Goal: Entertainment & Leisure: Browse casually

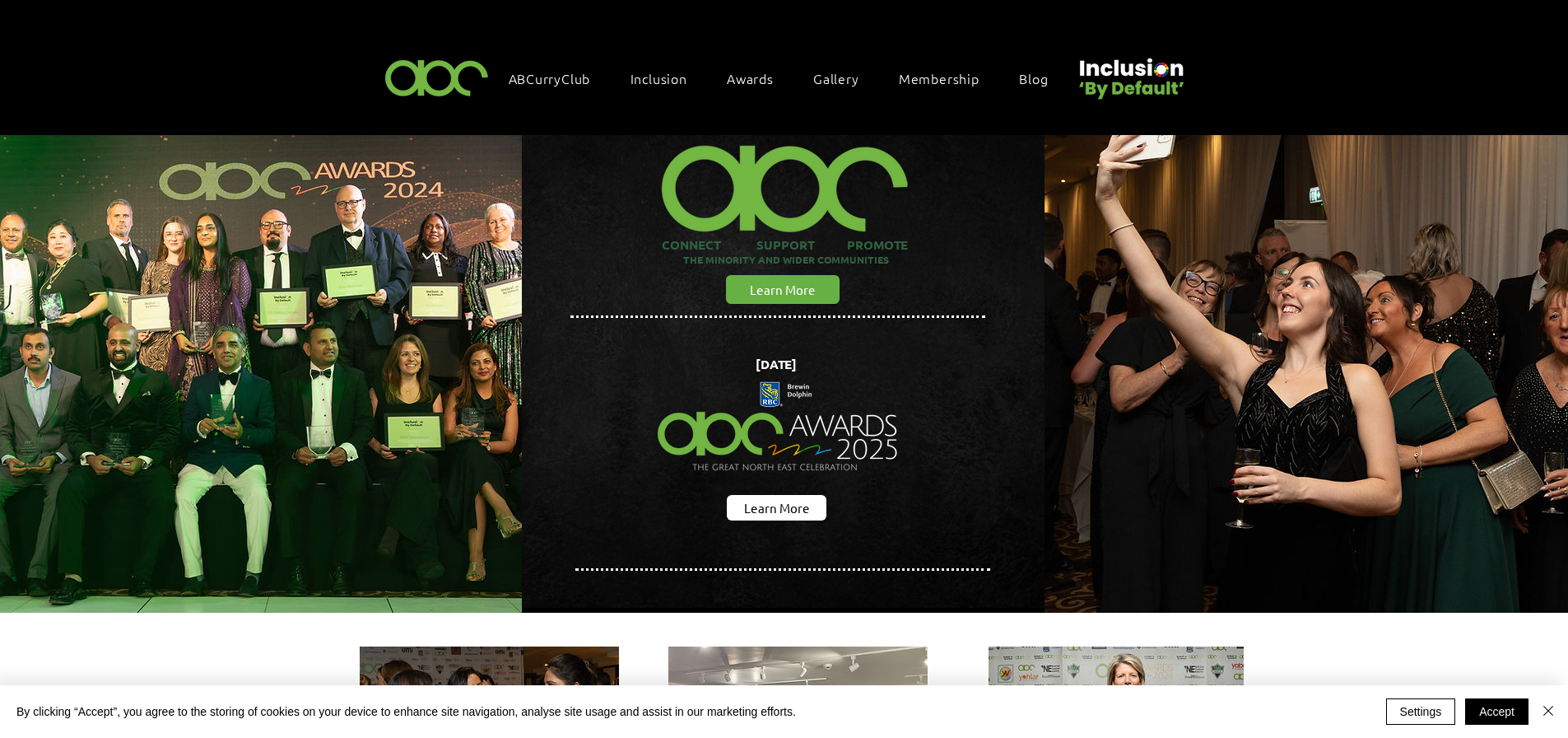
click at [281, 372] on img "main content" at bounding box center [260, 371] width 600 height 543
click at [829, 176] on span "Gallery Awards 2024" at bounding box center [845, 184] width 133 height 18
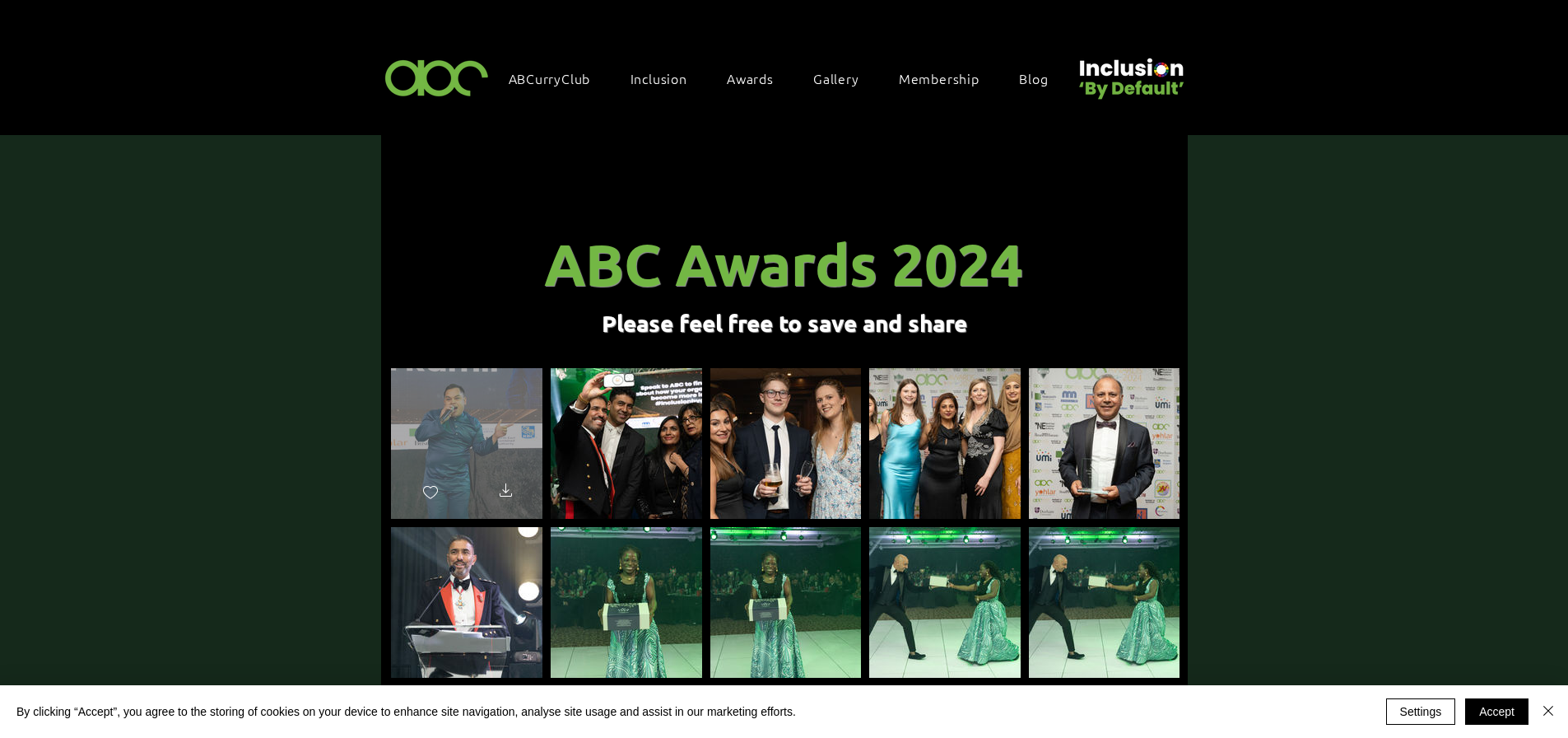
click at [448, 425] on div "main content" at bounding box center [466, 436] width 152 height 136
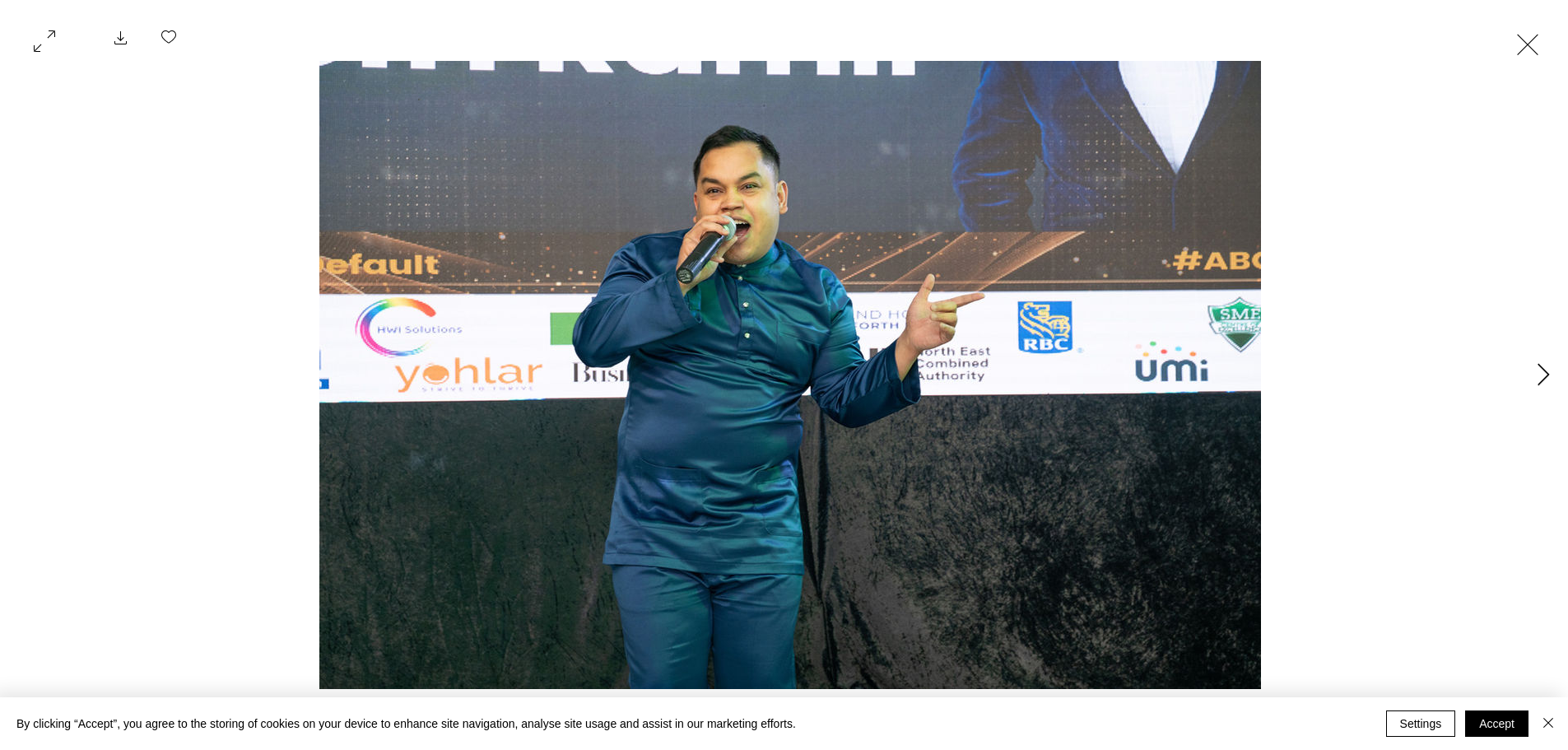
click at [1544, 368] on icon "Next Item" at bounding box center [1544, 374] width 12 height 23
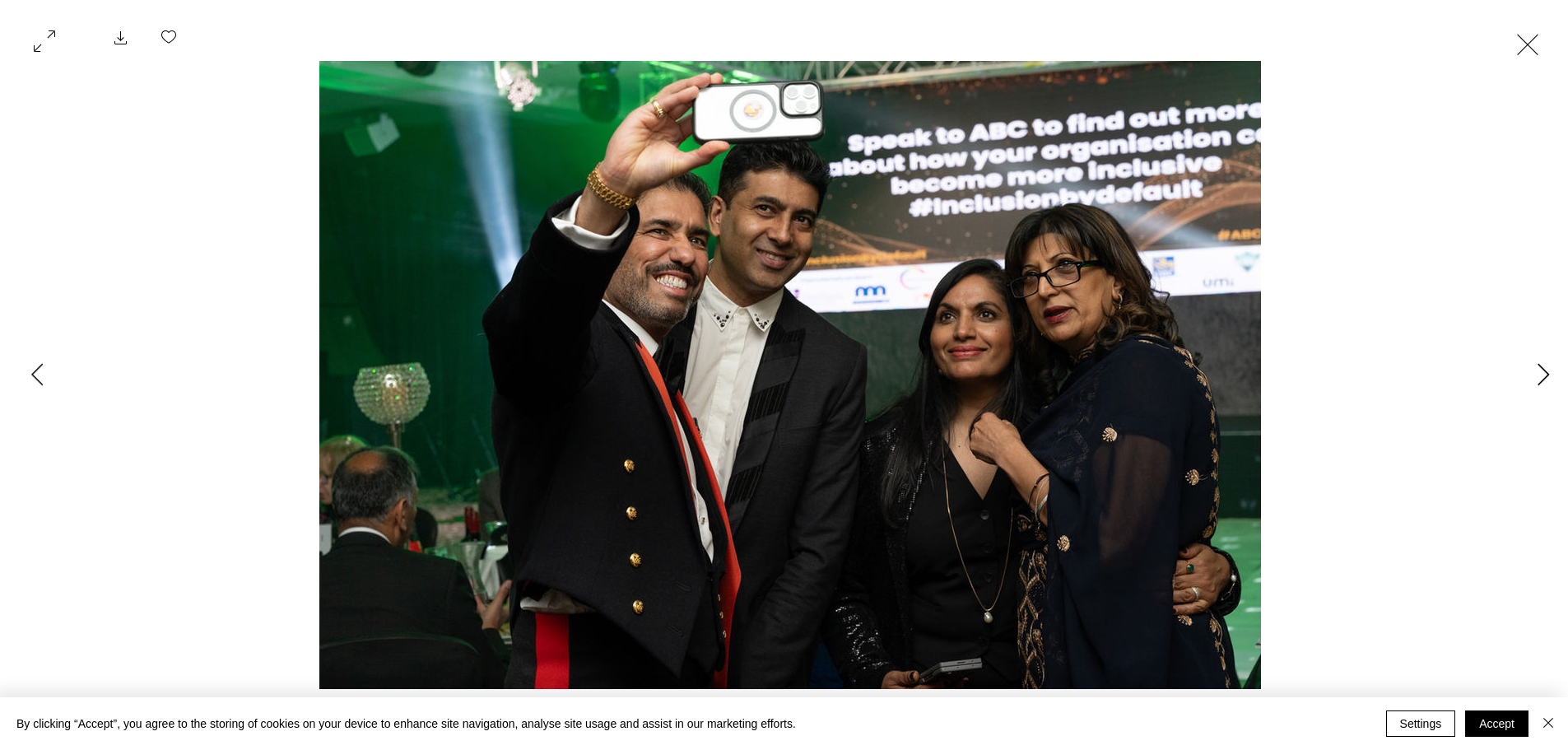
click at [1545, 372] on icon "Next Item" at bounding box center [1544, 374] width 12 height 23
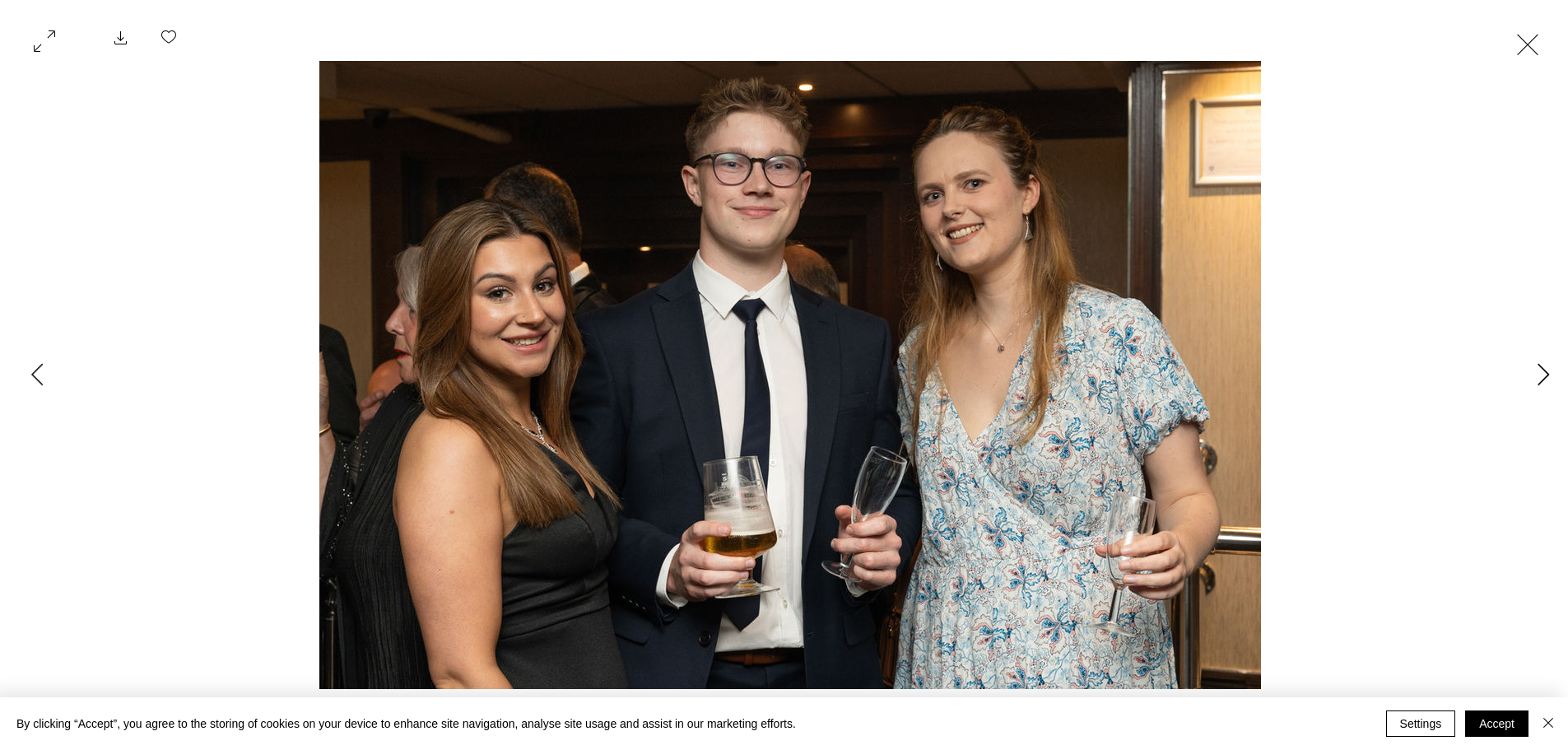
click at [1545, 372] on icon "Next Item" at bounding box center [1544, 374] width 12 height 23
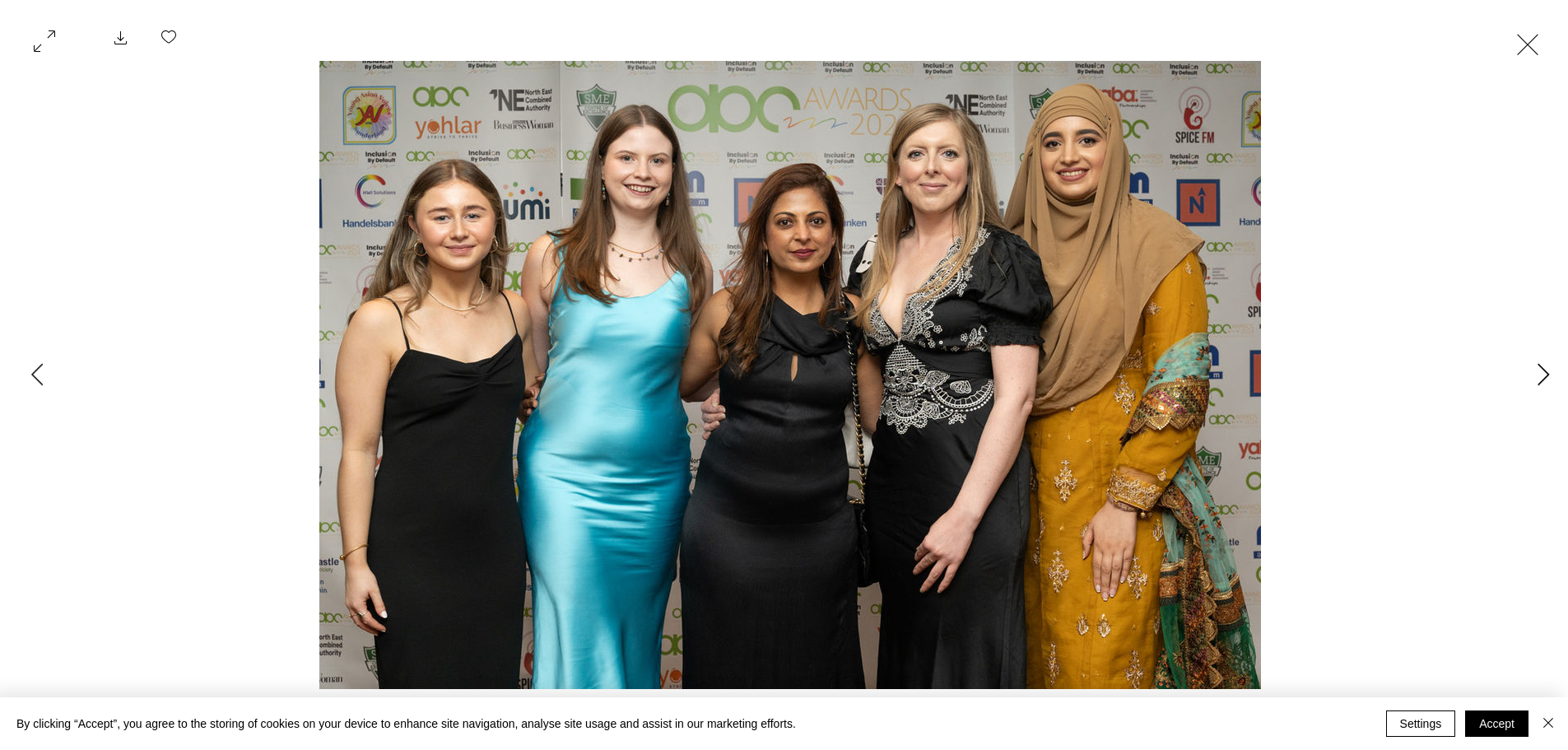
click at [1545, 374] on icon "Next Item" at bounding box center [1544, 374] width 12 height 23
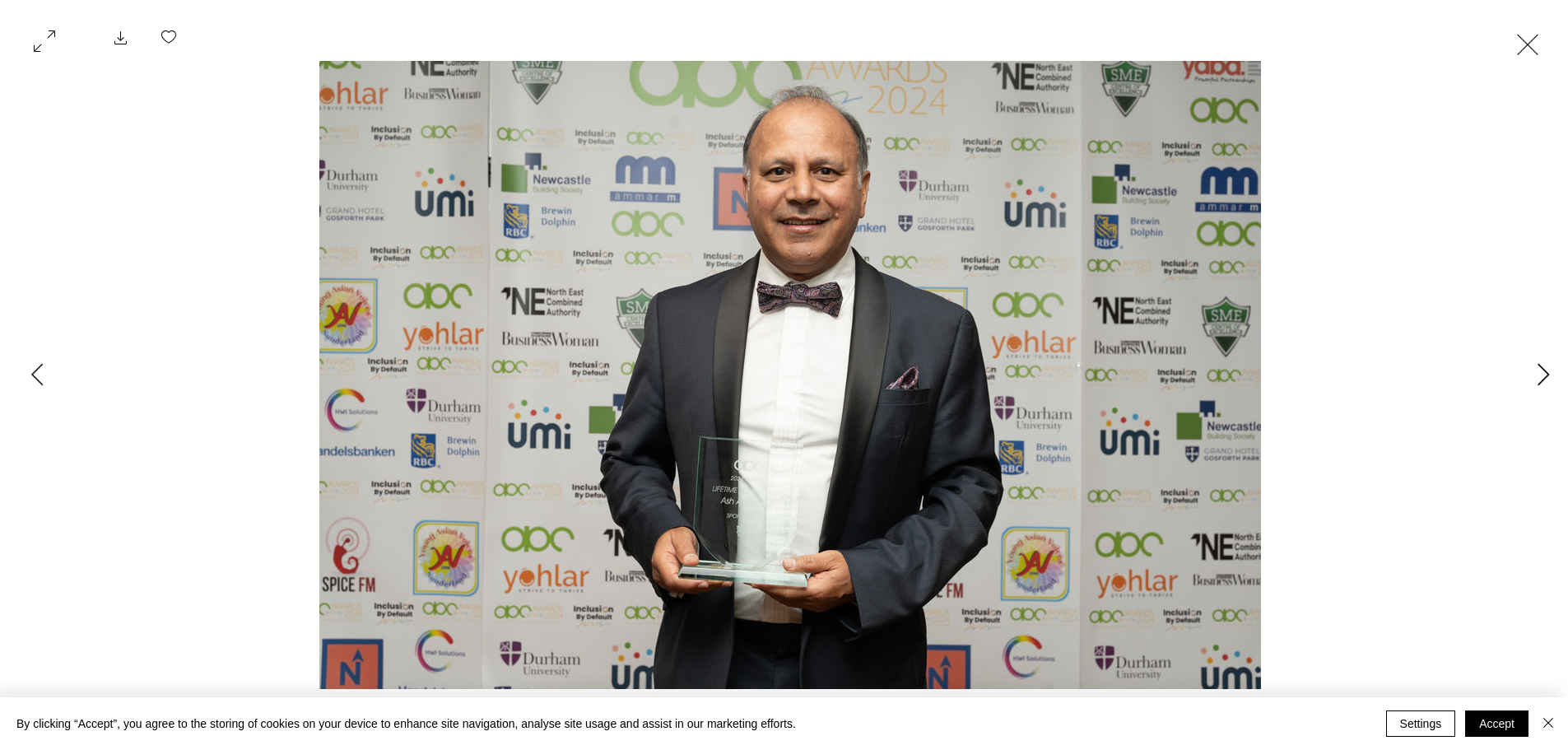
click at [1545, 374] on icon "Next Item" at bounding box center [1544, 374] width 12 height 23
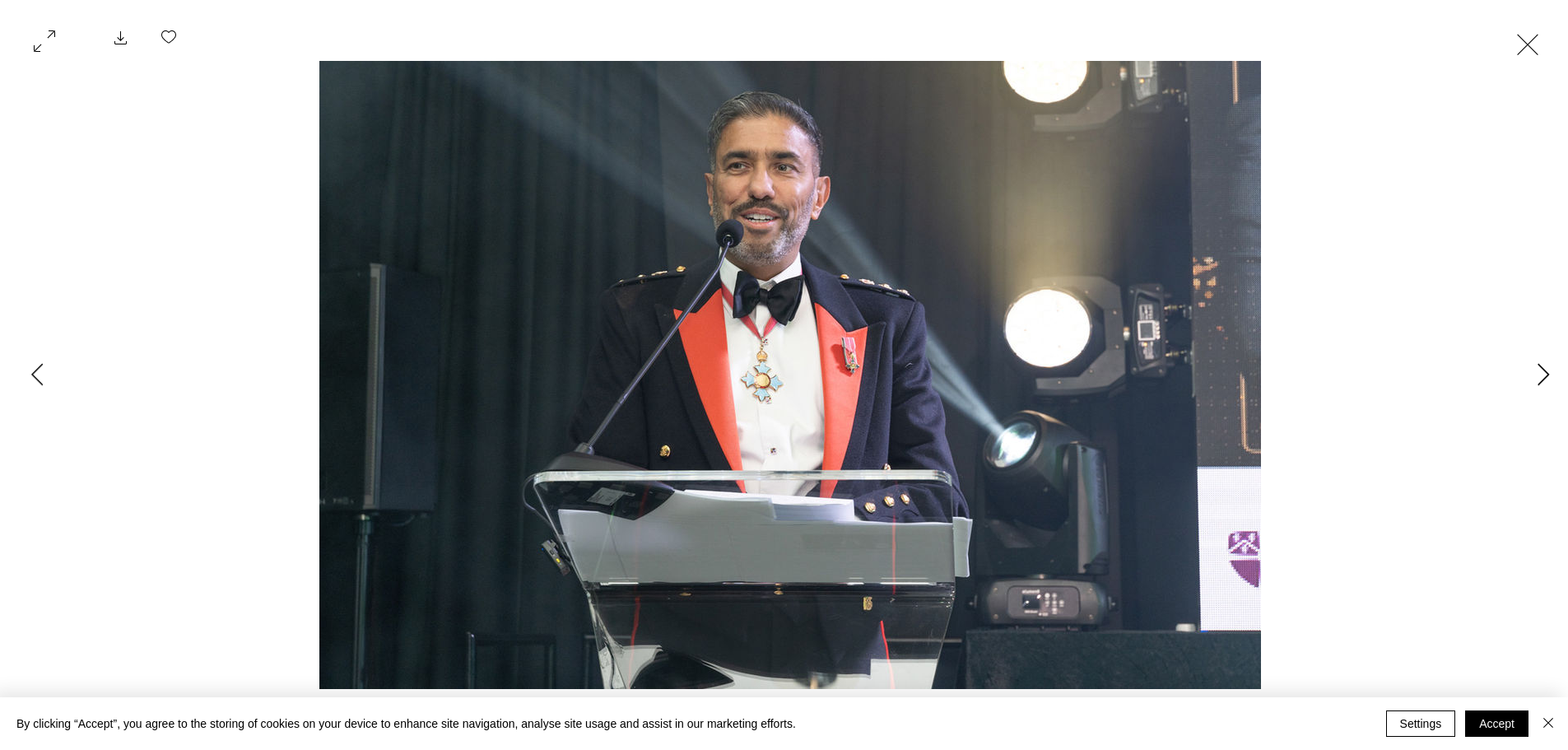
click at [1545, 374] on icon "Next Item" at bounding box center [1544, 374] width 12 height 23
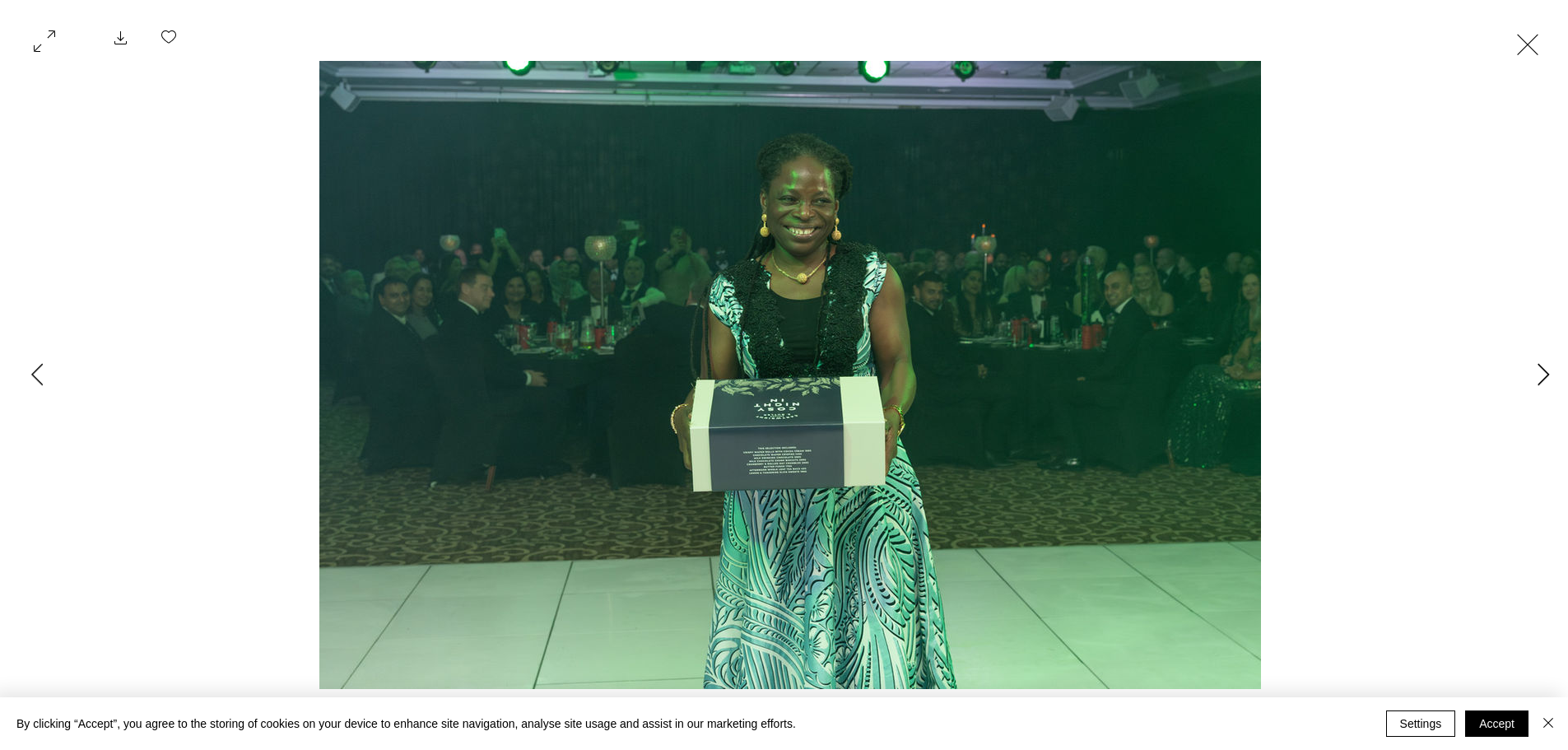
click at [1545, 374] on icon "Next Item" at bounding box center [1544, 374] width 12 height 23
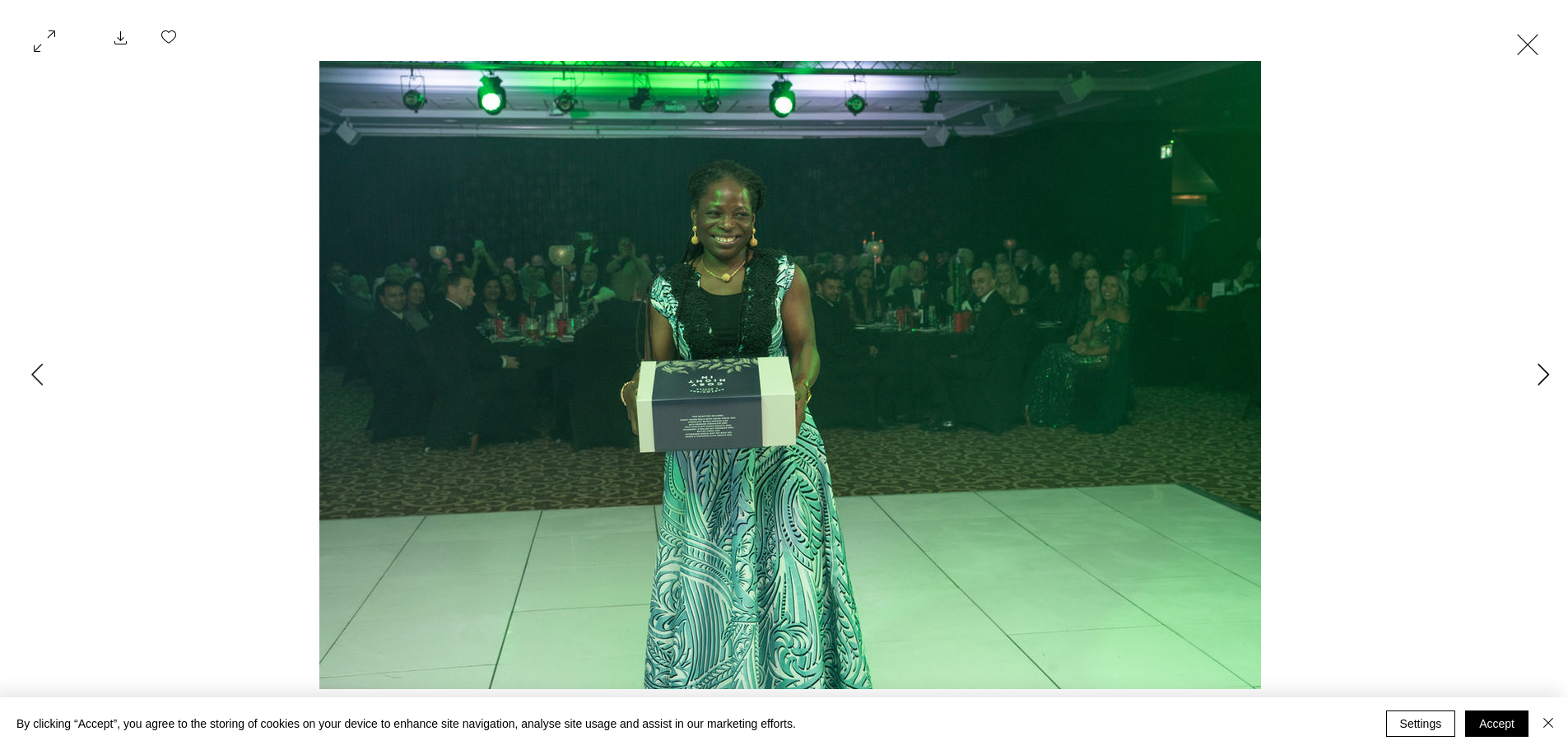
click at [1545, 374] on icon "Next Item" at bounding box center [1544, 374] width 12 height 23
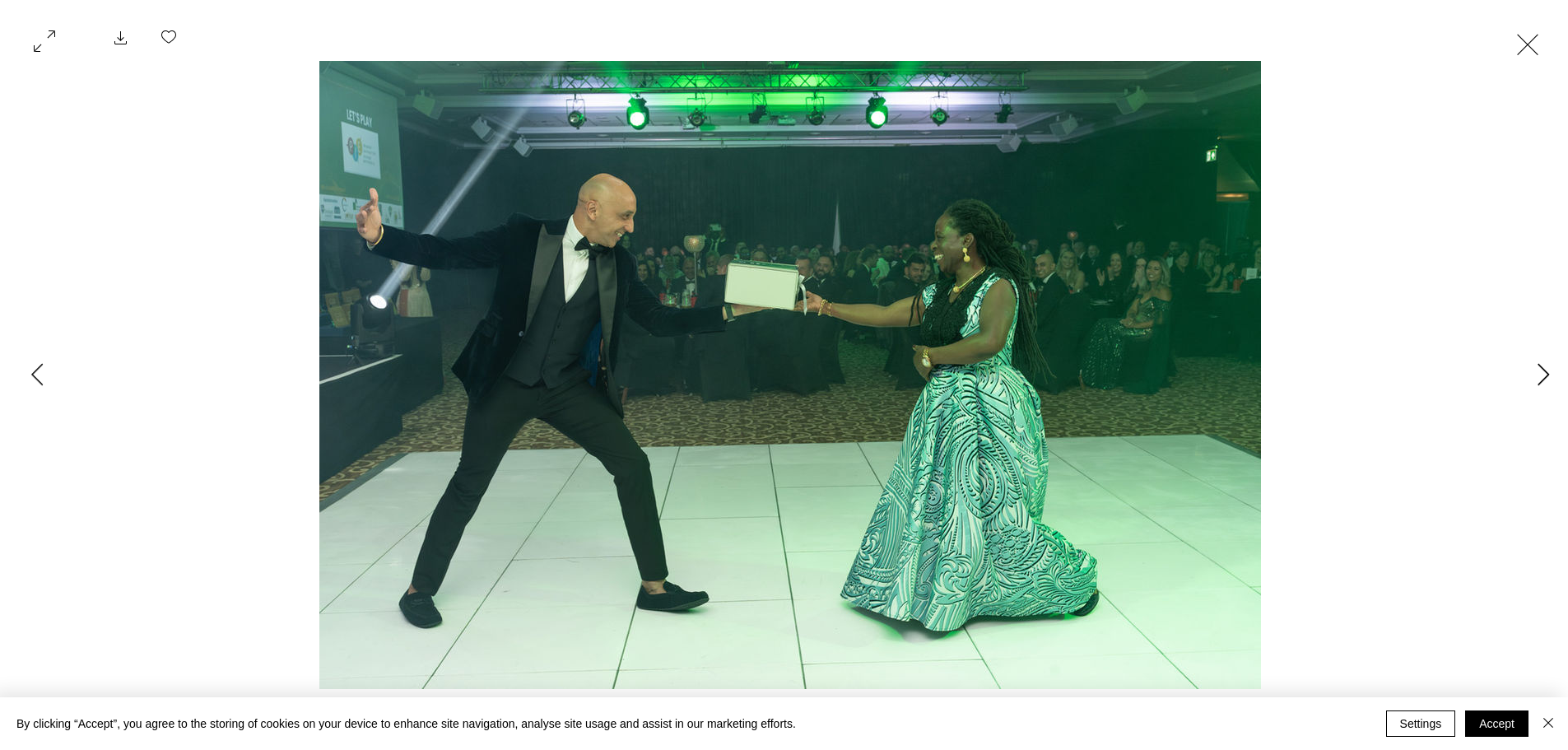
click at [1545, 376] on icon "Next Item" at bounding box center [1544, 374] width 12 height 23
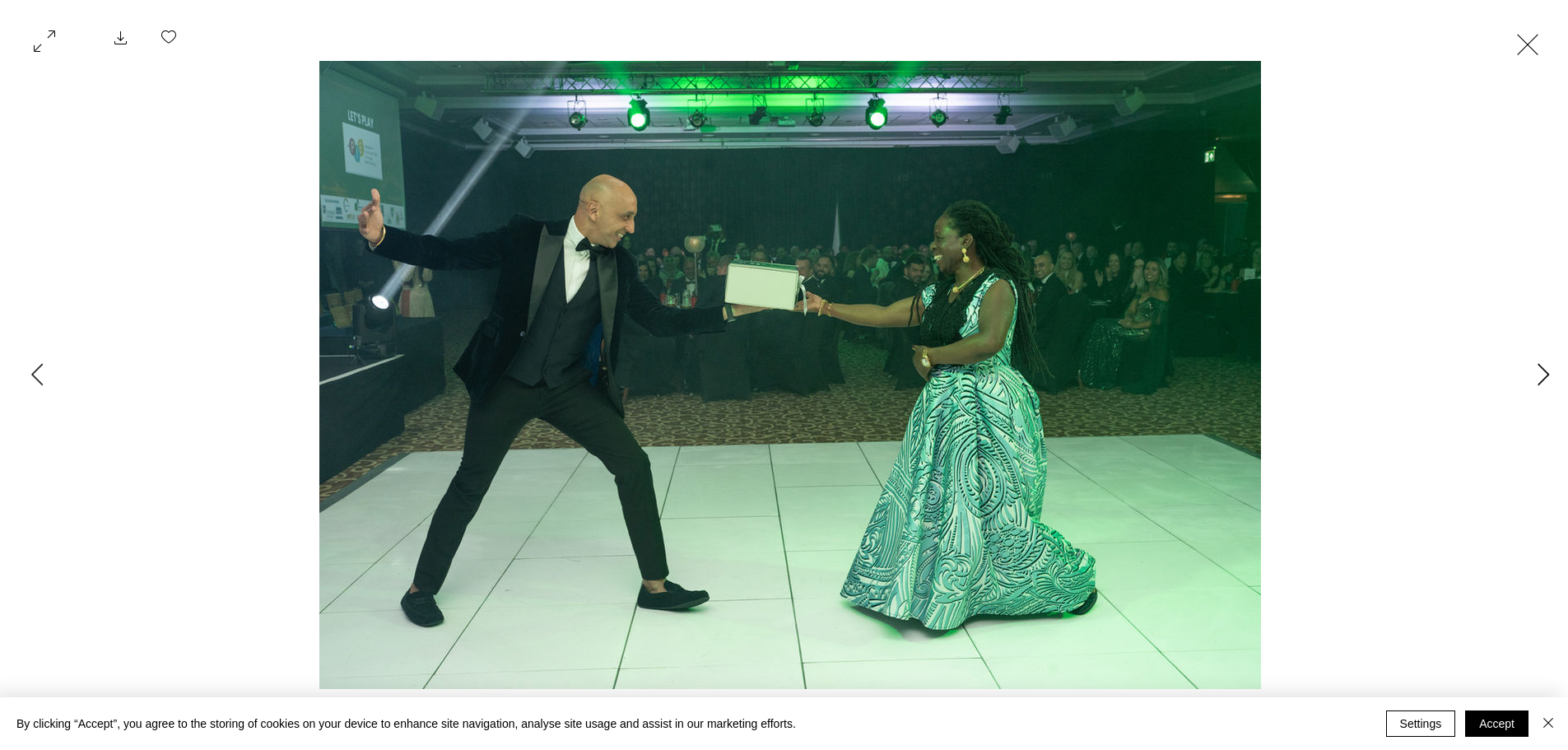
click at [1545, 376] on icon "Next Item" at bounding box center [1544, 374] width 12 height 23
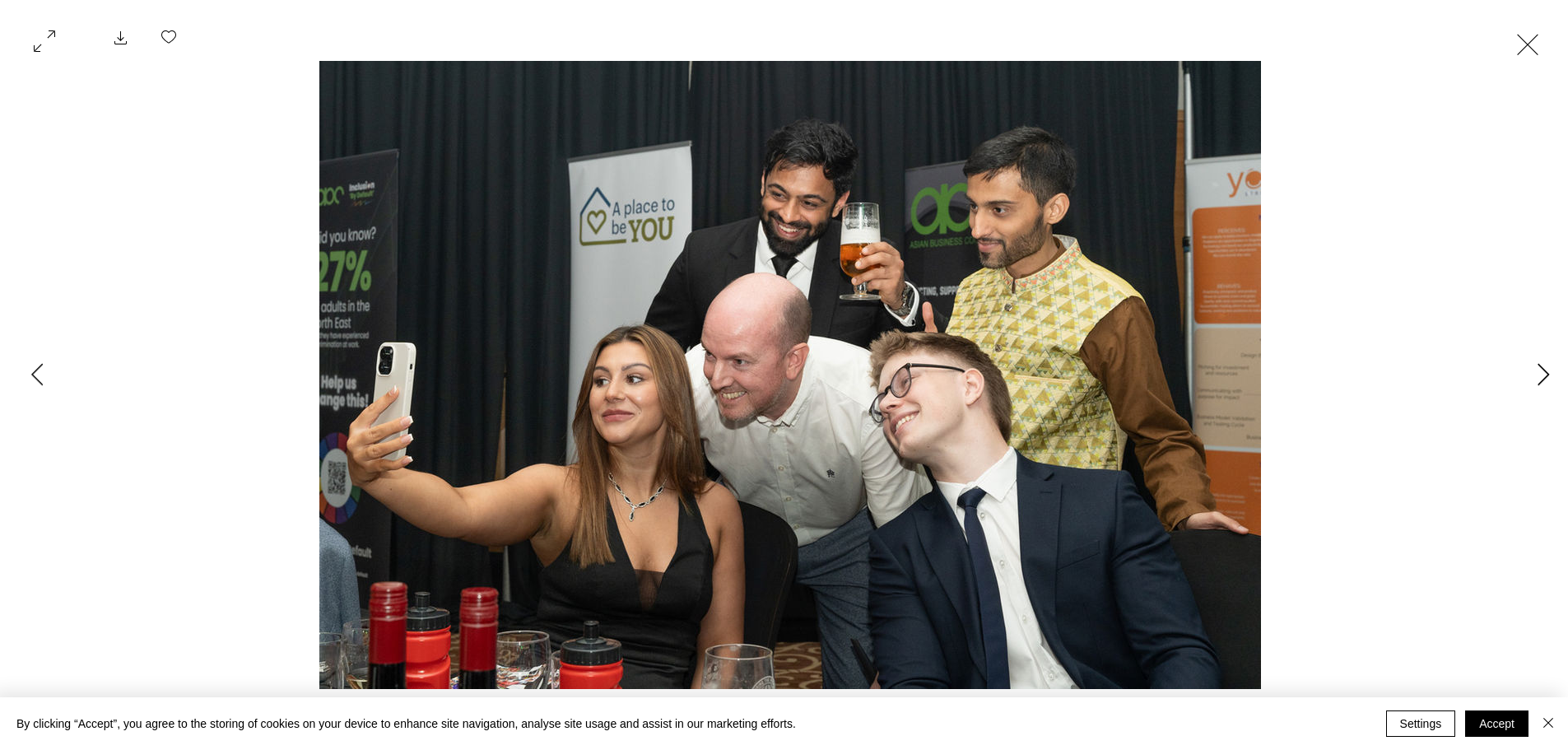
click at [1545, 376] on icon "Next Item" at bounding box center [1544, 374] width 12 height 23
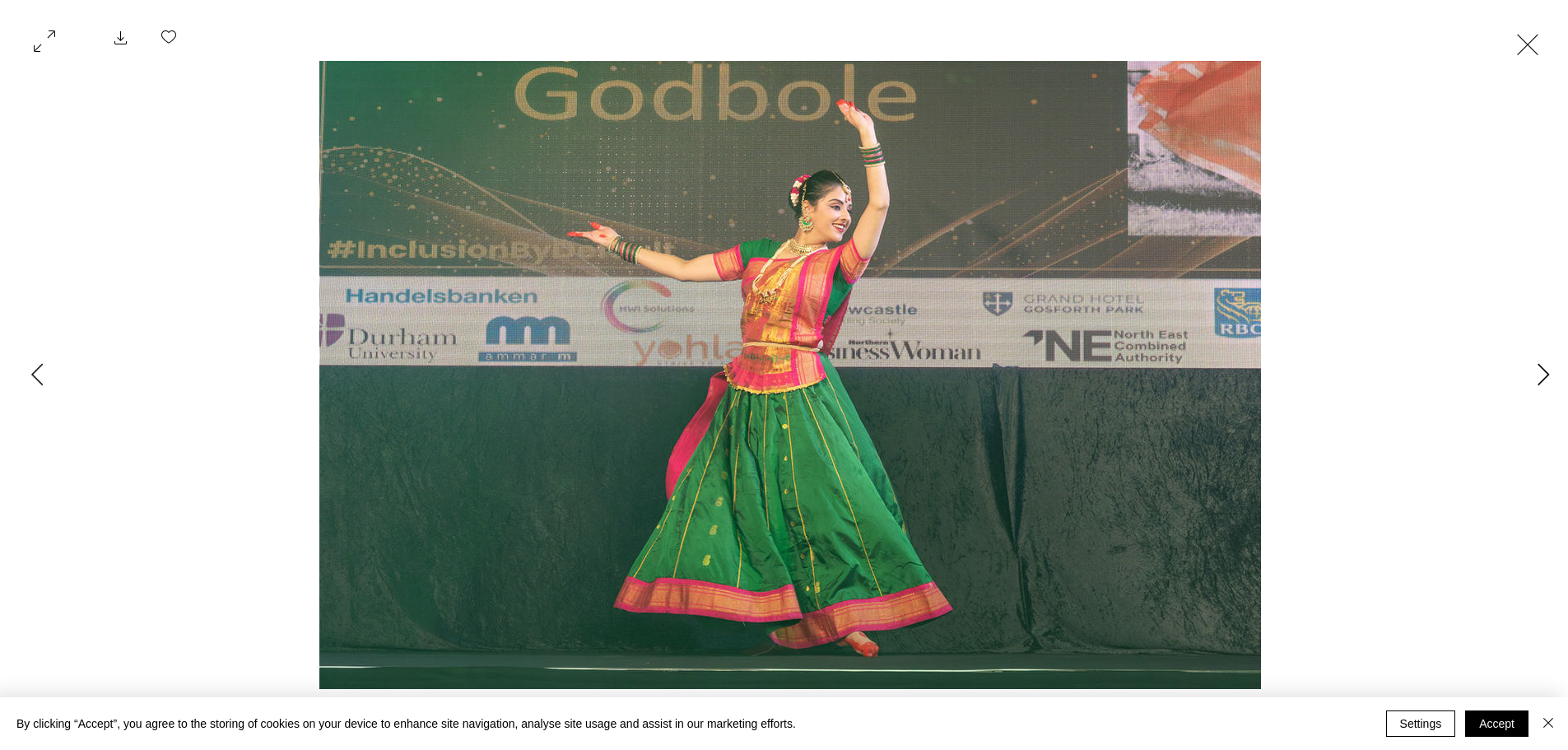
click at [1545, 376] on icon "Next Item" at bounding box center [1544, 374] width 12 height 23
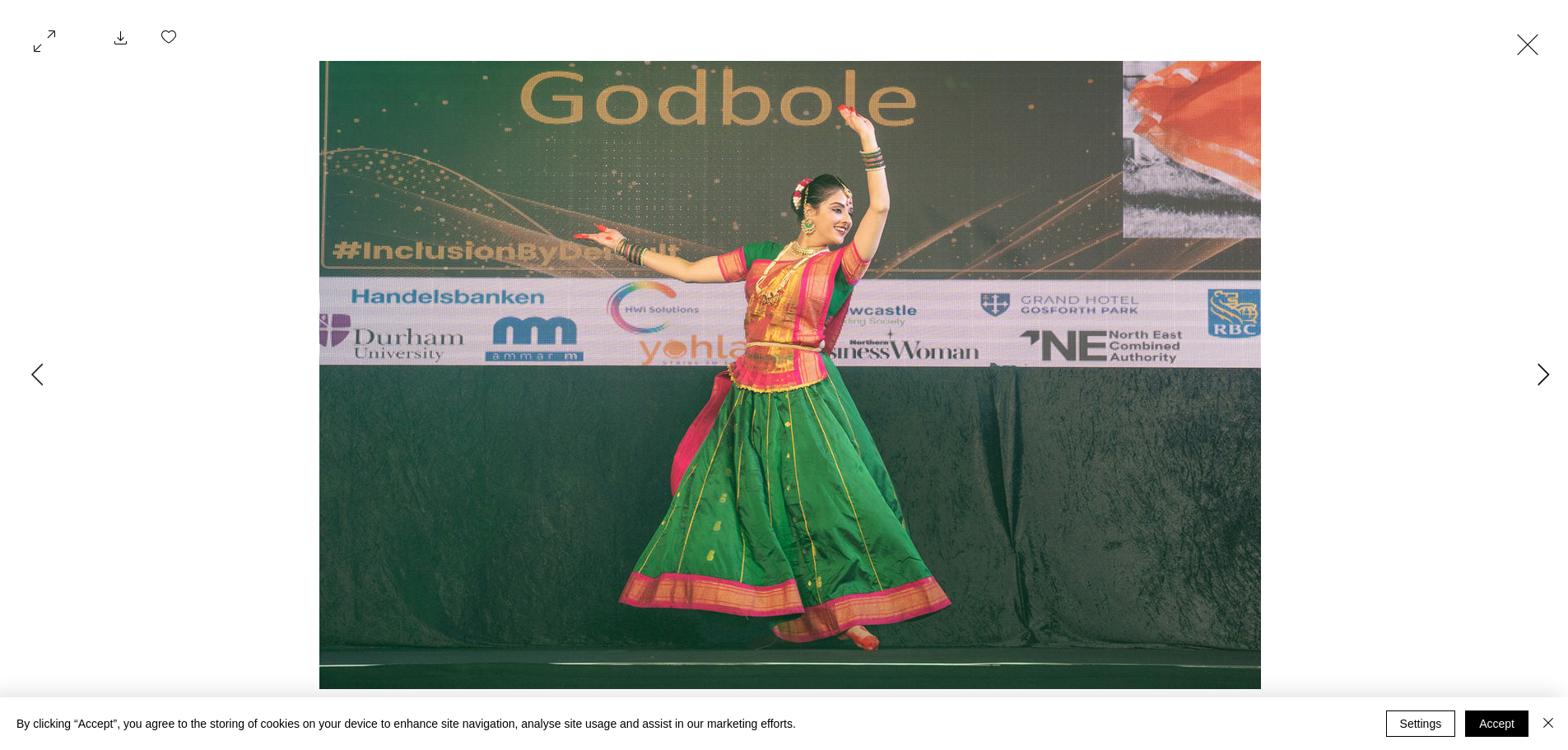
click at [1545, 376] on icon "Next Item" at bounding box center [1544, 374] width 12 height 23
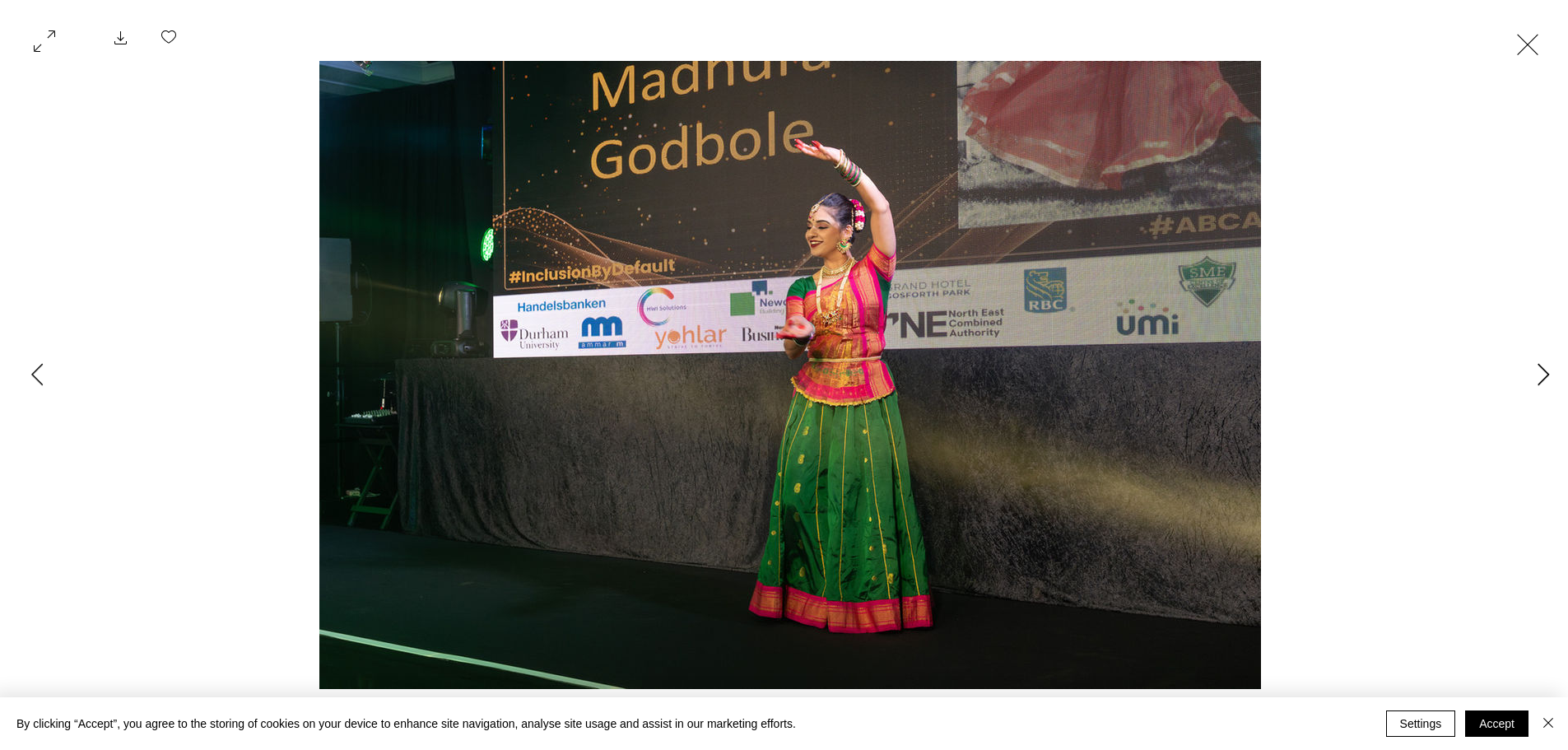
click at [1545, 376] on icon "Next Item" at bounding box center [1544, 374] width 12 height 23
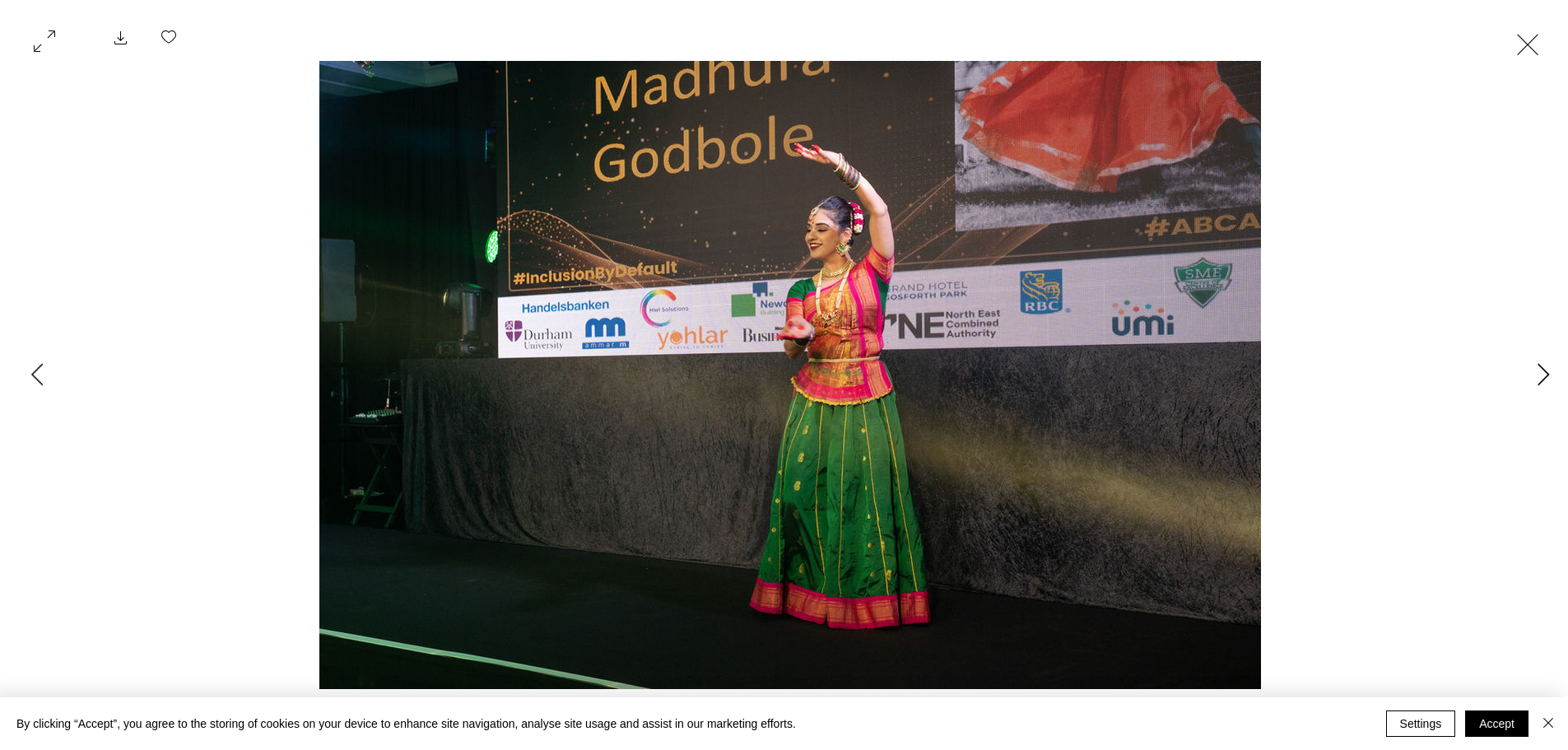
click at [1545, 376] on icon "Next Item" at bounding box center [1544, 374] width 12 height 23
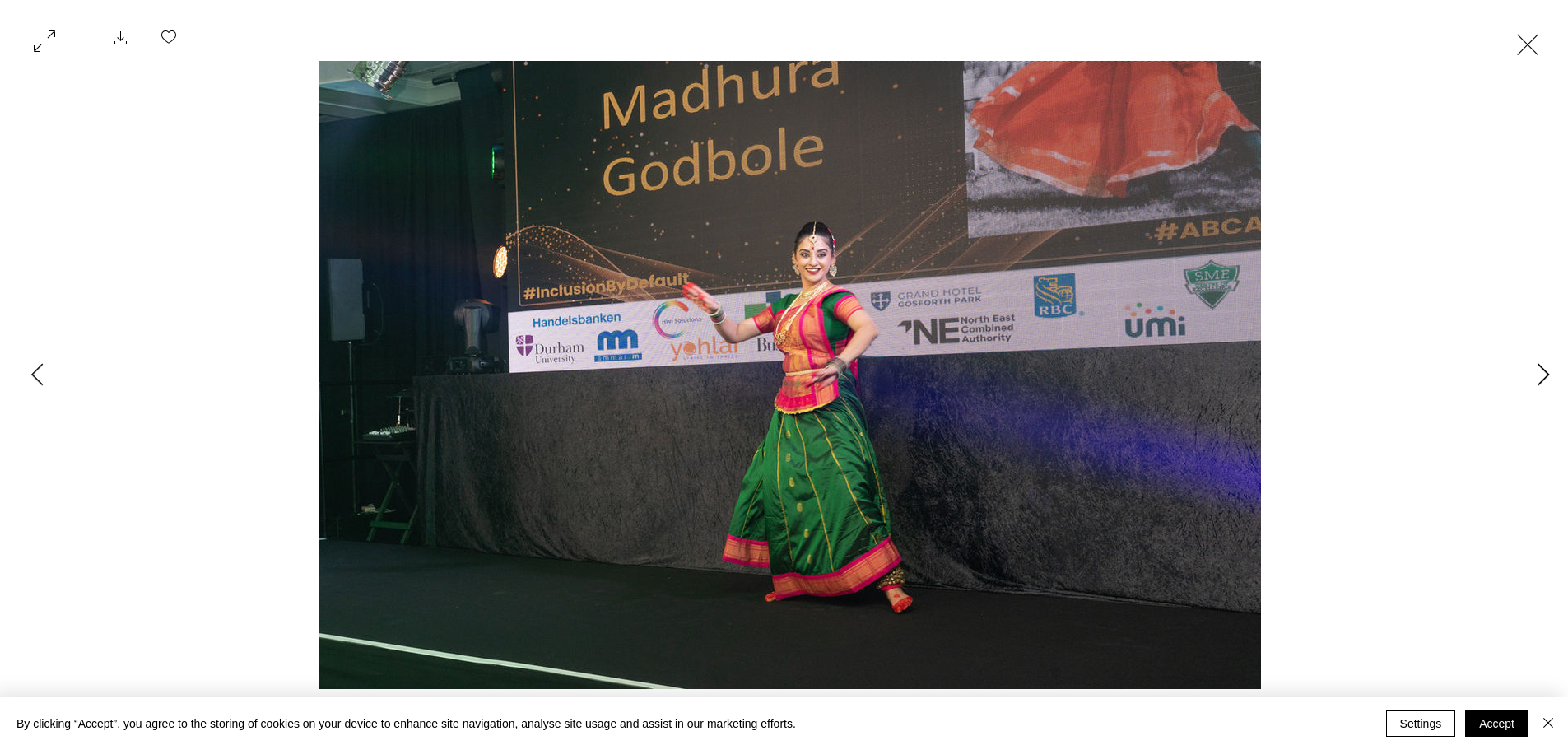
click at [1545, 376] on icon "Next Item" at bounding box center [1544, 374] width 12 height 23
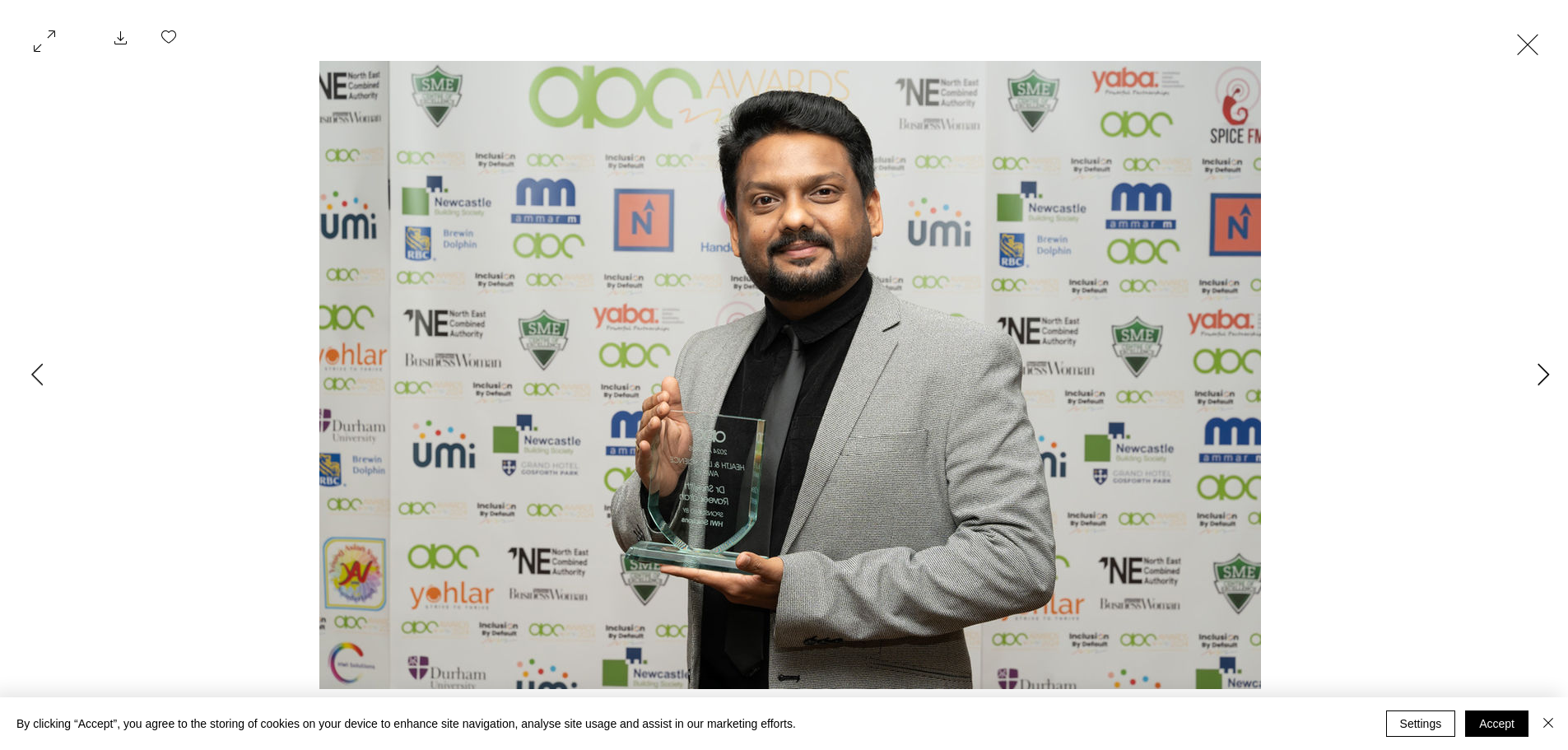
click at [1545, 376] on icon "Next Item" at bounding box center [1544, 374] width 12 height 23
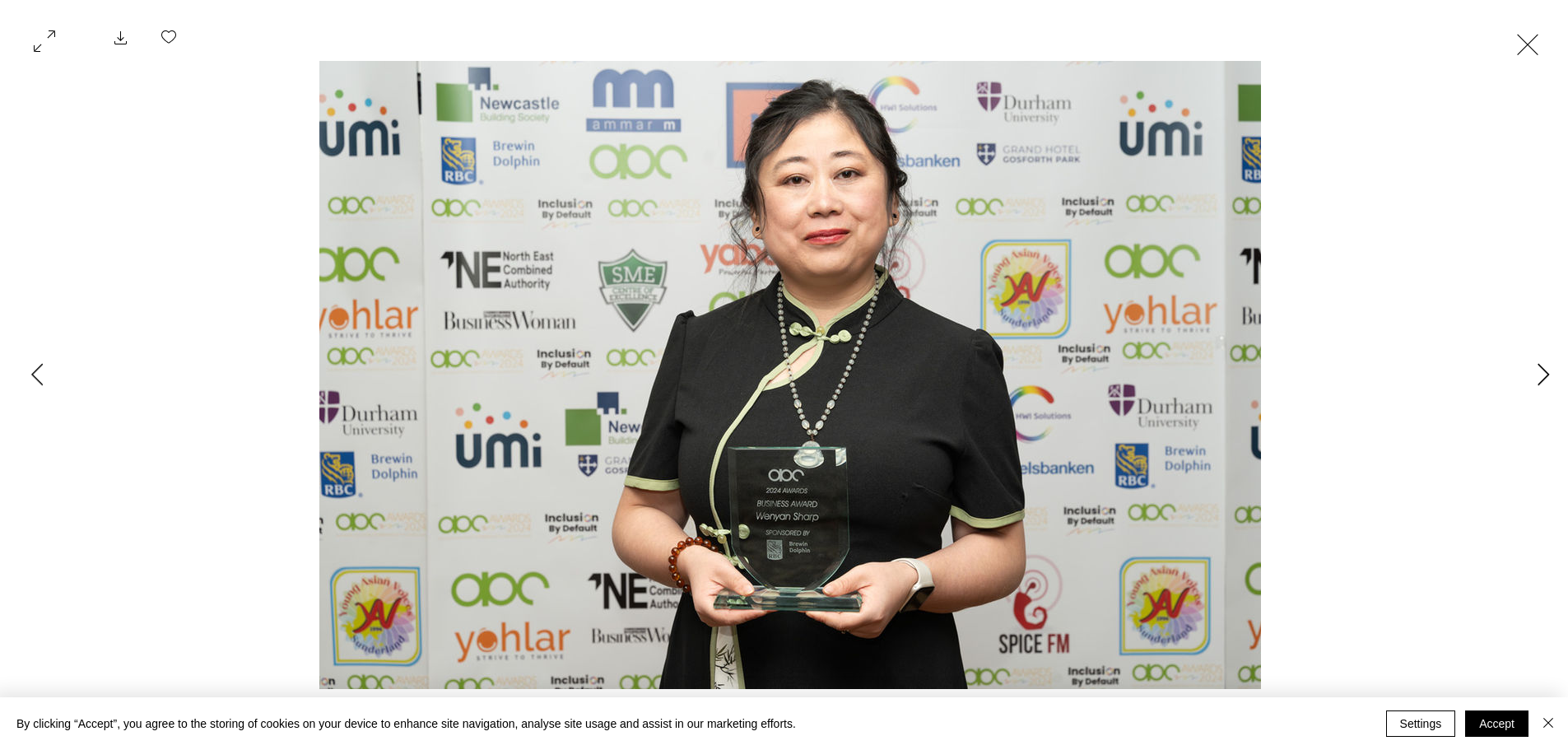
click at [1545, 376] on icon "Next Item" at bounding box center [1544, 374] width 12 height 23
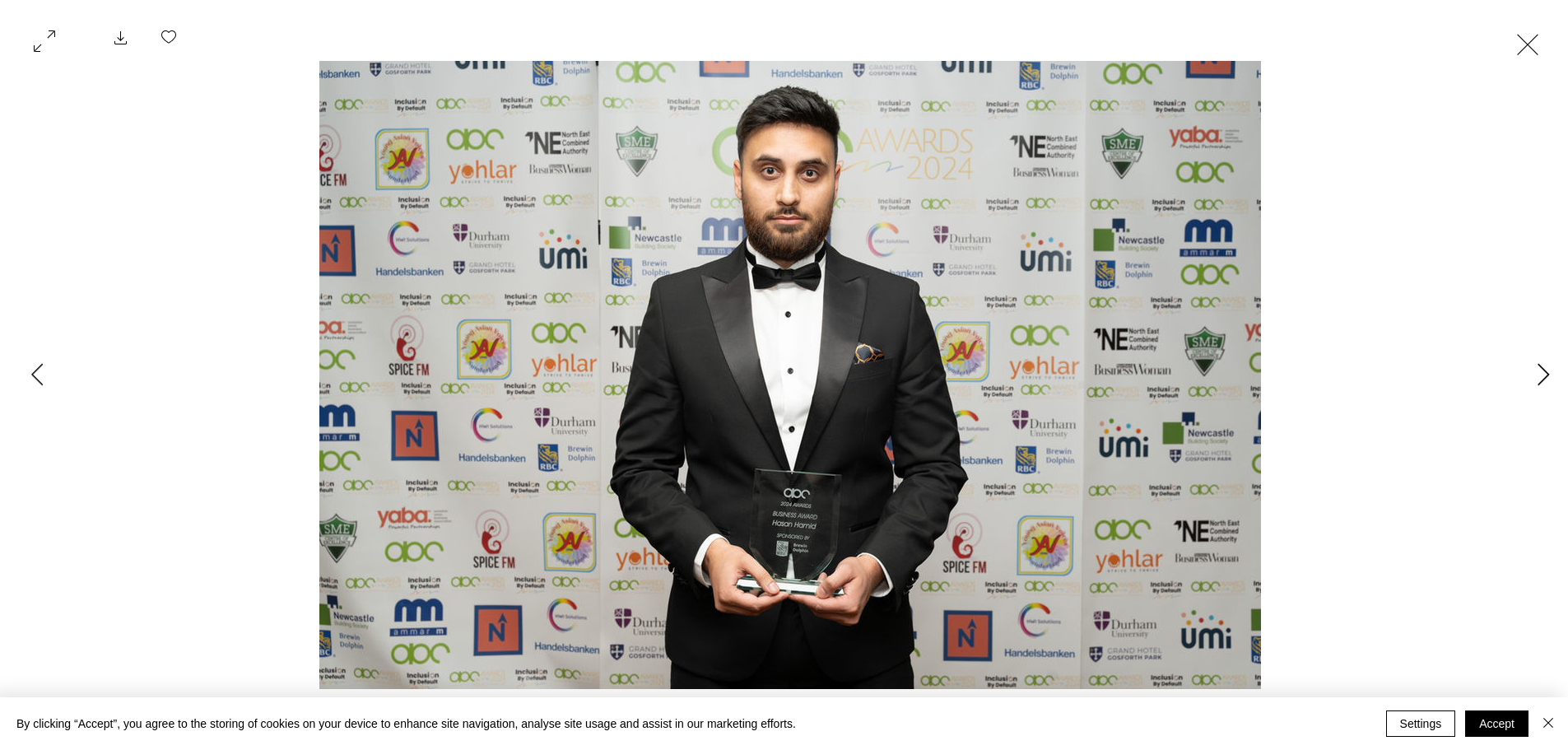
click at [1545, 376] on icon "Next Item" at bounding box center [1544, 374] width 12 height 23
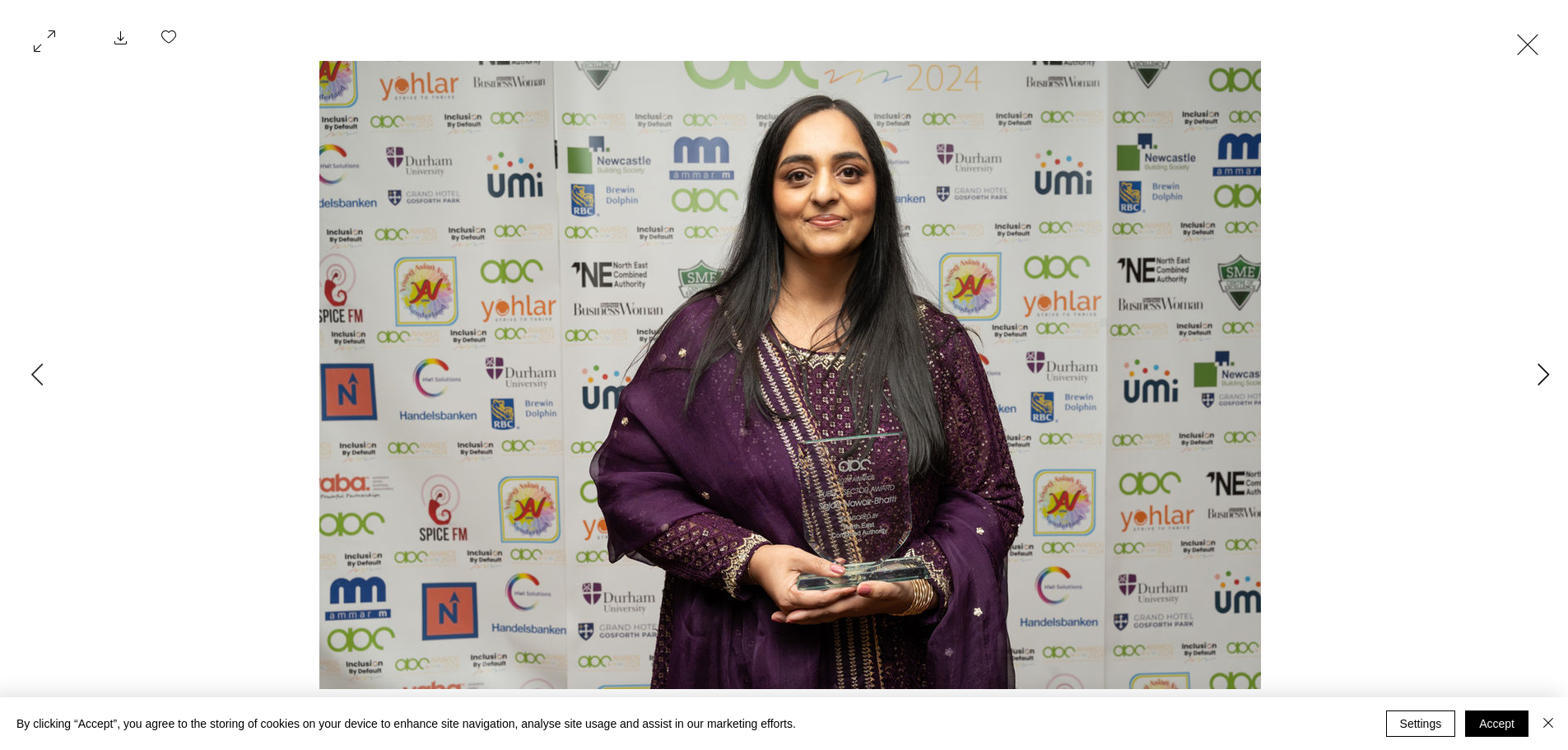
click at [1545, 376] on icon "Next Item" at bounding box center [1544, 374] width 12 height 23
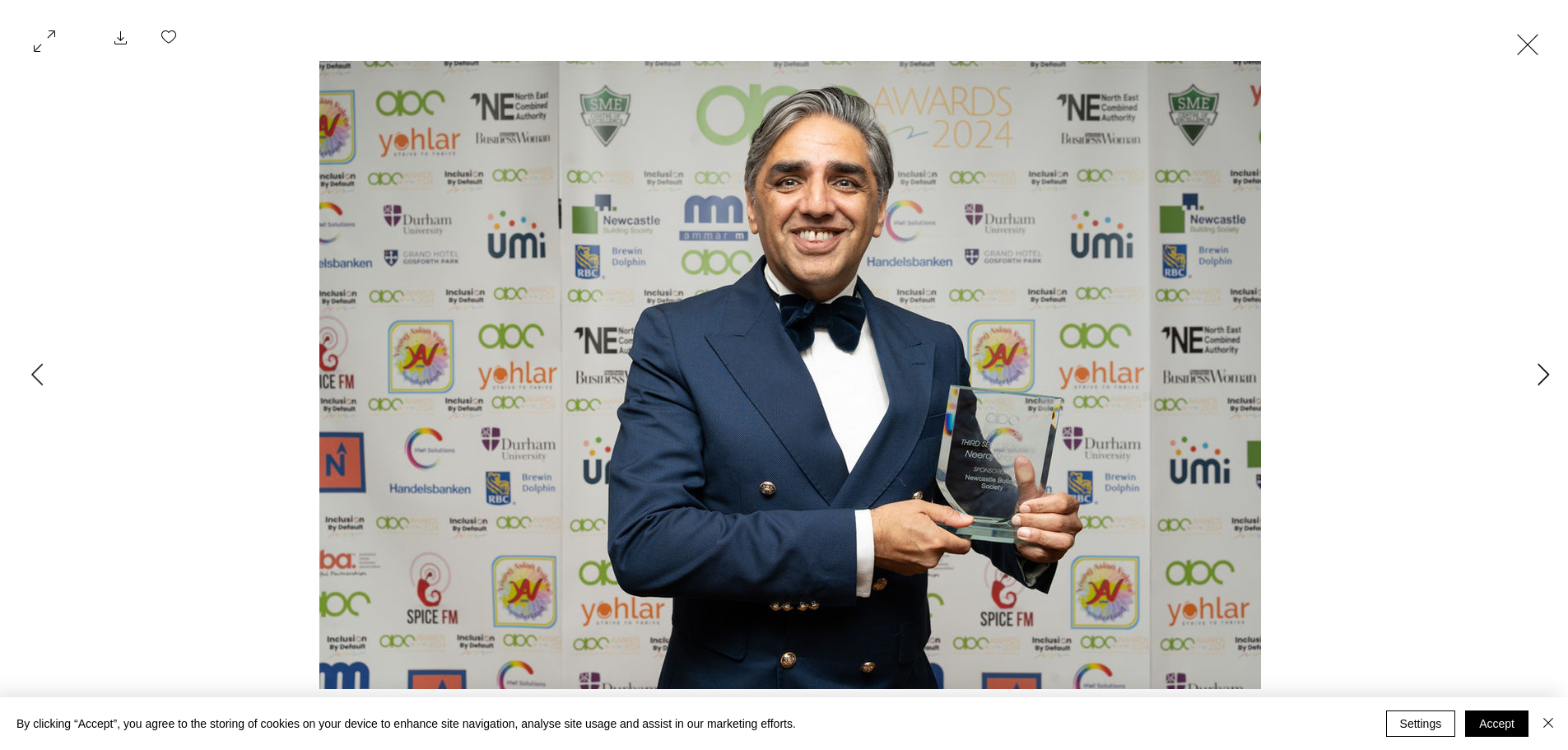
click at [1545, 376] on icon "Next Item" at bounding box center [1544, 374] width 12 height 23
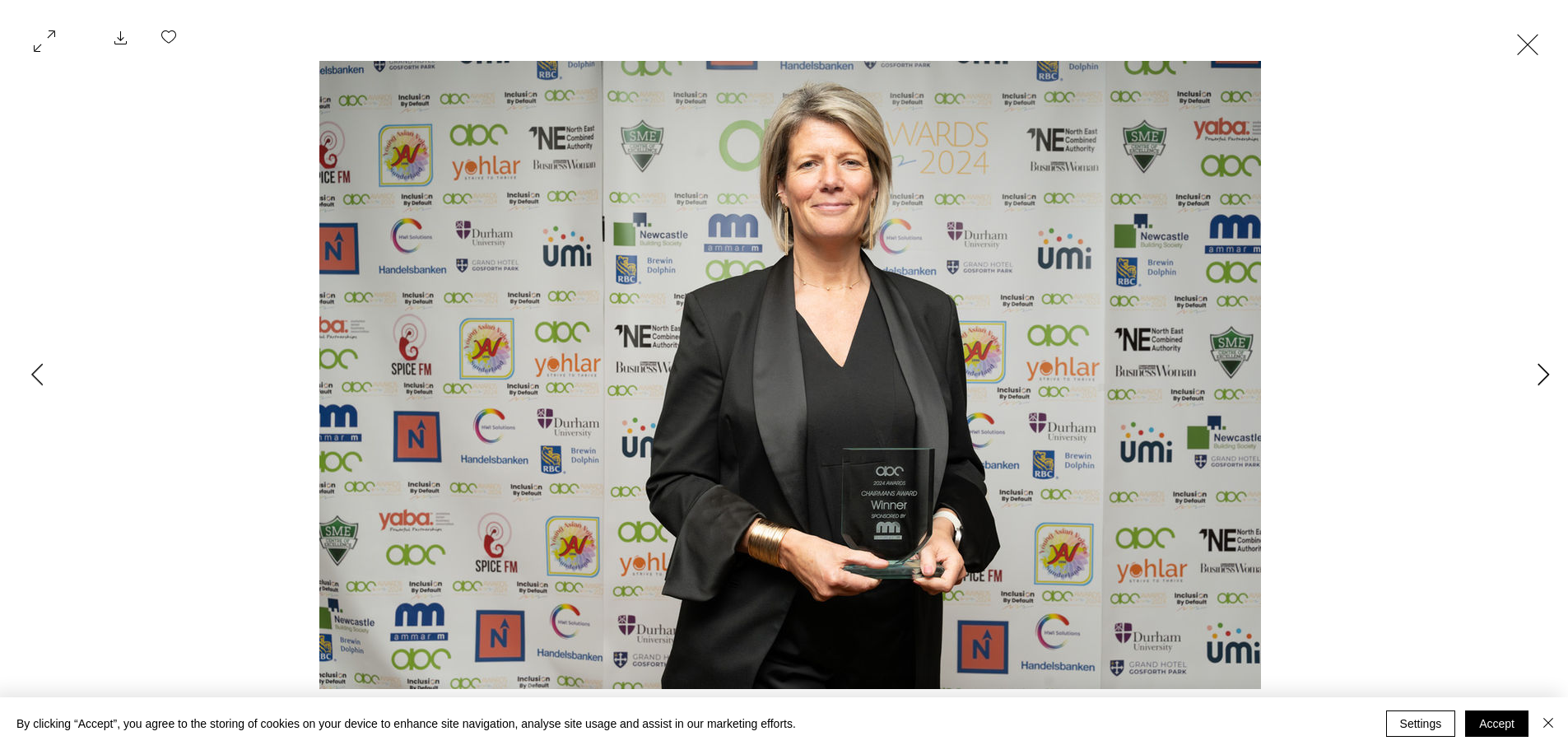
click at [1545, 376] on icon "Next Item" at bounding box center [1544, 374] width 12 height 23
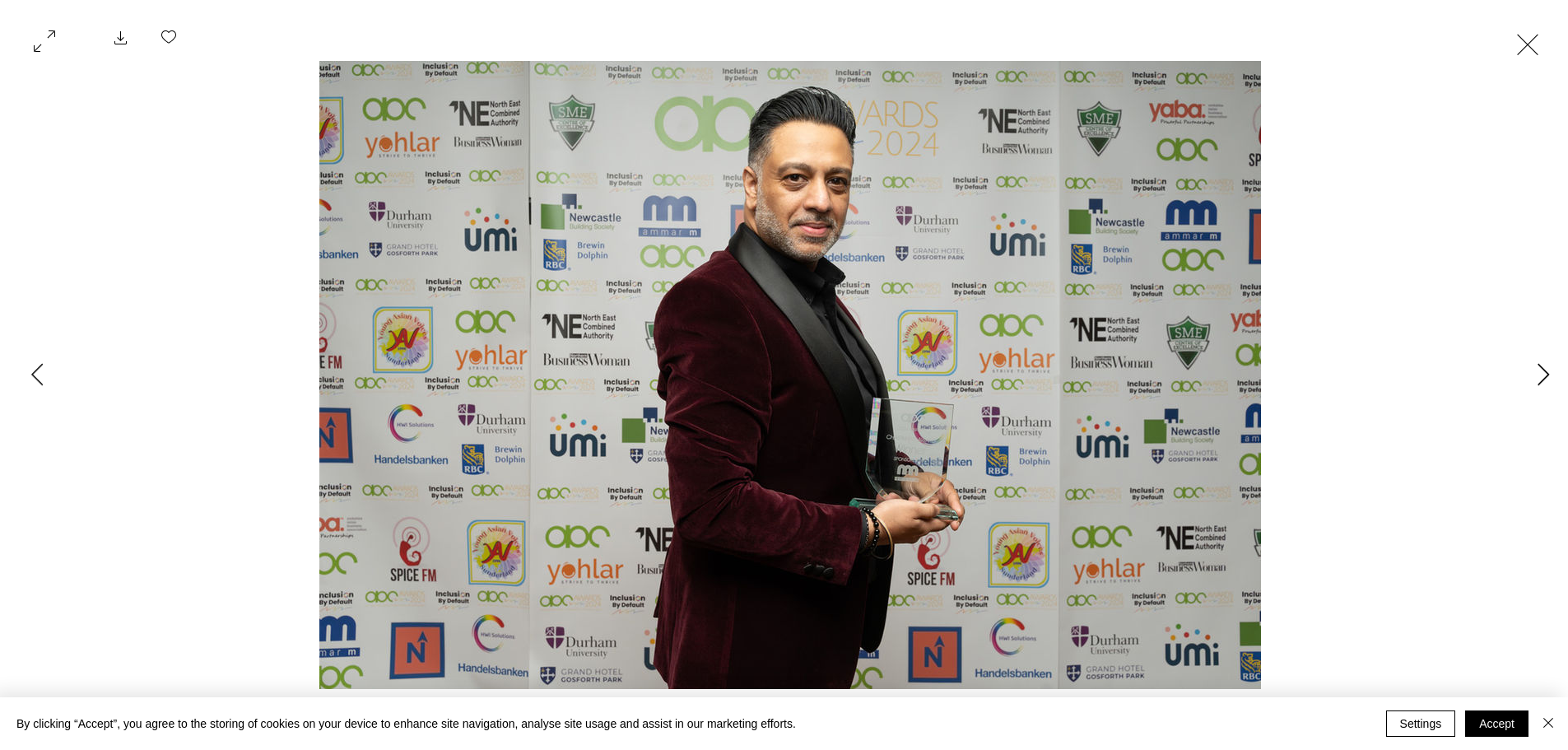
click at [1545, 376] on icon "Next Item" at bounding box center [1544, 374] width 12 height 23
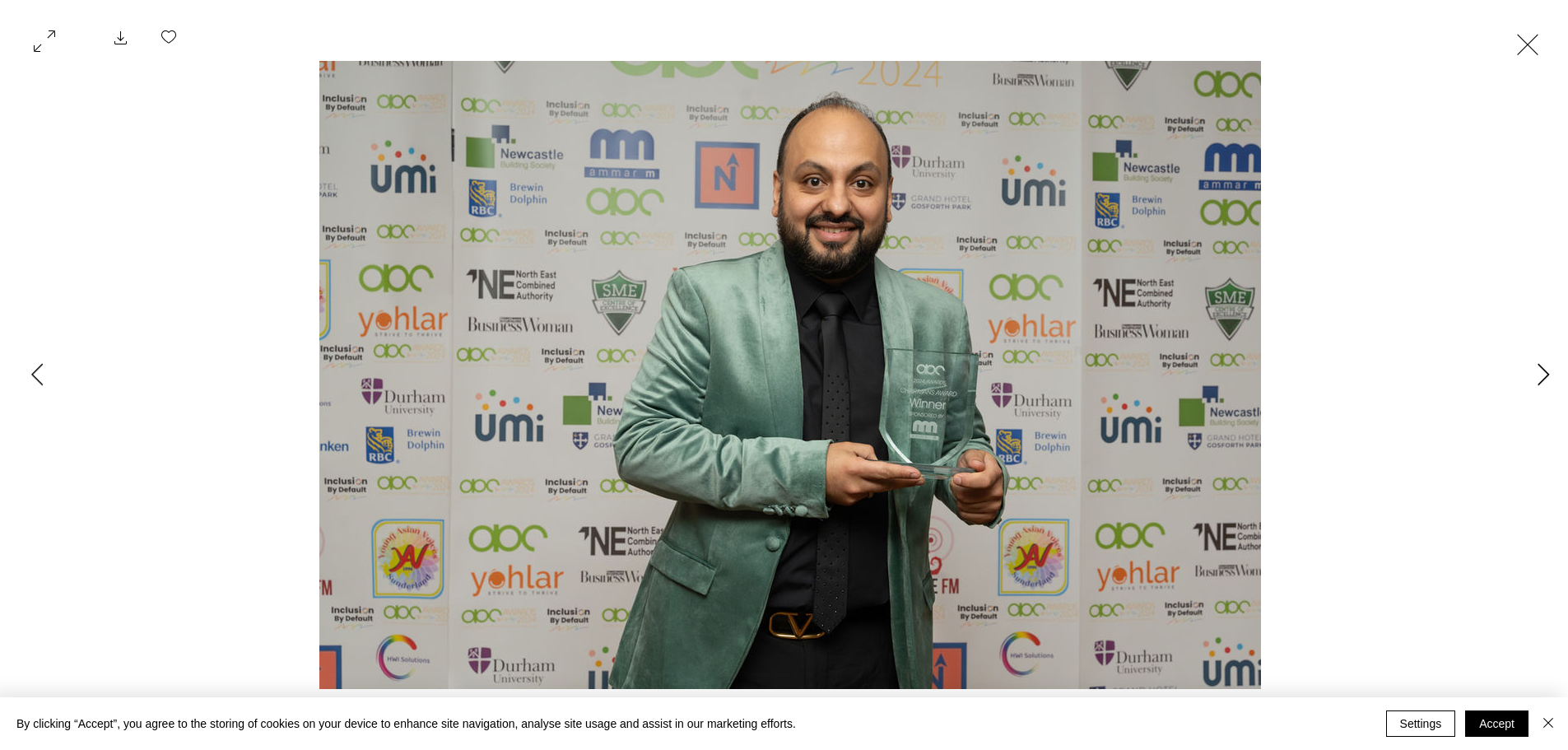
click at [1545, 376] on icon "Next Item" at bounding box center [1544, 374] width 12 height 23
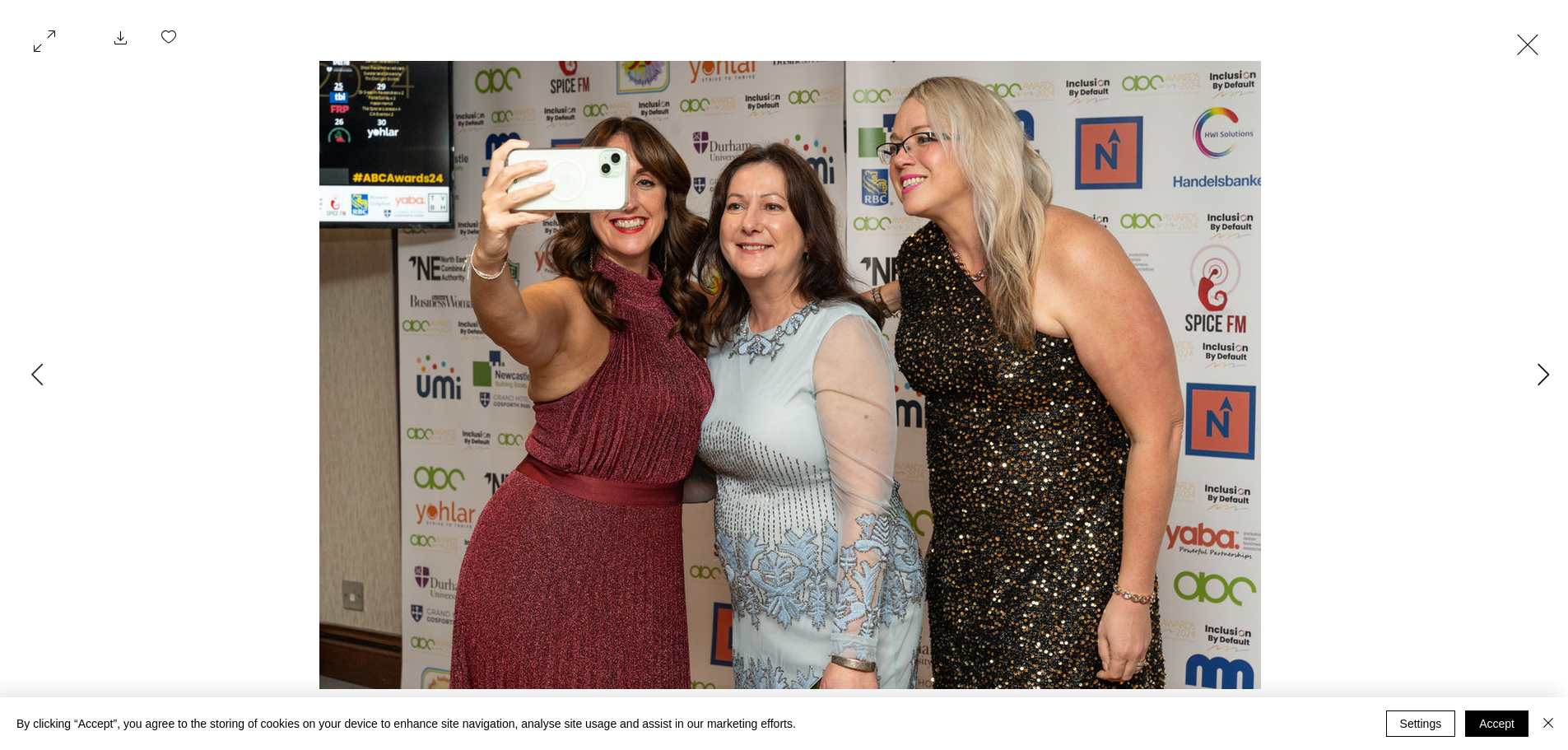
click at [1545, 376] on icon "Next Item" at bounding box center [1544, 374] width 12 height 23
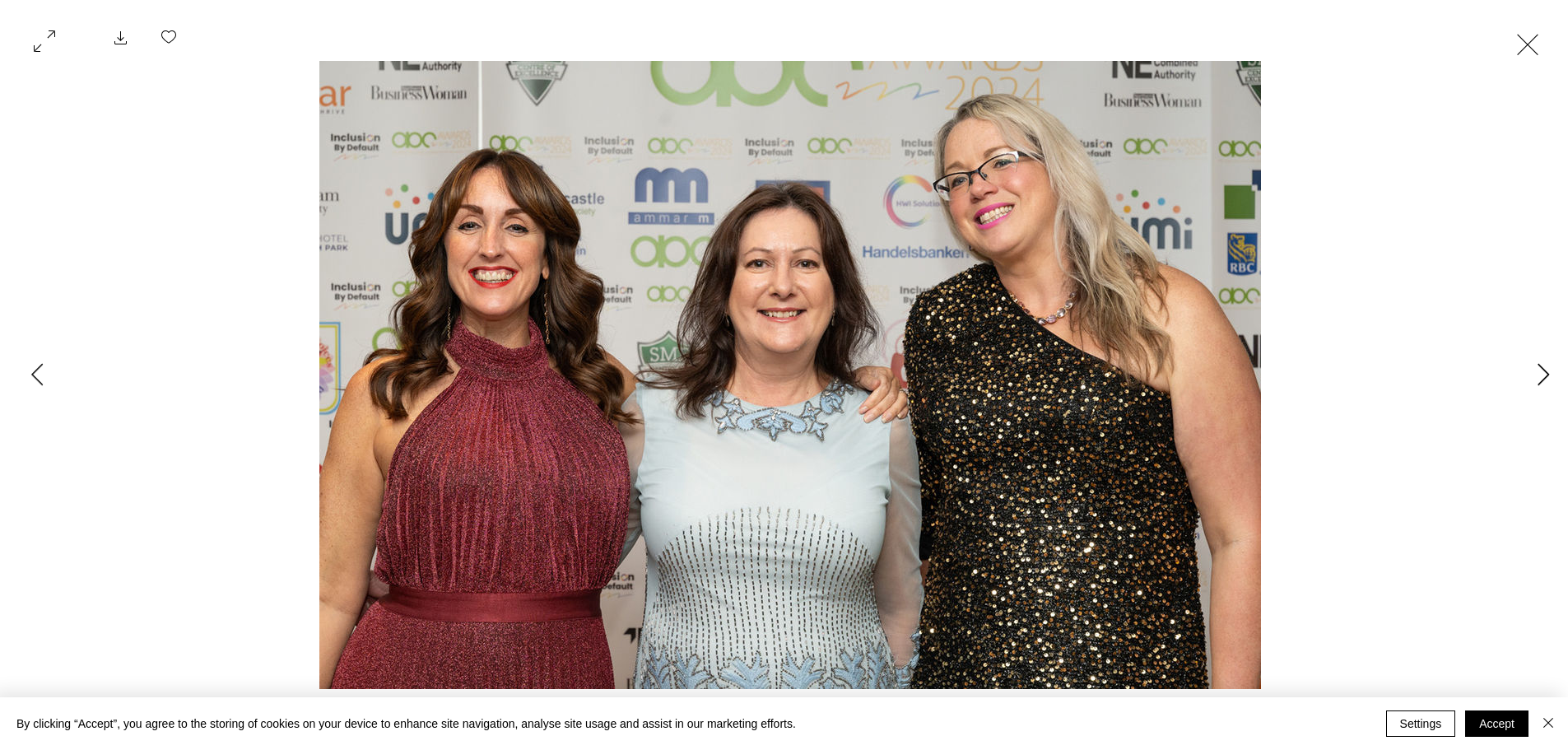
click at [1545, 376] on icon "Next Item" at bounding box center [1544, 374] width 12 height 23
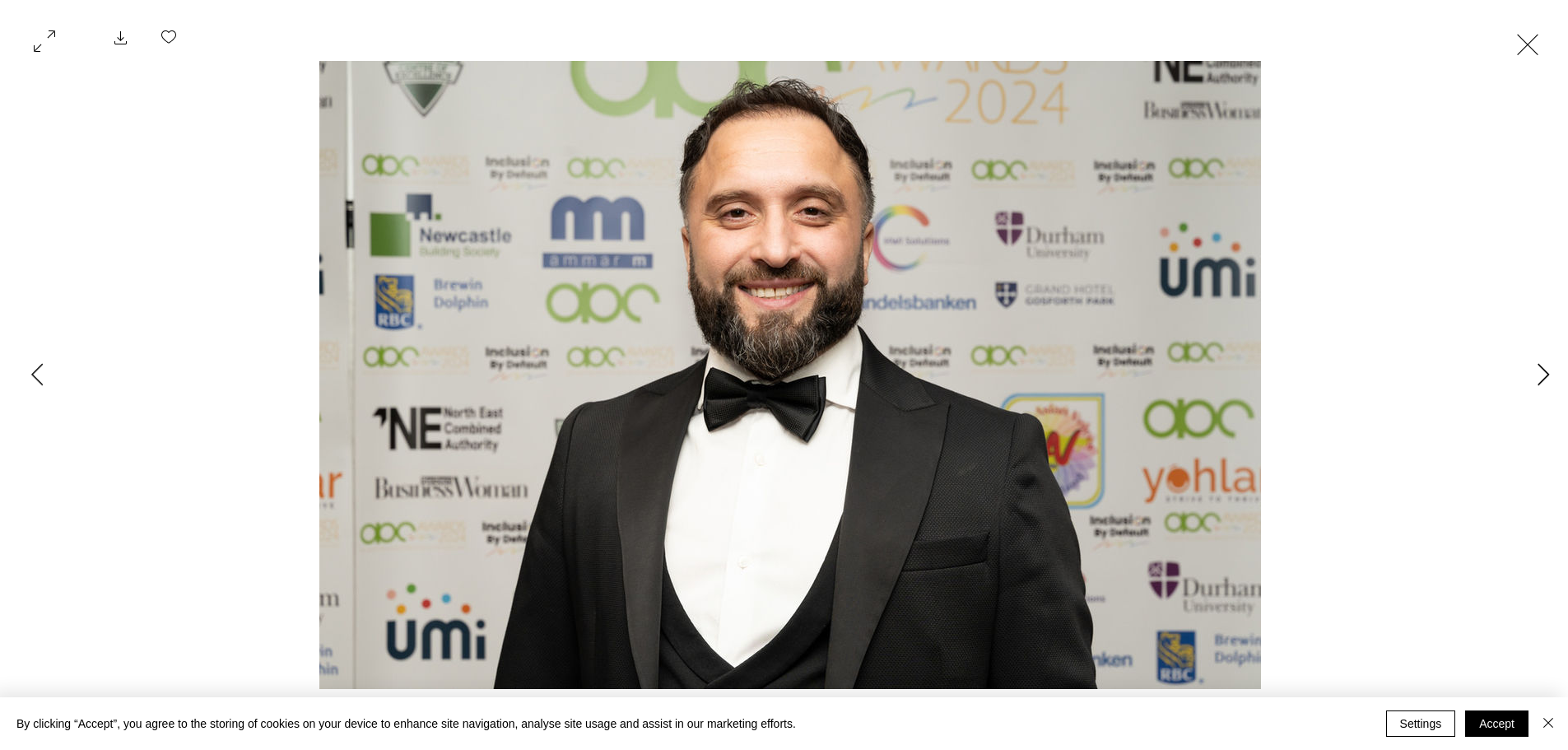
click at [1545, 376] on icon "Next Item" at bounding box center [1544, 374] width 12 height 23
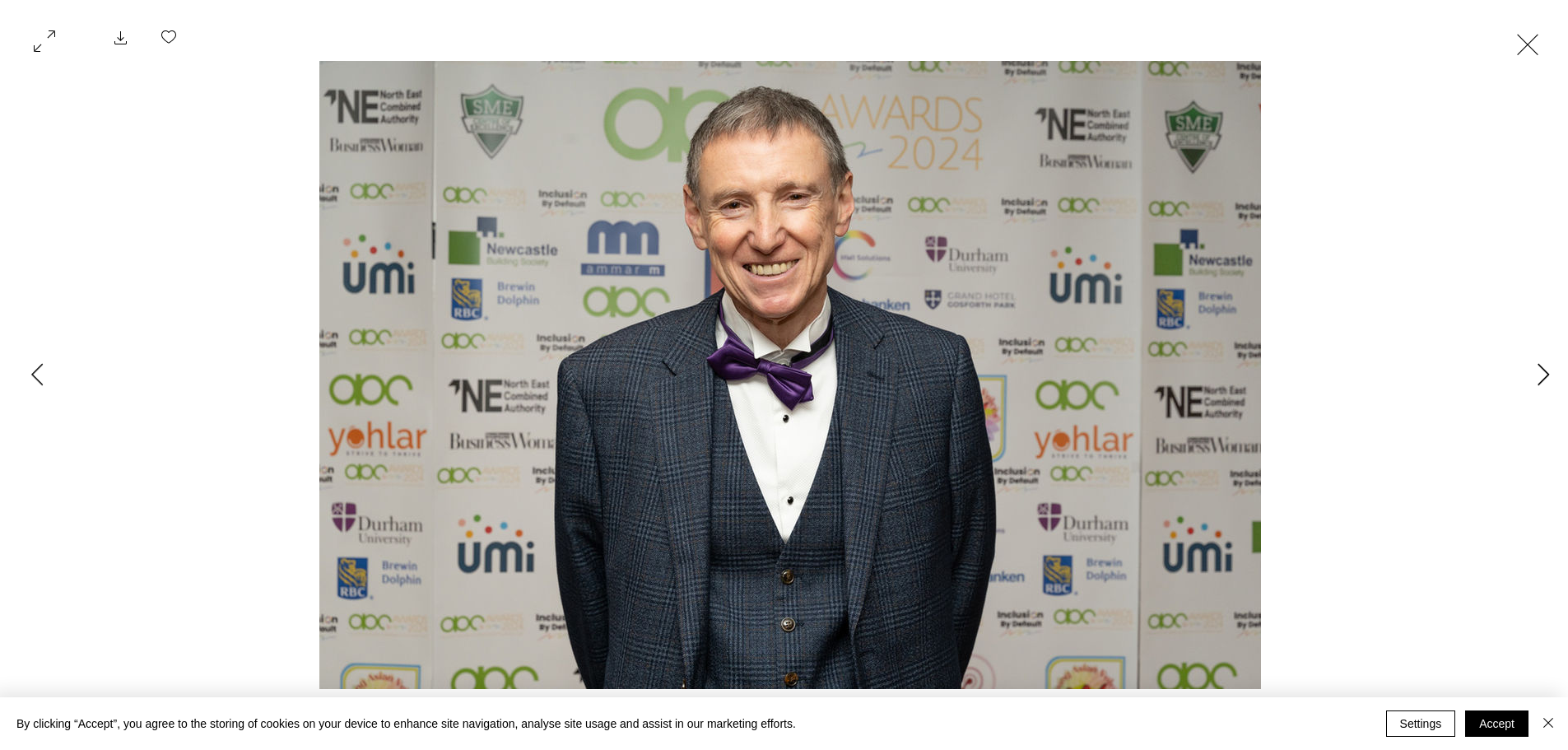
click at [1545, 376] on icon "Next Item" at bounding box center [1544, 374] width 12 height 23
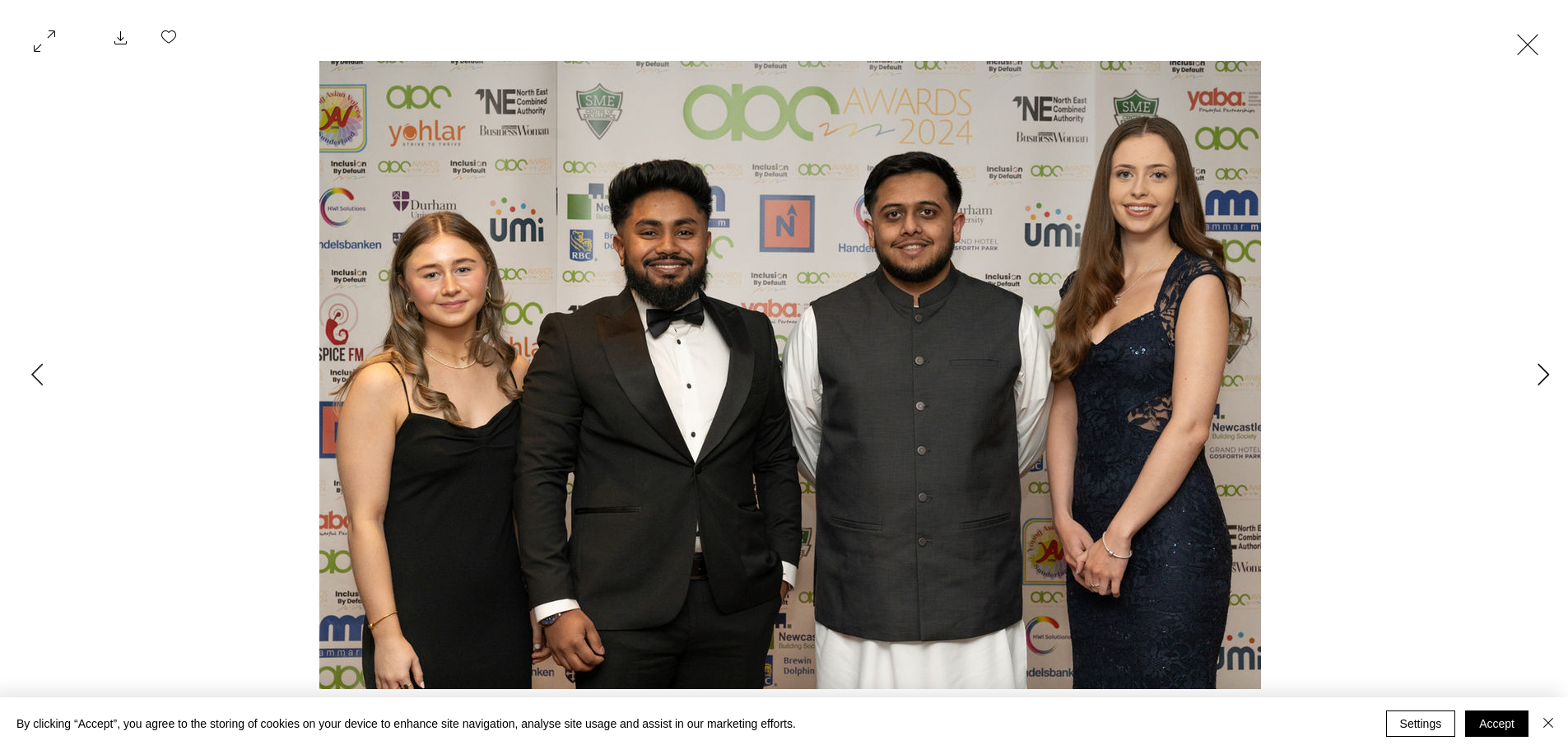
click at [1545, 376] on icon "Next Item" at bounding box center [1544, 374] width 12 height 23
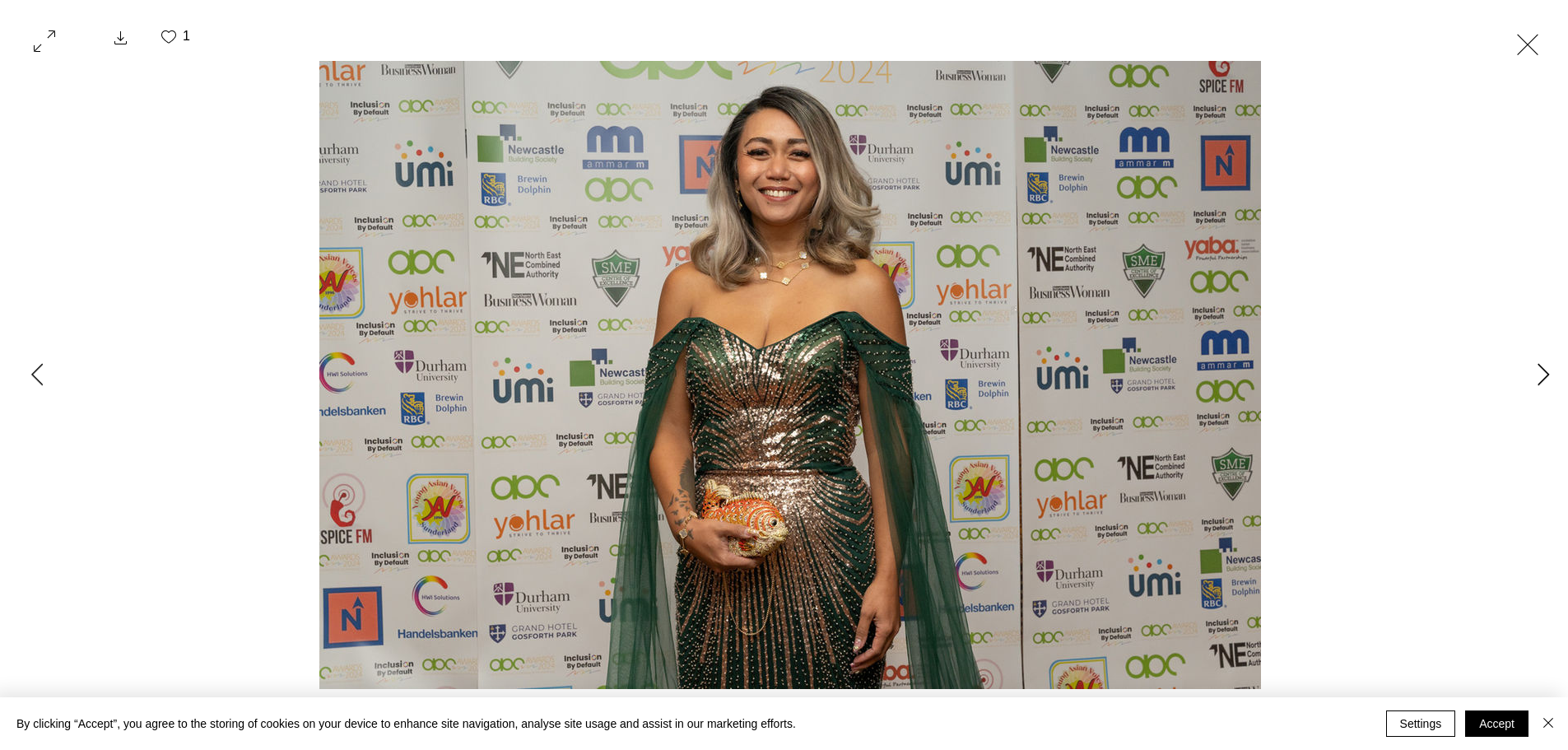
click at [1545, 376] on icon "Next Item" at bounding box center [1544, 374] width 12 height 23
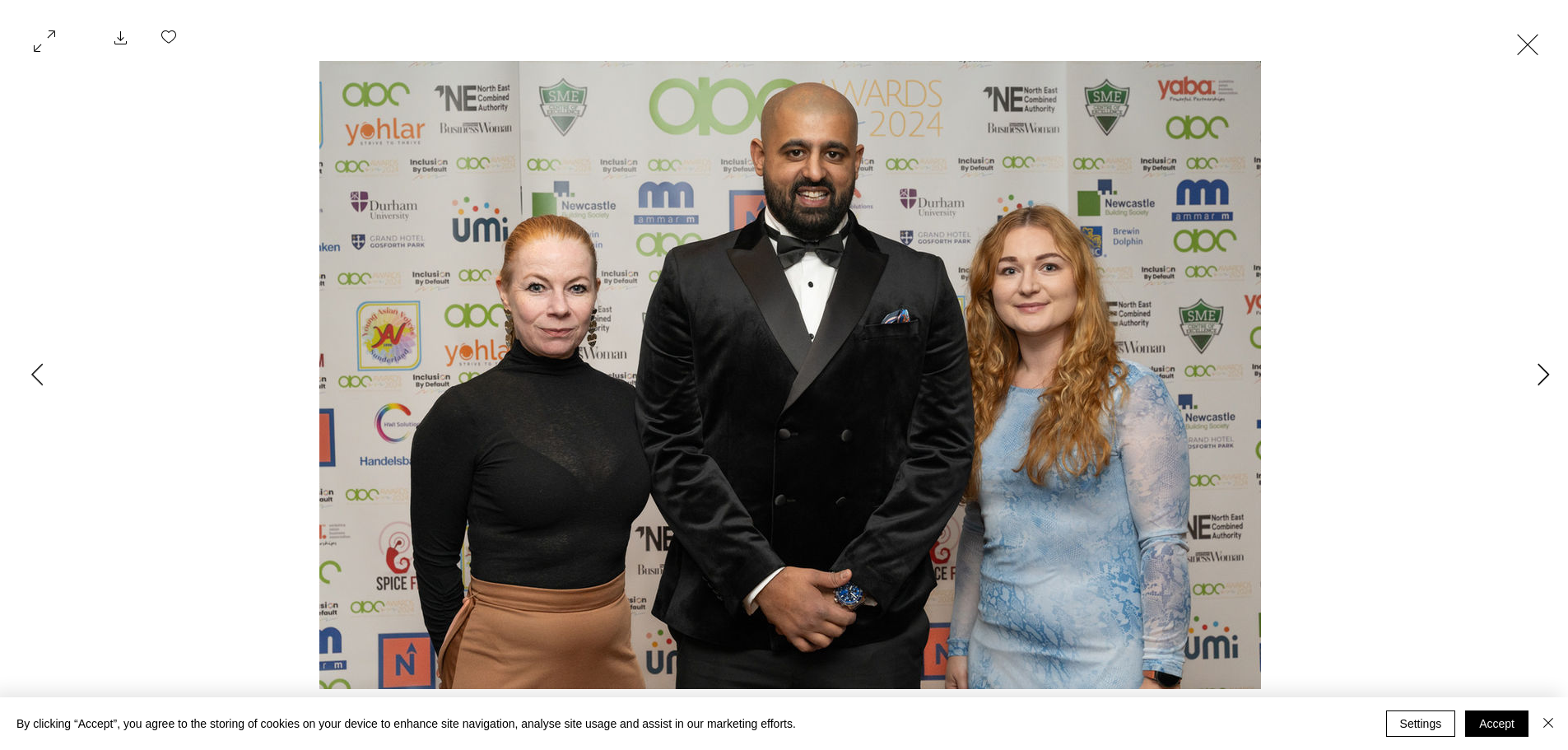
click at [1545, 376] on icon "Next Item" at bounding box center [1544, 374] width 12 height 23
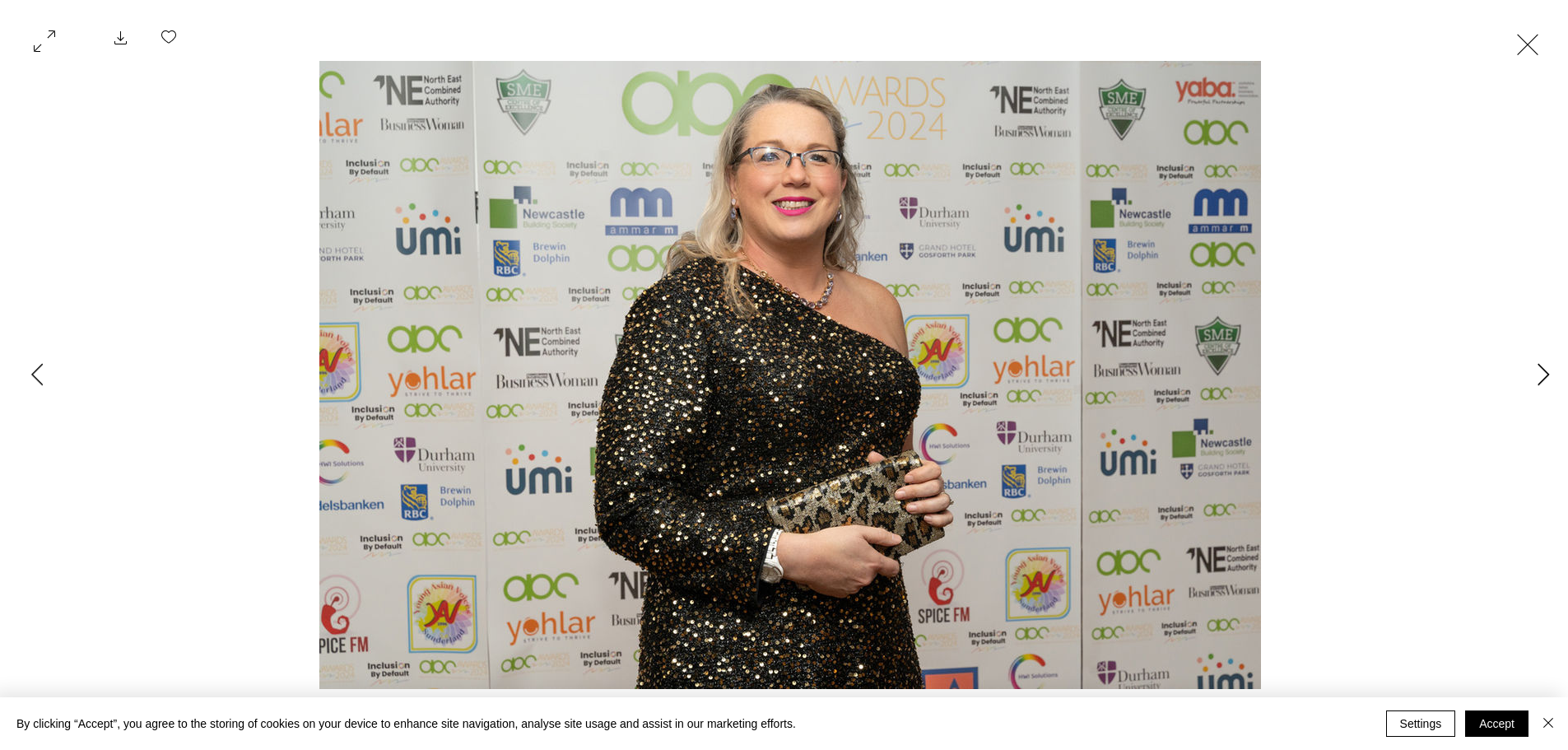
click at [1545, 376] on icon "Next Item" at bounding box center [1544, 374] width 12 height 23
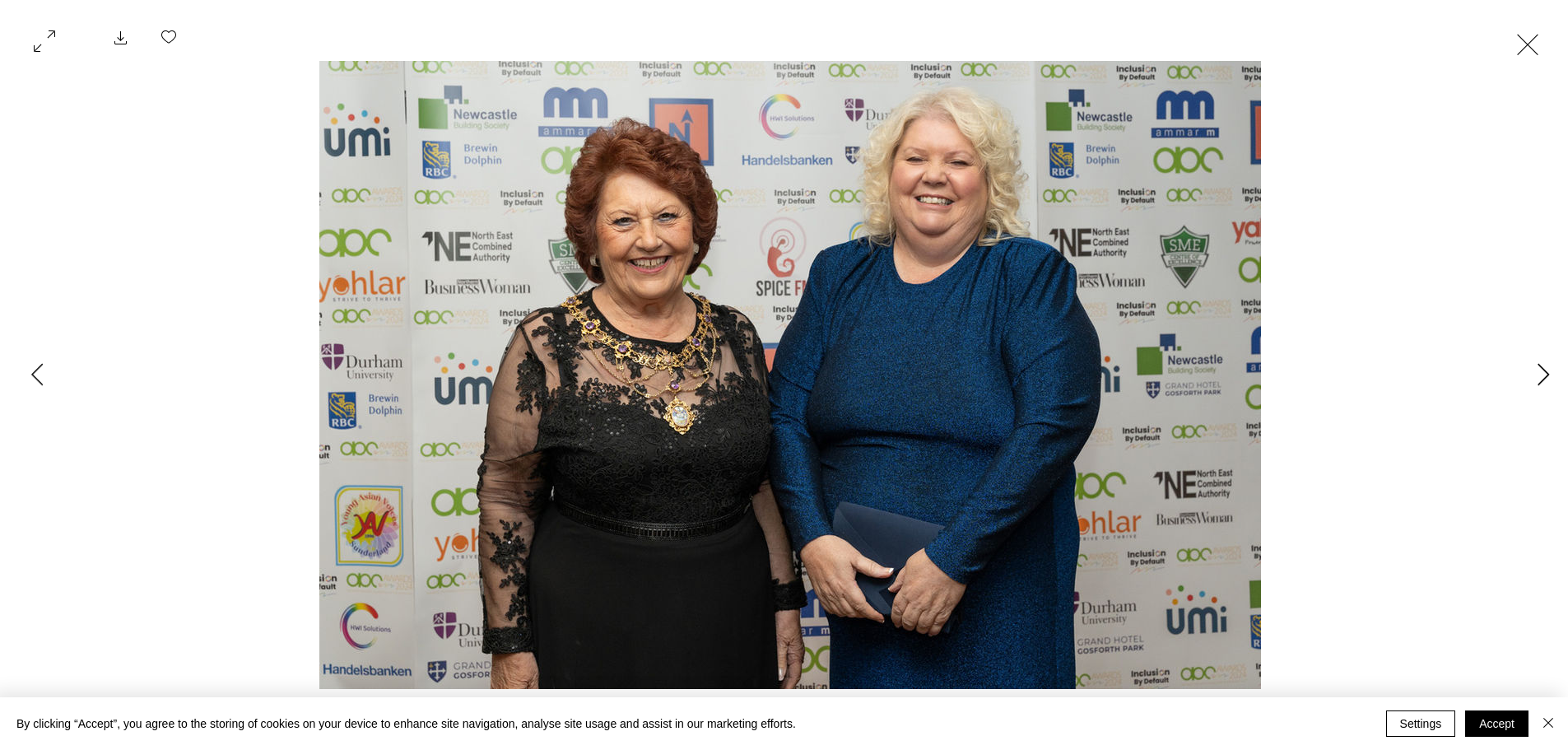
click at [1545, 376] on icon "Next Item" at bounding box center [1544, 374] width 12 height 23
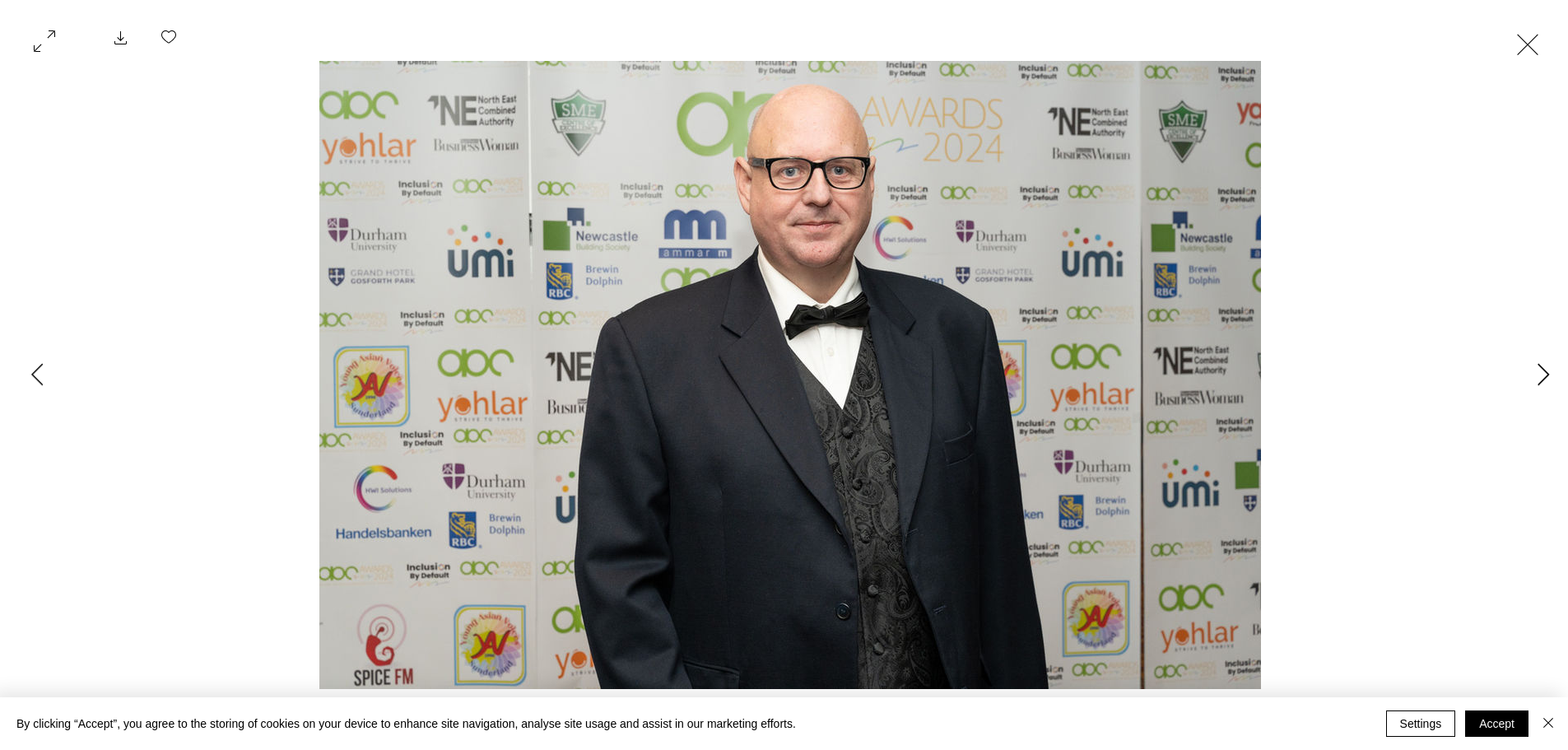
click at [1545, 376] on icon "Next Item" at bounding box center [1544, 374] width 12 height 23
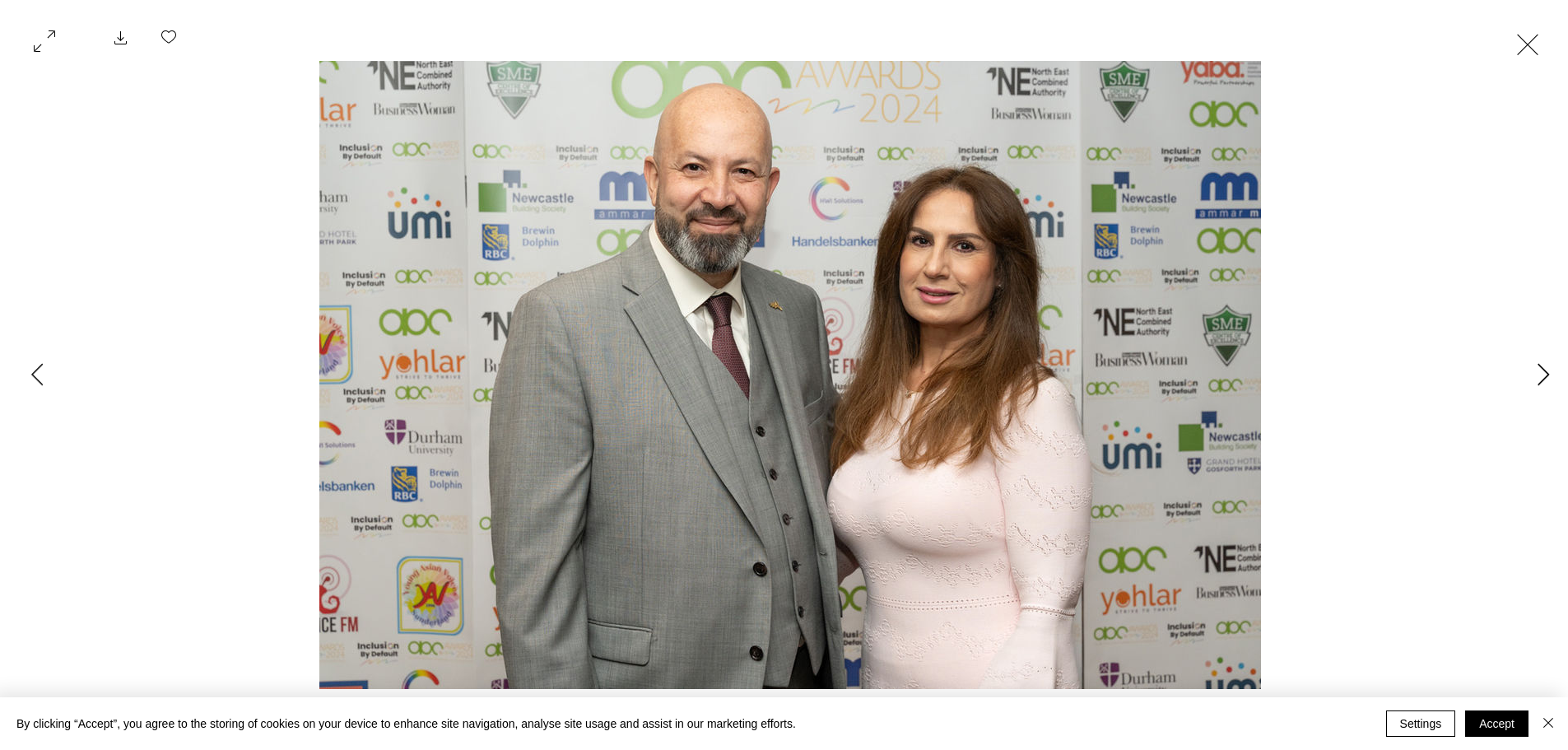
click at [1545, 376] on icon "Next Item" at bounding box center [1544, 374] width 12 height 23
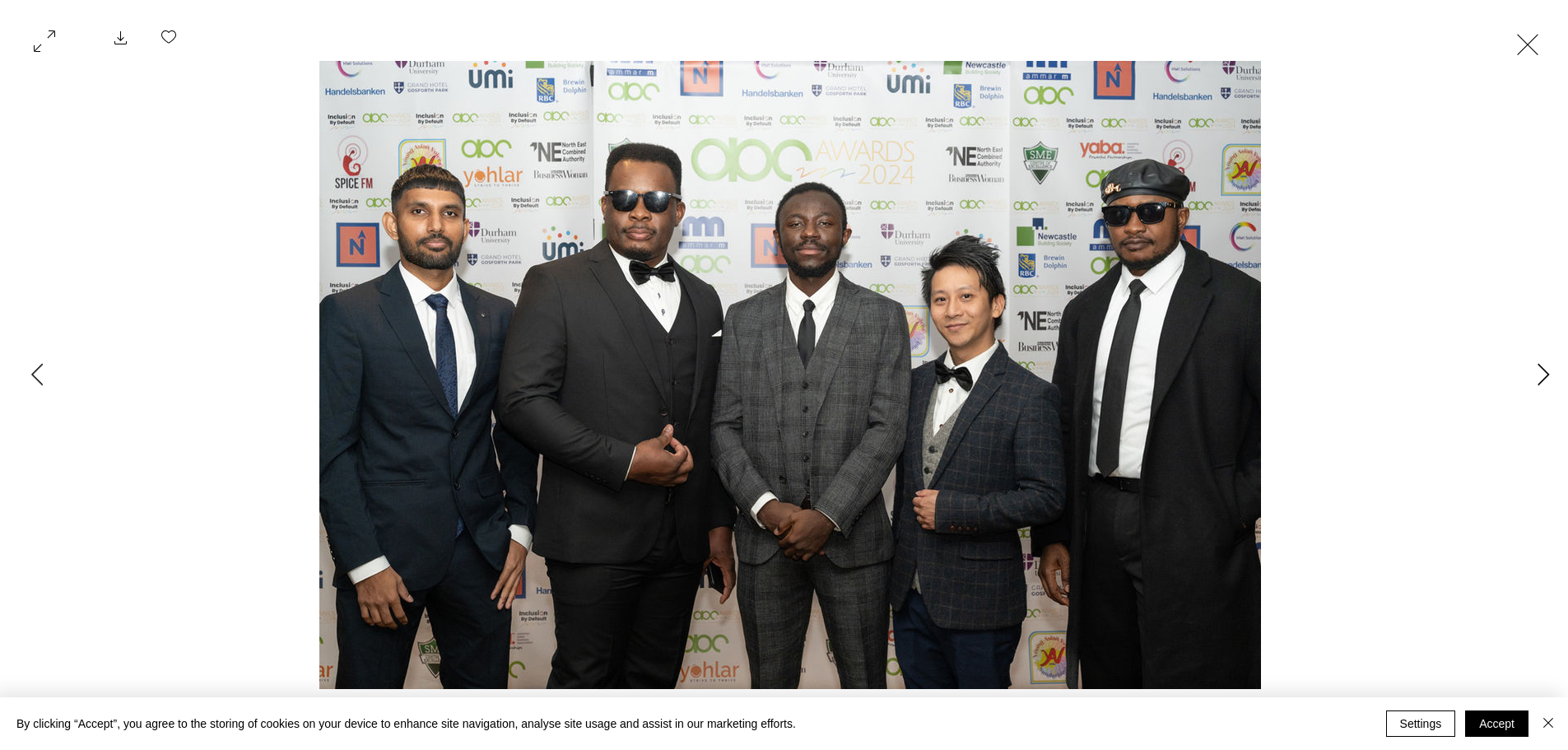
click at [1543, 376] on icon "Next Item" at bounding box center [1544, 374] width 12 height 23
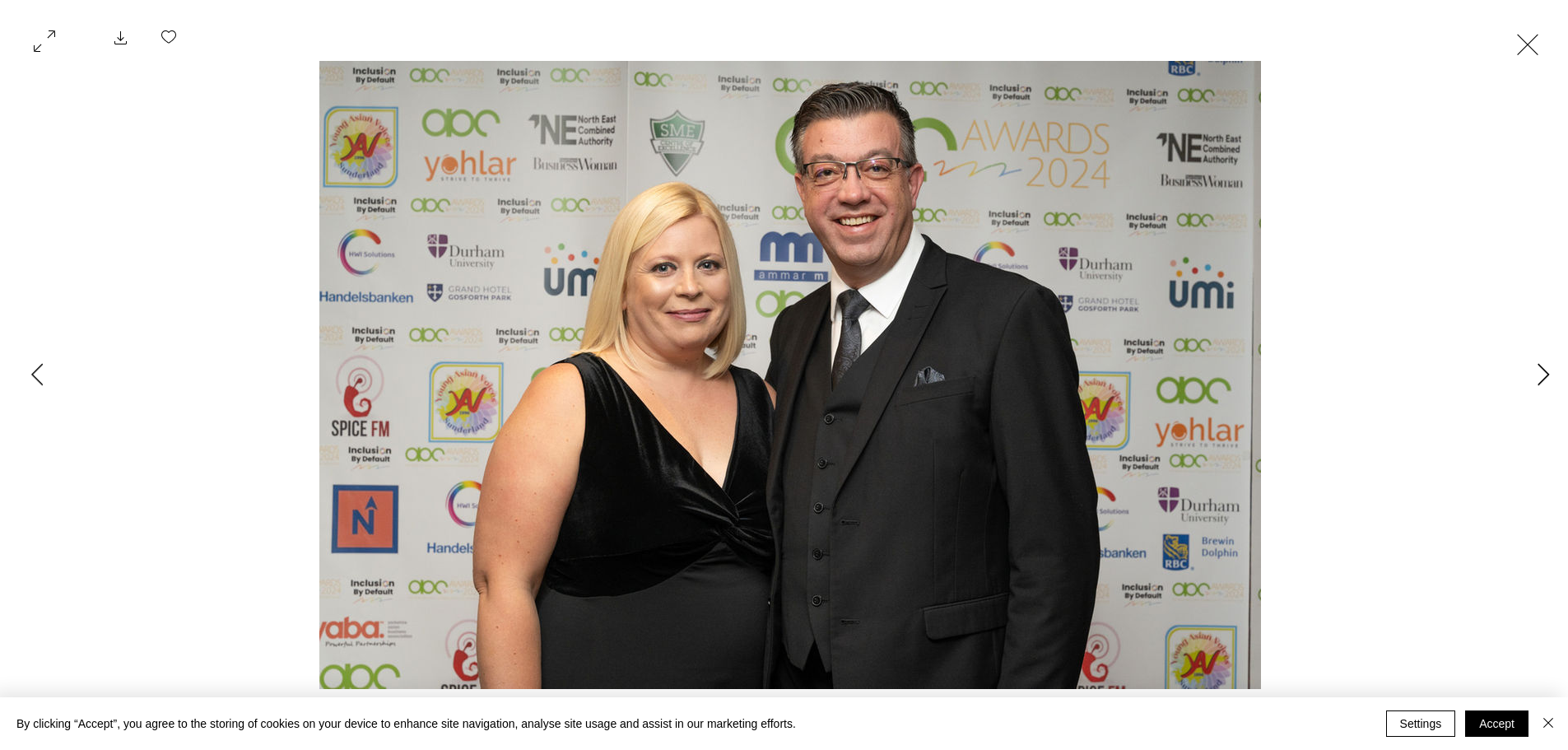
click at [1543, 376] on icon "Next Item" at bounding box center [1544, 374] width 12 height 23
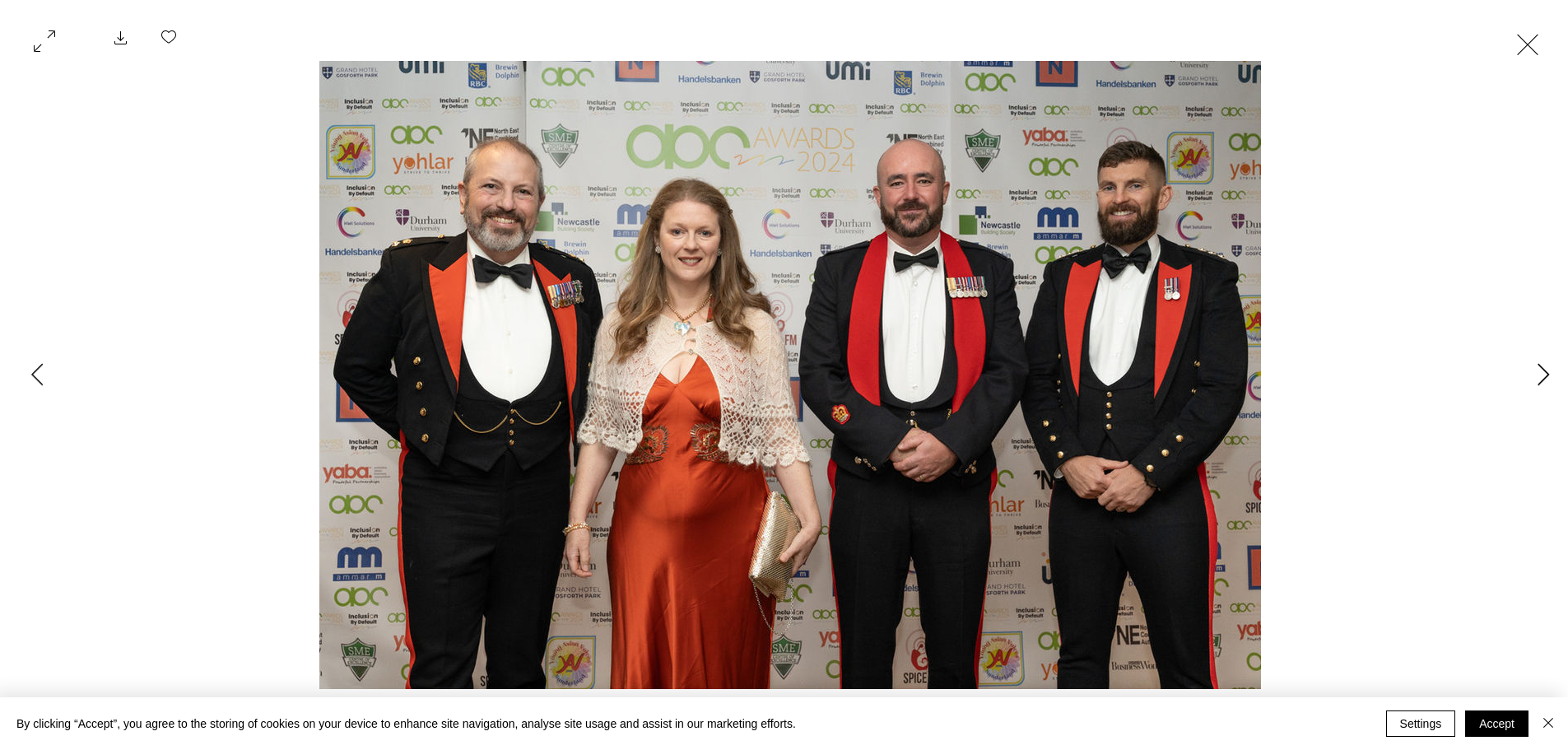
click at [1543, 376] on icon "Next Item" at bounding box center [1544, 374] width 12 height 23
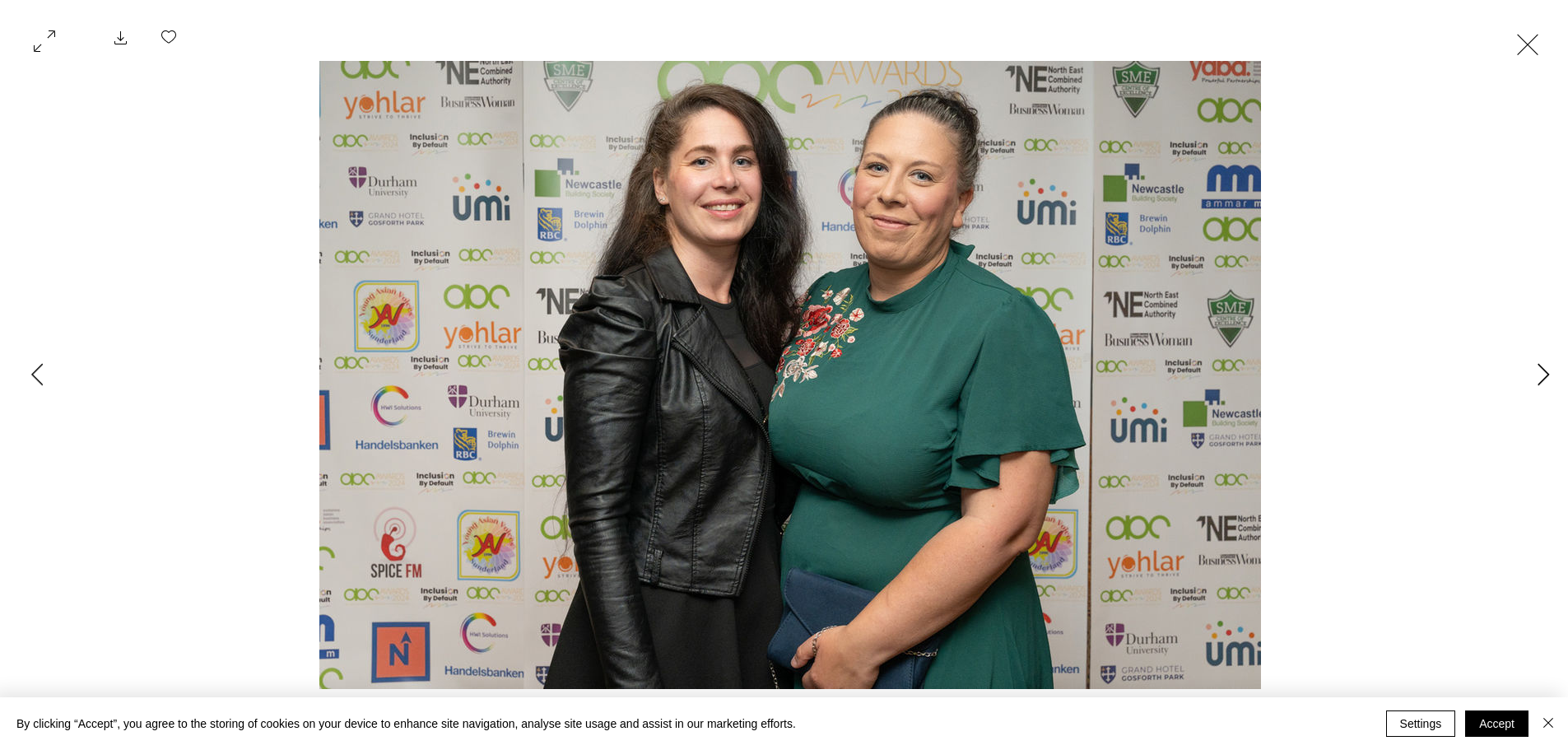
click at [1532, 377] on button "Next Item" at bounding box center [1544, 376] width 42 height 42
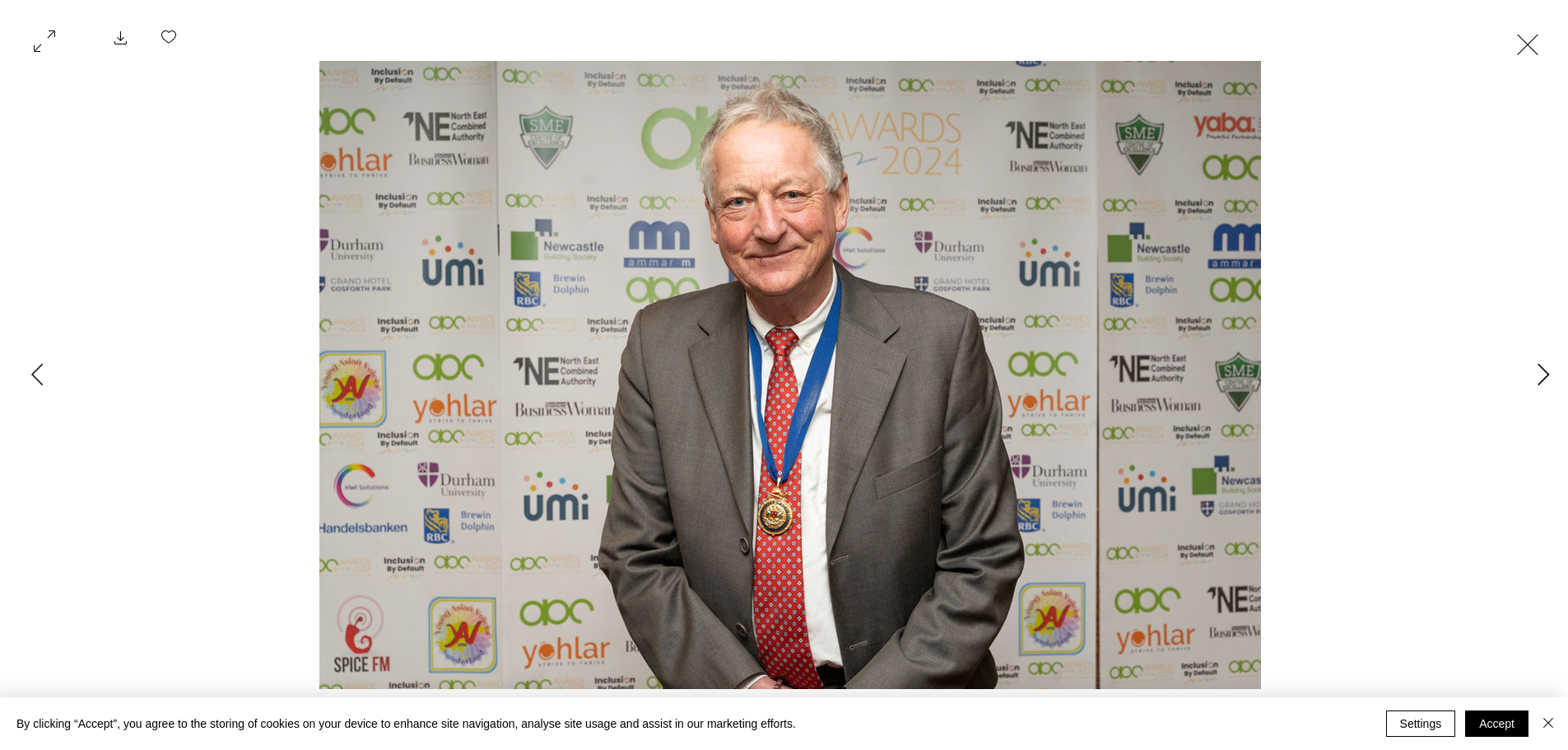
click at [1547, 372] on icon "Next Item" at bounding box center [1544, 374] width 12 height 23
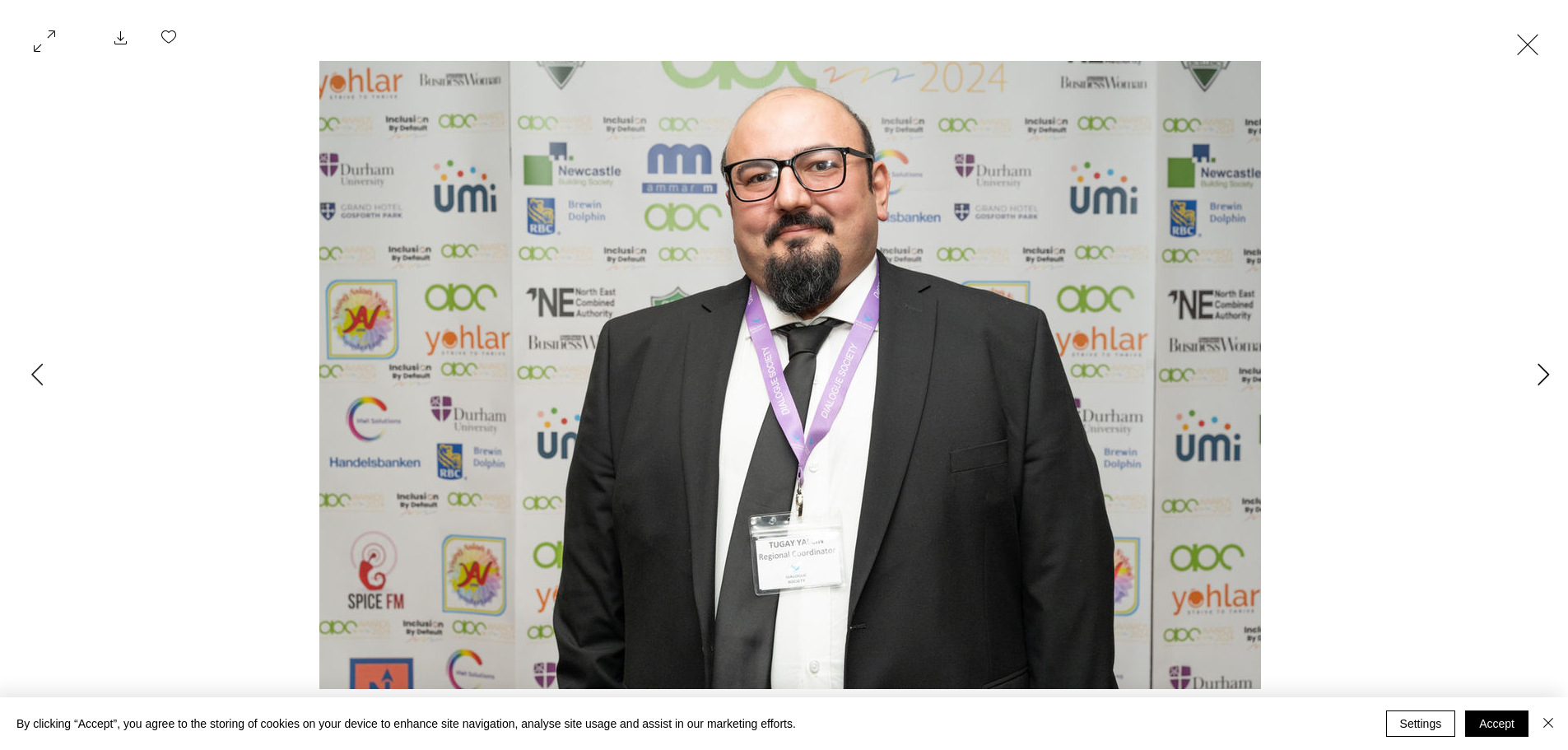
click at [1547, 372] on icon "Next Item" at bounding box center [1544, 374] width 12 height 23
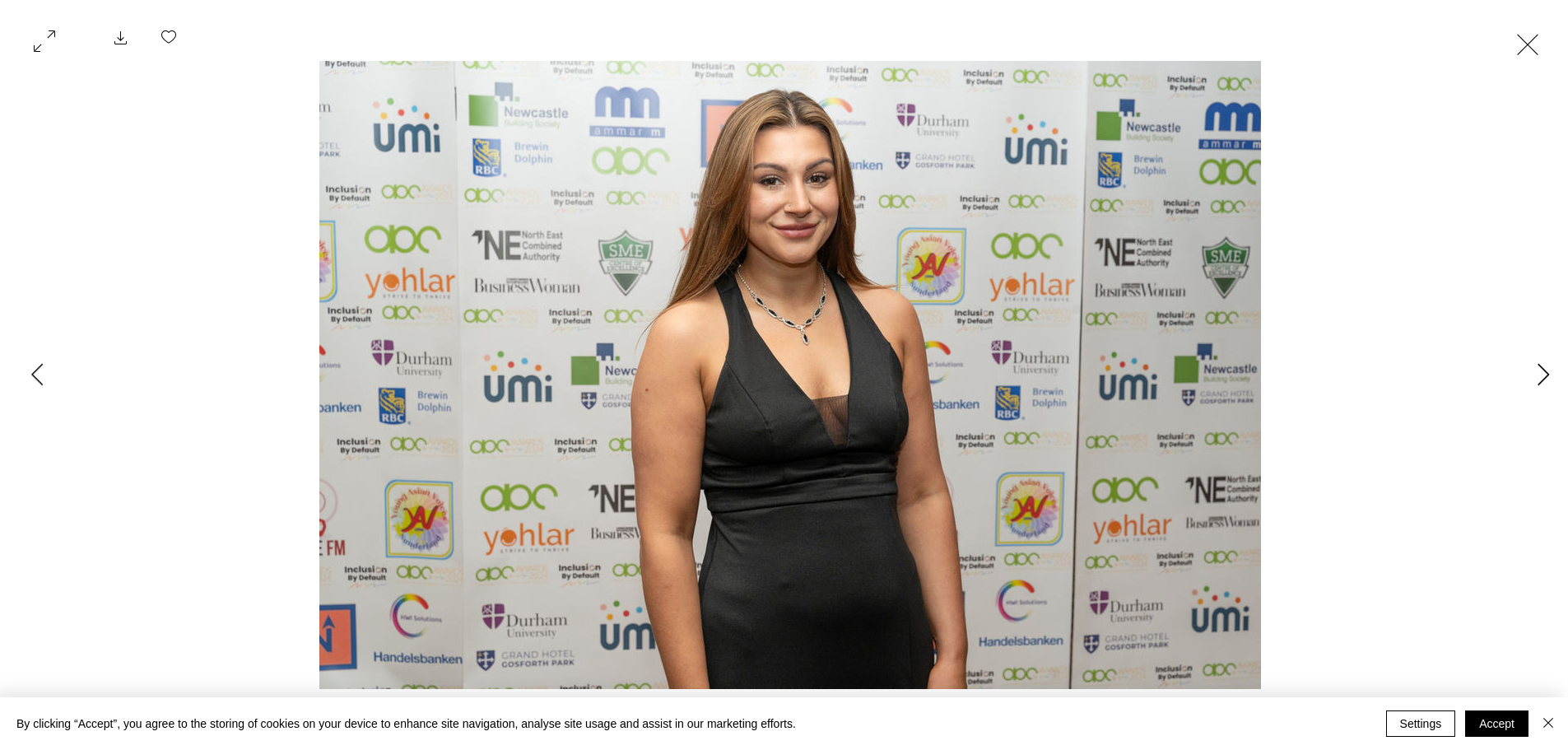
click at [1547, 372] on icon "Next Item" at bounding box center [1544, 374] width 12 height 23
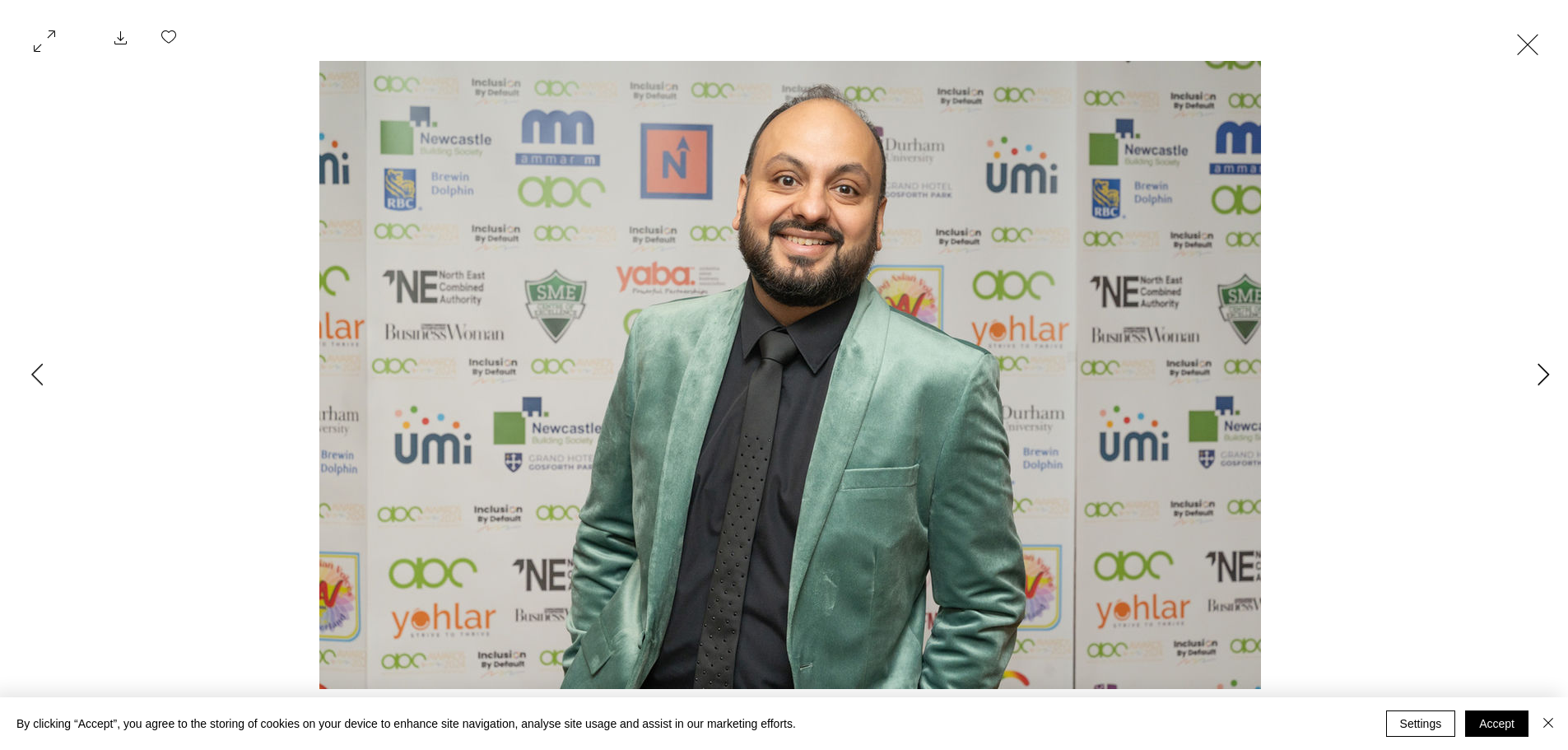
click at [1547, 372] on icon "Next Item" at bounding box center [1544, 374] width 12 height 23
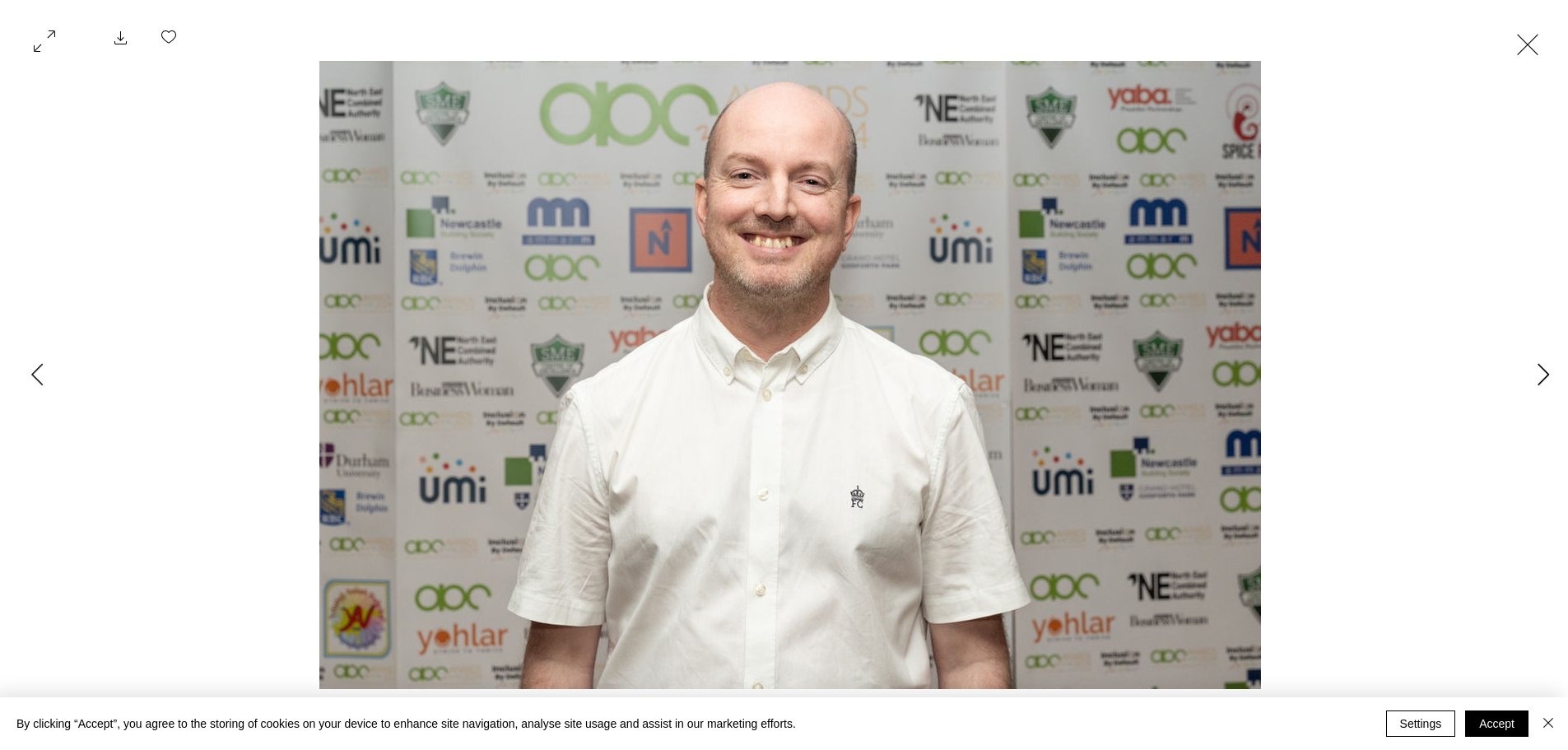
click at [1547, 372] on icon "Next Item" at bounding box center [1544, 374] width 12 height 23
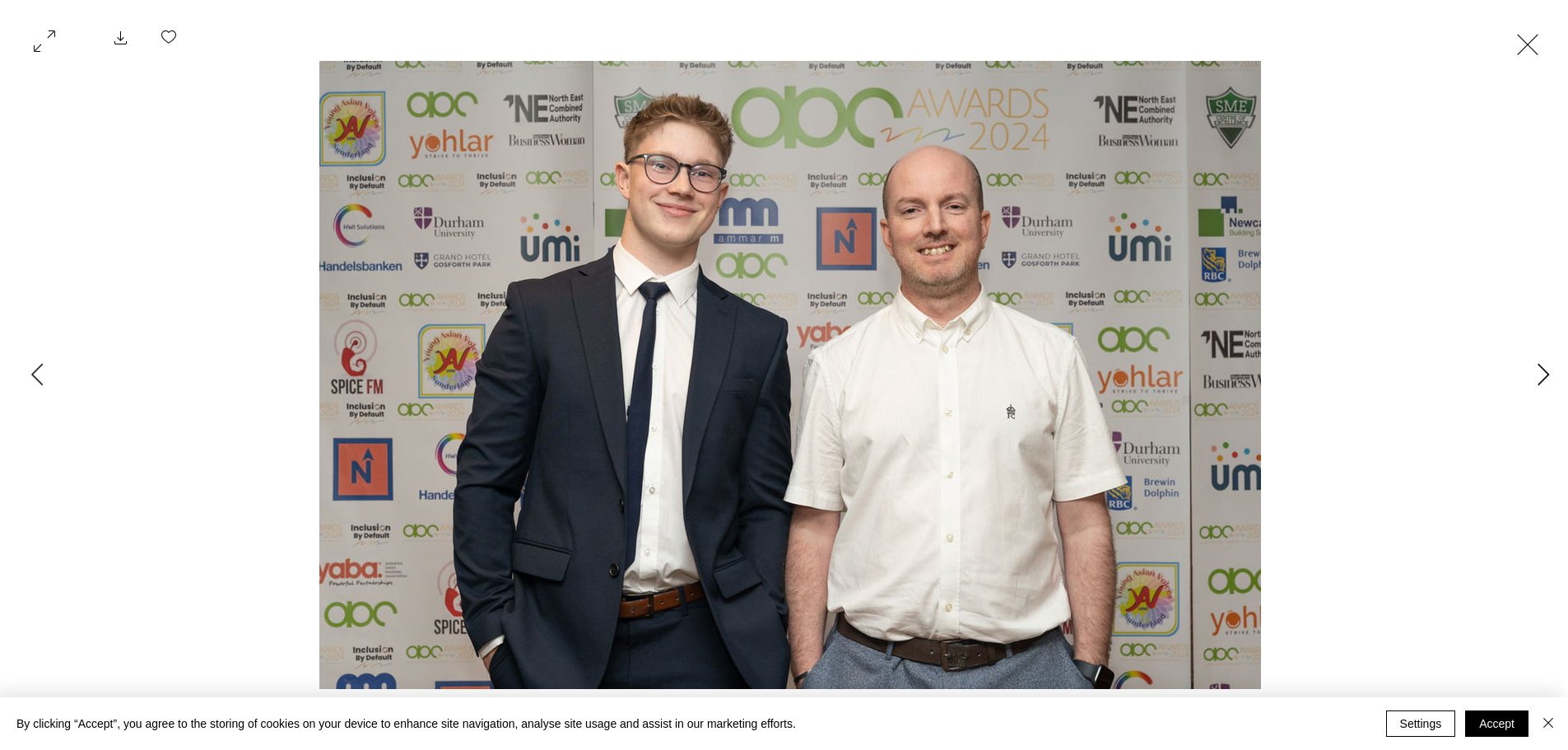
click at [1547, 372] on icon "Next Item" at bounding box center [1544, 374] width 12 height 23
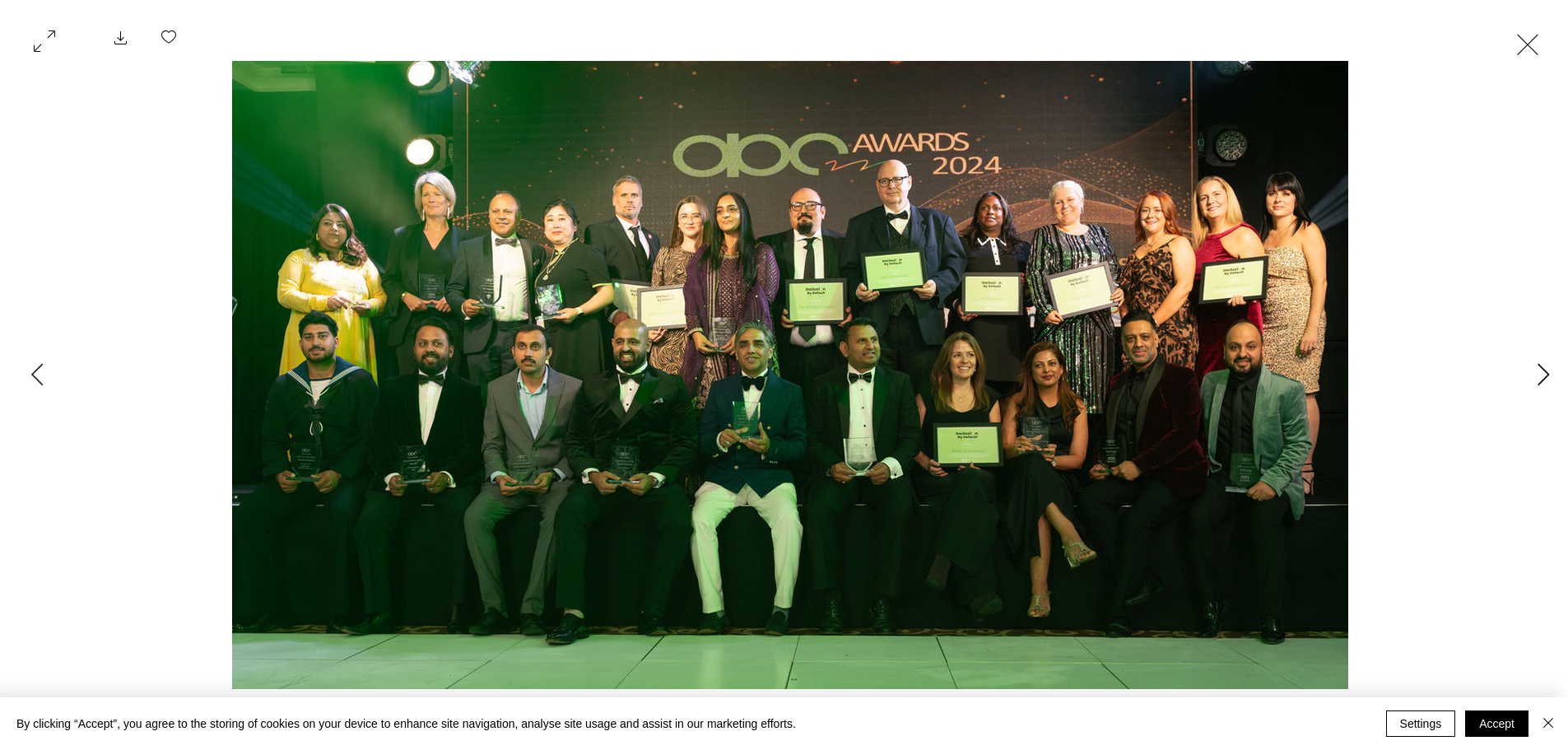
click at [1547, 372] on icon "Next Item" at bounding box center [1544, 374] width 12 height 23
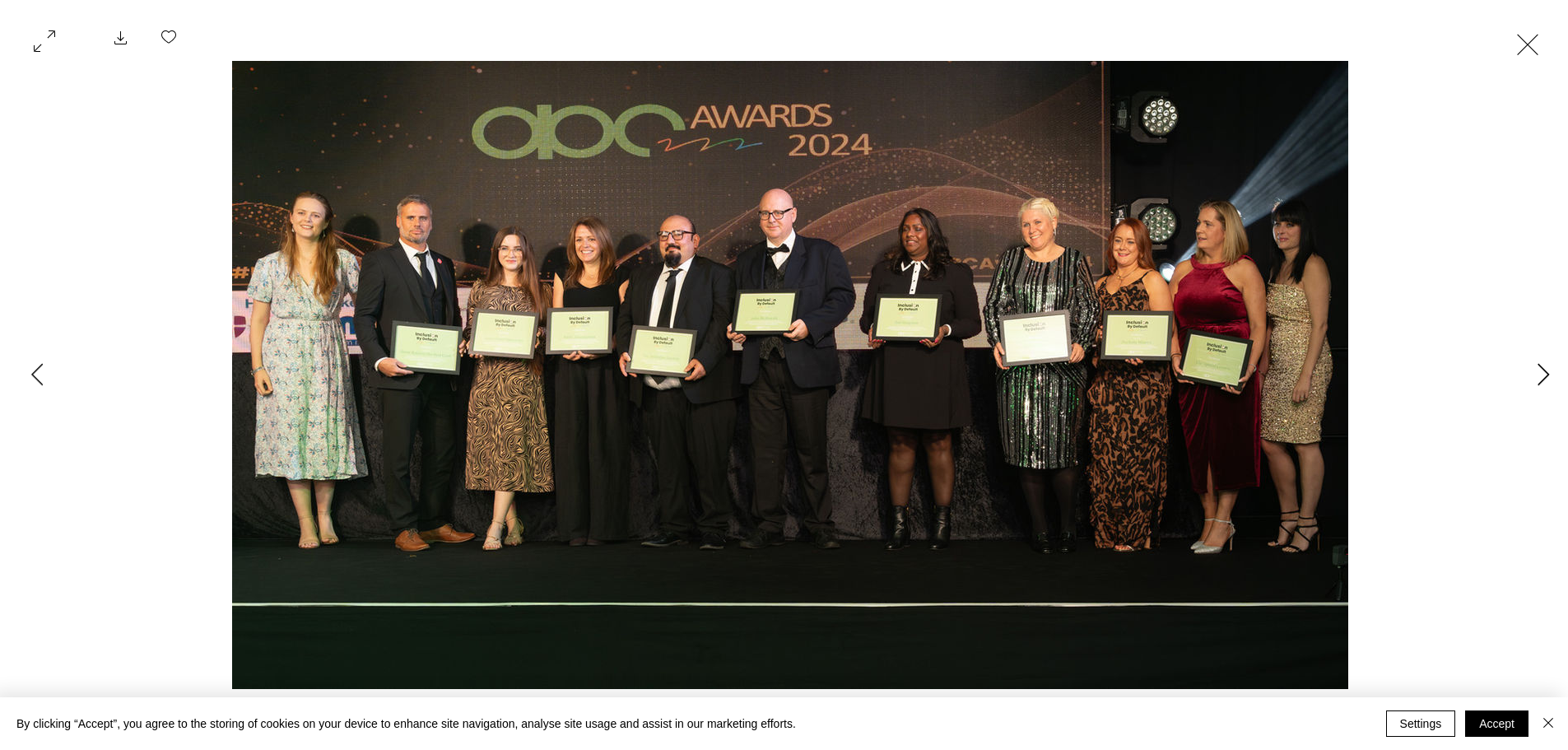
click at [1547, 372] on icon "Next Item" at bounding box center [1544, 374] width 12 height 23
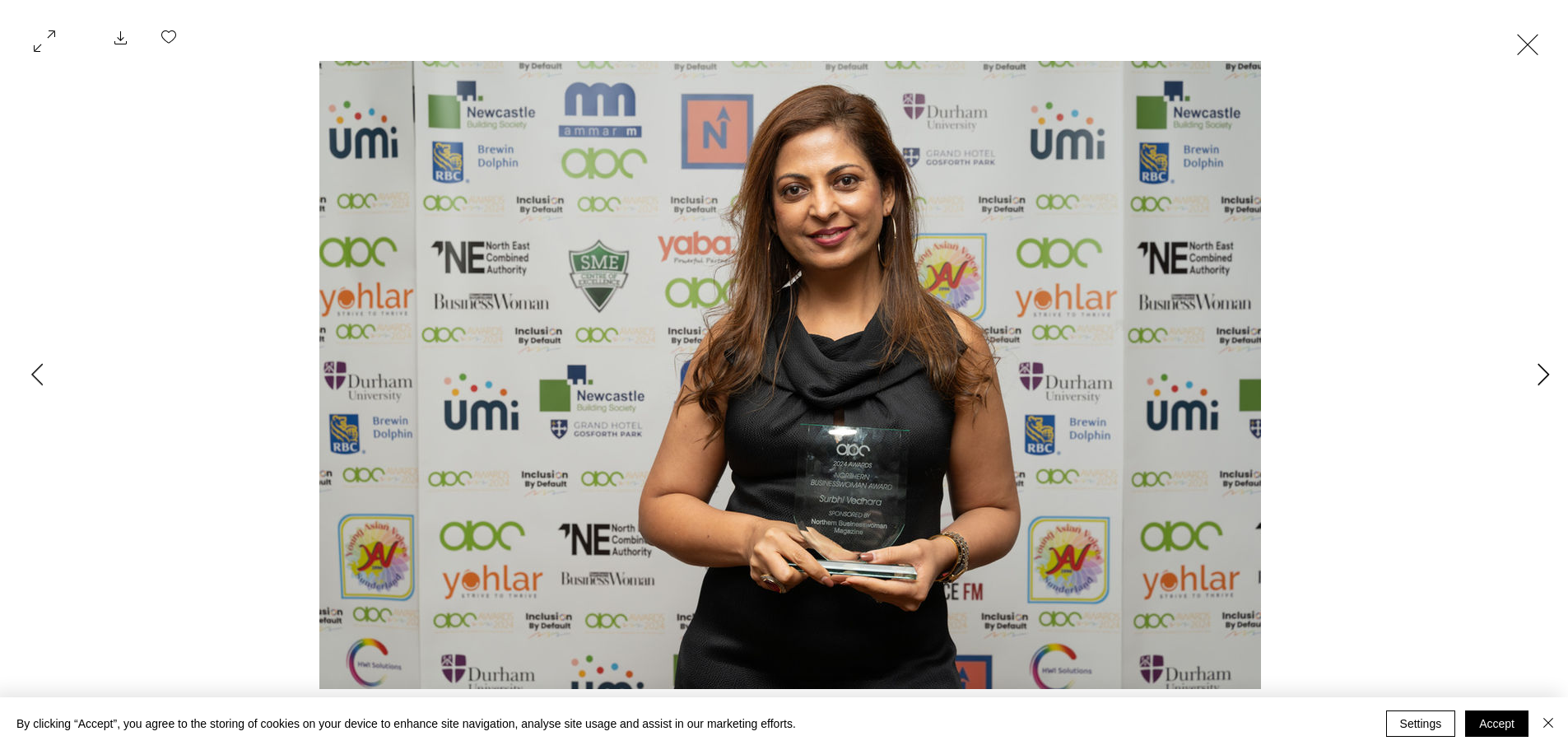
click at [1547, 372] on icon "Next Item" at bounding box center [1544, 374] width 12 height 23
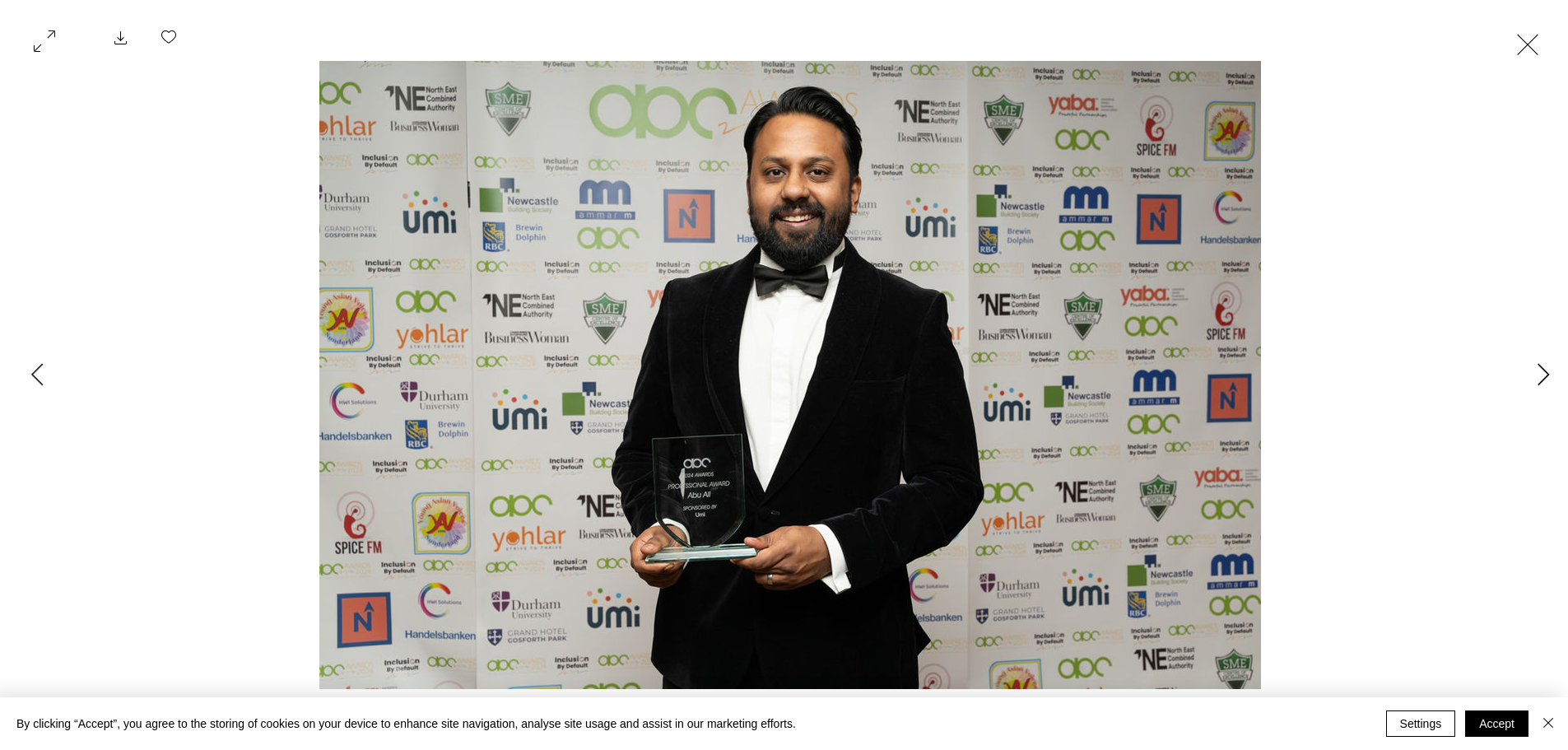
click at [1547, 372] on icon "Next Item" at bounding box center [1544, 374] width 12 height 23
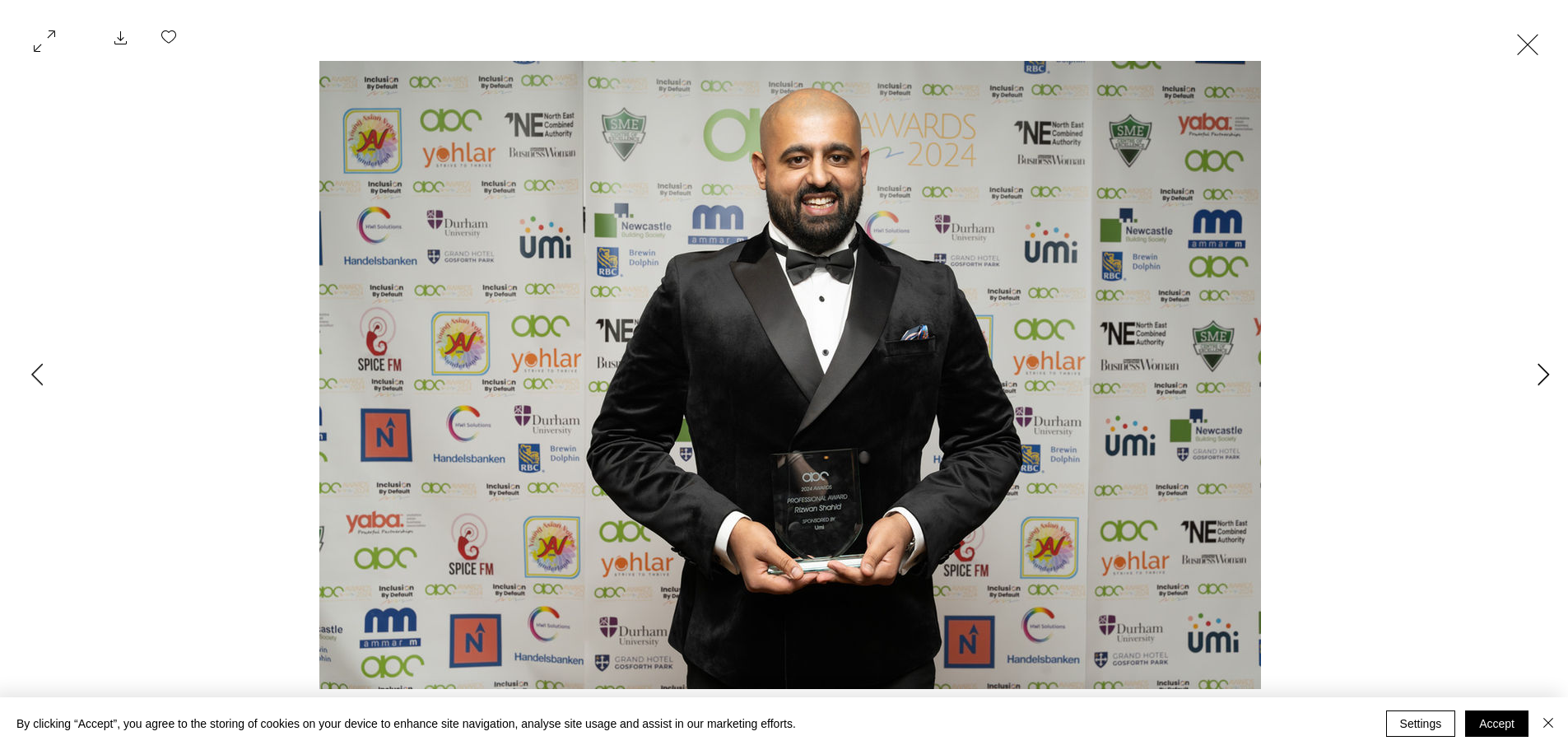
click at [1547, 372] on icon "Next Item" at bounding box center [1544, 374] width 12 height 23
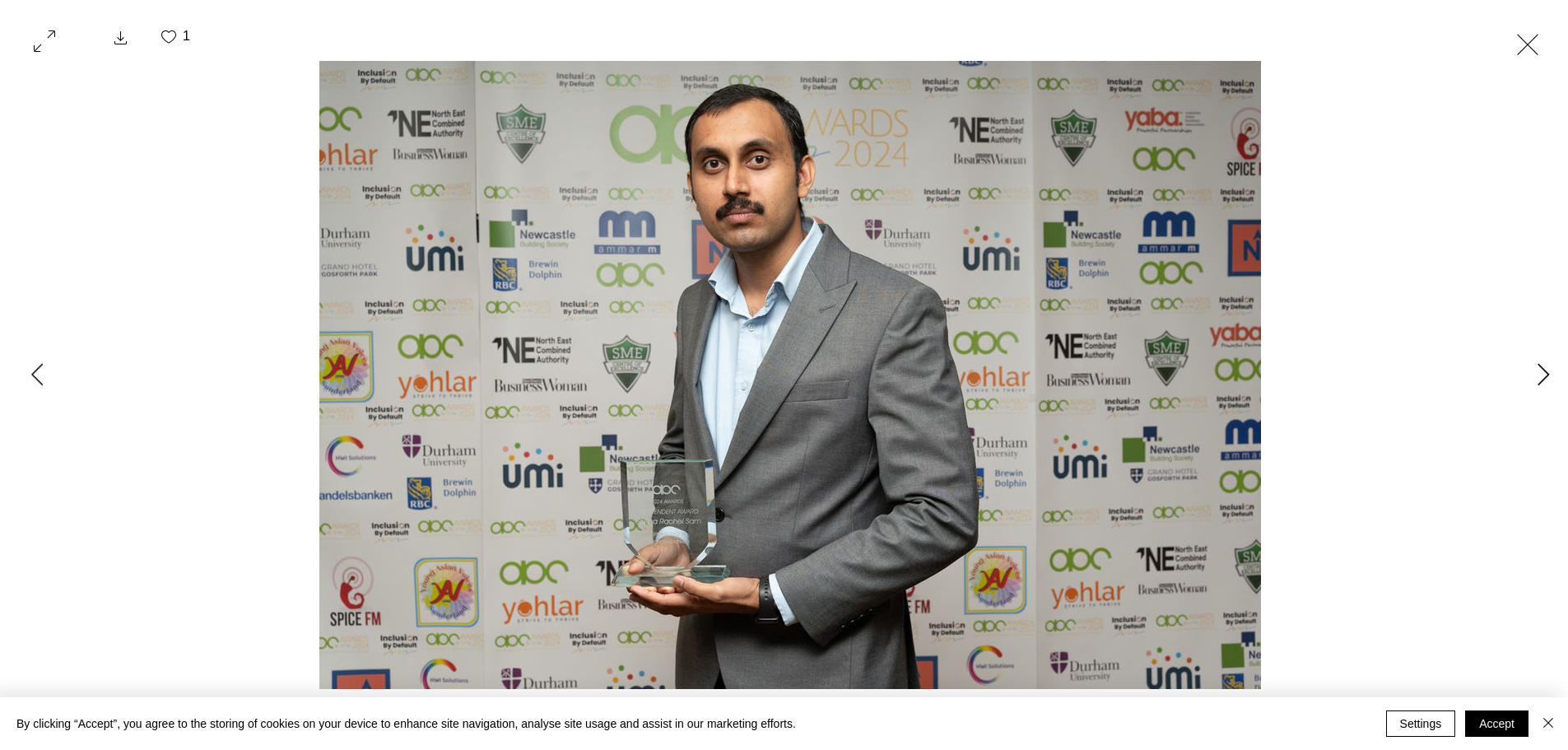
click at [1547, 372] on icon "Next Item" at bounding box center [1544, 374] width 12 height 23
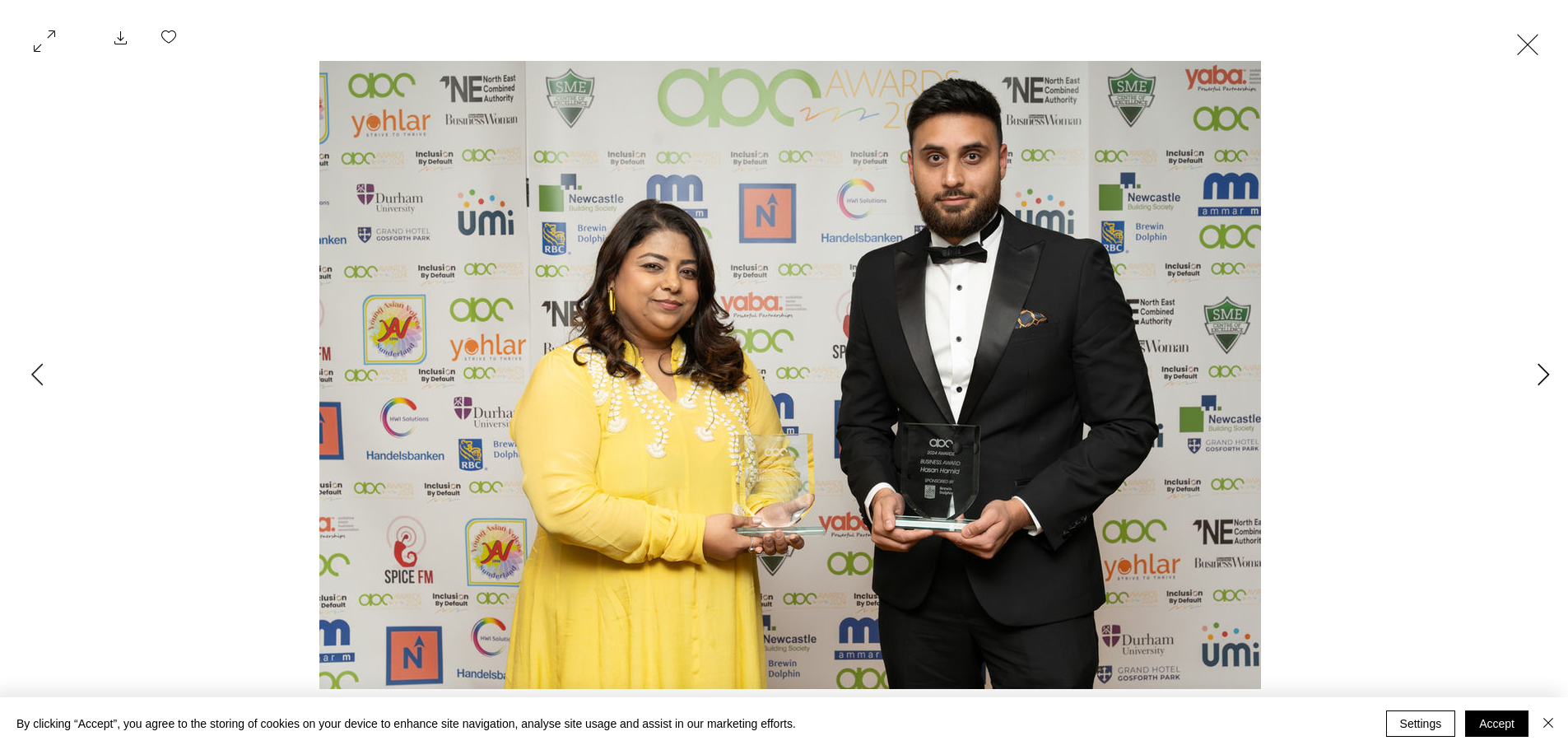
click at [1547, 372] on icon "Next Item" at bounding box center [1544, 374] width 12 height 23
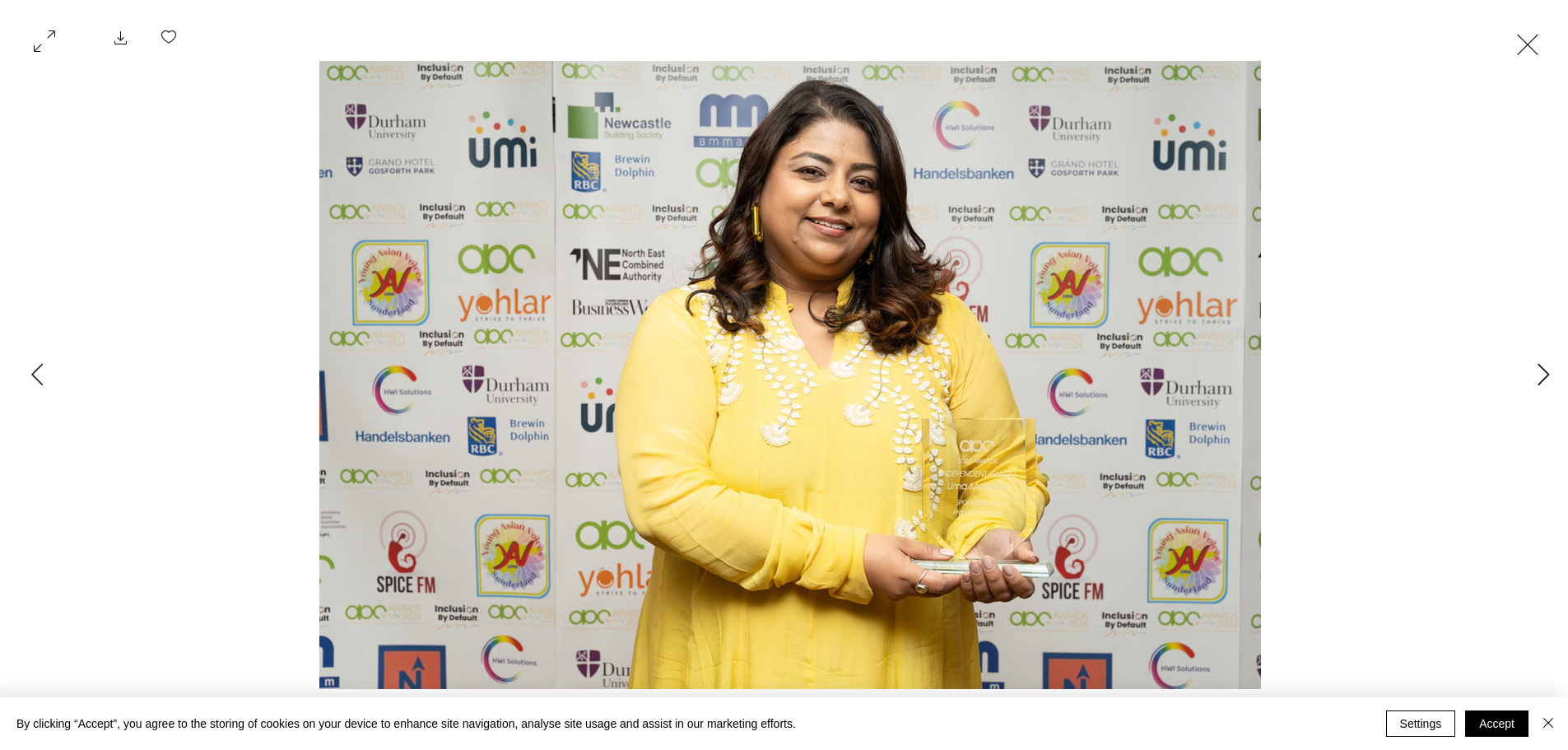
click at [1547, 372] on icon "Next Item" at bounding box center [1544, 374] width 12 height 23
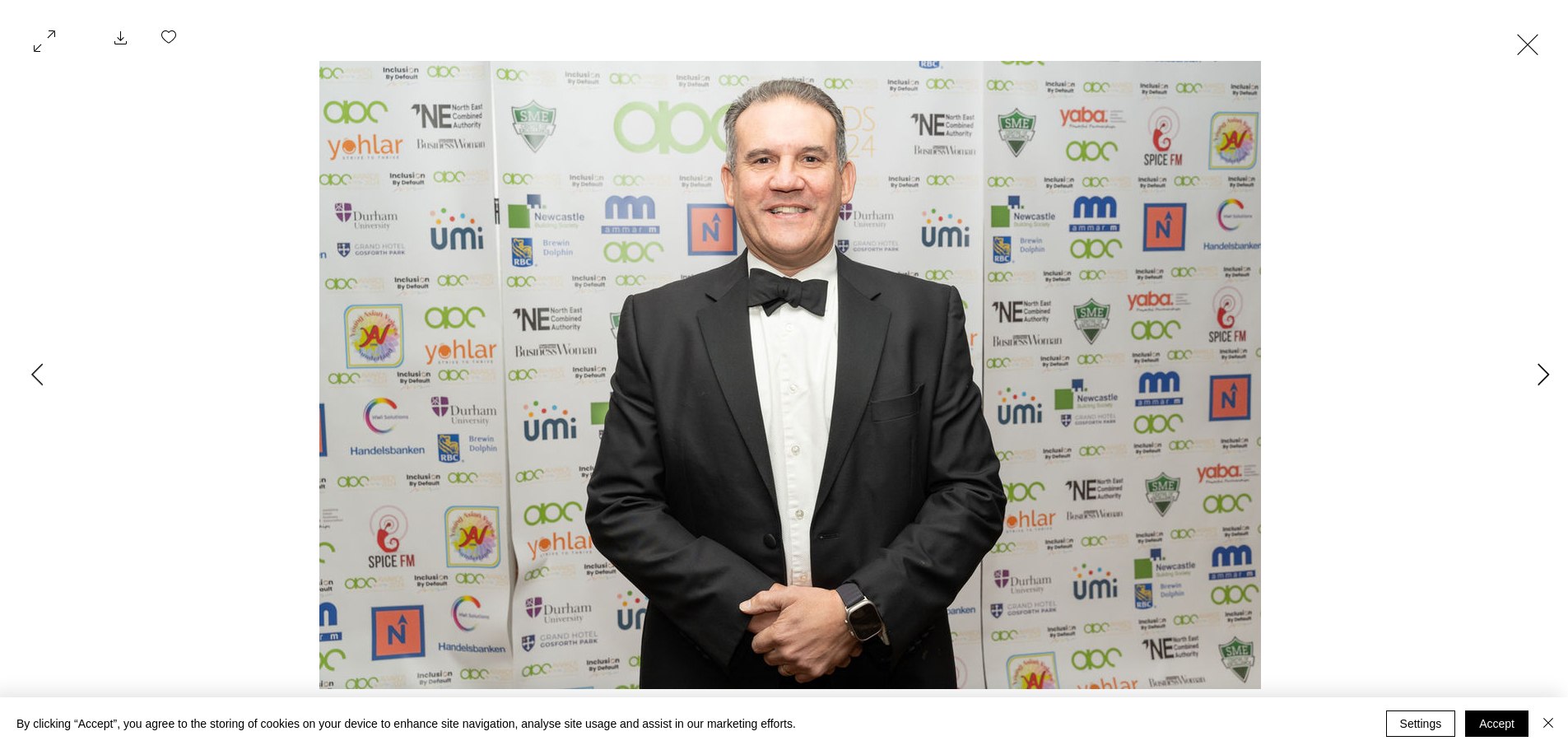
click at [1547, 372] on icon "Next Item" at bounding box center [1544, 374] width 12 height 23
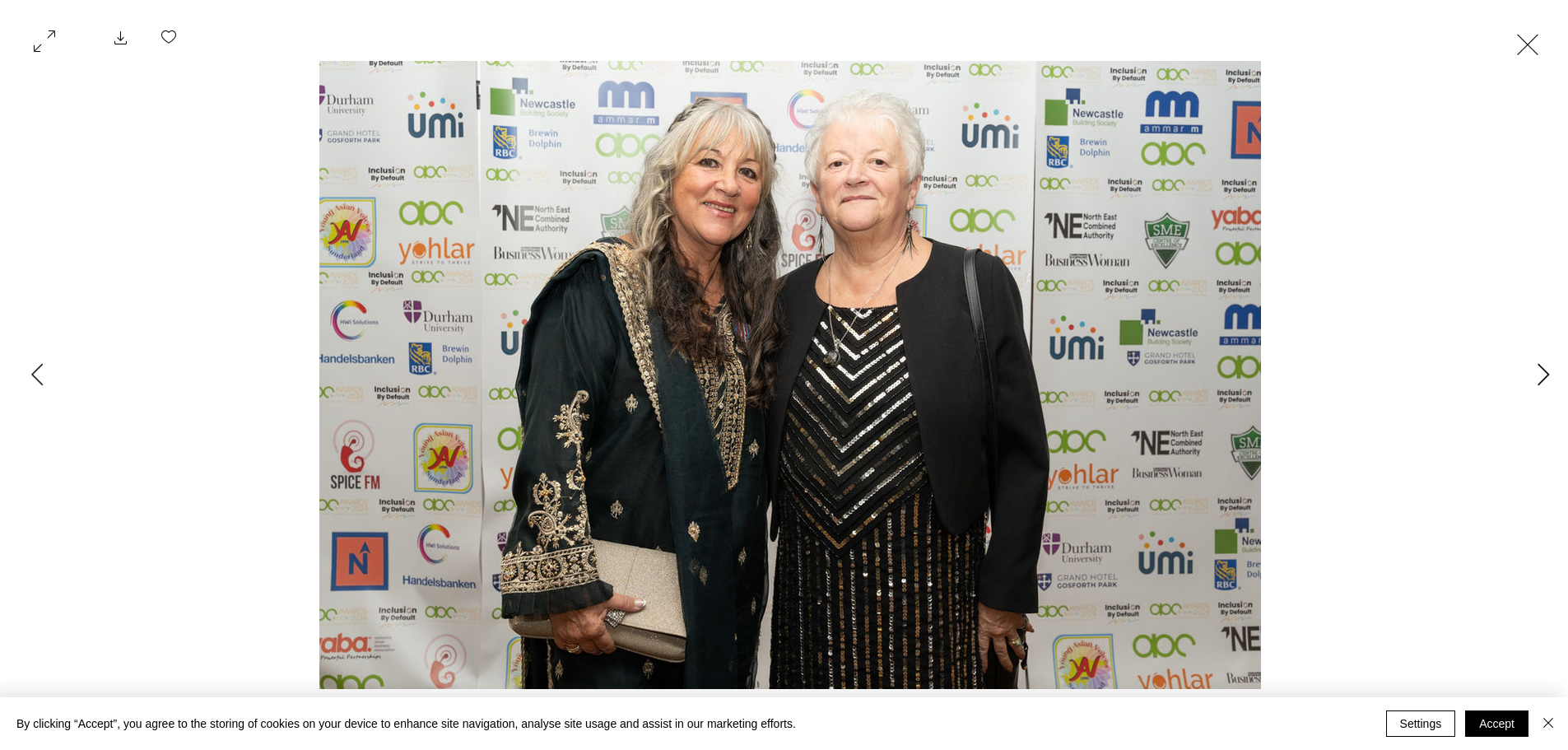
click at [1547, 372] on icon "Next Item" at bounding box center [1544, 374] width 12 height 23
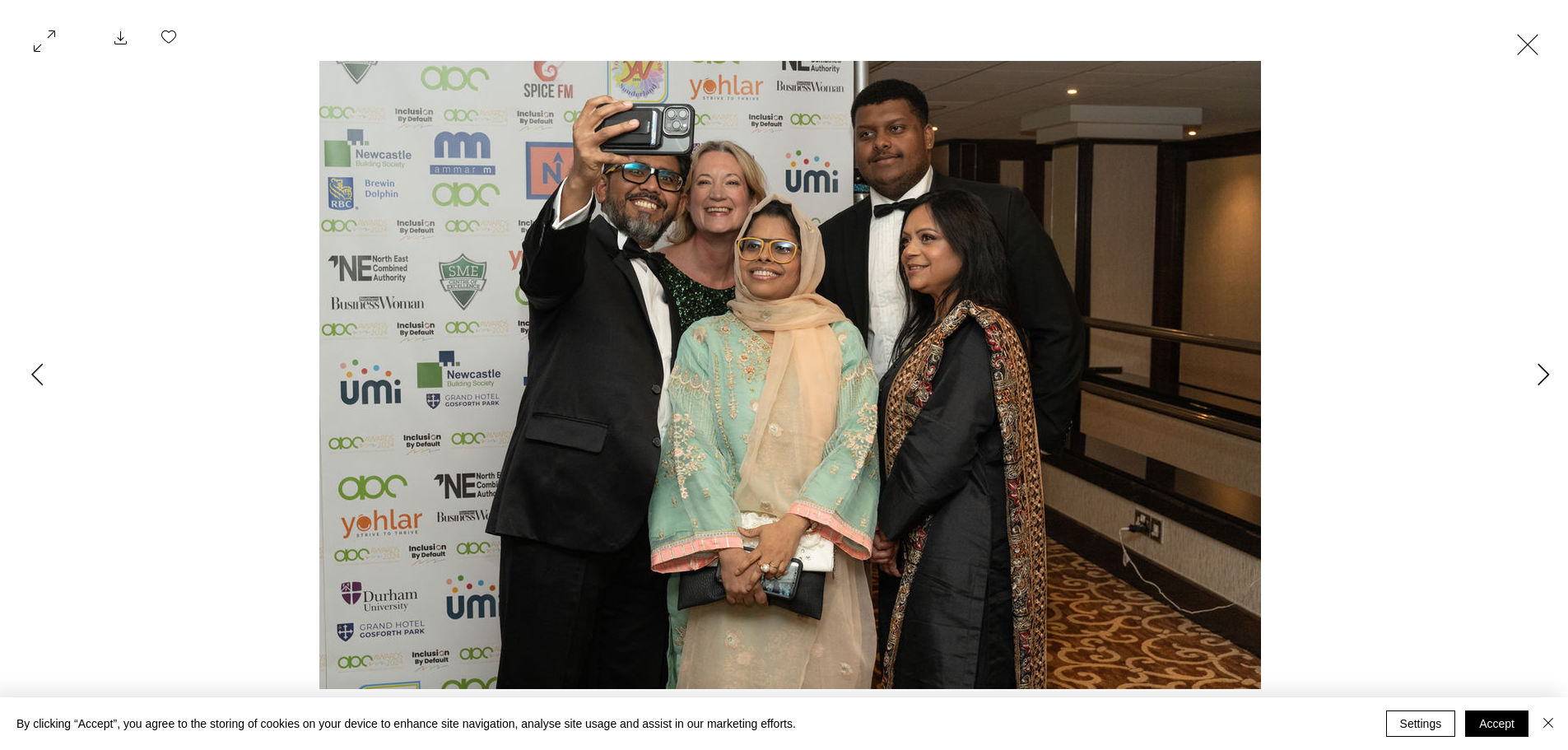
click at [1547, 372] on icon "Next Item" at bounding box center [1544, 374] width 12 height 23
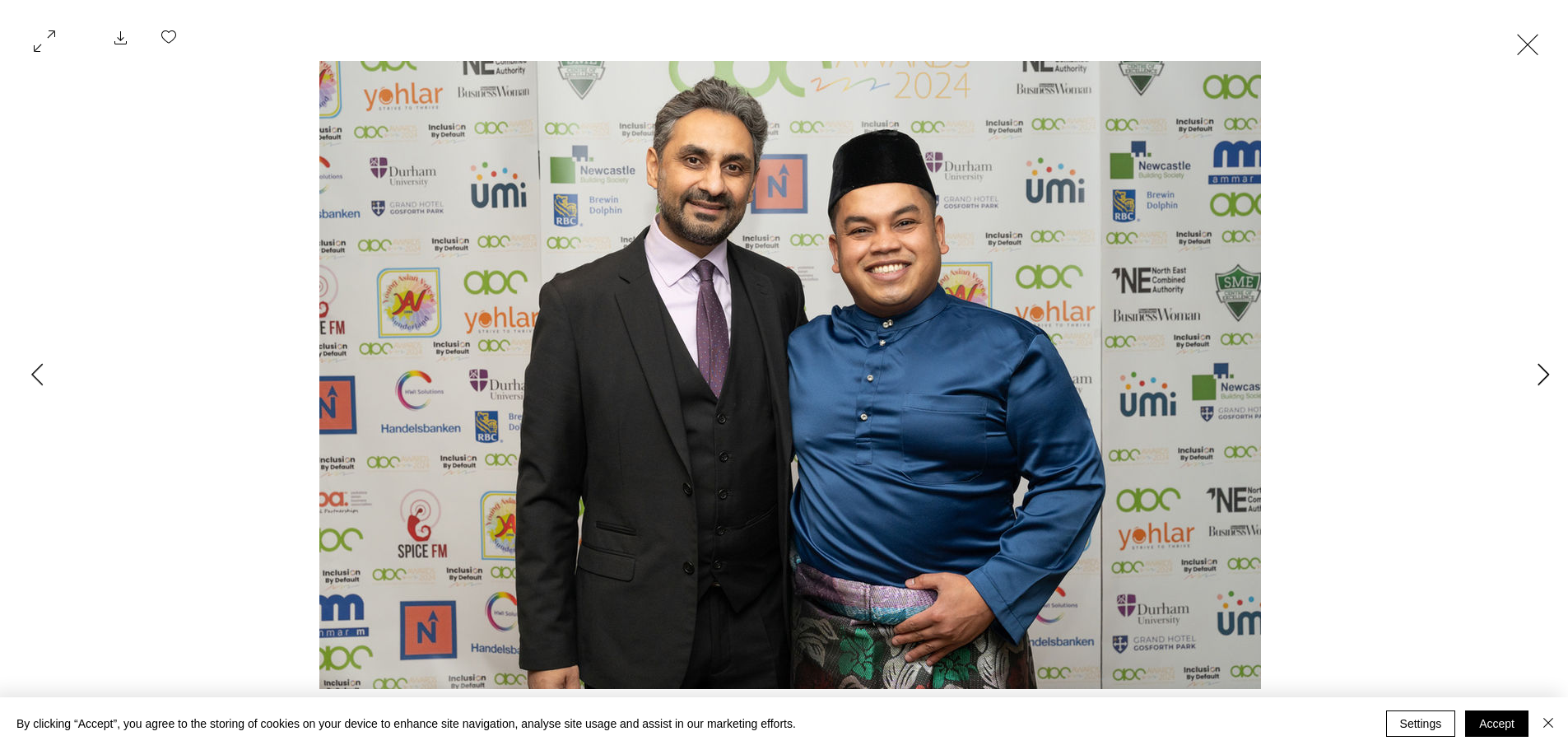
click at [1547, 372] on icon "Next Item" at bounding box center [1544, 374] width 12 height 23
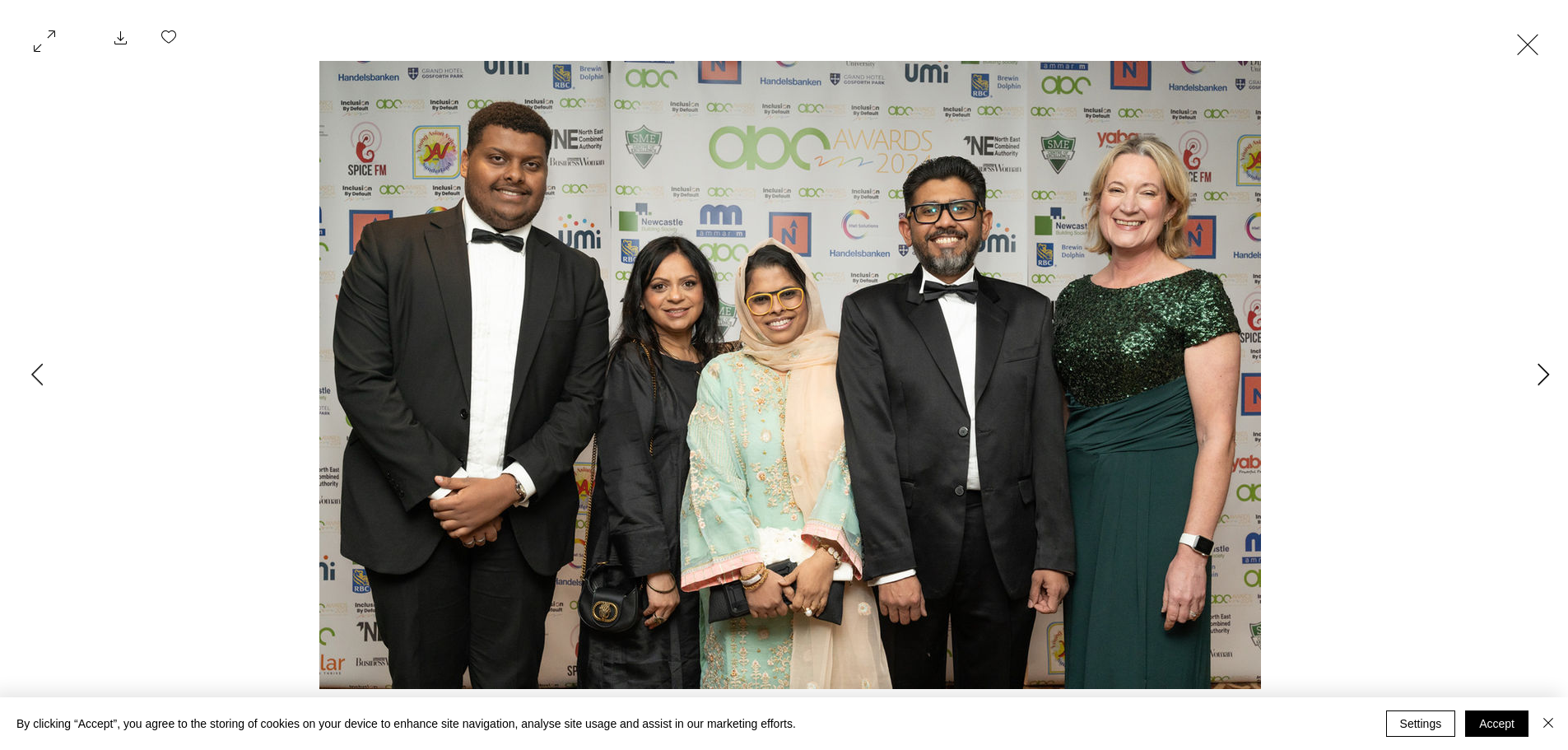
click at [1547, 372] on icon "Next Item" at bounding box center [1544, 374] width 12 height 23
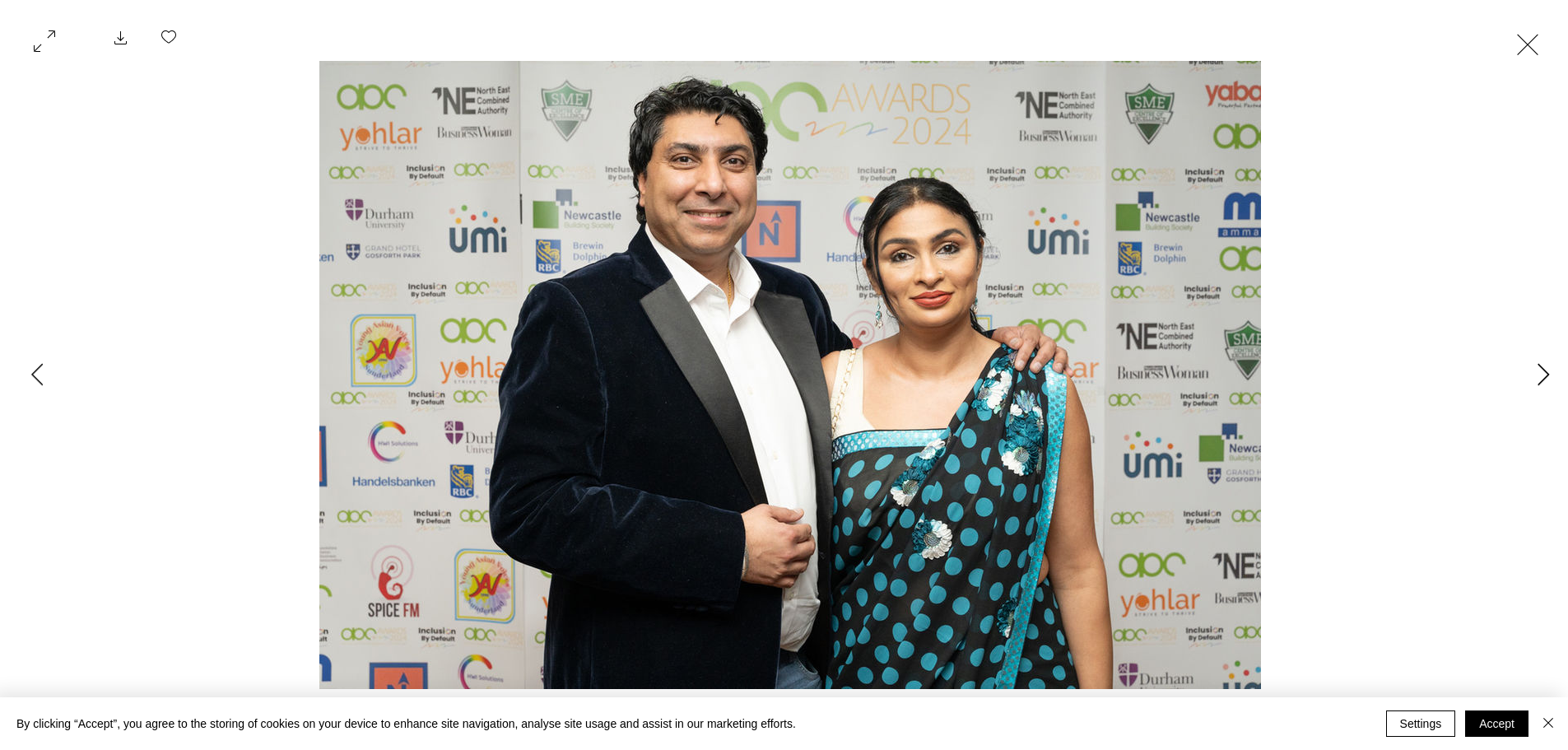
click at [1547, 372] on icon "Next Item" at bounding box center [1544, 374] width 12 height 23
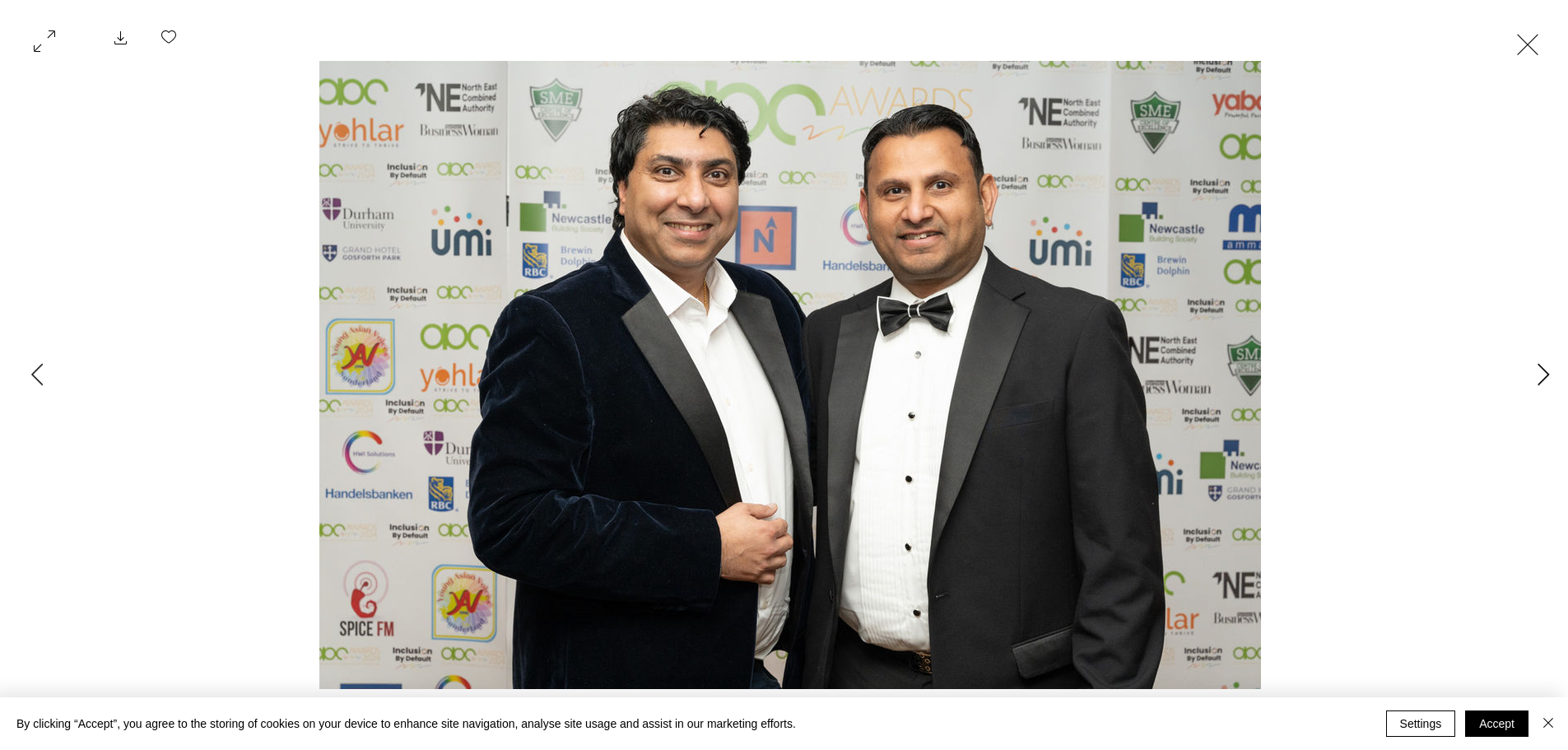
click at [1547, 372] on icon "Next Item" at bounding box center [1544, 374] width 12 height 23
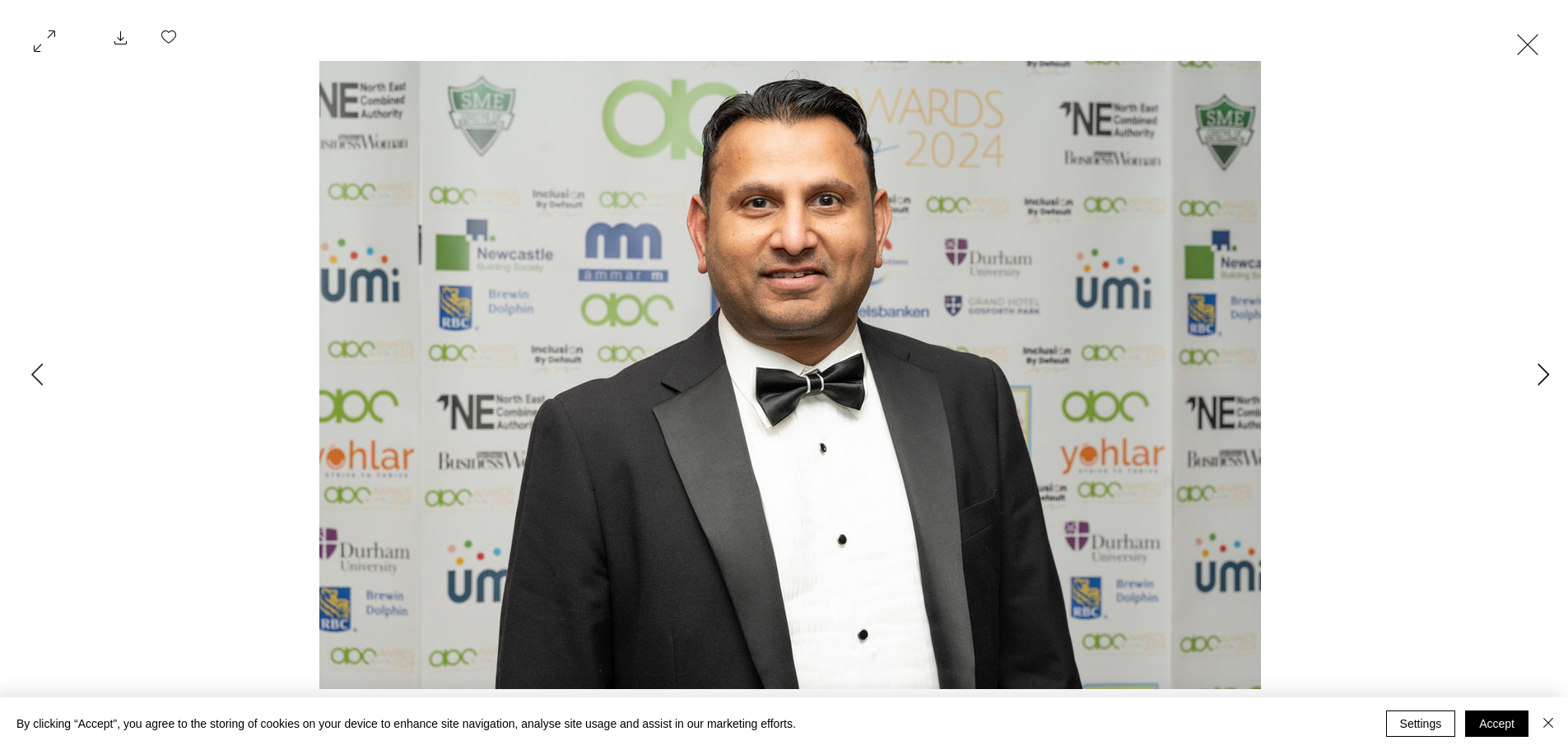
click at [1547, 372] on icon "Next Item" at bounding box center [1544, 374] width 12 height 23
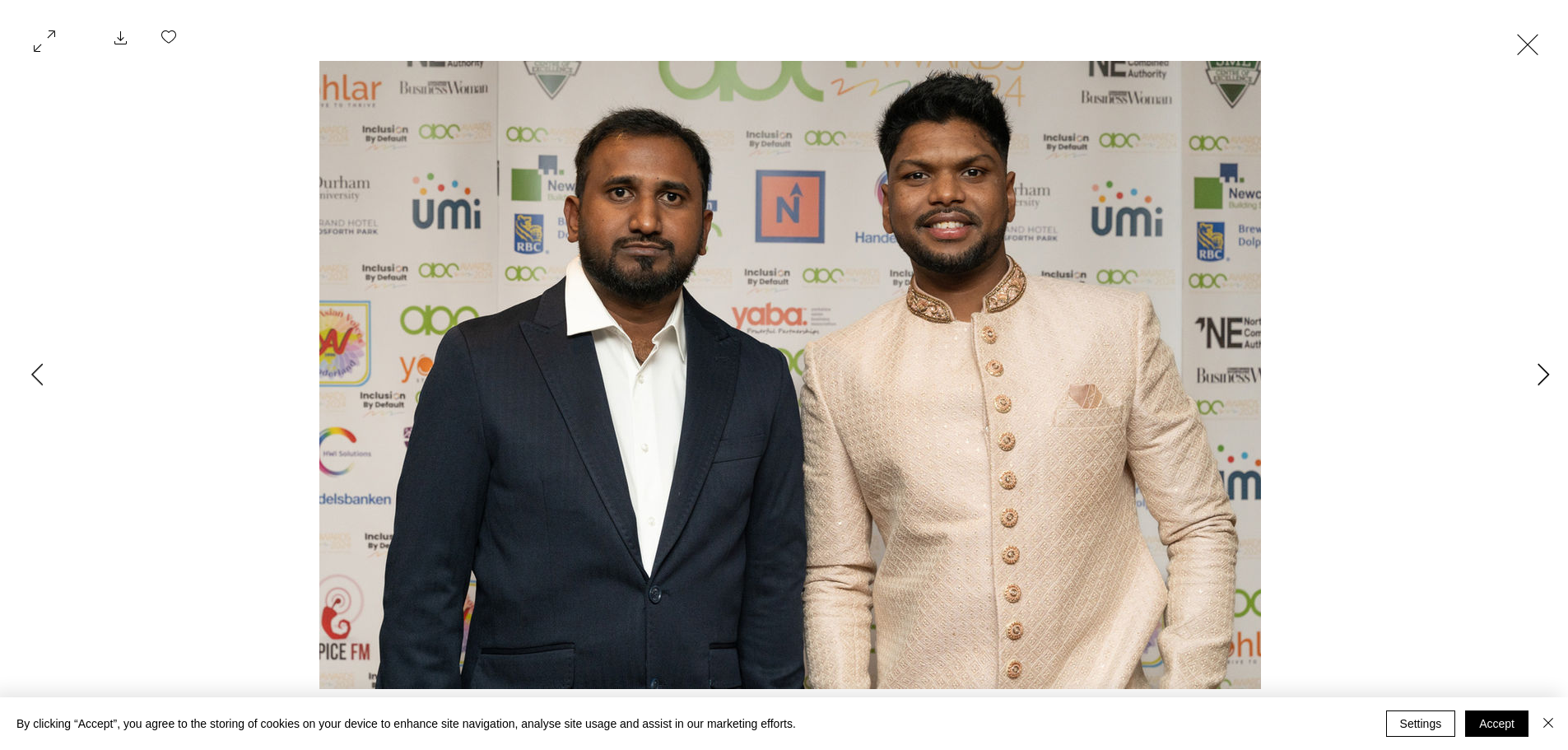
click at [1547, 372] on icon "Next Item" at bounding box center [1544, 374] width 12 height 23
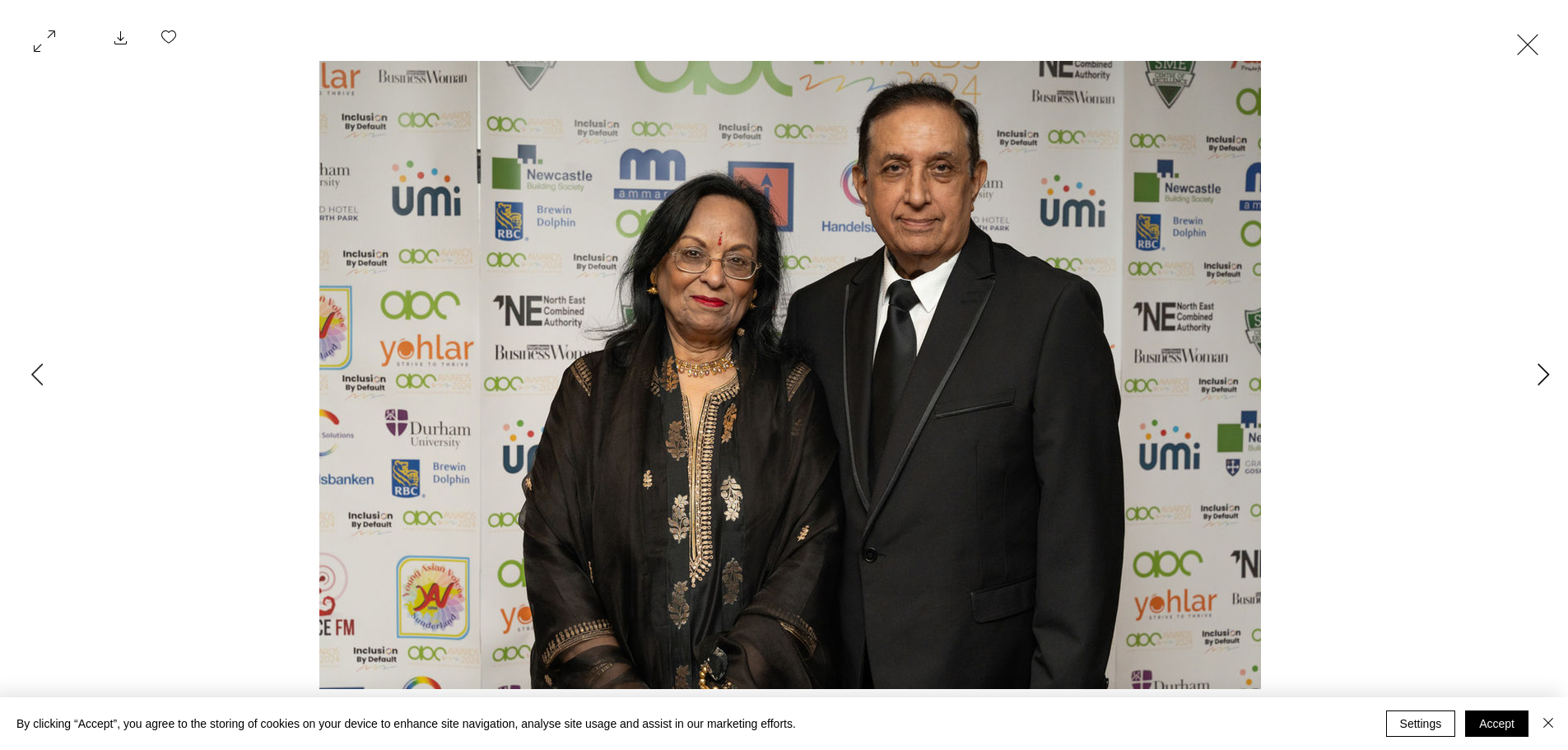
click at [1547, 372] on icon "Next Item" at bounding box center [1544, 374] width 12 height 23
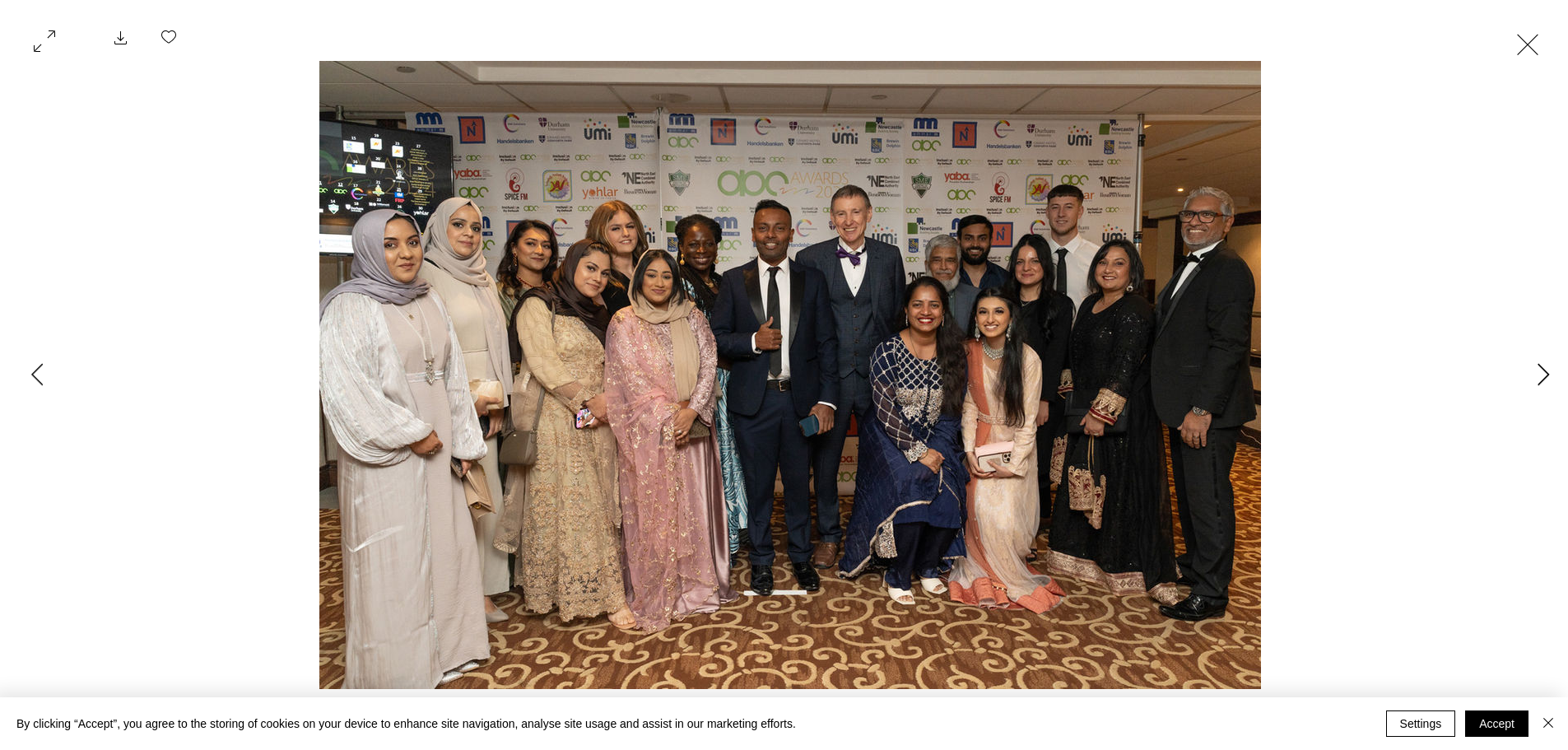
click at [1547, 372] on icon "Next Item" at bounding box center [1544, 374] width 12 height 23
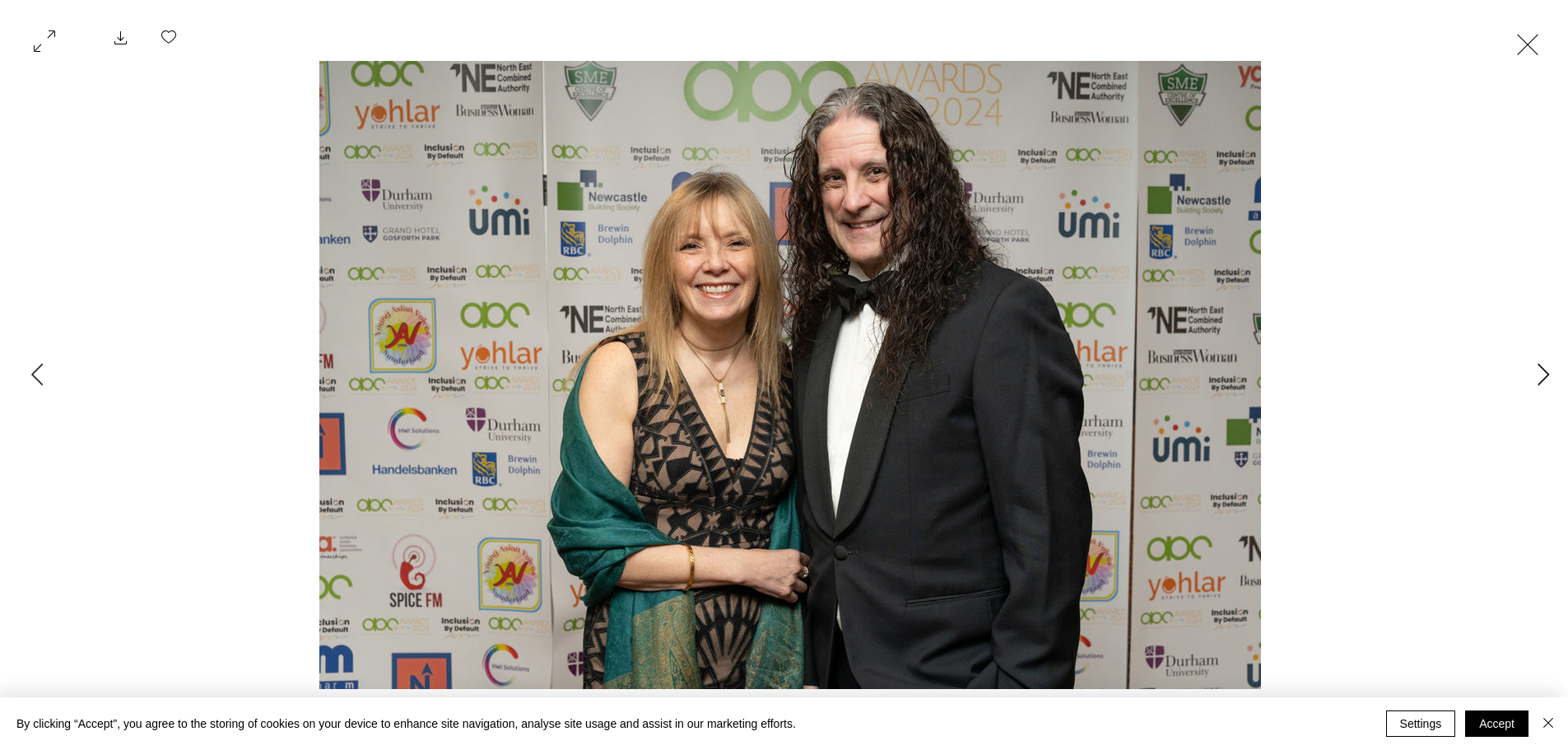
click at [1547, 372] on icon "Next Item" at bounding box center [1544, 374] width 12 height 23
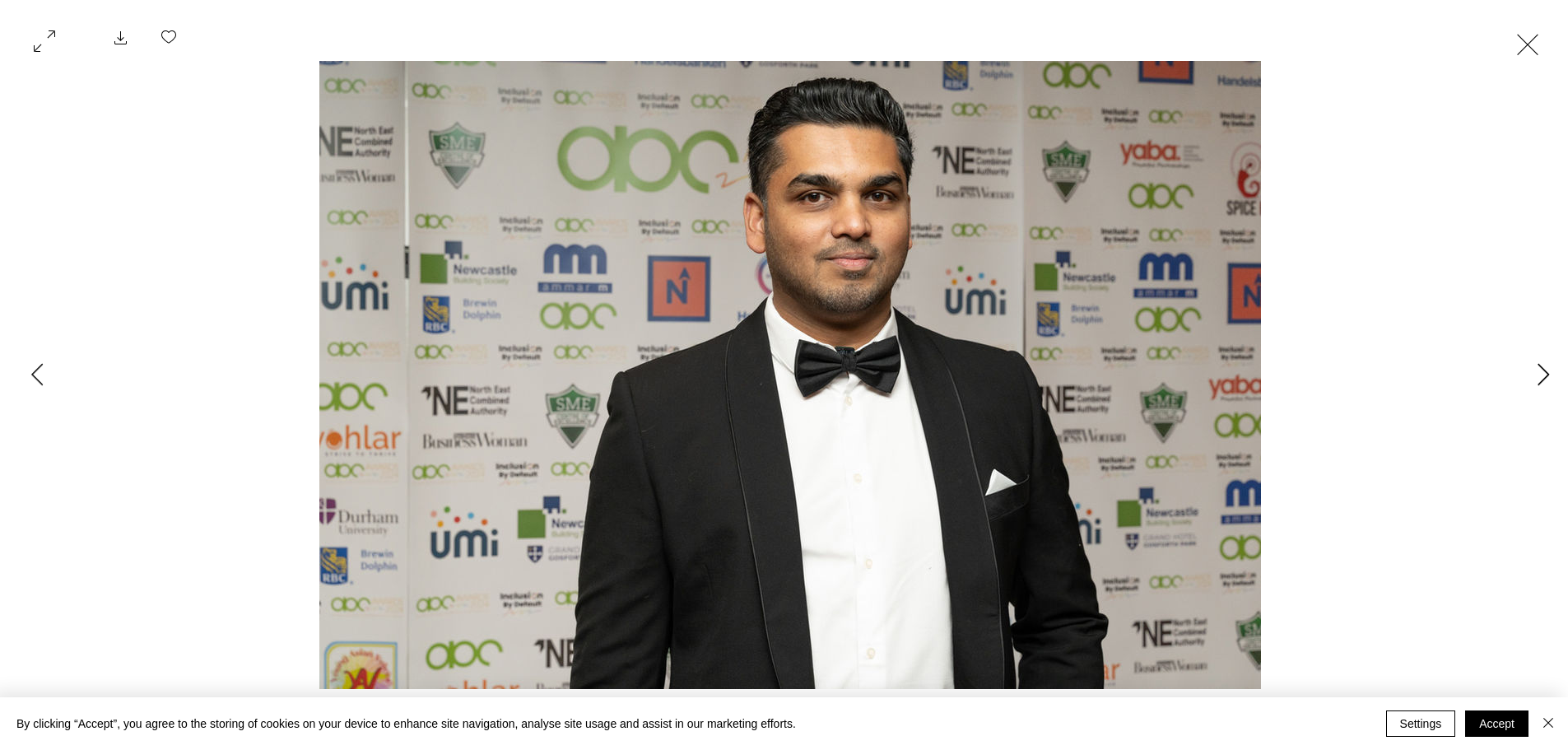
click at [1547, 372] on icon "Next Item" at bounding box center [1544, 374] width 12 height 23
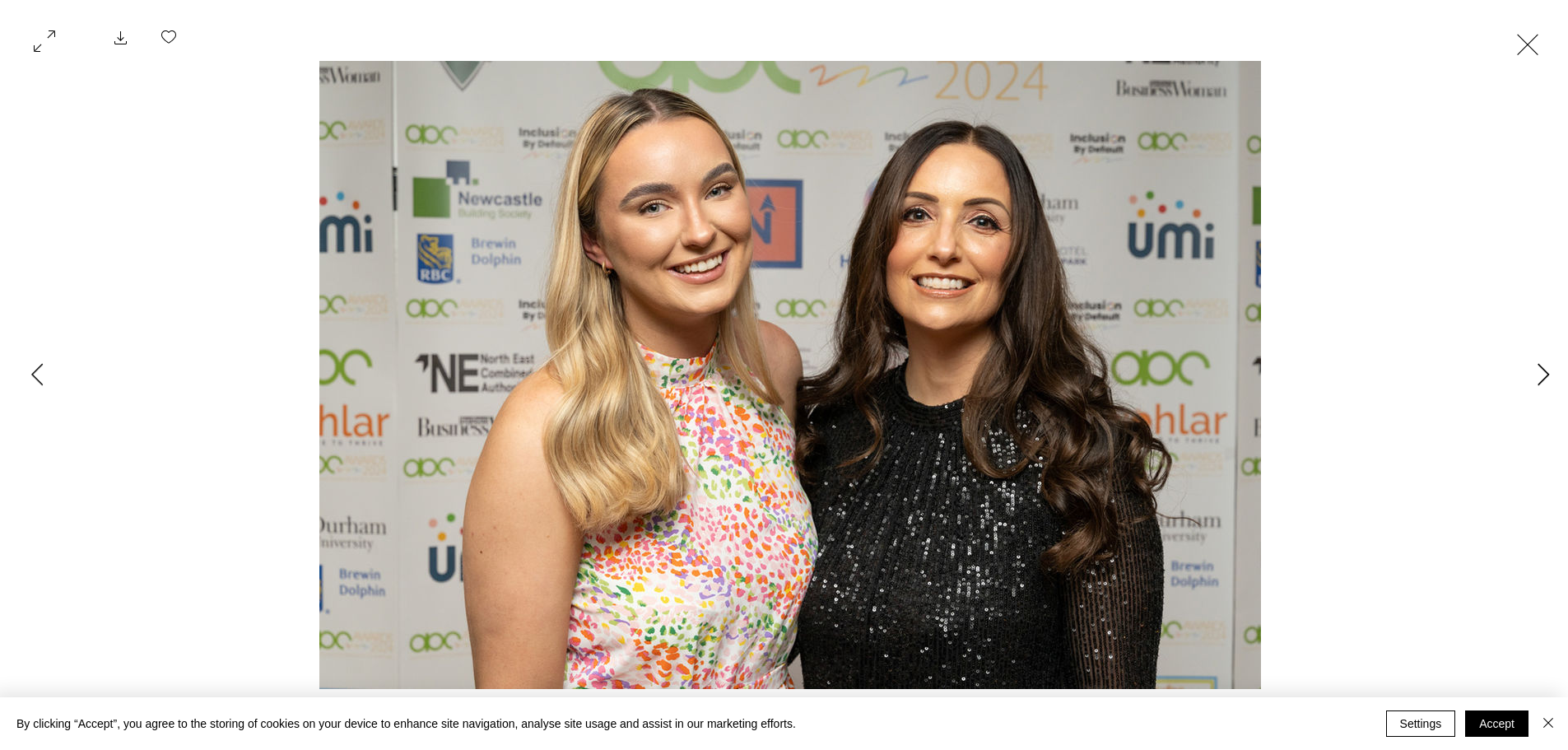
click at [1547, 372] on icon "Next Item" at bounding box center [1544, 374] width 12 height 23
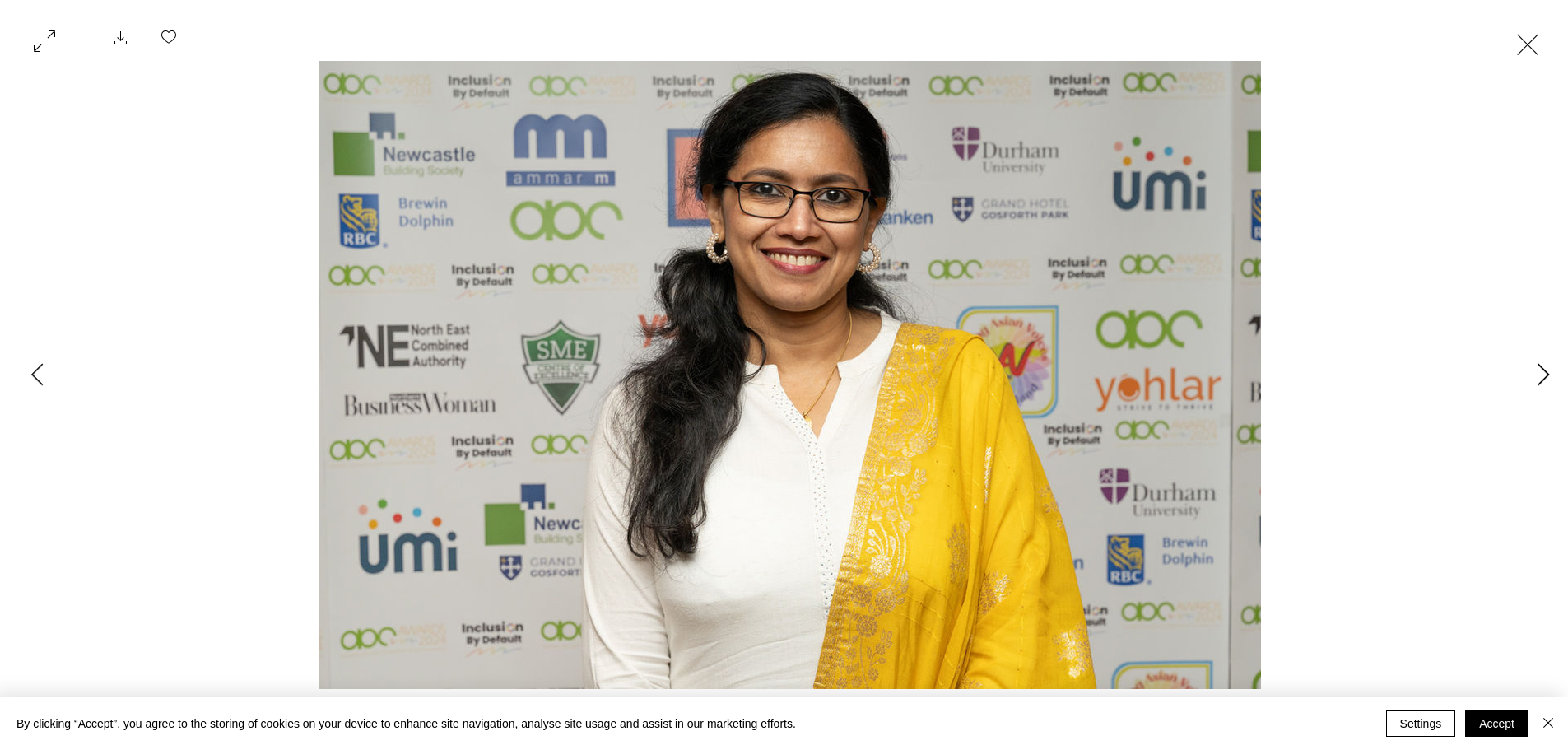
click at [1547, 372] on icon "Next Item" at bounding box center [1544, 374] width 12 height 23
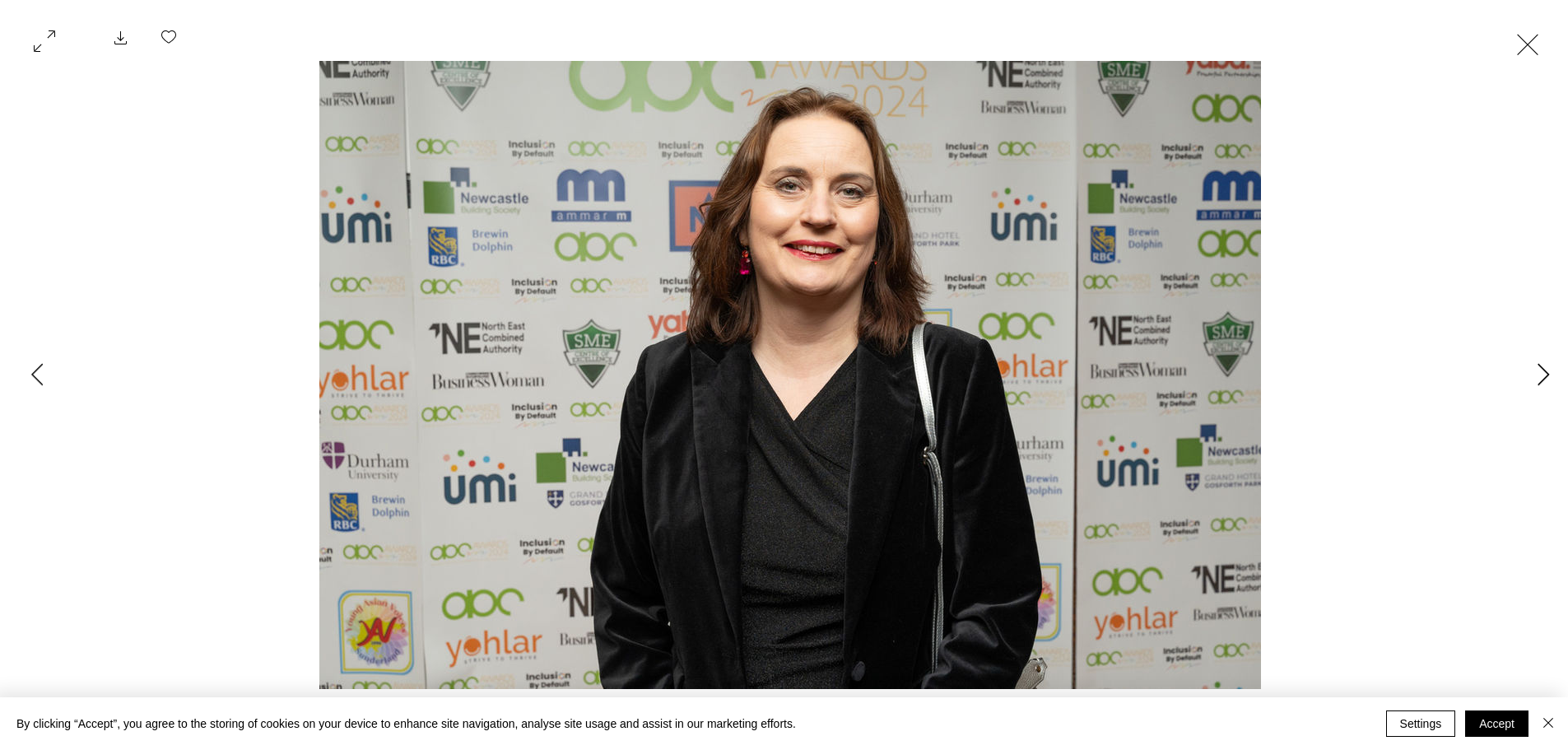
click at [1547, 372] on icon "Next Item" at bounding box center [1544, 374] width 12 height 23
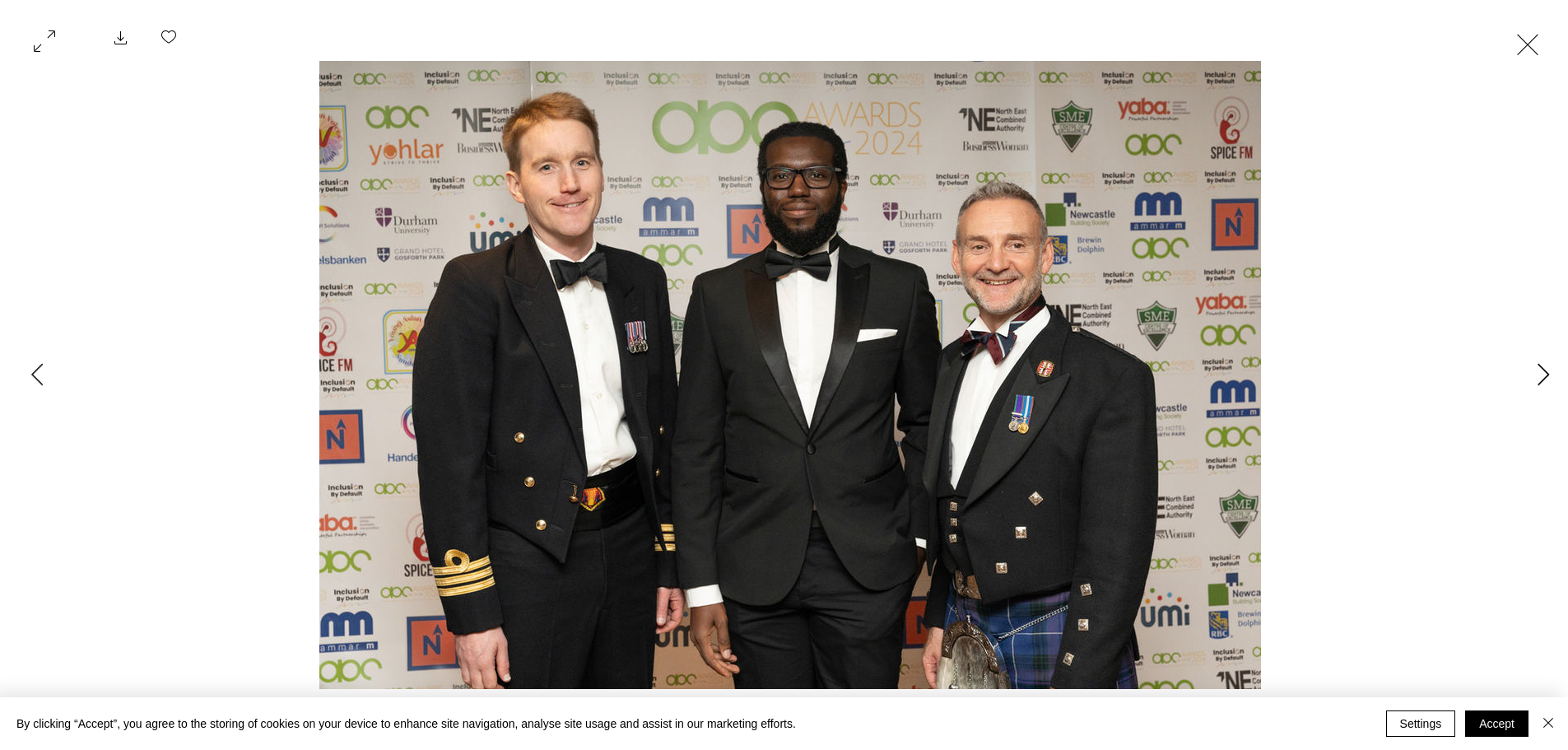
click at [1547, 372] on icon "Next Item" at bounding box center [1544, 374] width 12 height 23
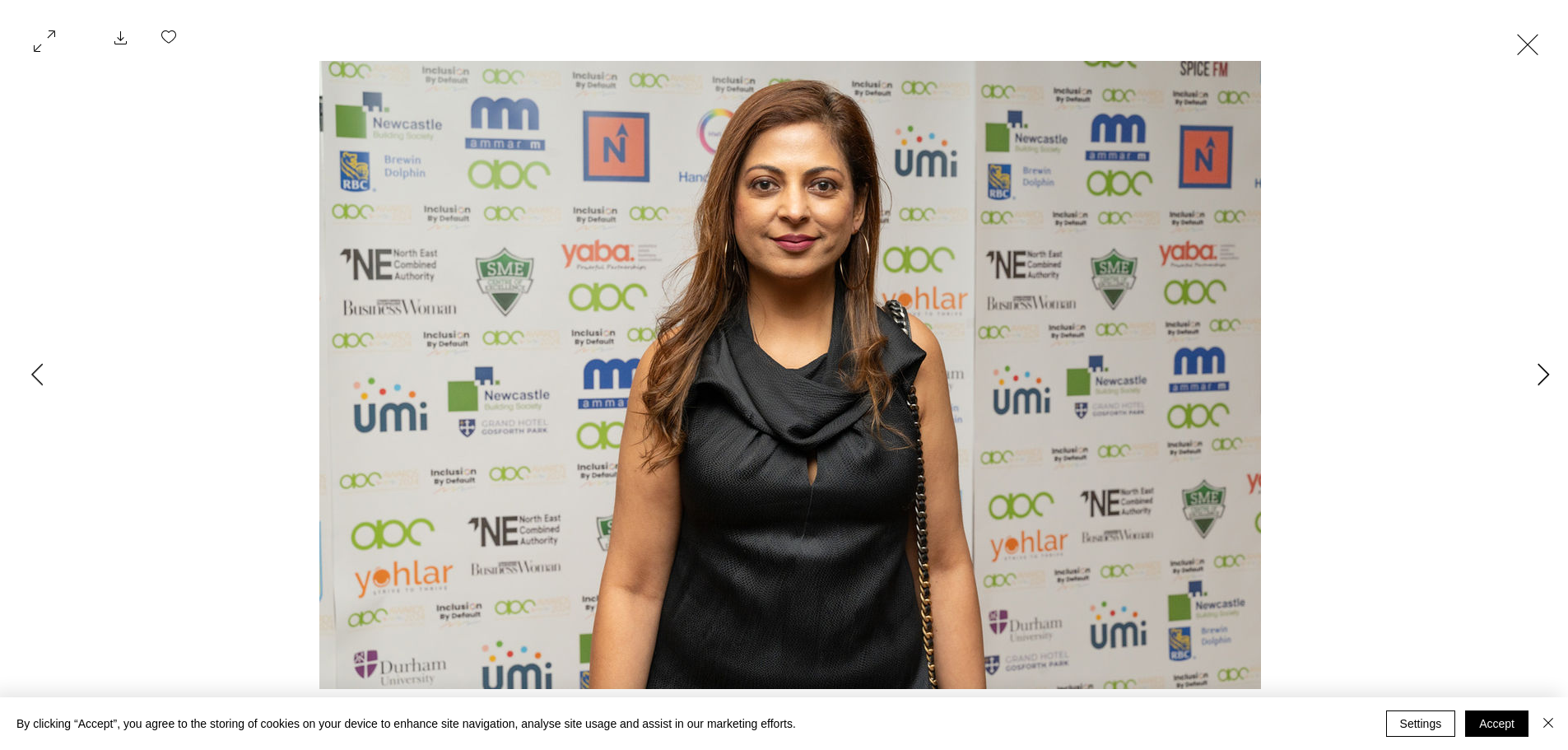
click at [1547, 372] on icon "Next Item" at bounding box center [1544, 374] width 12 height 23
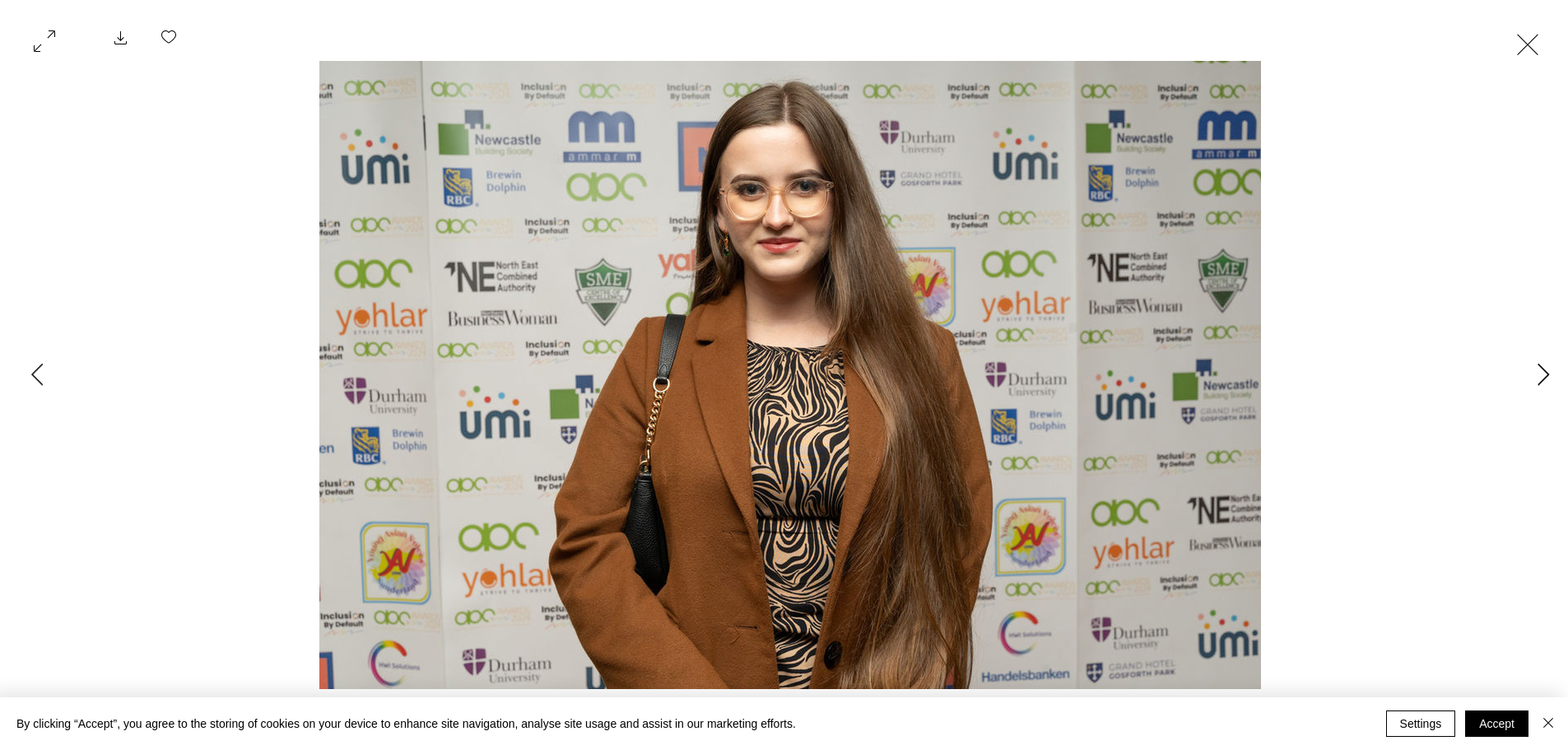
click at [1547, 372] on icon "Next Item" at bounding box center [1544, 374] width 12 height 23
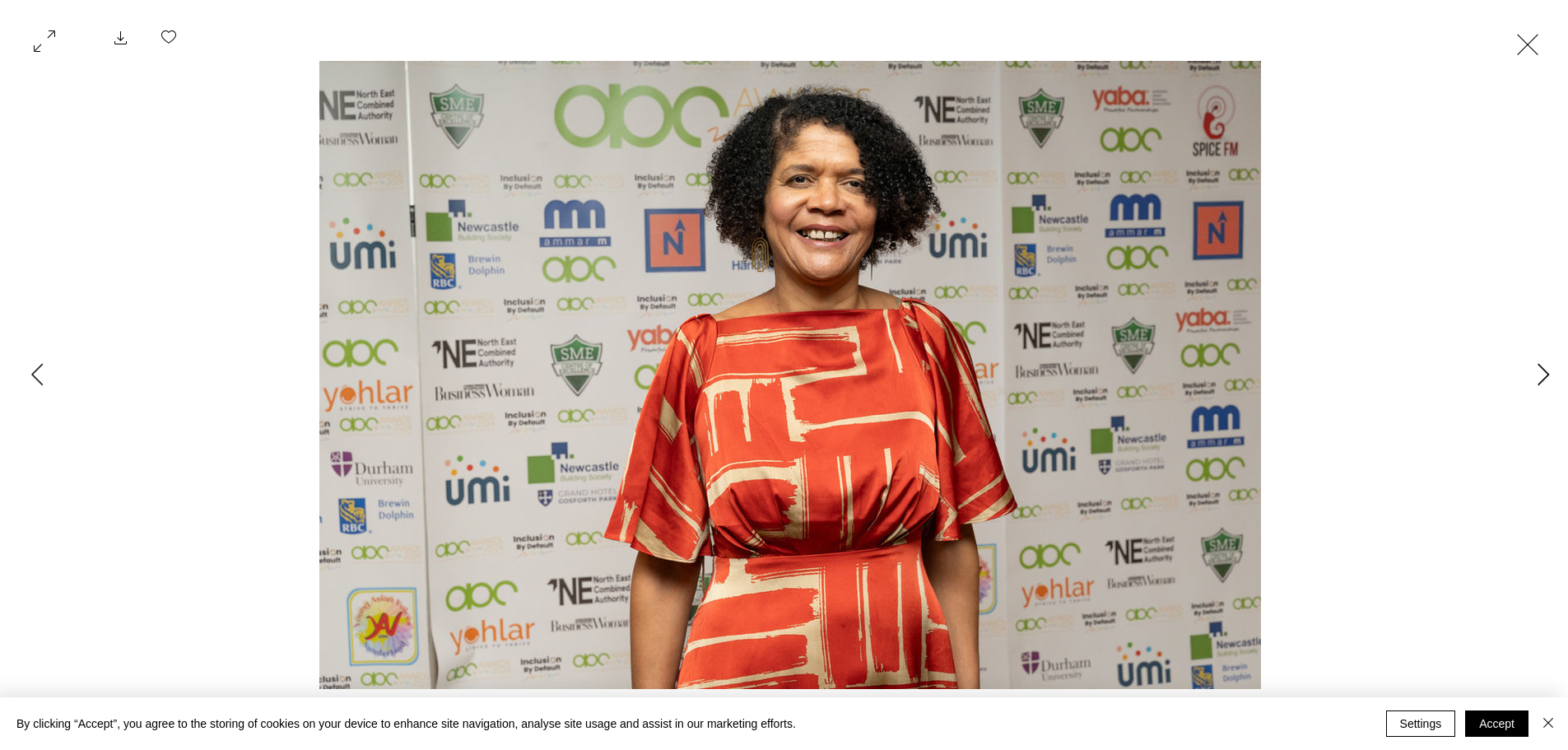
click at [1547, 372] on icon "Next Item" at bounding box center [1544, 374] width 12 height 23
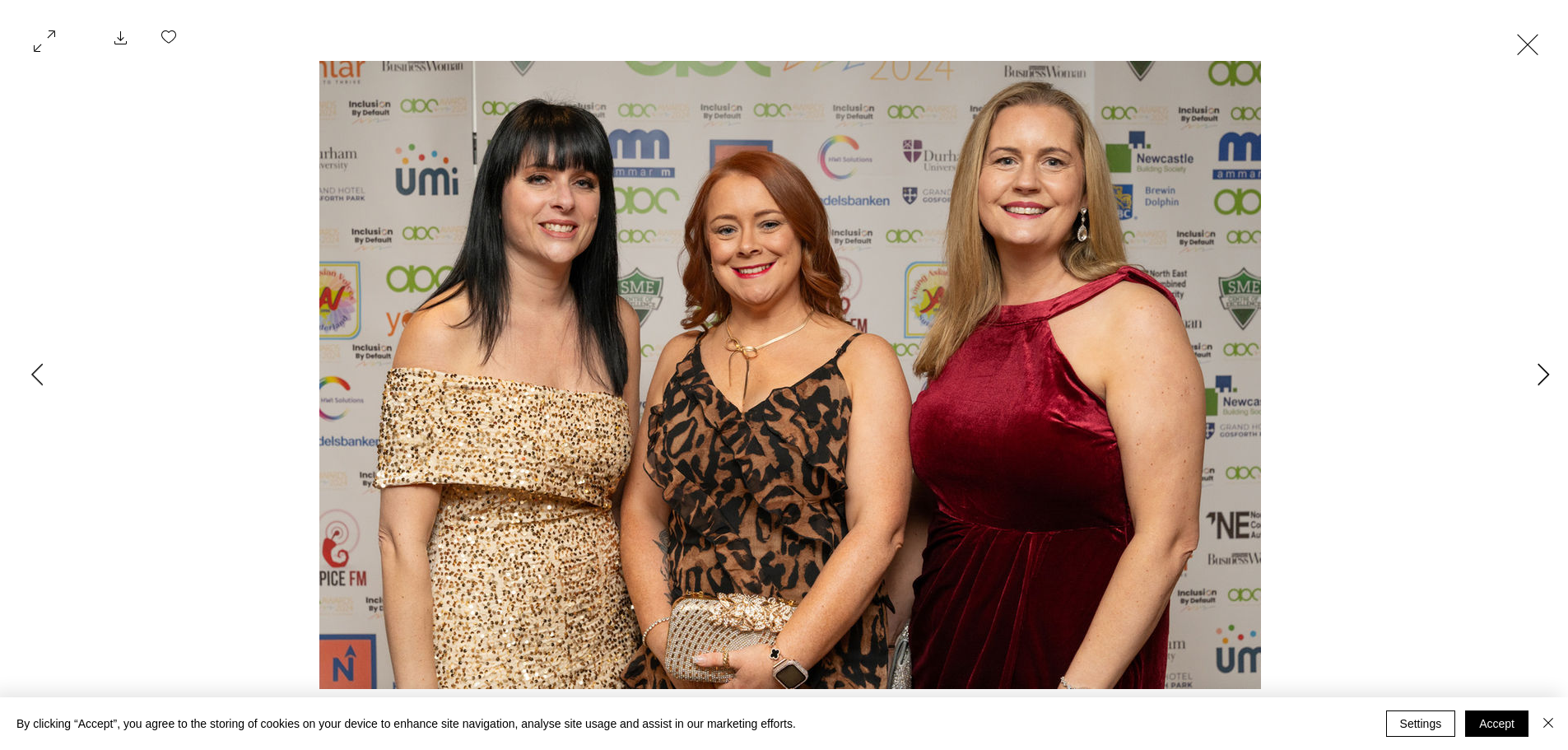
click at [1547, 372] on icon "Next Item" at bounding box center [1544, 374] width 12 height 23
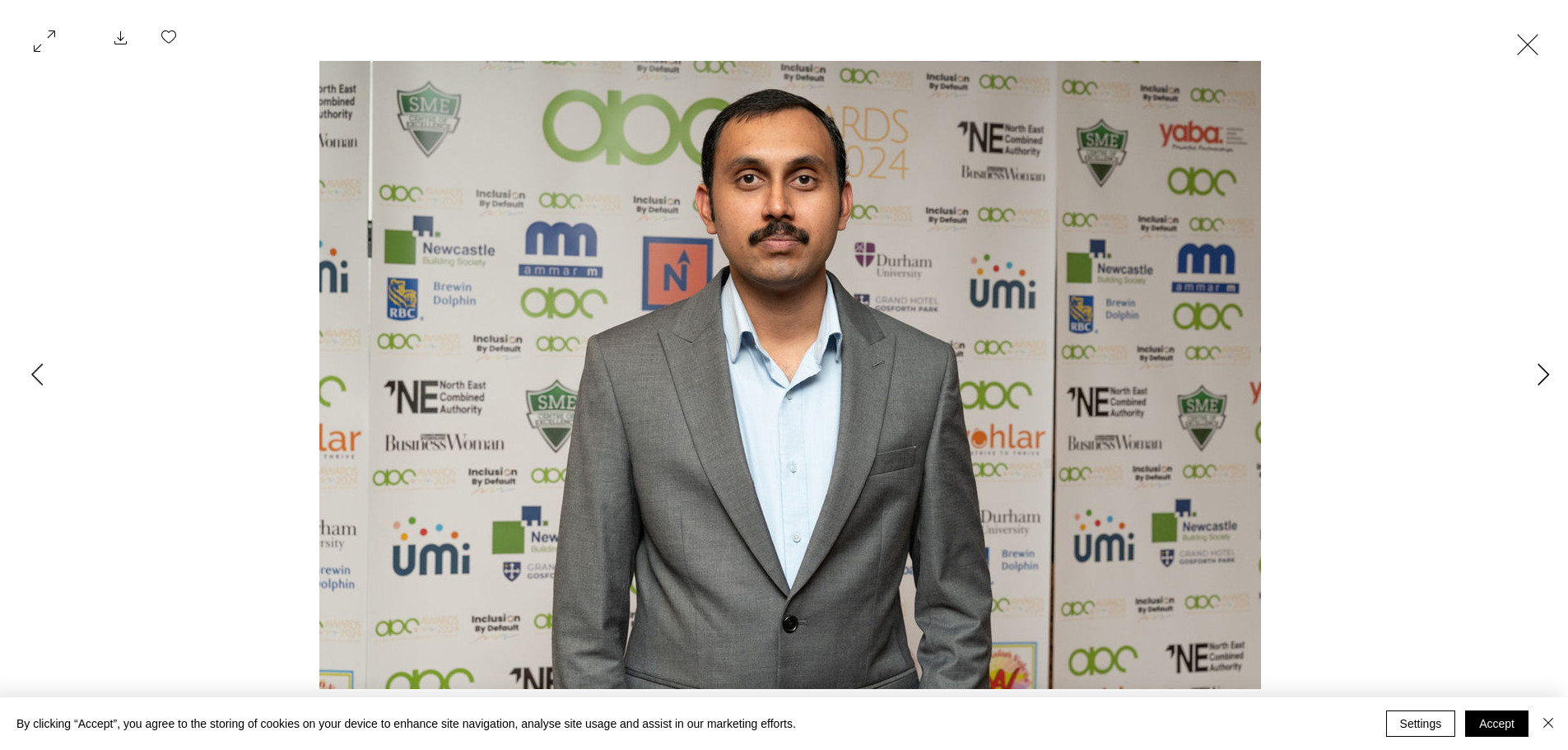
click at [1547, 372] on icon "Next Item" at bounding box center [1544, 374] width 12 height 23
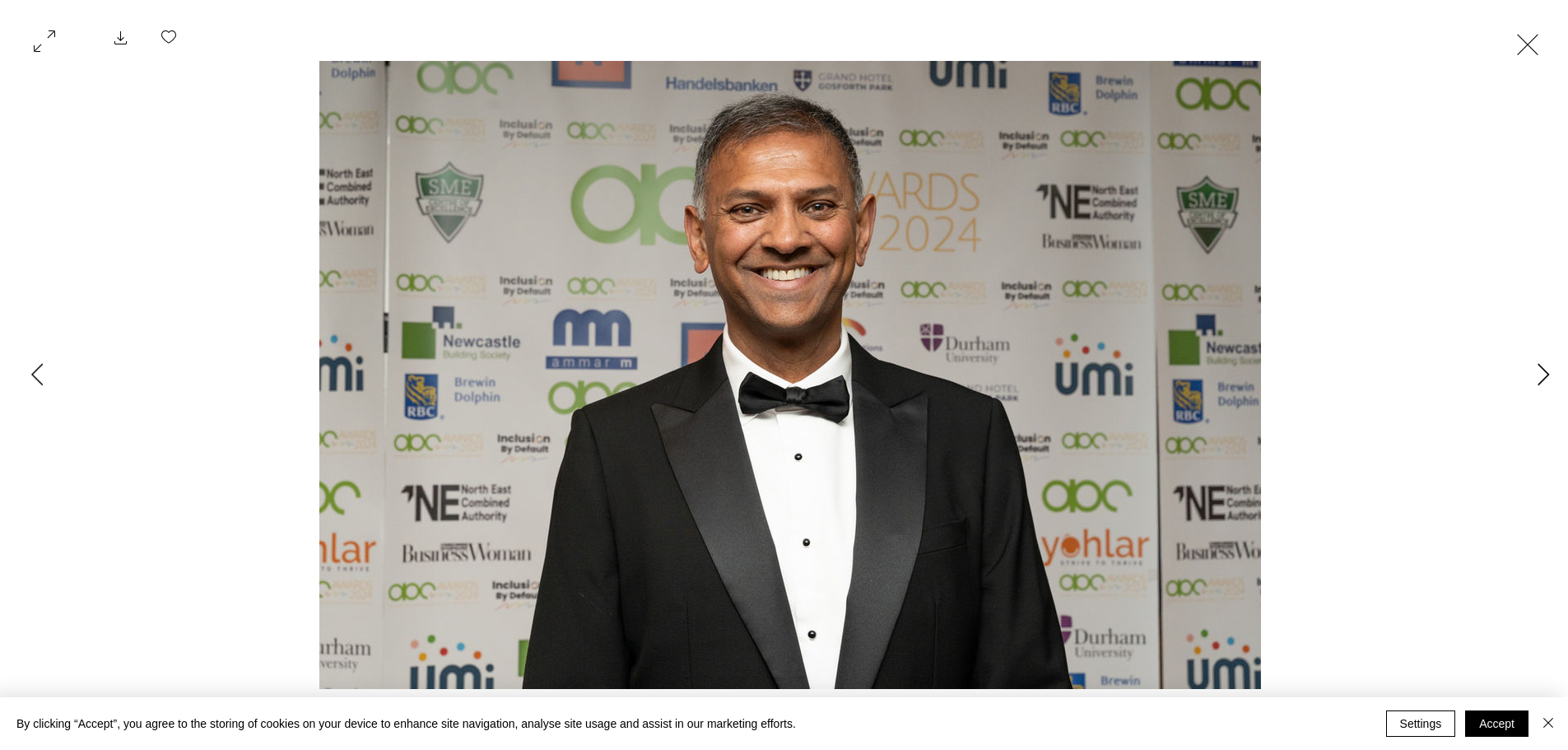
click at [1547, 372] on icon "Next Item" at bounding box center [1544, 374] width 12 height 23
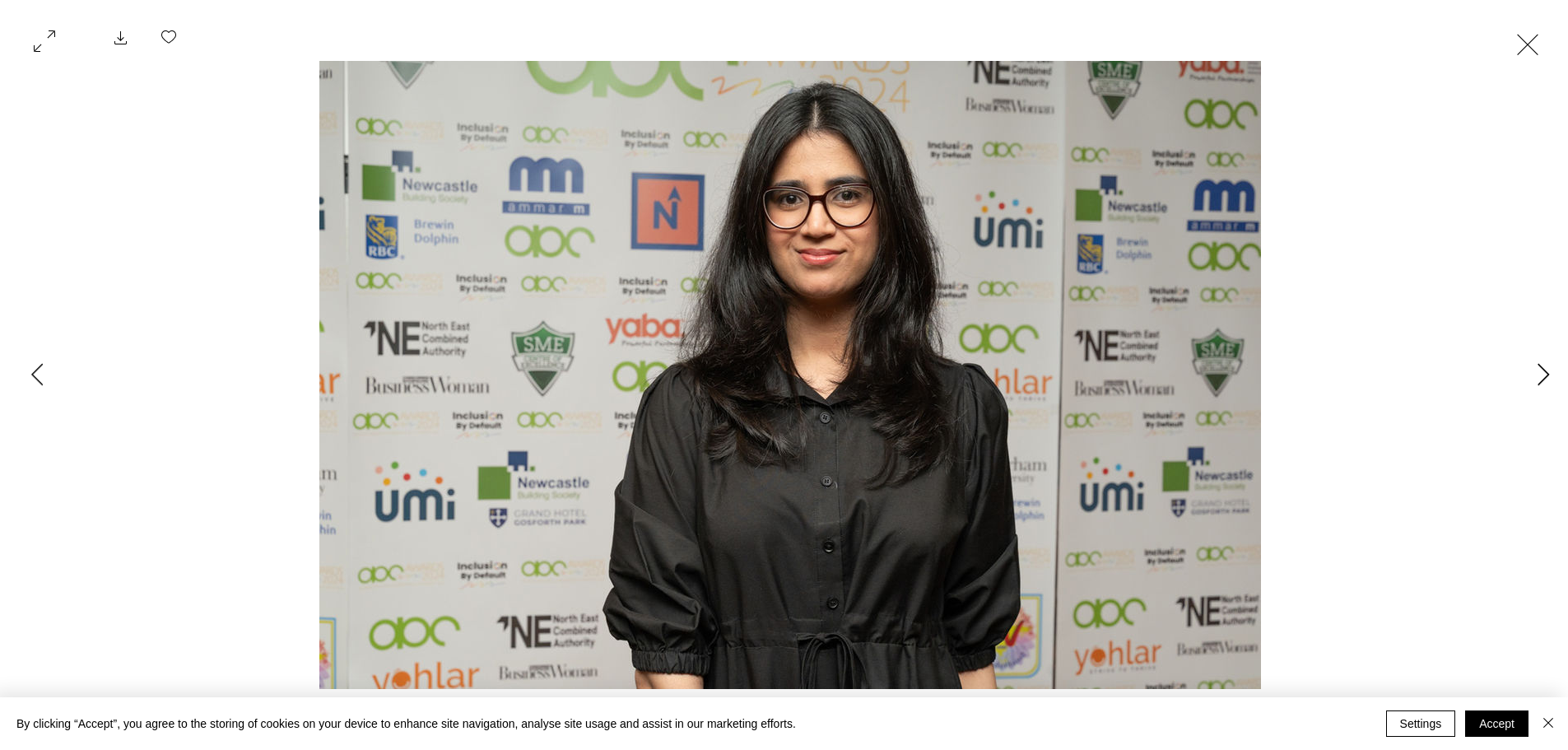
click at [1547, 372] on icon "Next Item" at bounding box center [1544, 374] width 12 height 23
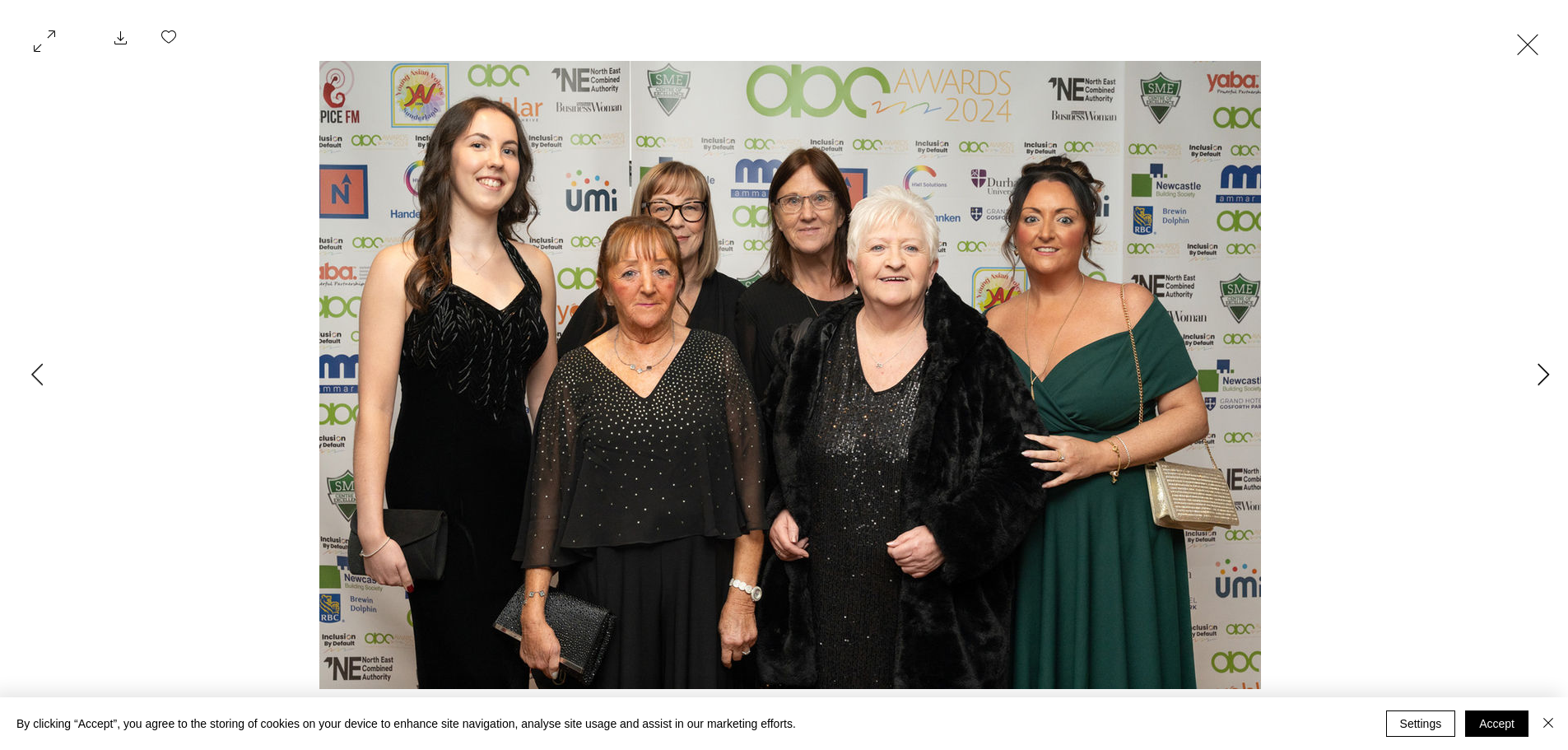
click at [1547, 372] on icon "Next Item" at bounding box center [1544, 374] width 12 height 23
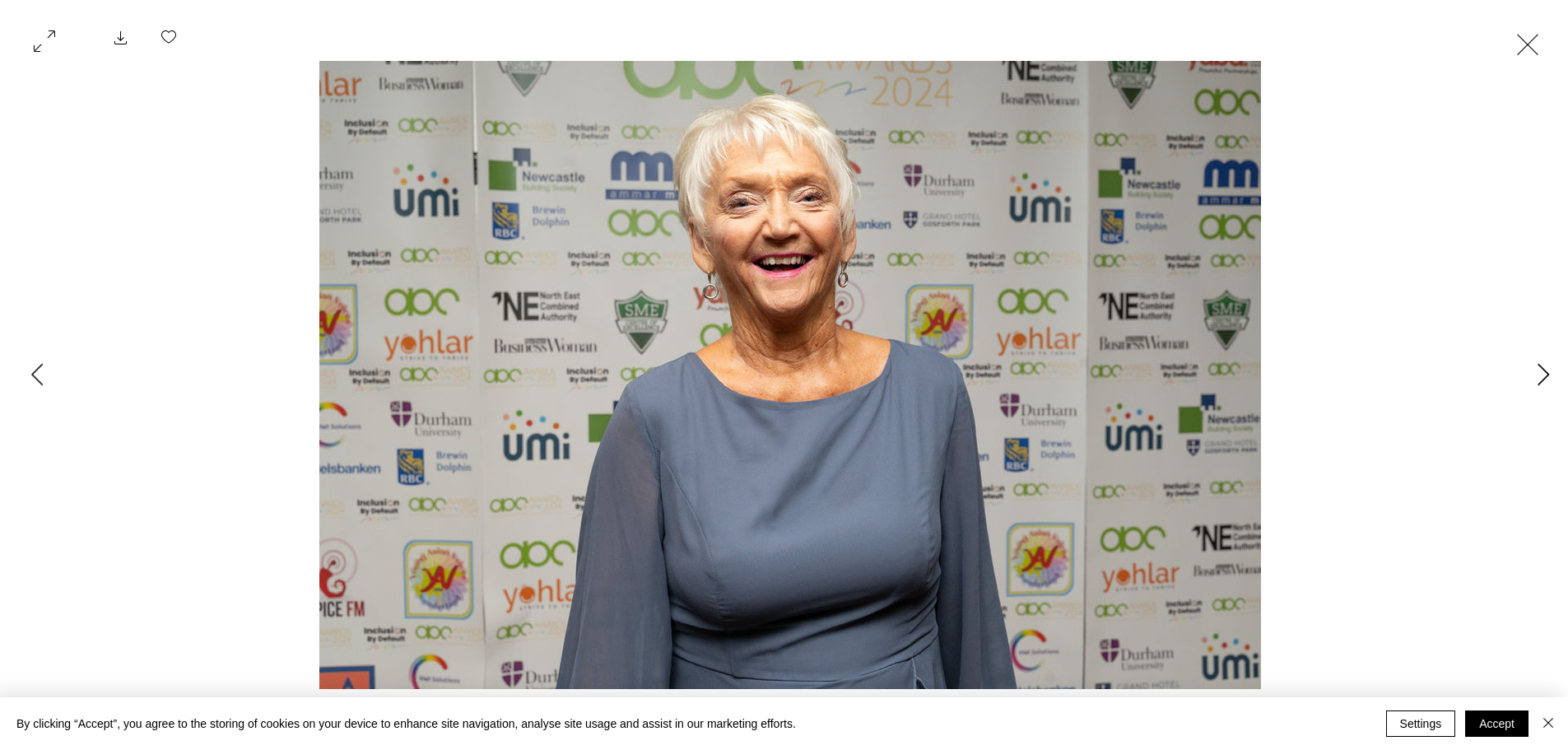
click at [1547, 372] on icon "Next Item" at bounding box center [1544, 374] width 12 height 23
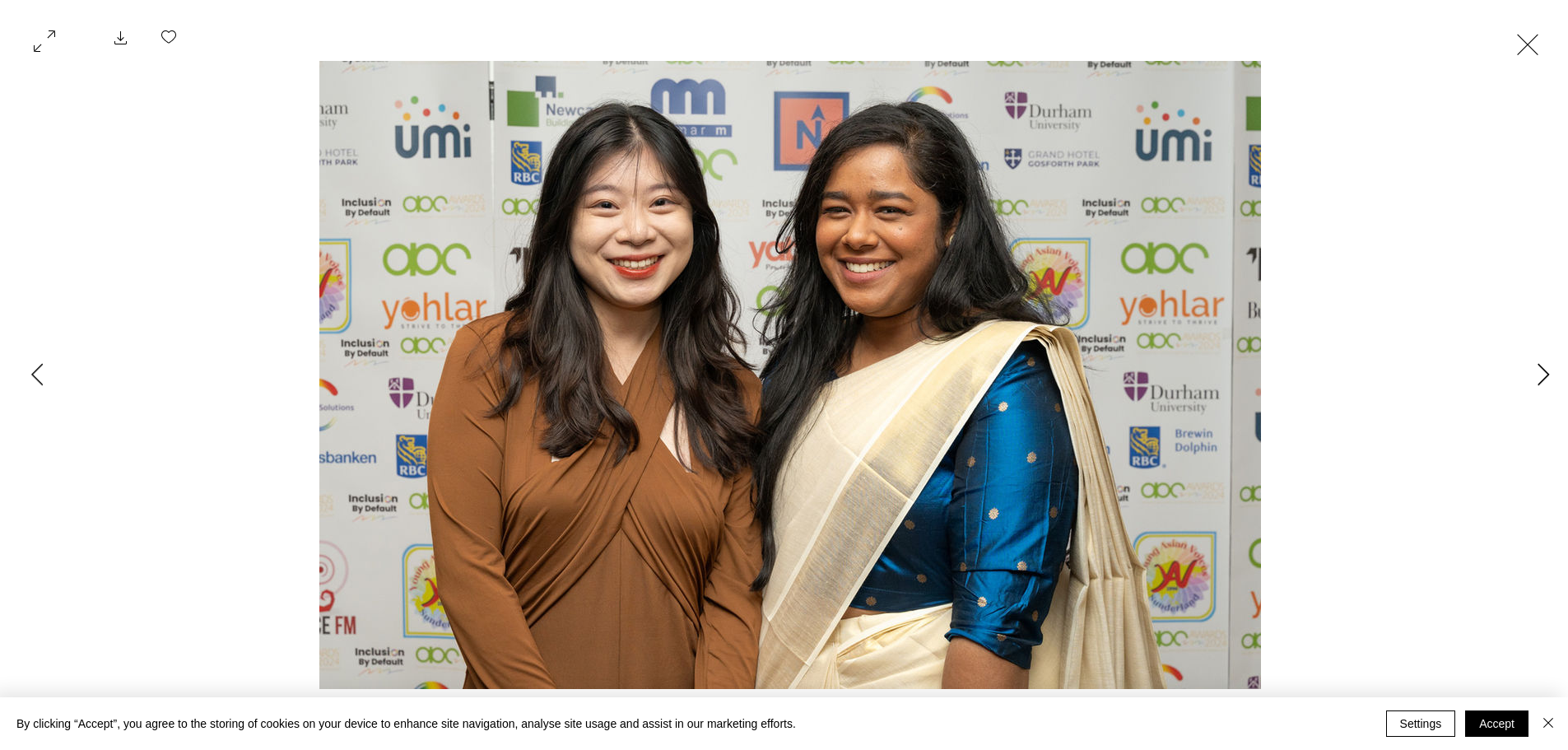
click at [1547, 372] on icon "Next Item" at bounding box center [1544, 374] width 12 height 23
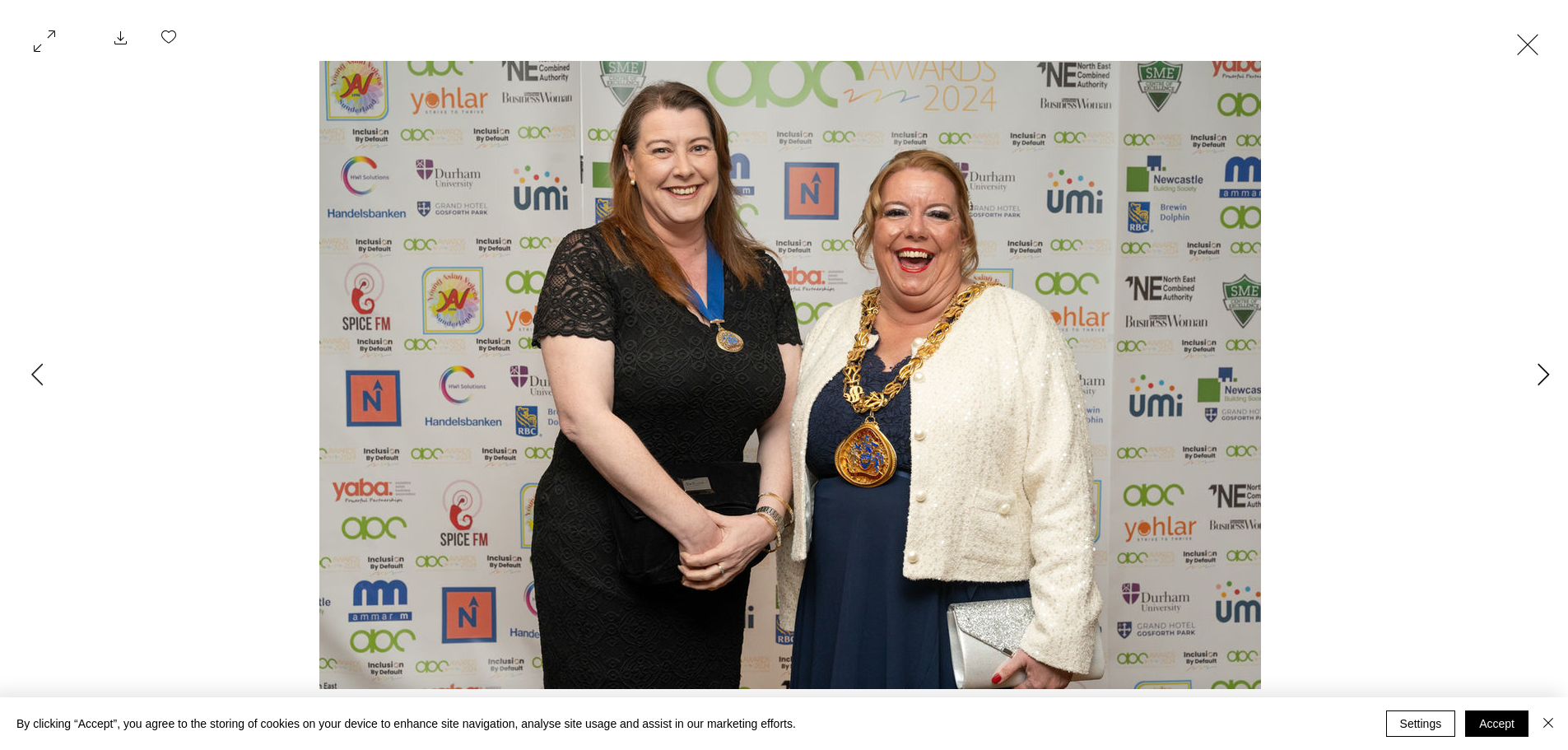
click at [1547, 372] on icon "Next Item" at bounding box center [1544, 374] width 12 height 23
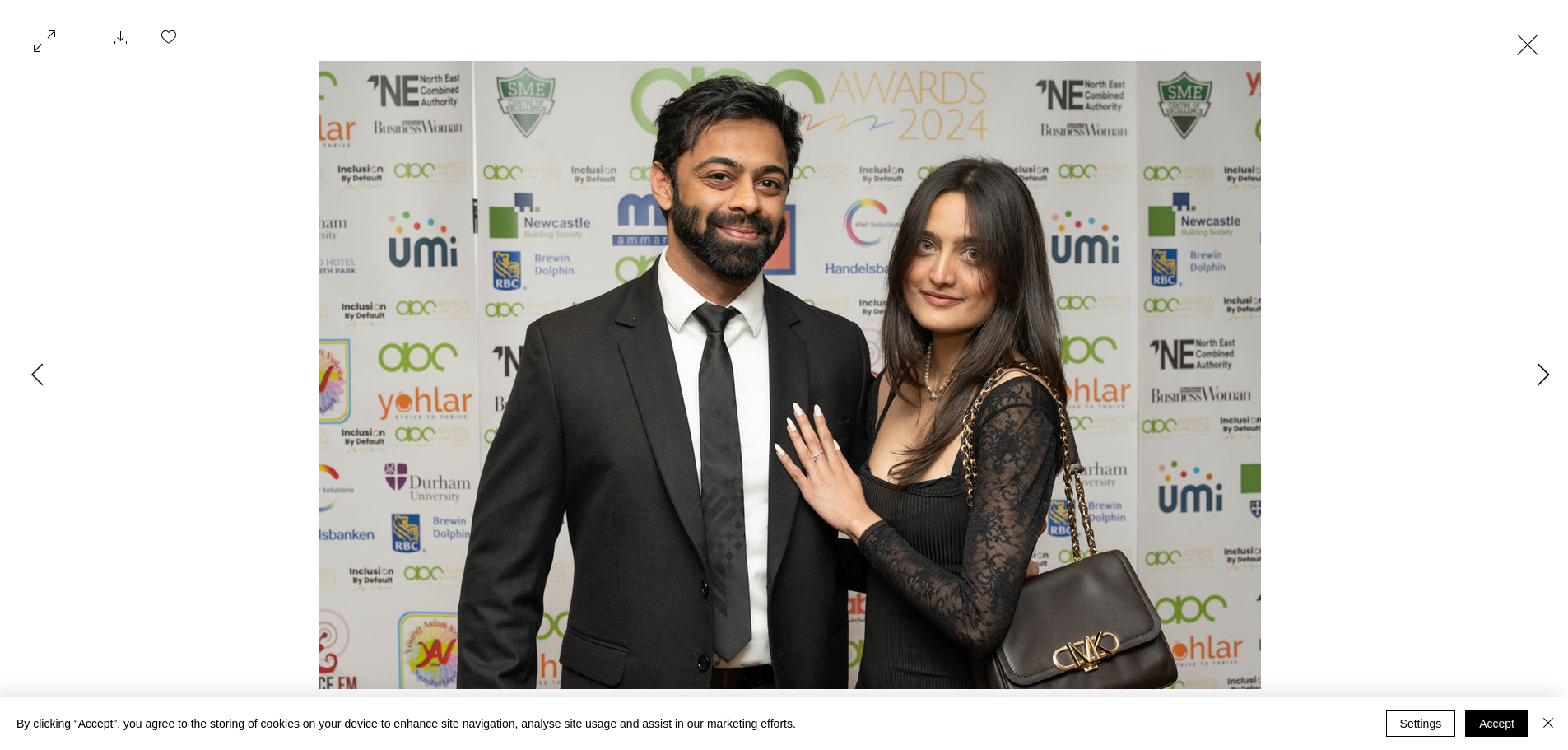
click at [1547, 372] on icon "Next Item" at bounding box center [1544, 374] width 12 height 23
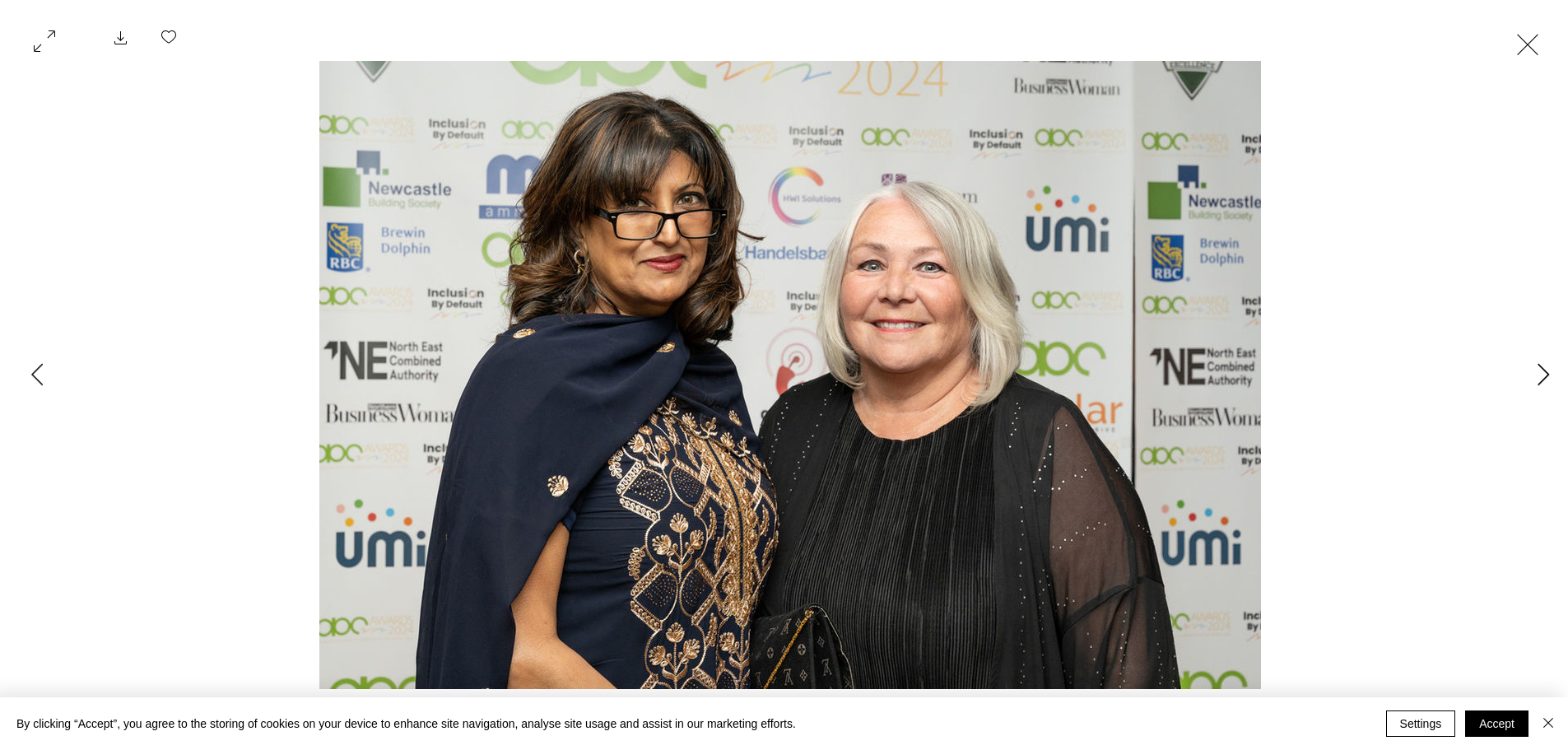
click at [1547, 372] on icon "Next Item" at bounding box center [1544, 374] width 12 height 23
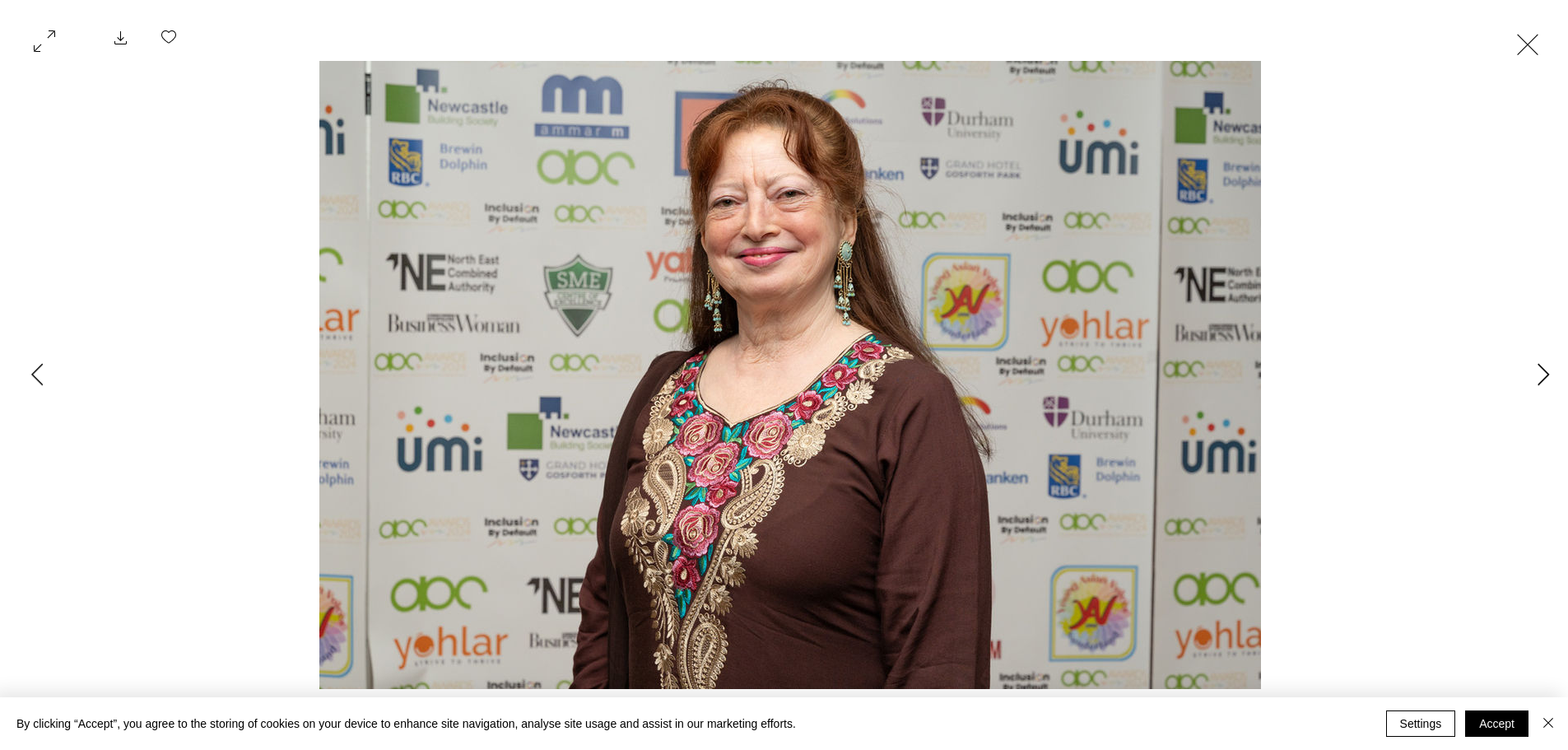
click at [1547, 372] on icon "Next Item" at bounding box center [1544, 374] width 12 height 23
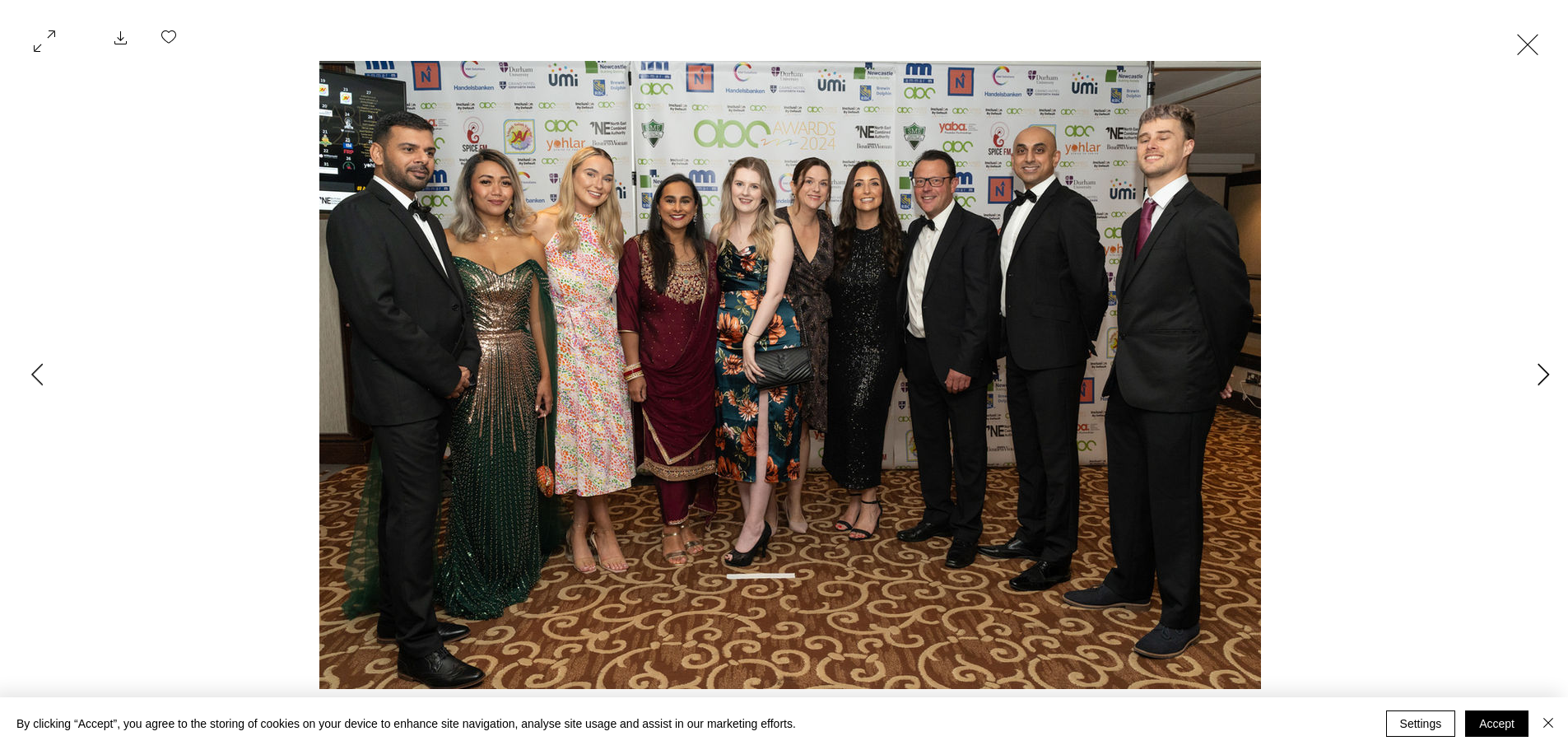
click at [1547, 372] on icon "Next Item" at bounding box center [1544, 374] width 12 height 23
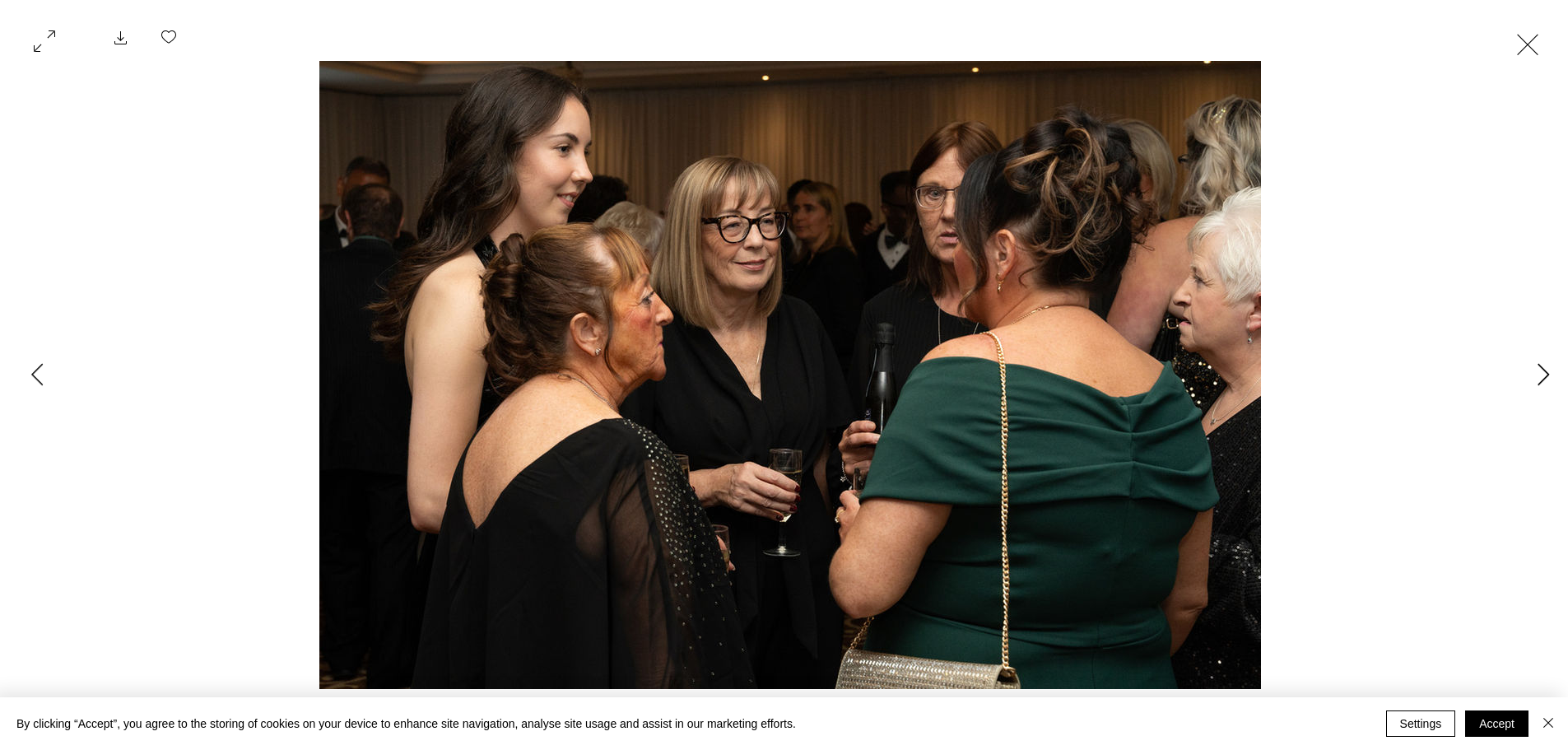
click at [1547, 372] on icon "Next Item" at bounding box center [1544, 374] width 12 height 23
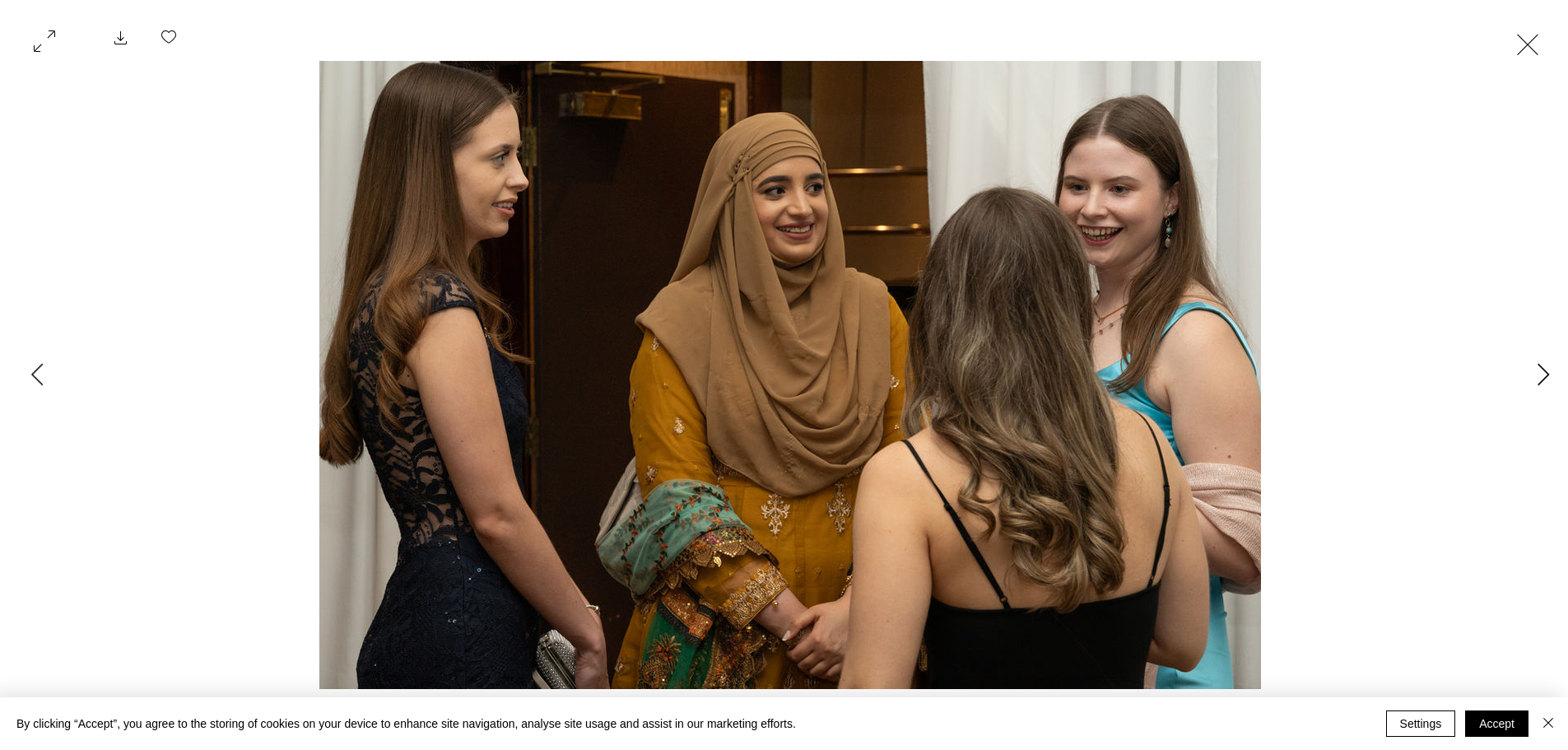
click at [1547, 372] on icon "Next Item" at bounding box center [1544, 374] width 12 height 23
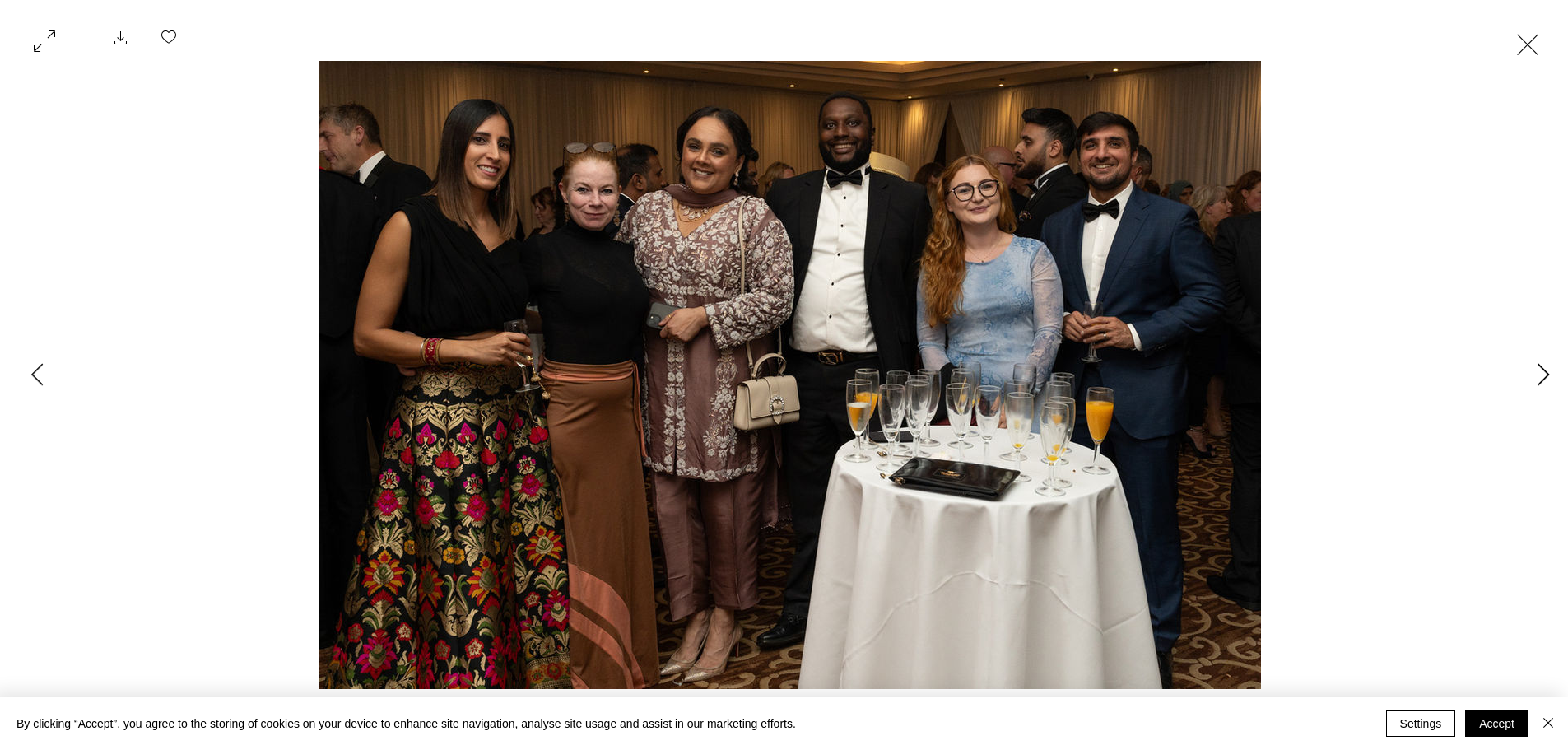
click at [1547, 372] on icon "Next Item" at bounding box center [1544, 374] width 12 height 23
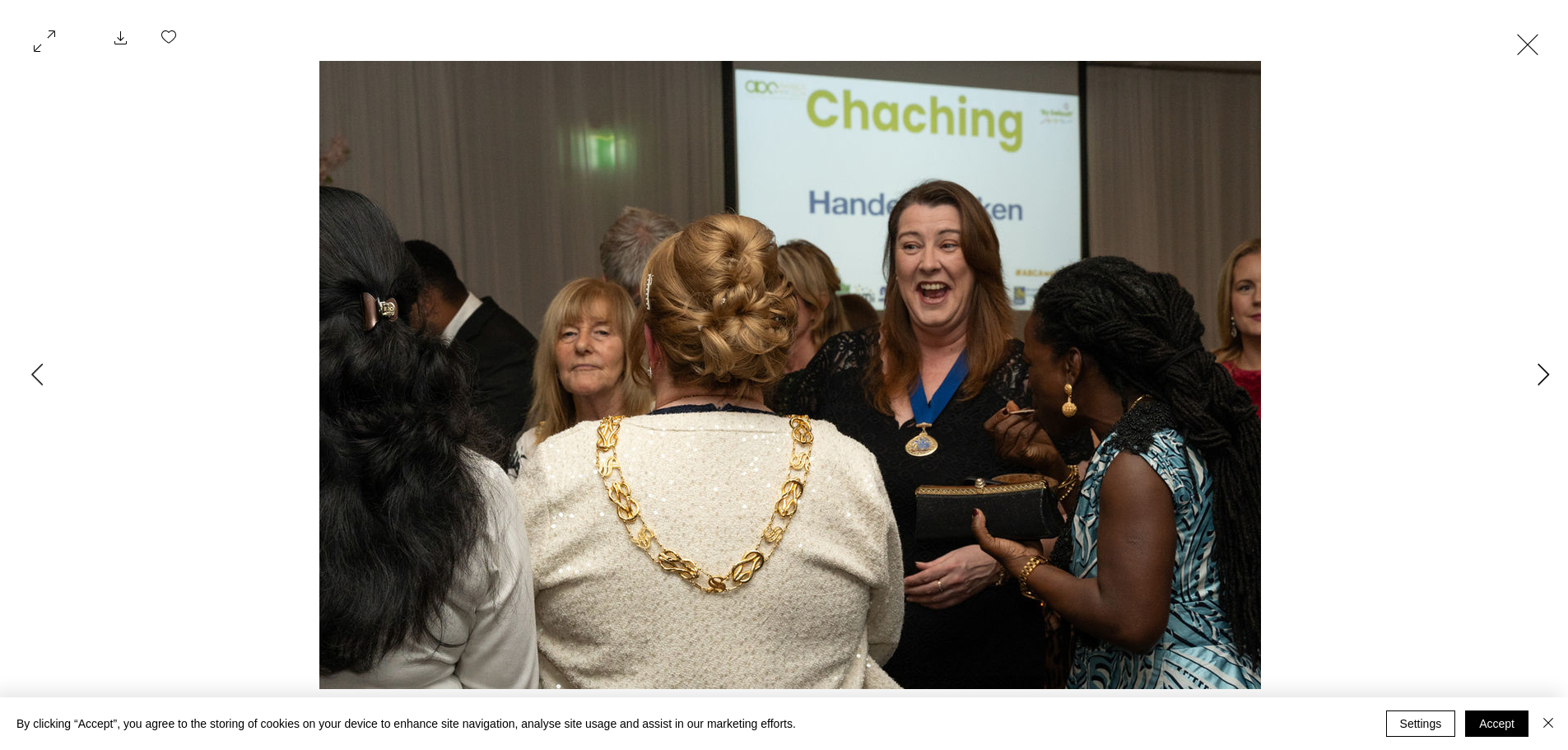
click at [1547, 372] on icon "Next Item" at bounding box center [1544, 374] width 12 height 23
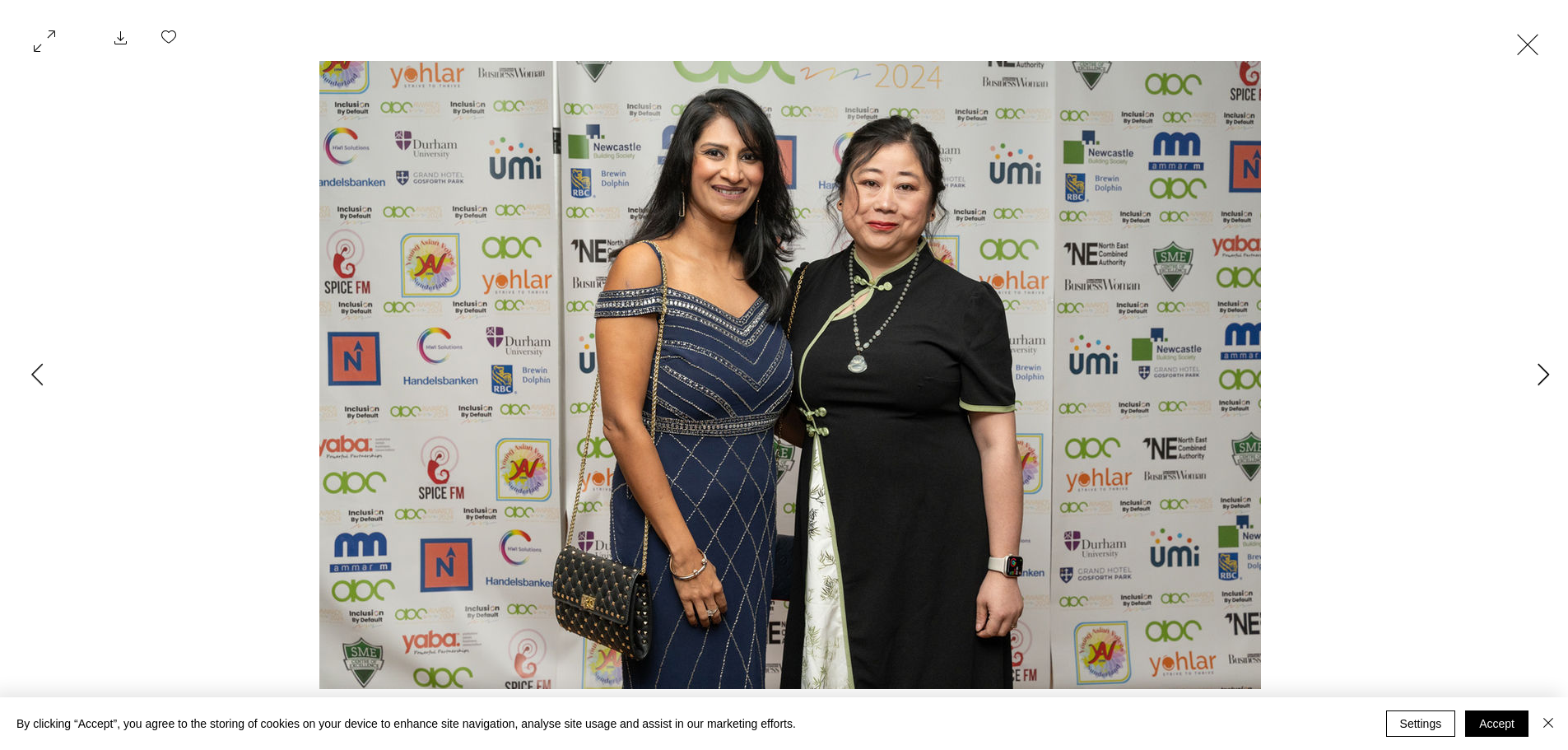
click at [1547, 372] on icon "Next Item" at bounding box center [1544, 374] width 12 height 23
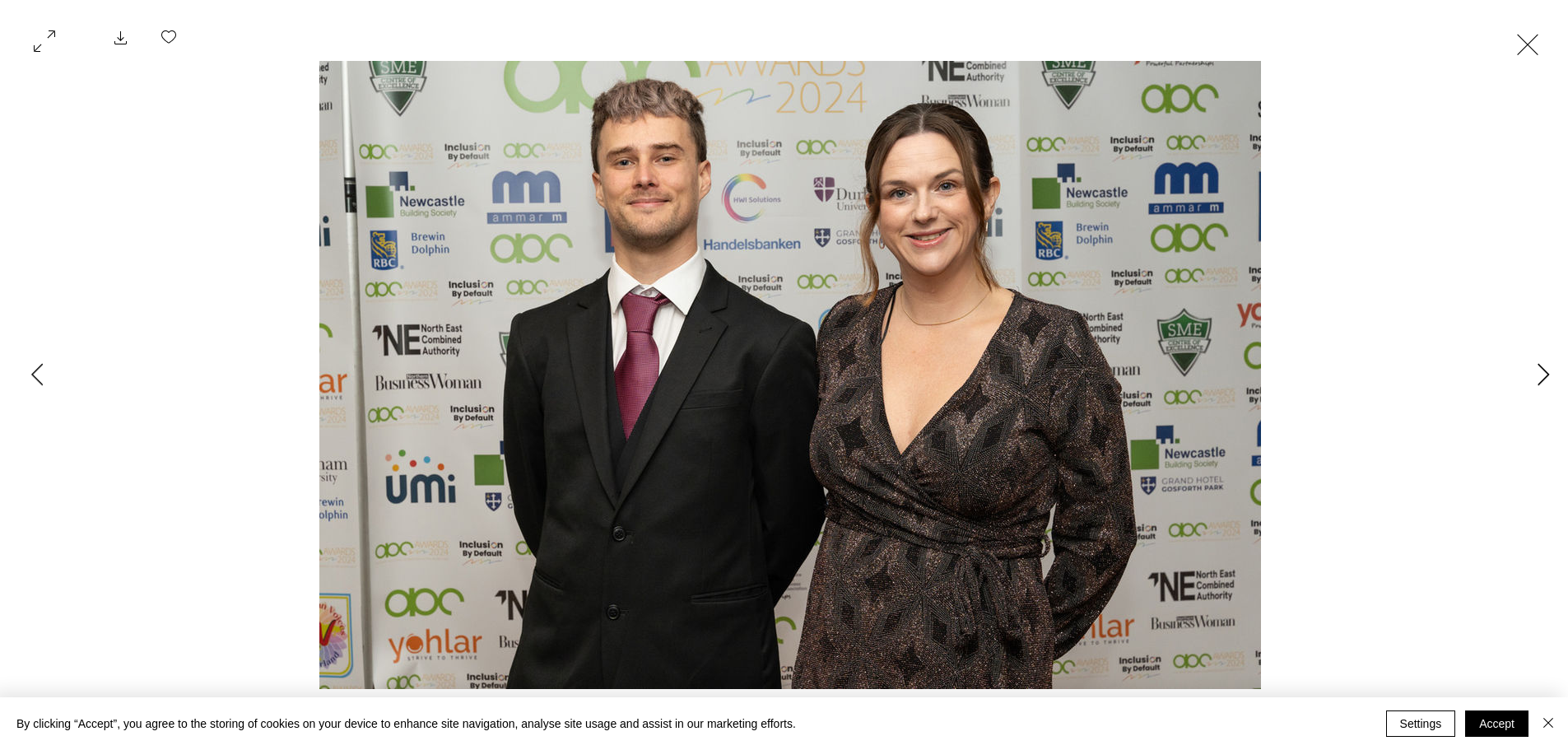
click at [1547, 372] on icon "Next Item" at bounding box center [1544, 374] width 12 height 23
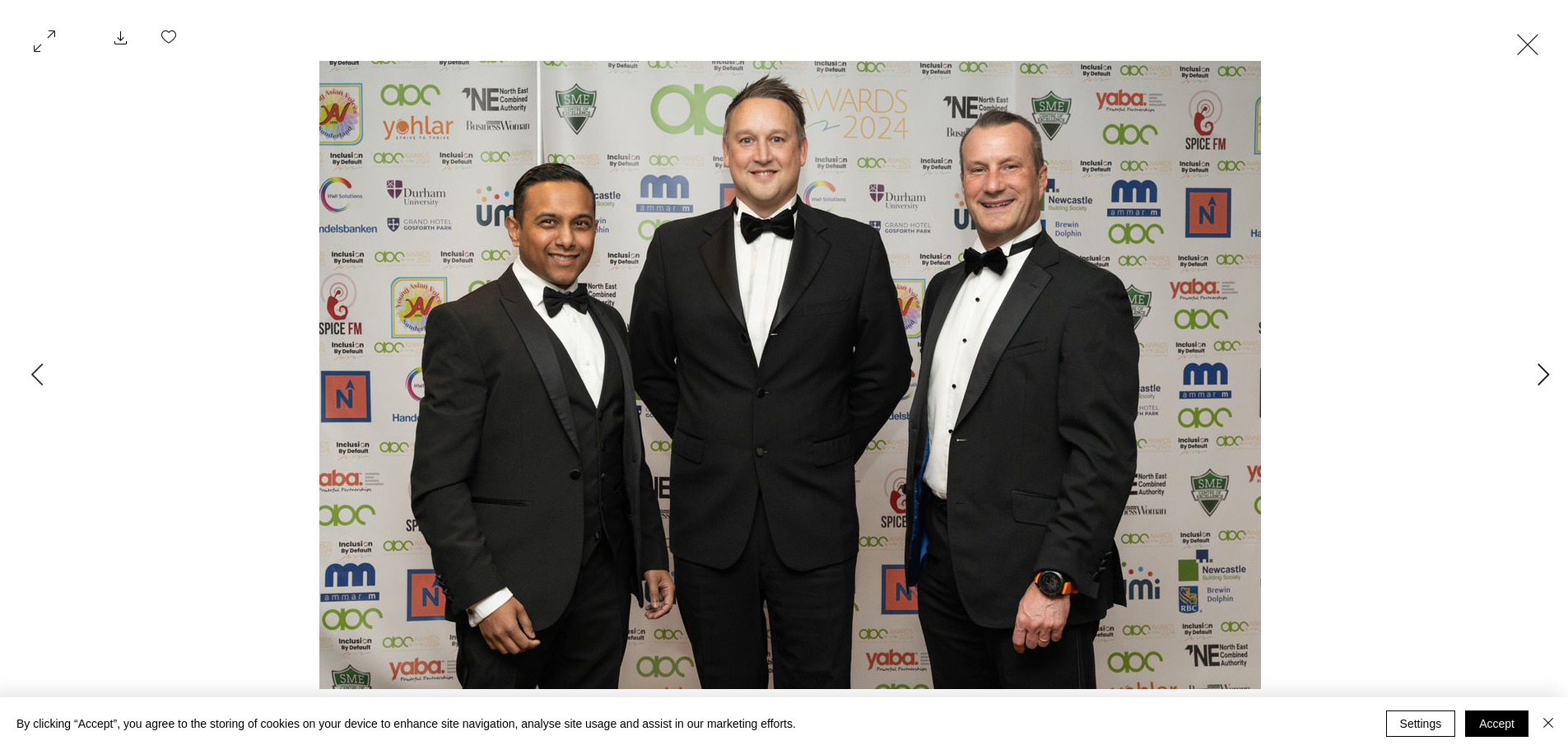
click at [1547, 372] on icon "Next Item" at bounding box center [1544, 374] width 12 height 23
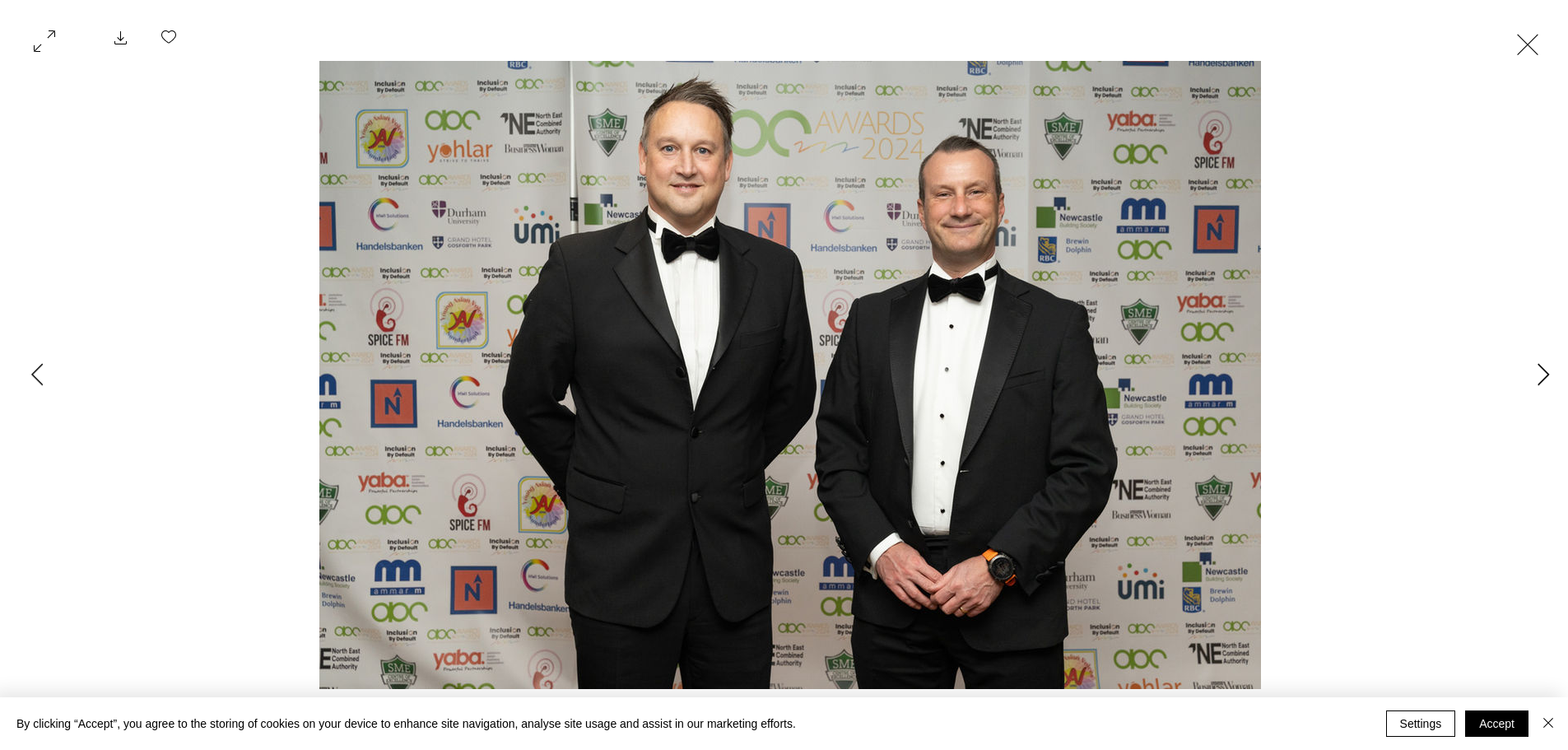
click at [1547, 372] on icon "Next Item" at bounding box center [1544, 374] width 12 height 23
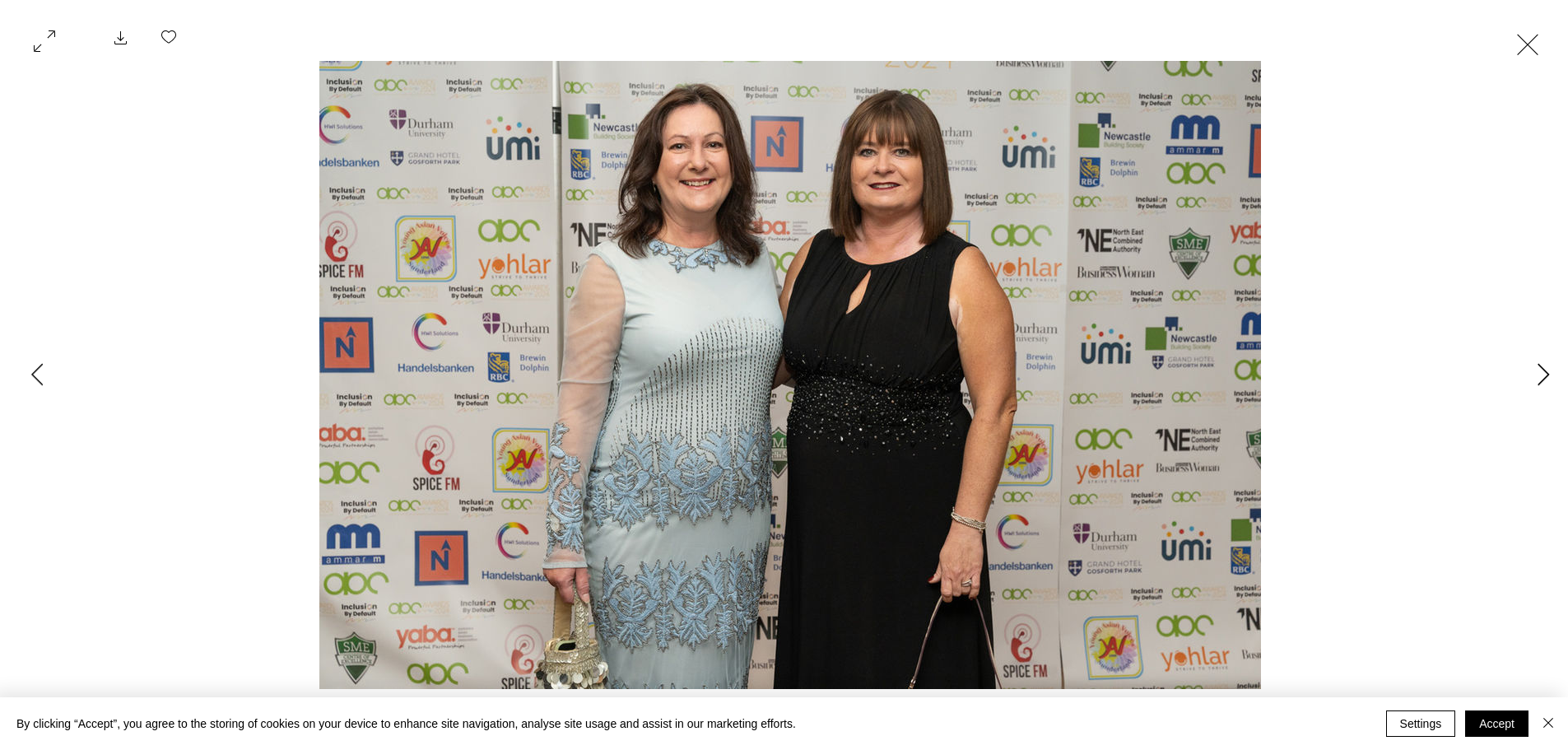
click at [1547, 372] on icon "Next Item" at bounding box center [1544, 374] width 12 height 23
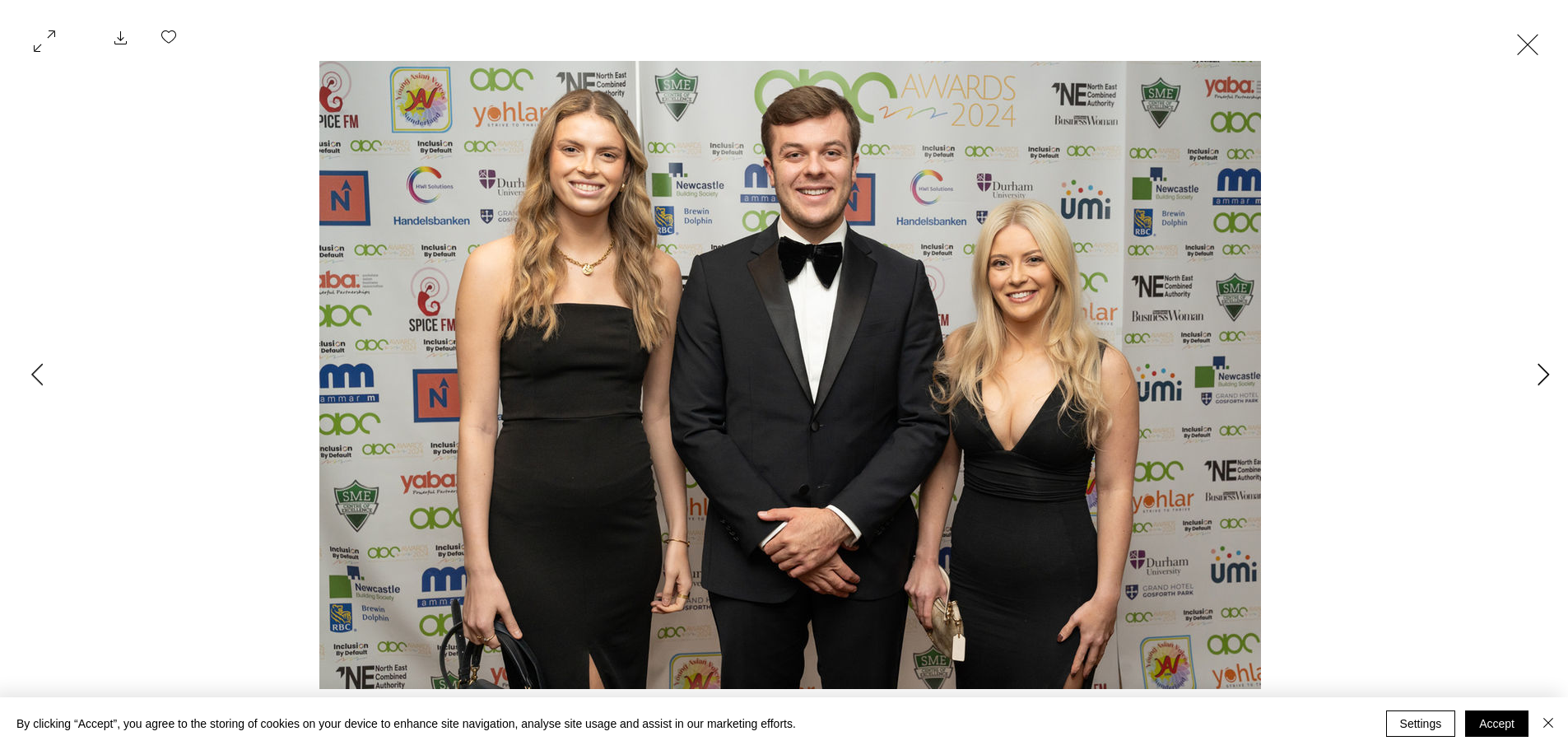
click at [1547, 372] on icon "Next Item" at bounding box center [1544, 374] width 12 height 23
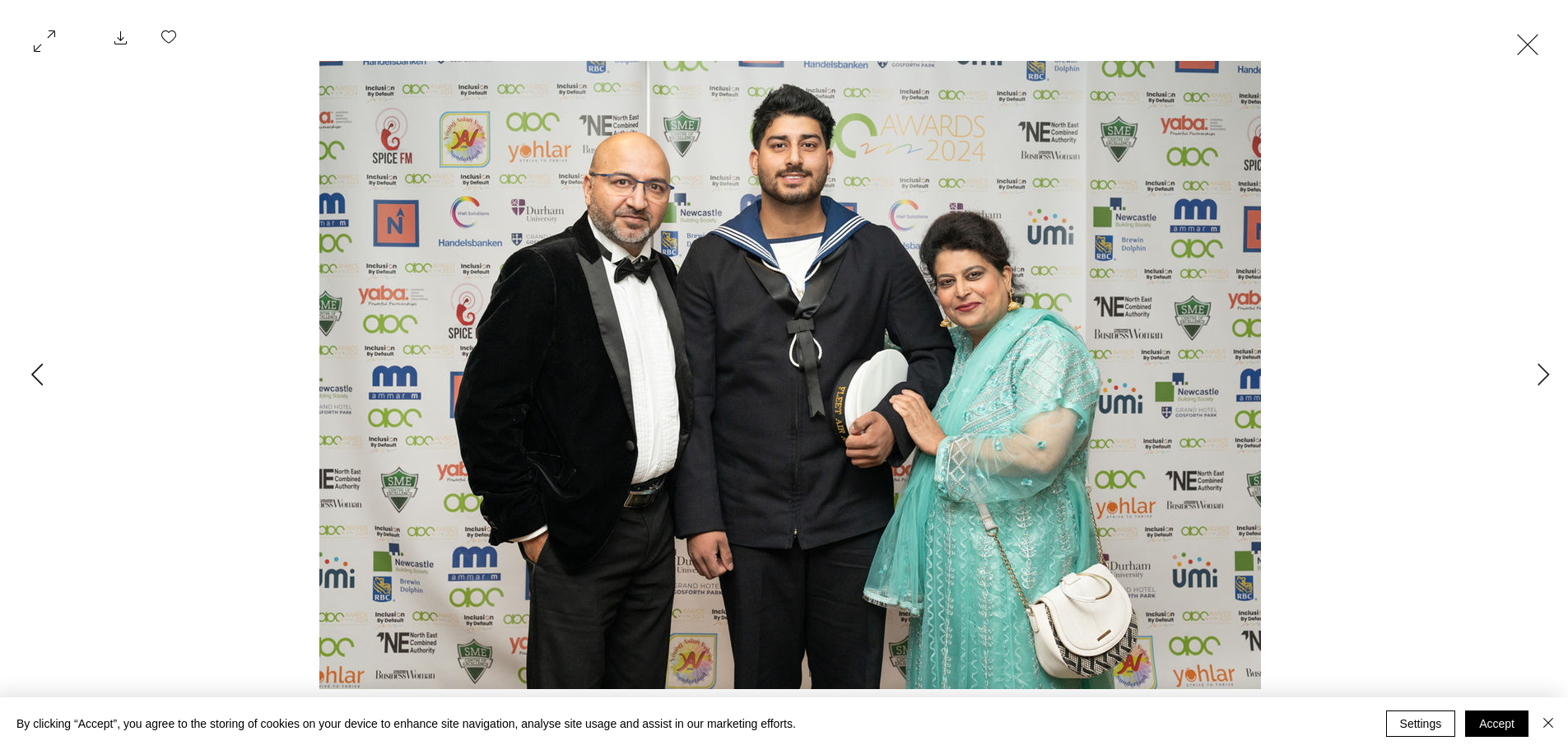
click at [31, 367] on icon "Previous Item" at bounding box center [37, 374] width 12 height 23
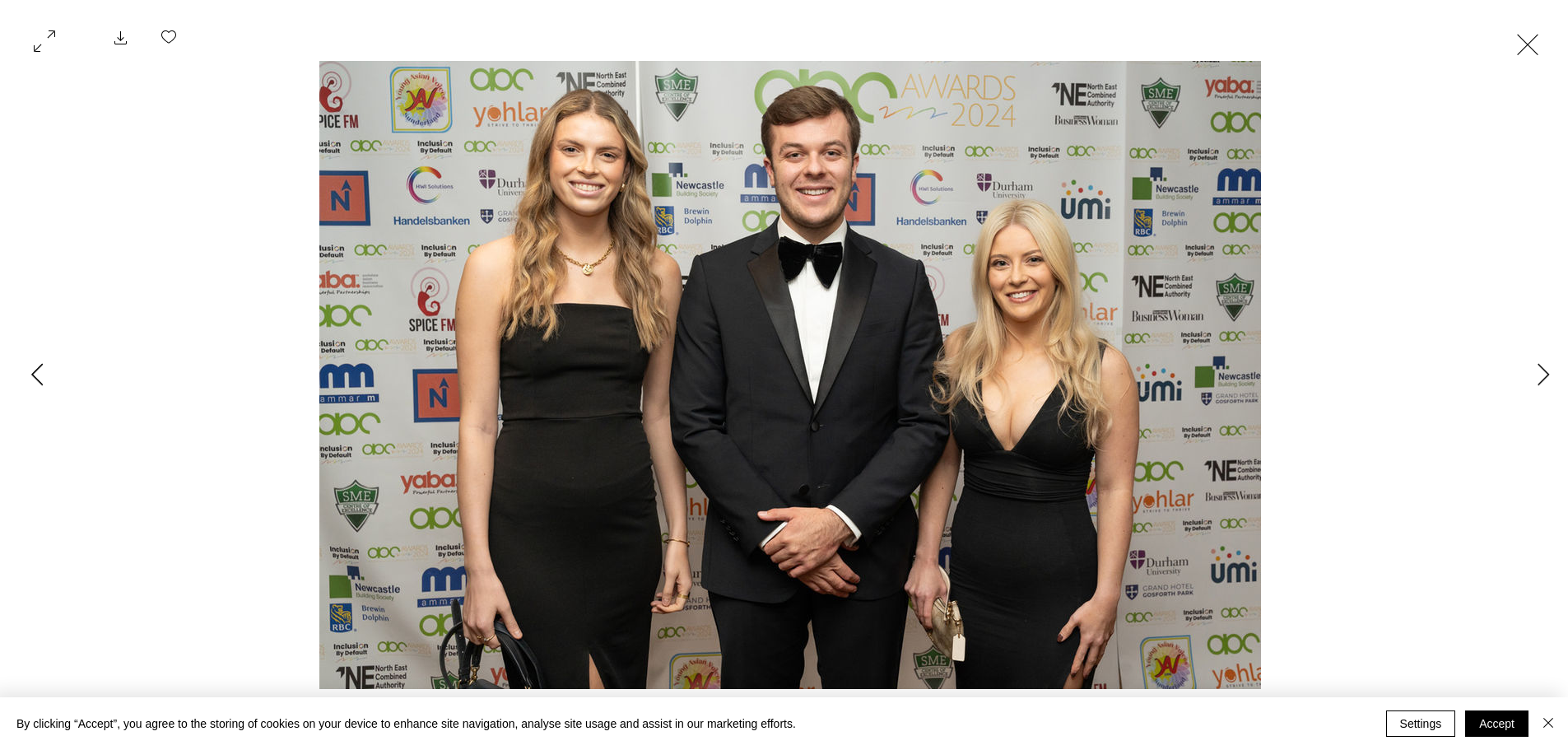
click at [31, 367] on icon "Previous Item" at bounding box center [37, 374] width 12 height 23
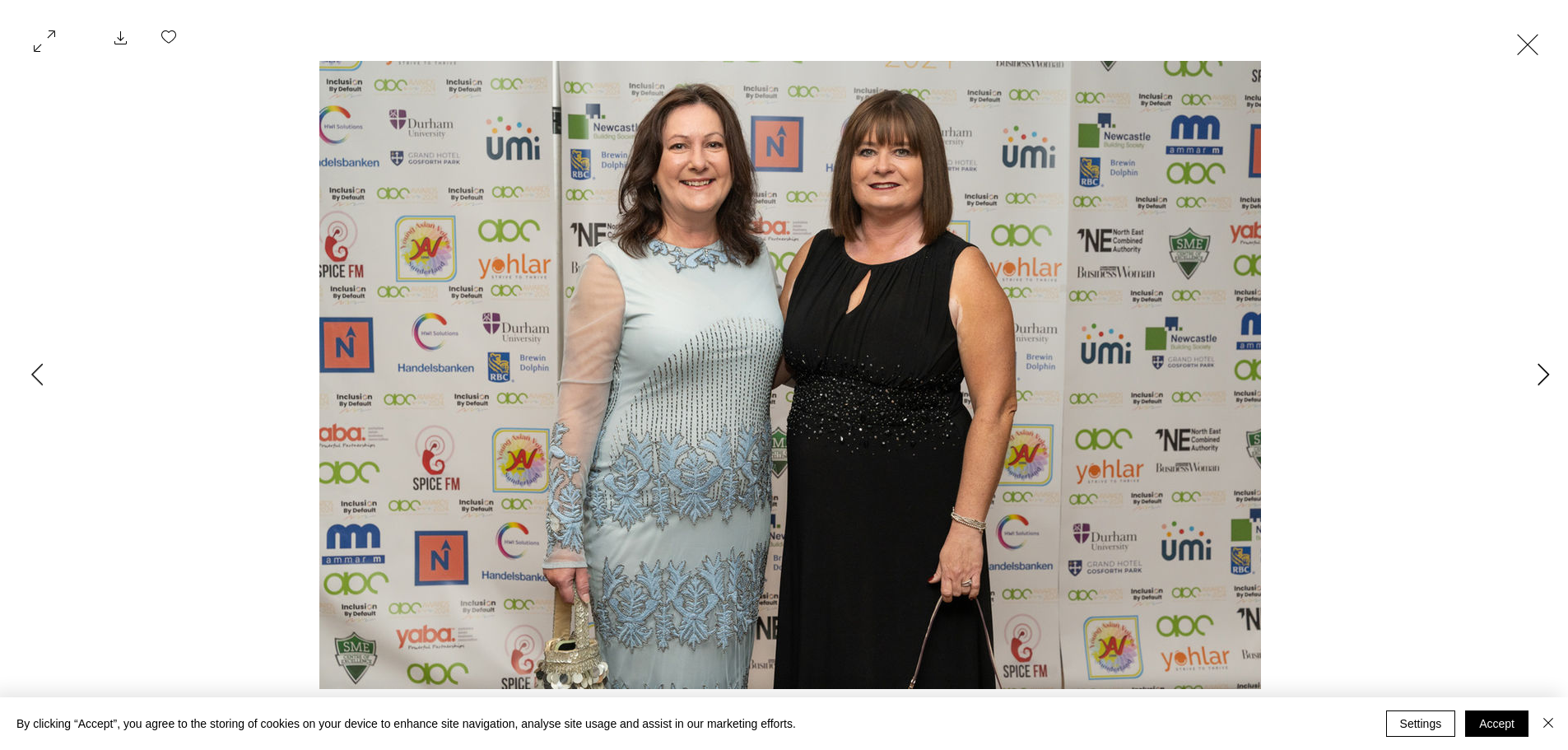
click at [1549, 369] on icon "Next Item" at bounding box center [1544, 374] width 12 height 23
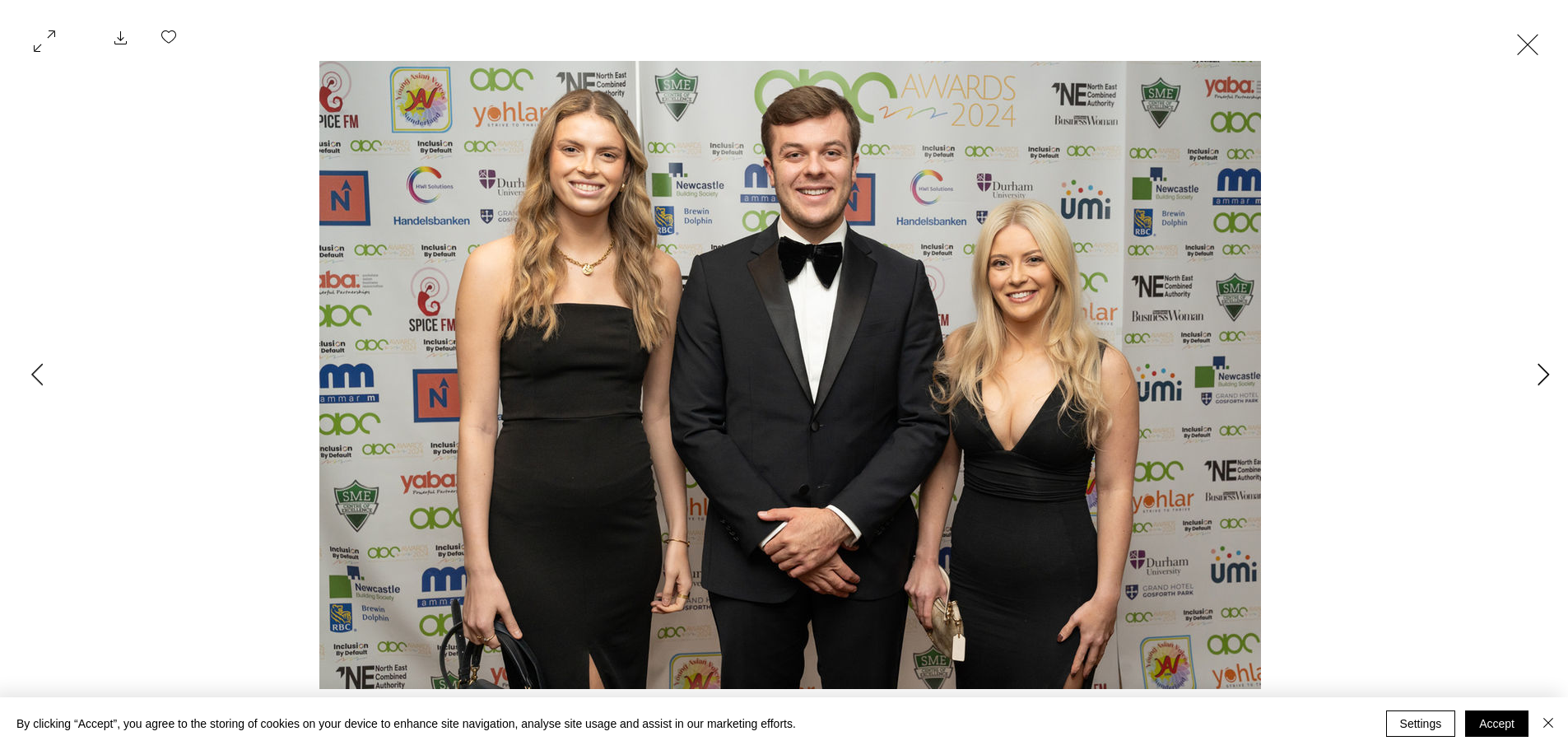
click at [1549, 369] on icon "Next Item" at bounding box center [1544, 374] width 12 height 23
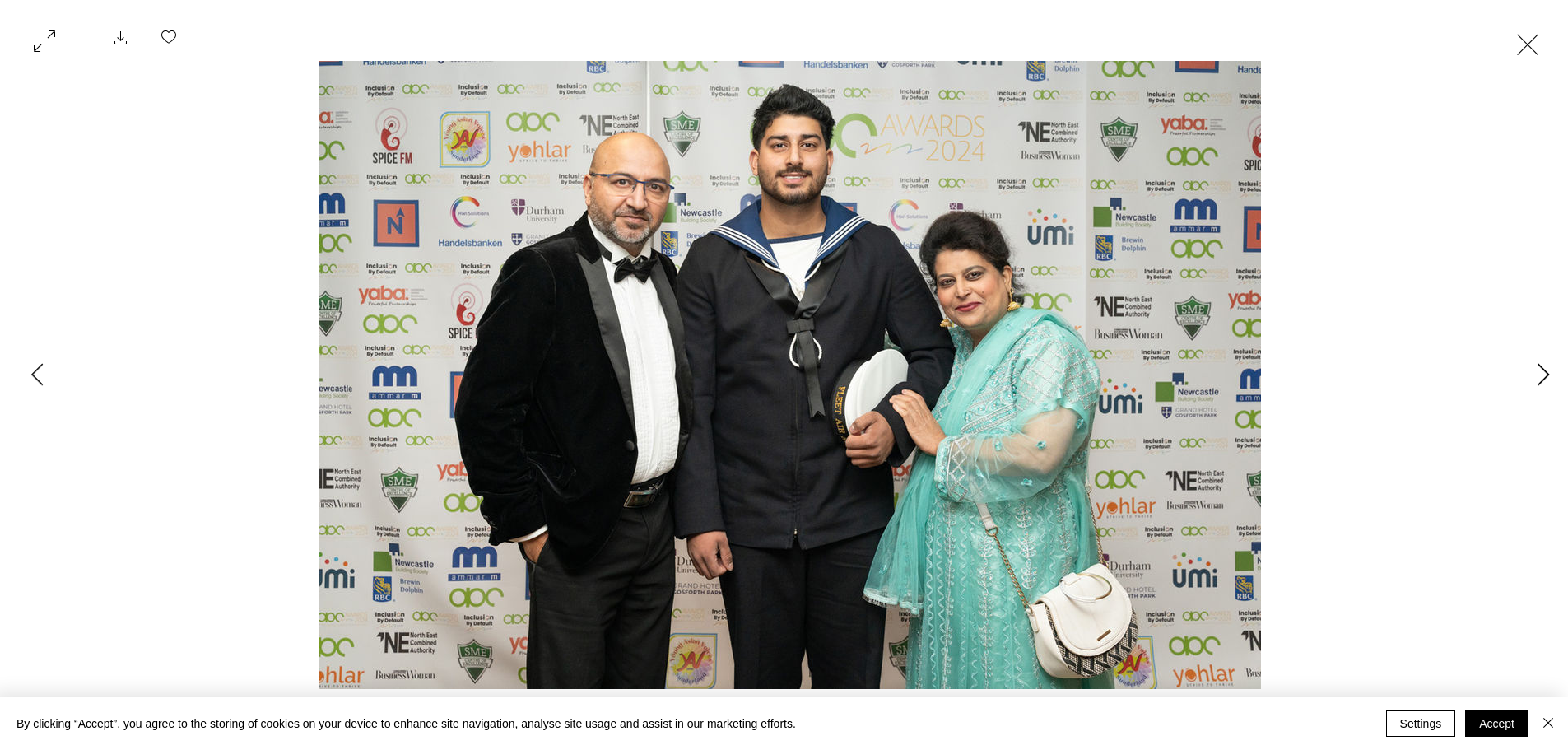
click at [1549, 369] on icon "Next Item" at bounding box center [1544, 374] width 12 height 23
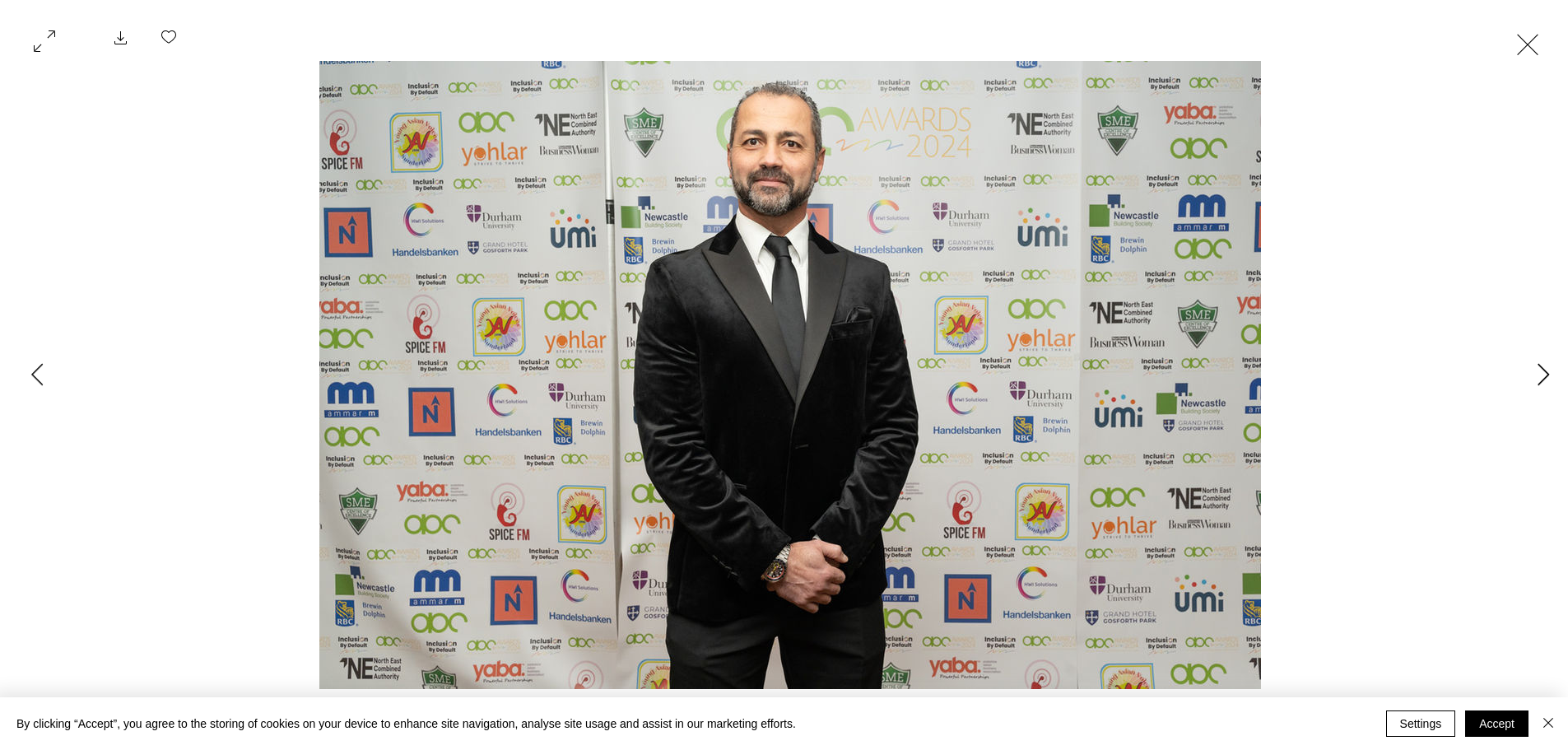
click at [1549, 369] on icon "Next Item" at bounding box center [1544, 374] width 12 height 23
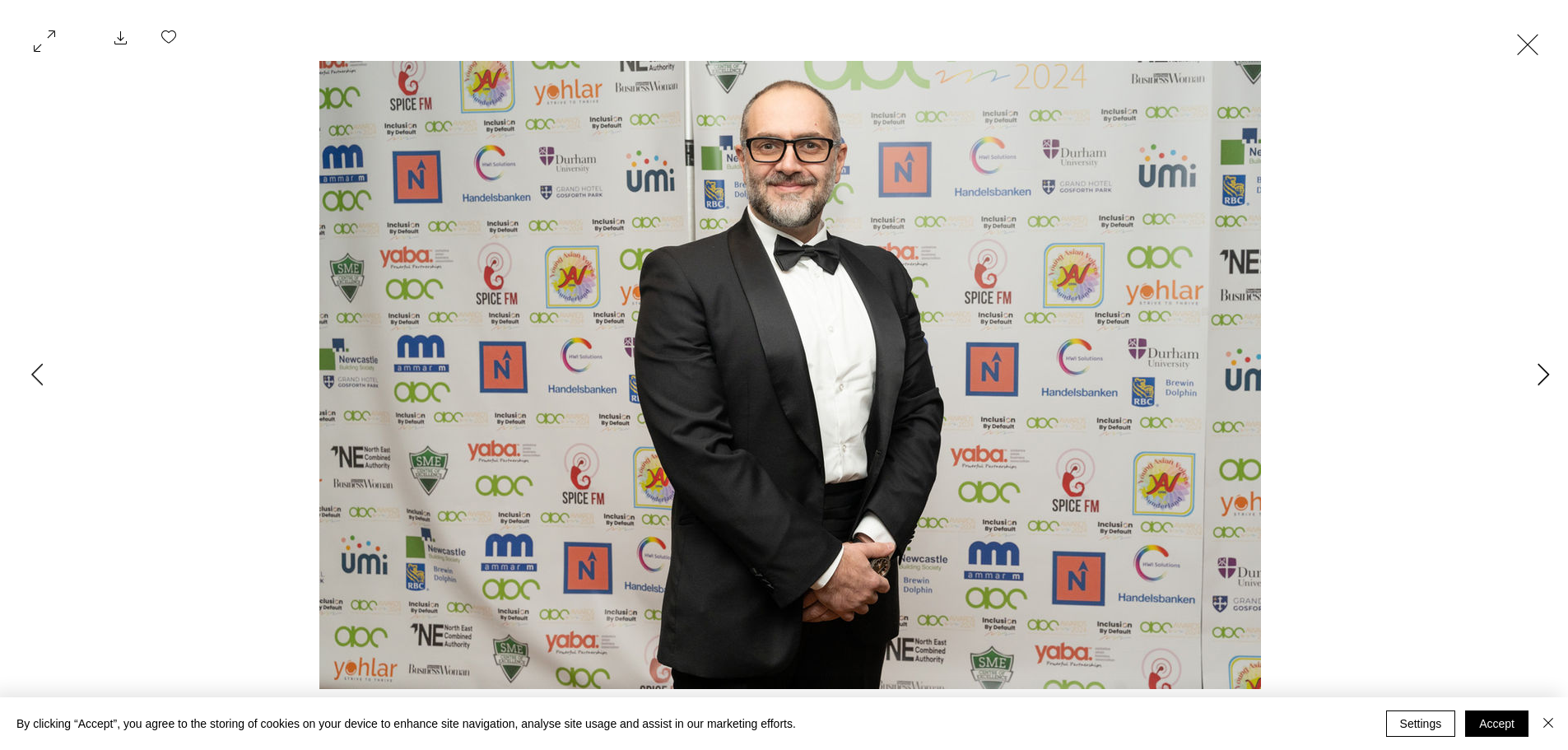
click at [1549, 369] on icon "Next Item" at bounding box center [1544, 374] width 12 height 23
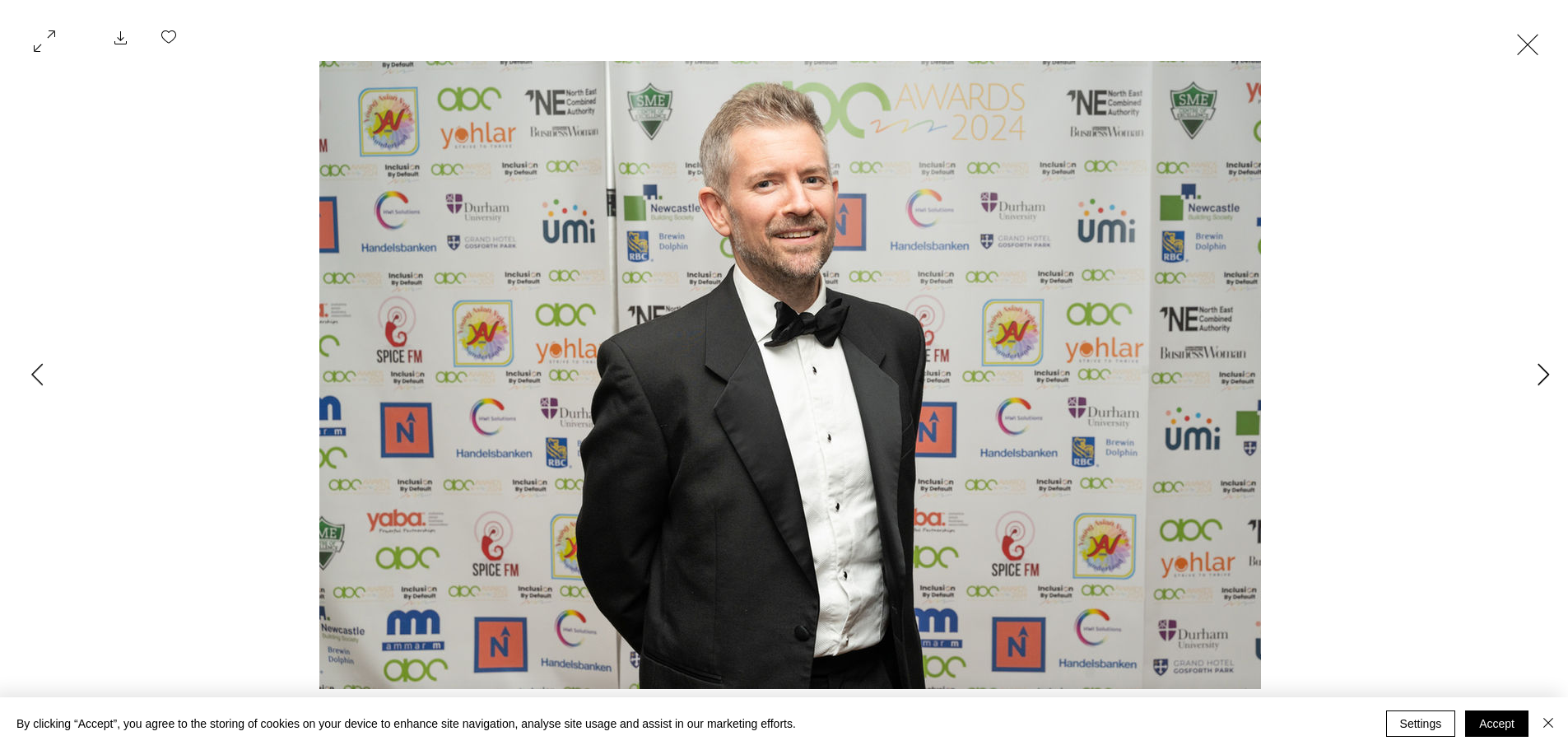
click at [1549, 369] on icon "Next Item" at bounding box center [1544, 374] width 12 height 23
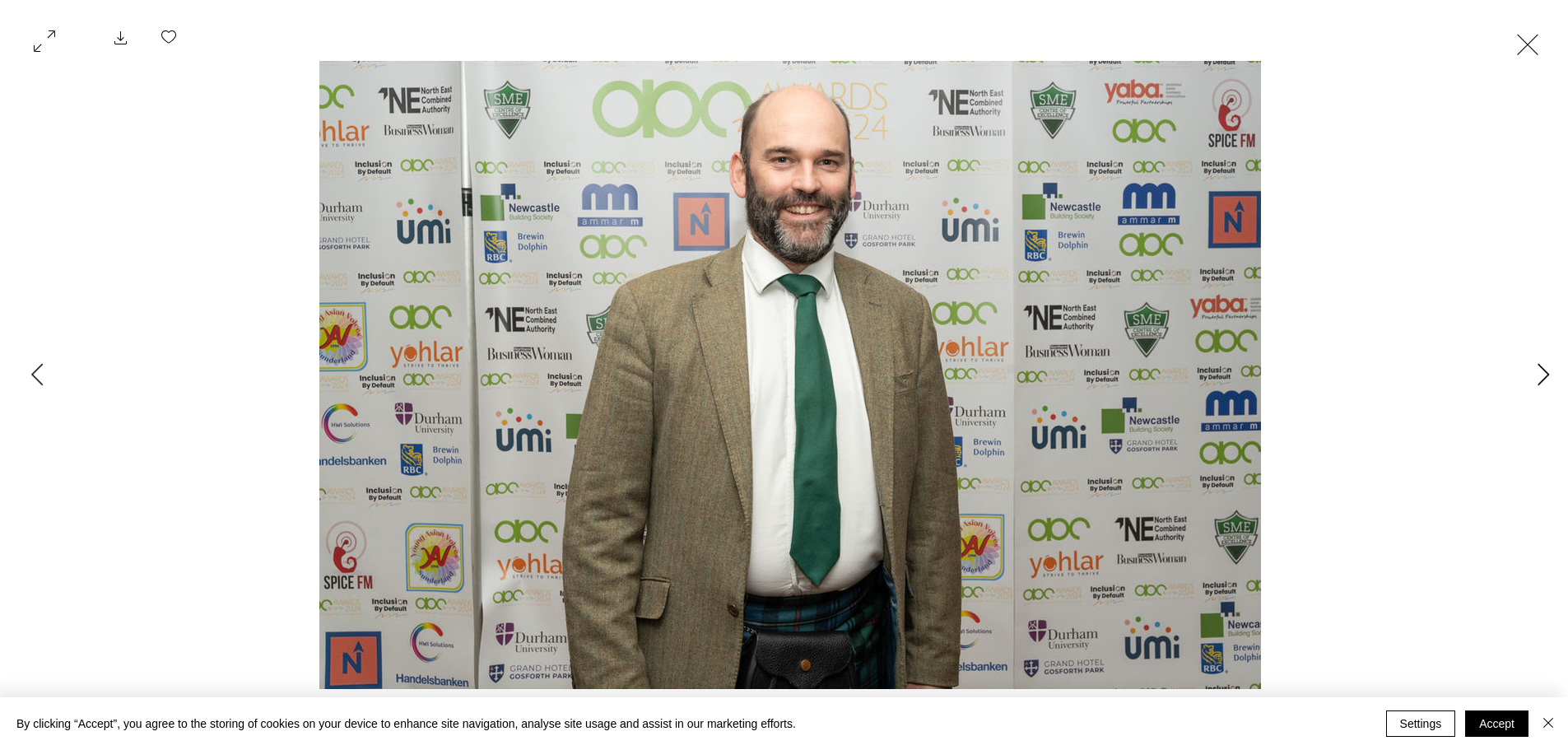
click at [1549, 369] on icon "Next Item" at bounding box center [1544, 374] width 12 height 23
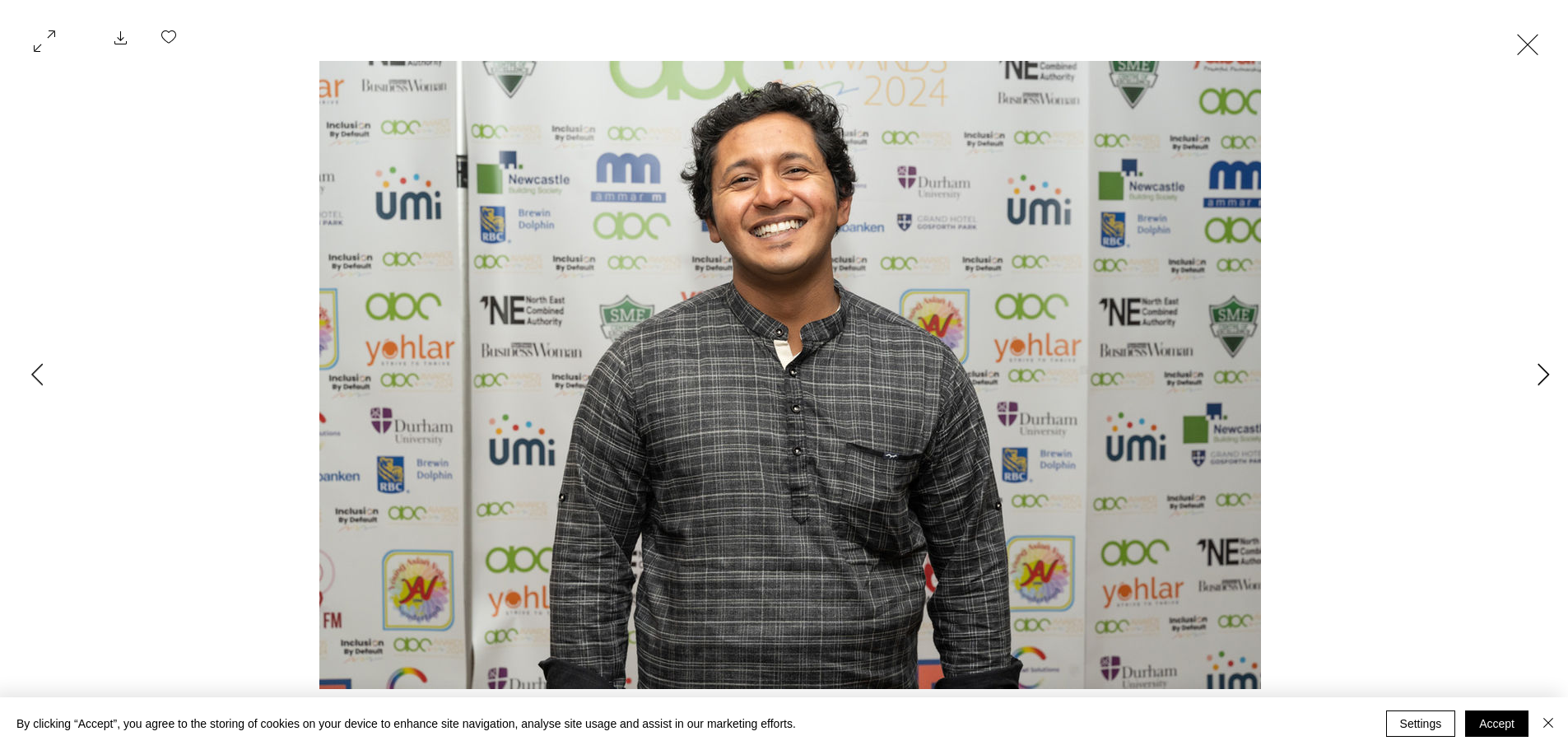
click at [1549, 369] on icon "Next Item" at bounding box center [1544, 374] width 12 height 23
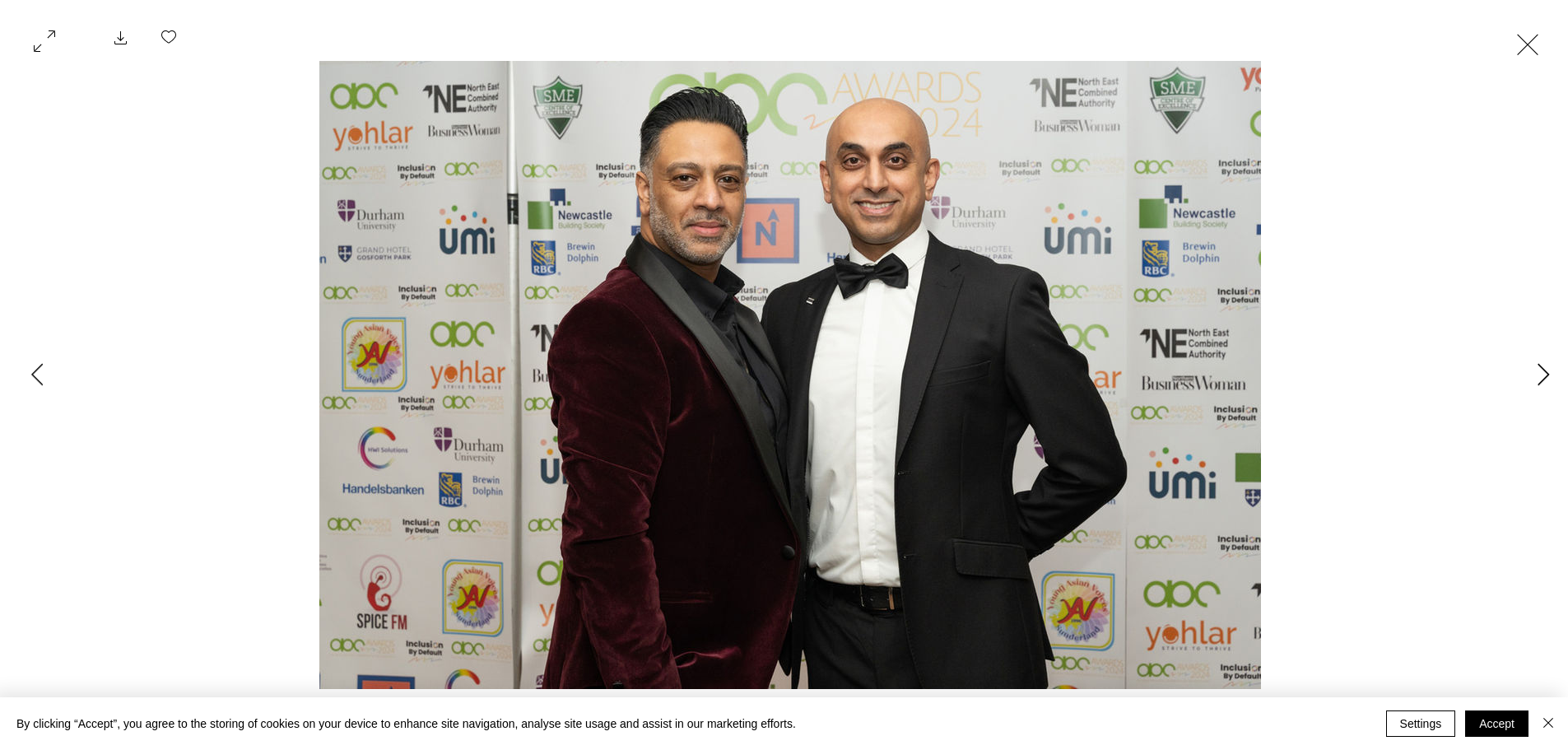
click at [1549, 369] on icon "Next Item" at bounding box center [1544, 374] width 12 height 23
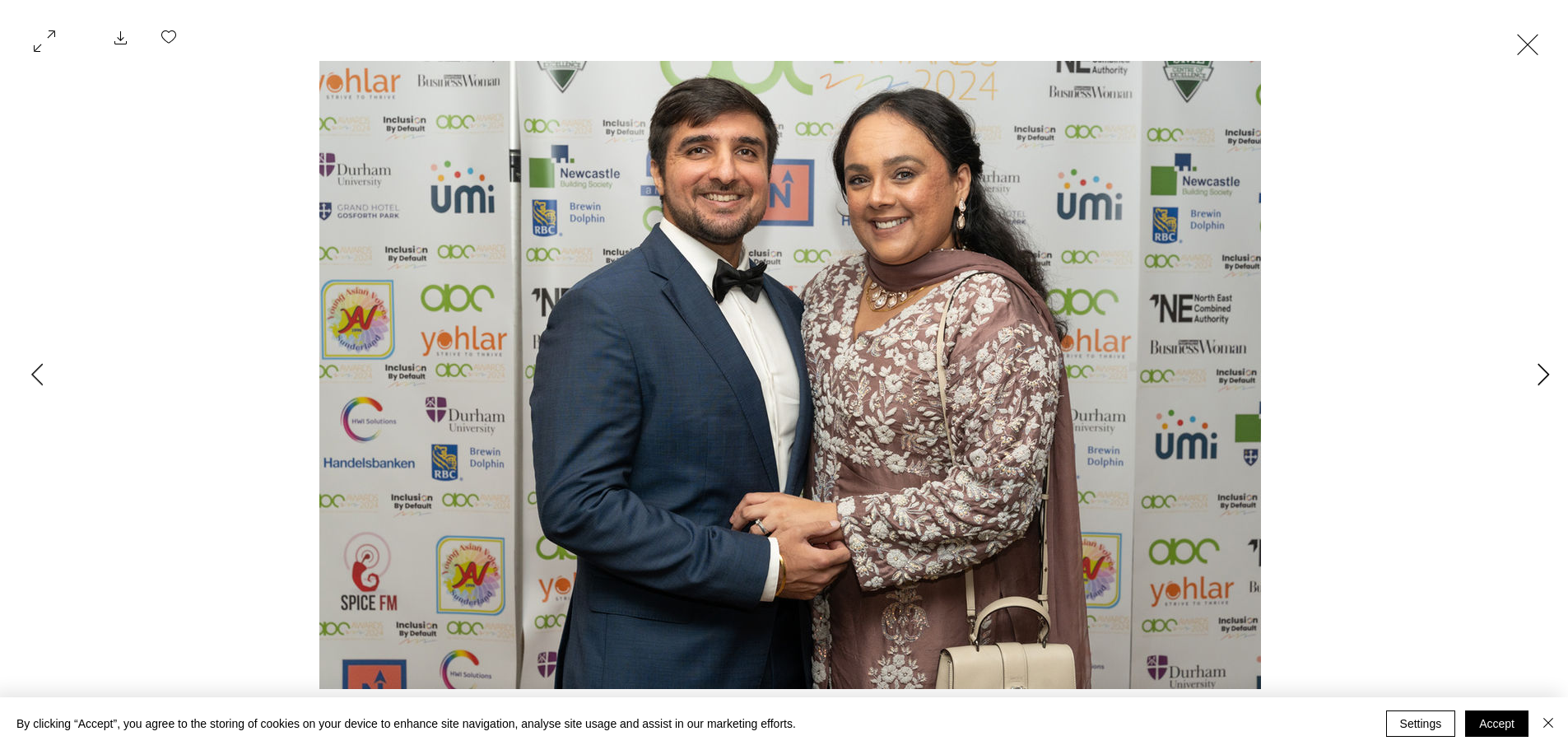
click at [1549, 369] on icon "Next Item" at bounding box center [1544, 374] width 12 height 23
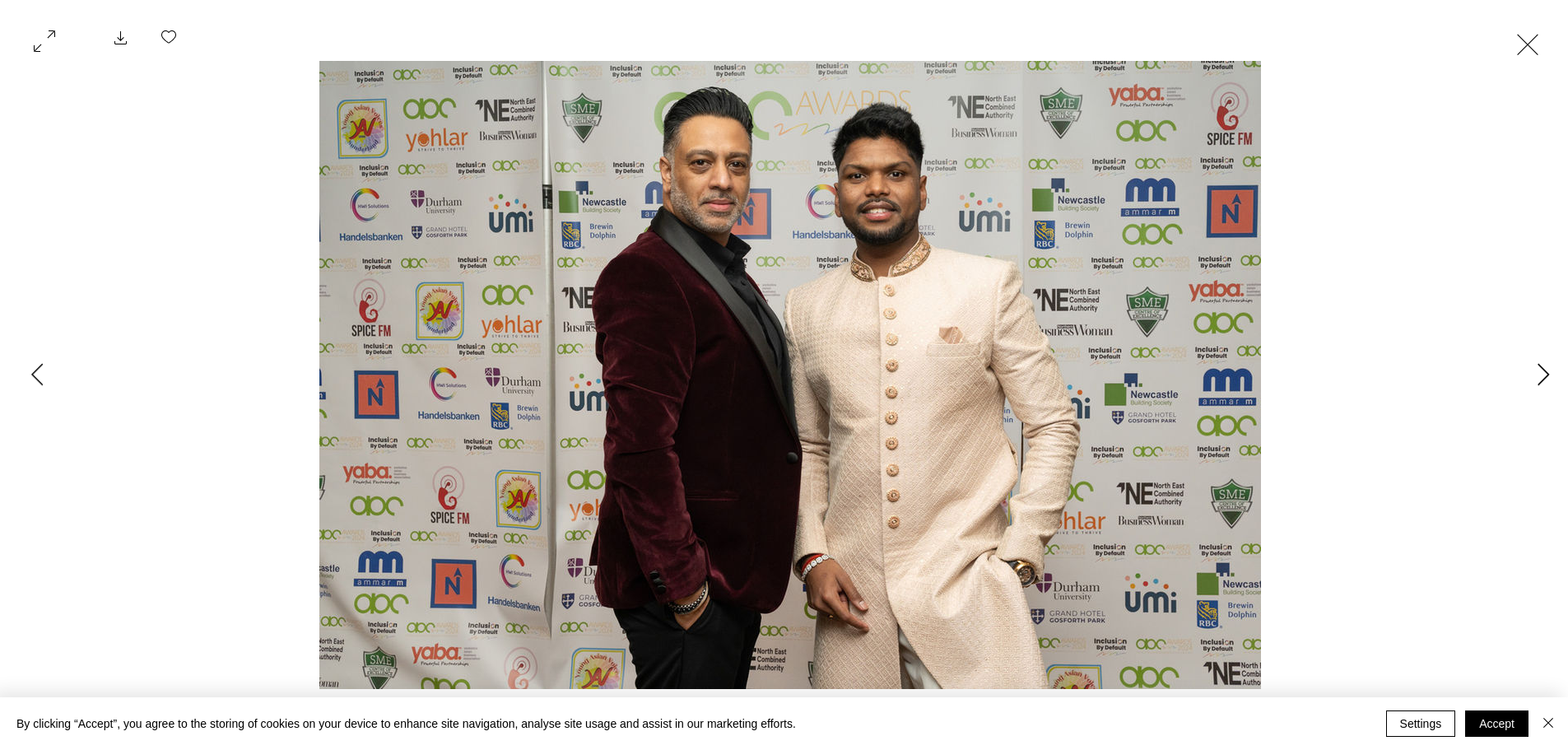
click at [1549, 369] on icon "Next Item" at bounding box center [1544, 374] width 12 height 23
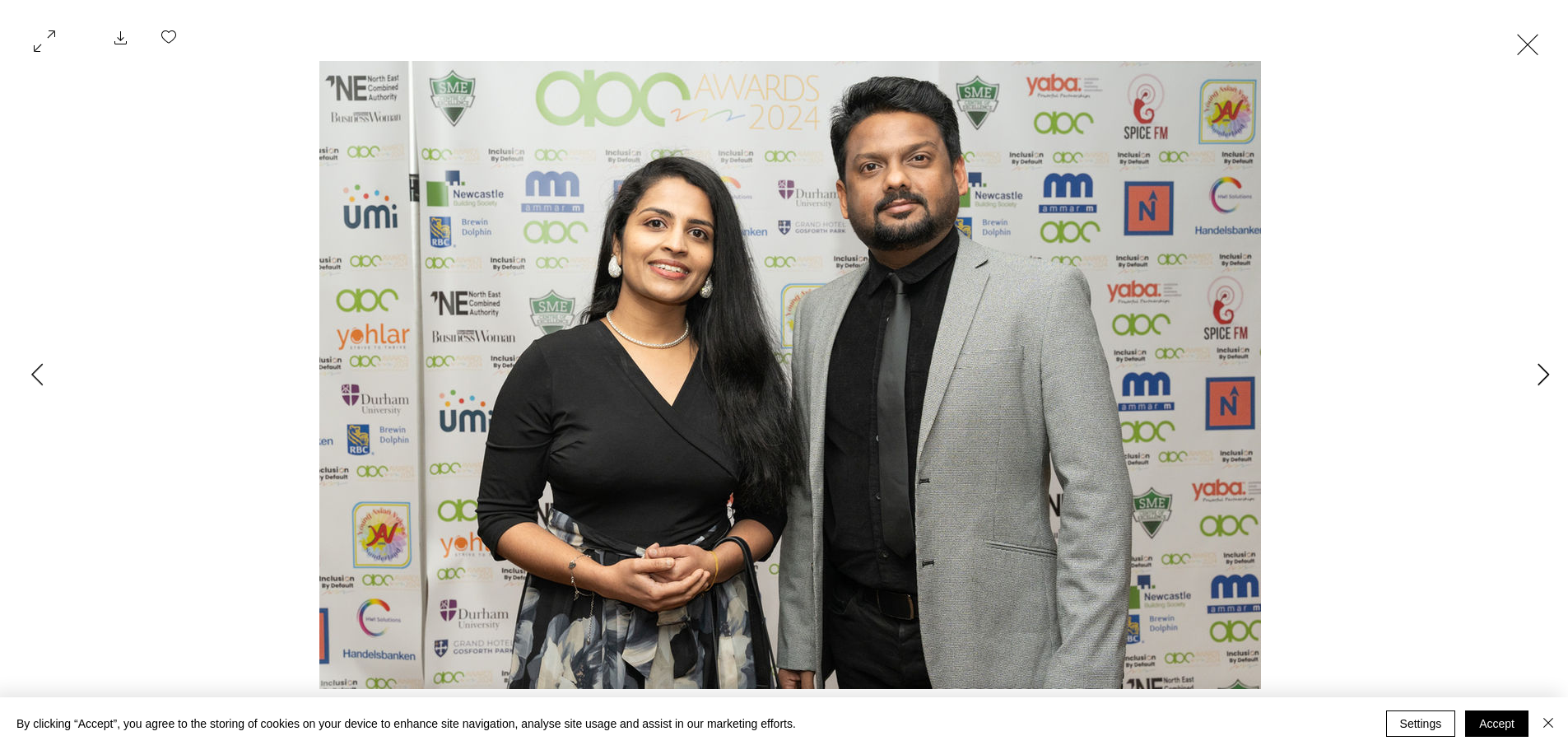
click at [1549, 369] on icon "Next Item" at bounding box center [1544, 374] width 12 height 23
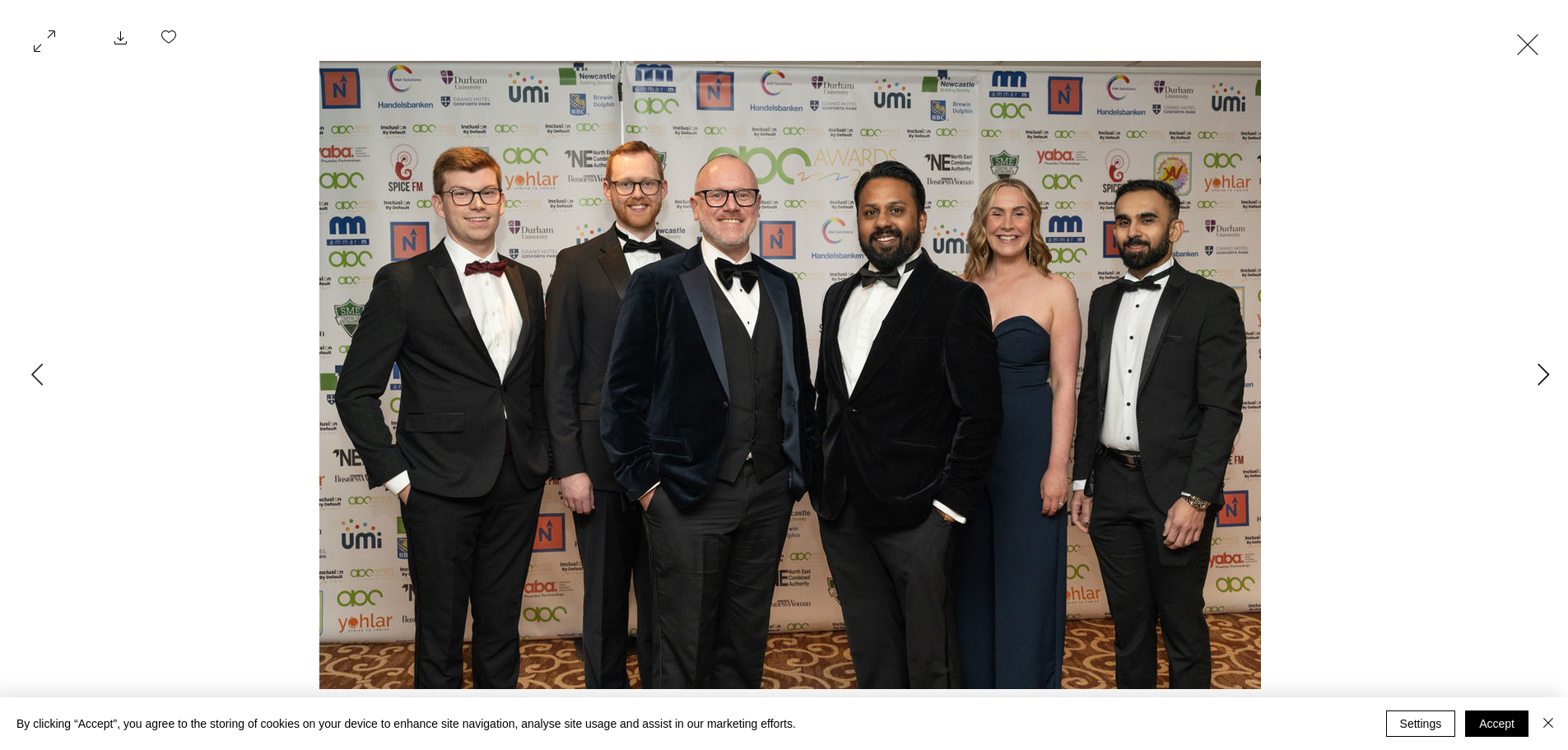
click at [1549, 369] on icon "Next Item" at bounding box center [1544, 374] width 12 height 23
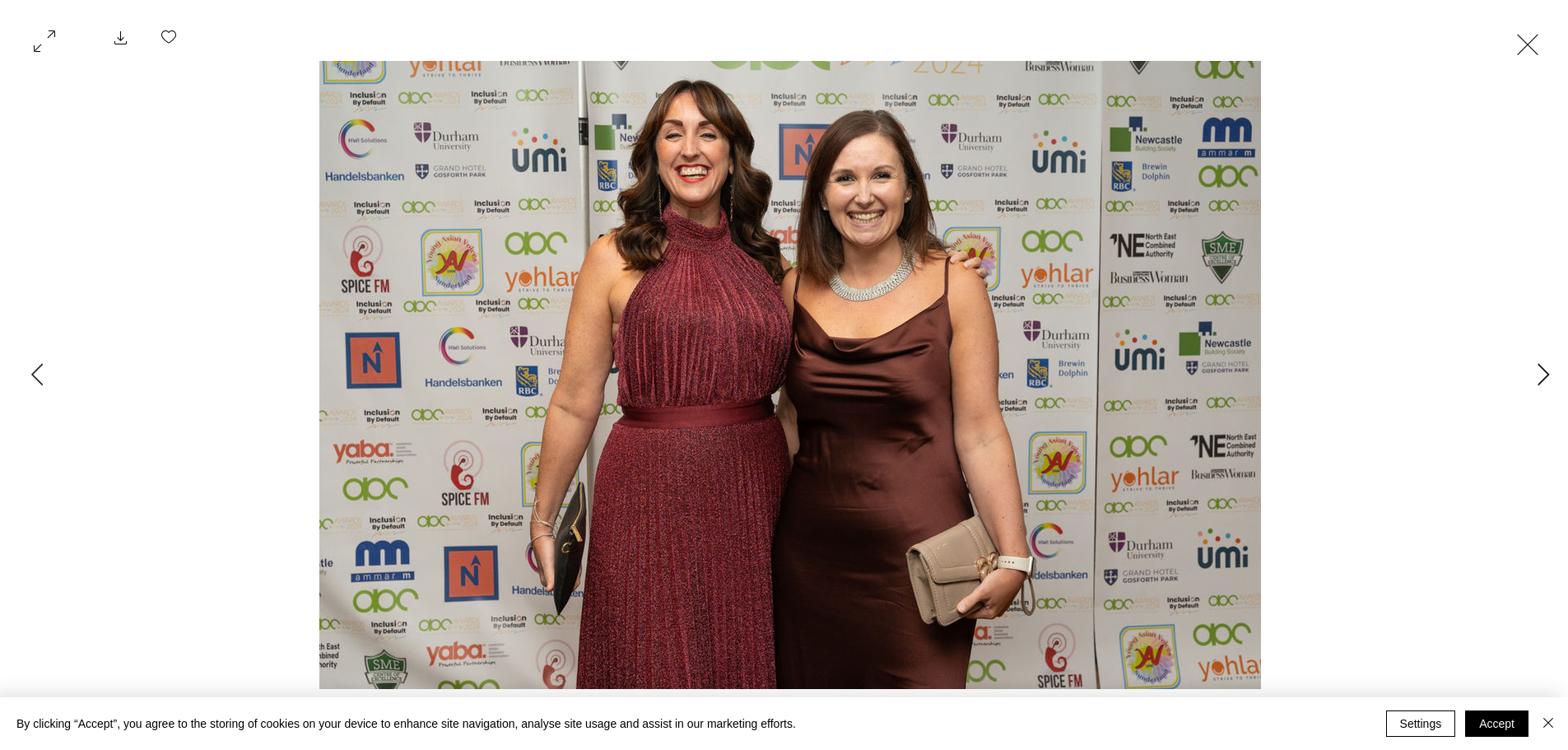
click at [1549, 369] on icon "Next Item" at bounding box center [1544, 374] width 12 height 23
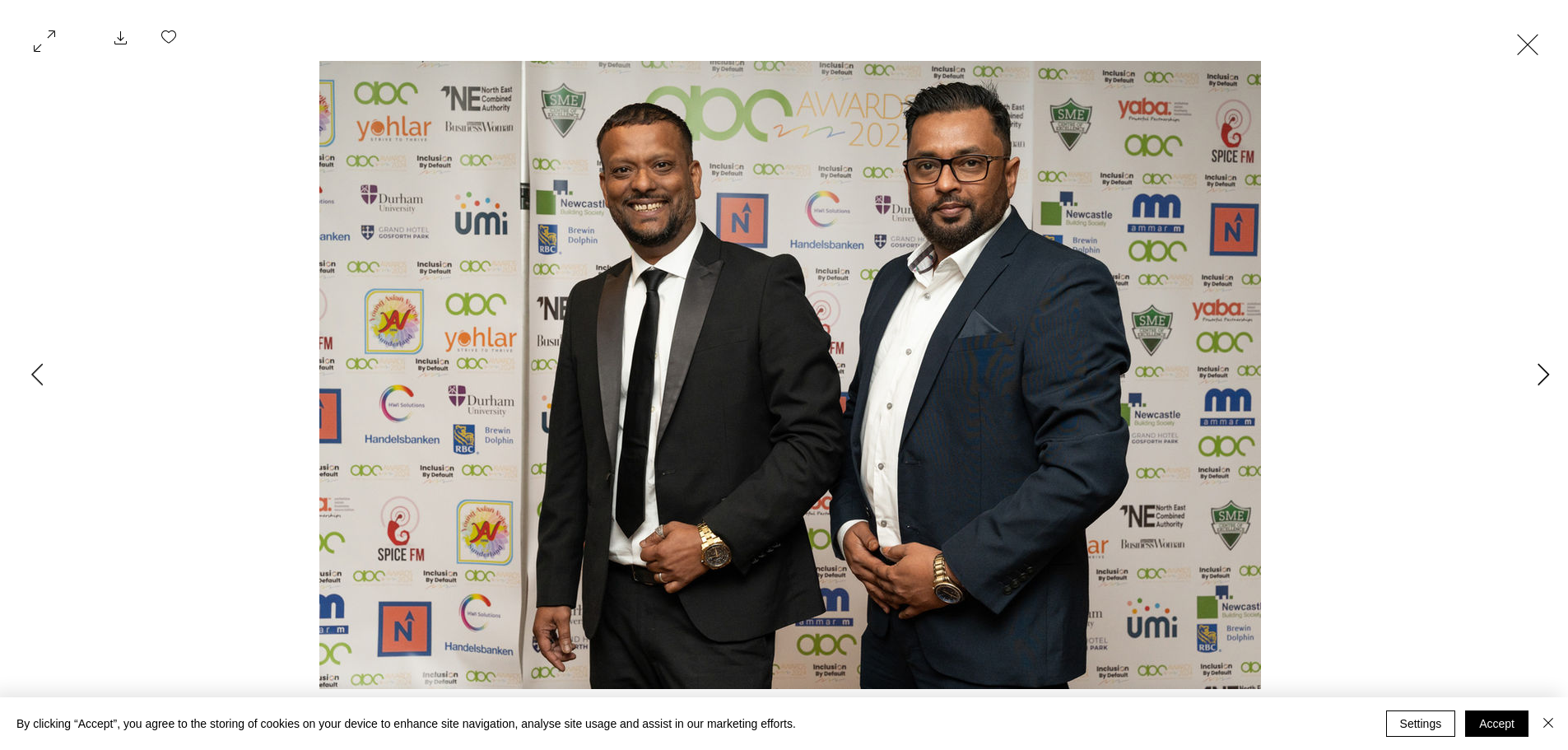
click at [1549, 369] on icon "Next Item" at bounding box center [1544, 374] width 12 height 23
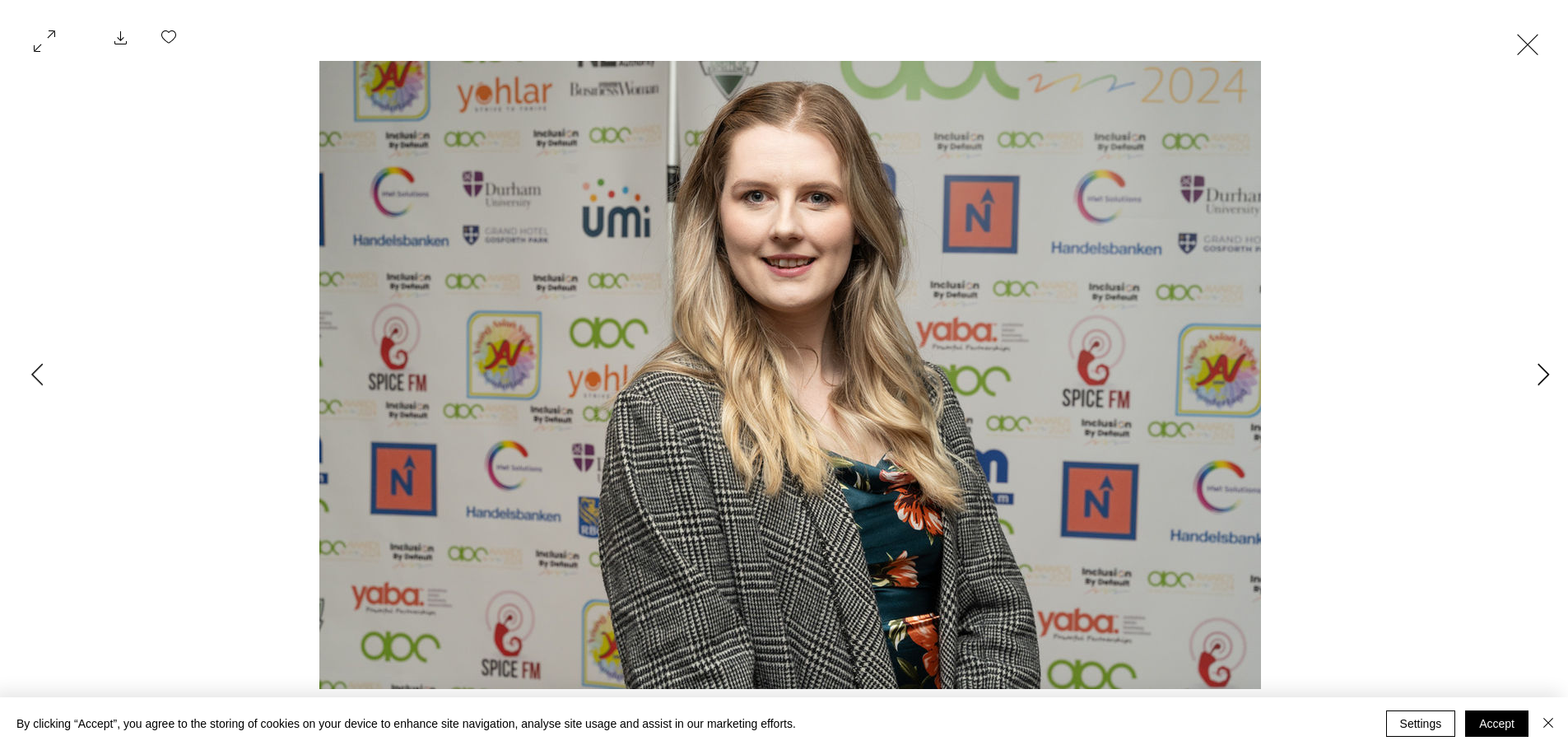
click at [1549, 369] on icon "Next Item" at bounding box center [1544, 374] width 12 height 23
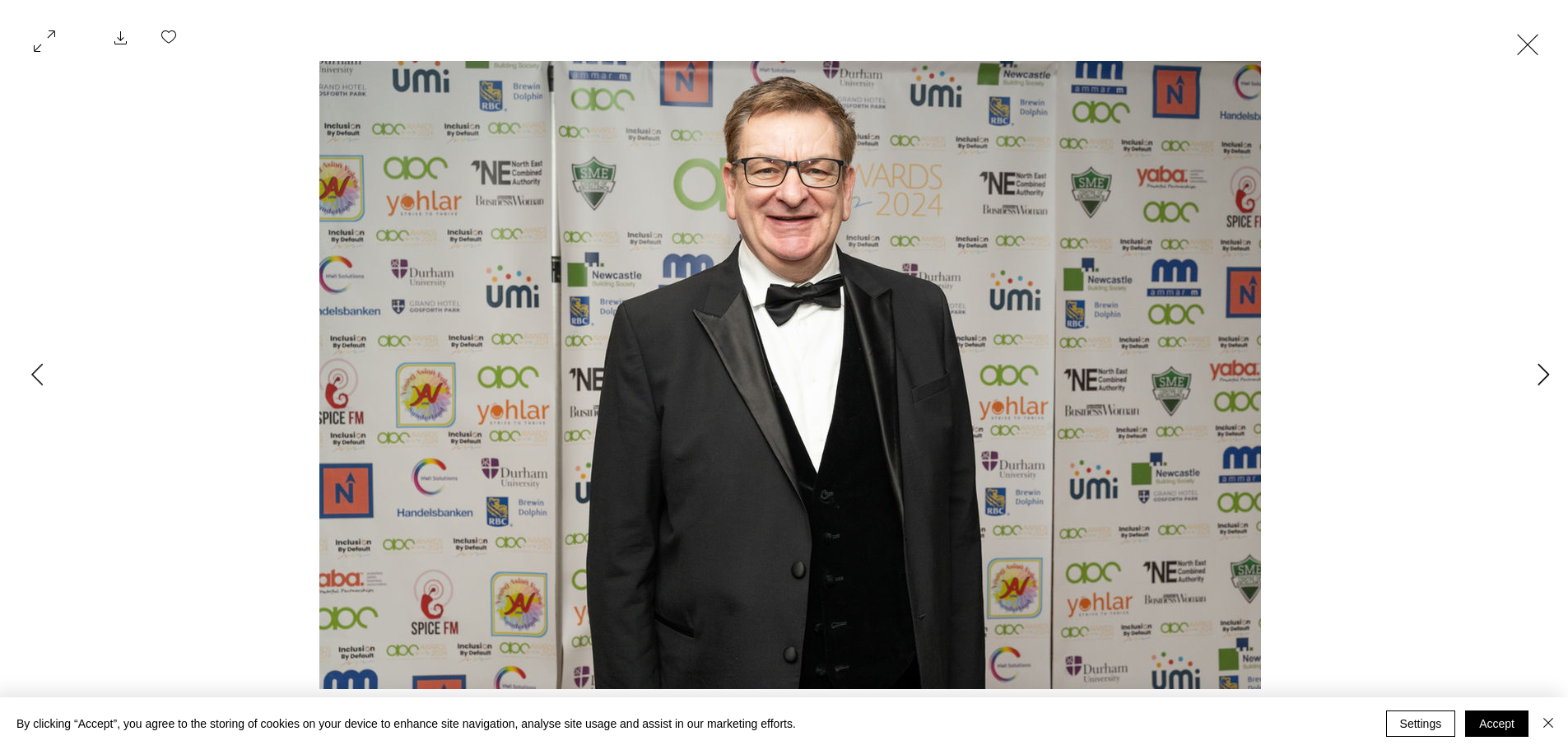
click at [1549, 369] on icon "Next Item" at bounding box center [1544, 374] width 12 height 23
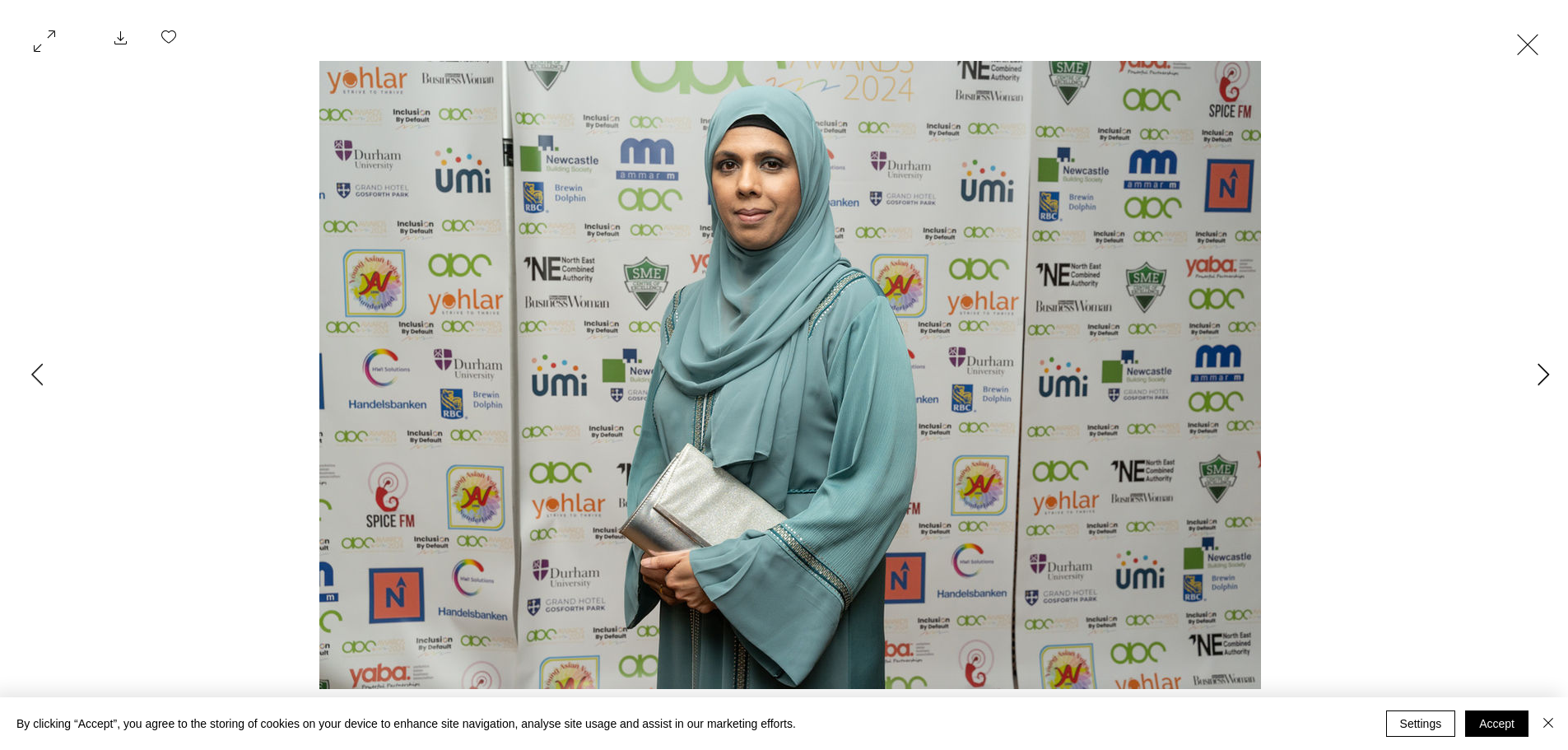
click at [1549, 369] on icon "Next Item" at bounding box center [1544, 374] width 12 height 23
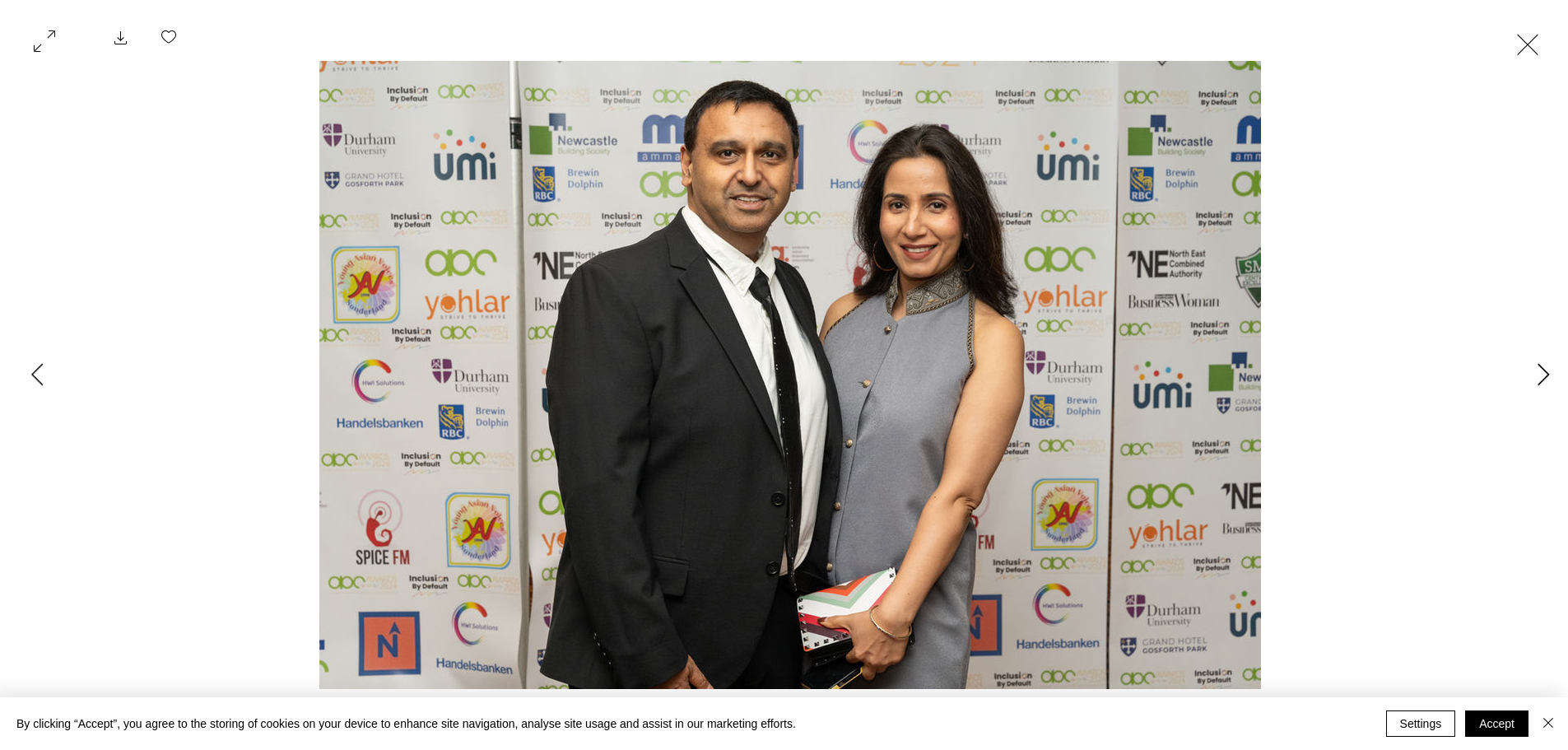
click at [1549, 369] on icon "Next Item" at bounding box center [1544, 374] width 12 height 23
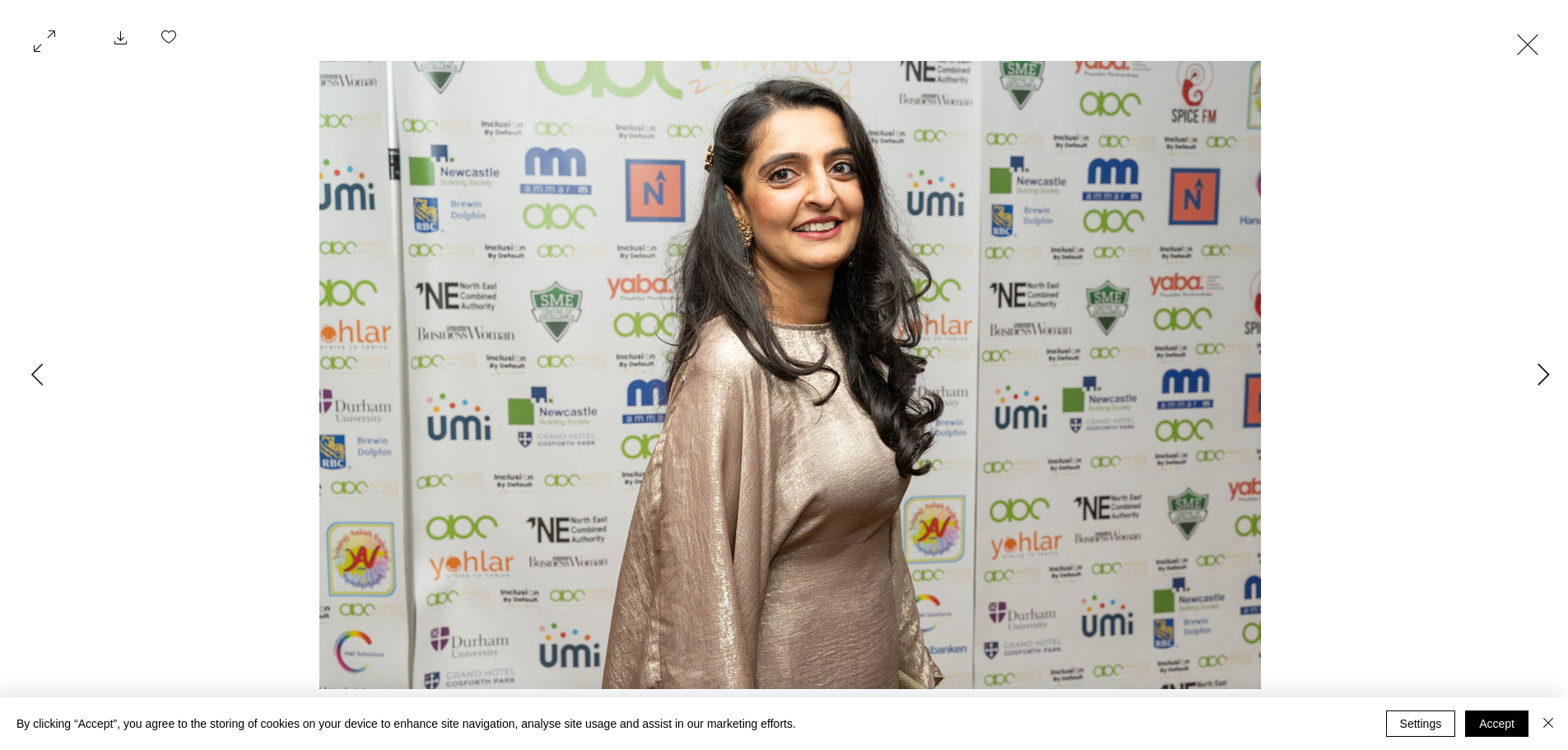
click at [1549, 369] on icon "Next Item" at bounding box center [1544, 374] width 12 height 23
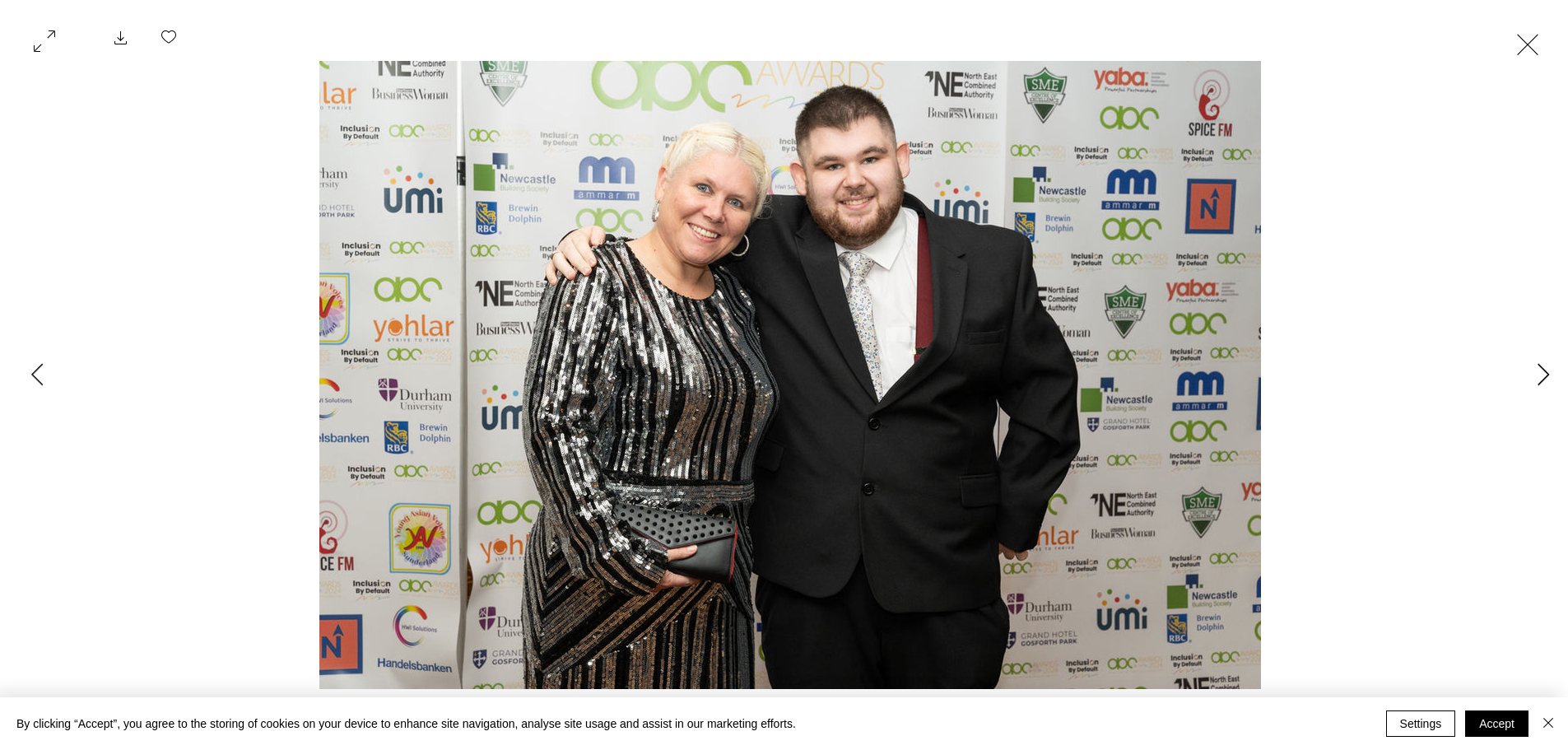
click at [1549, 369] on icon "Next Item" at bounding box center [1544, 374] width 12 height 23
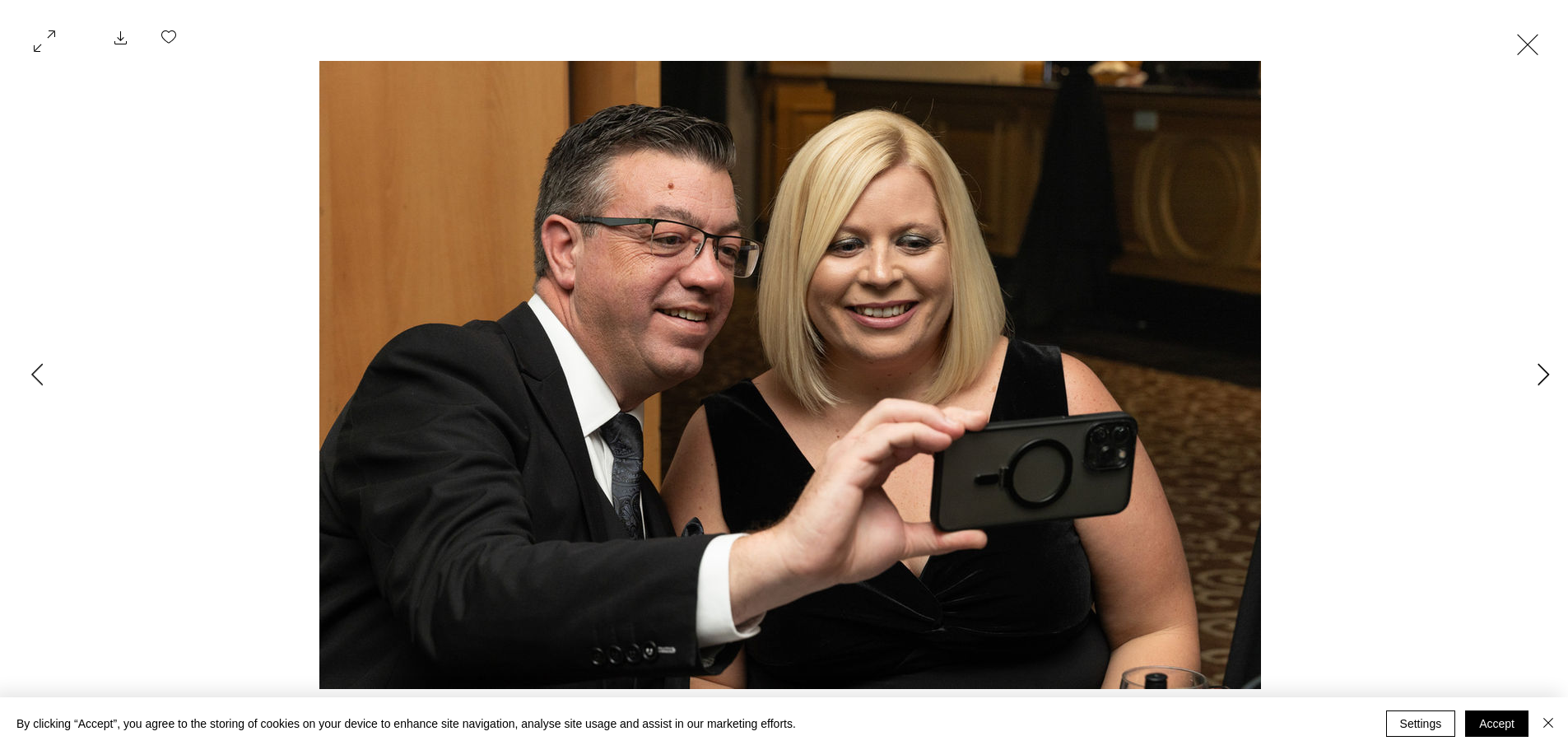
click at [1549, 369] on icon "Next Item" at bounding box center [1544, 374] width 12 height 23
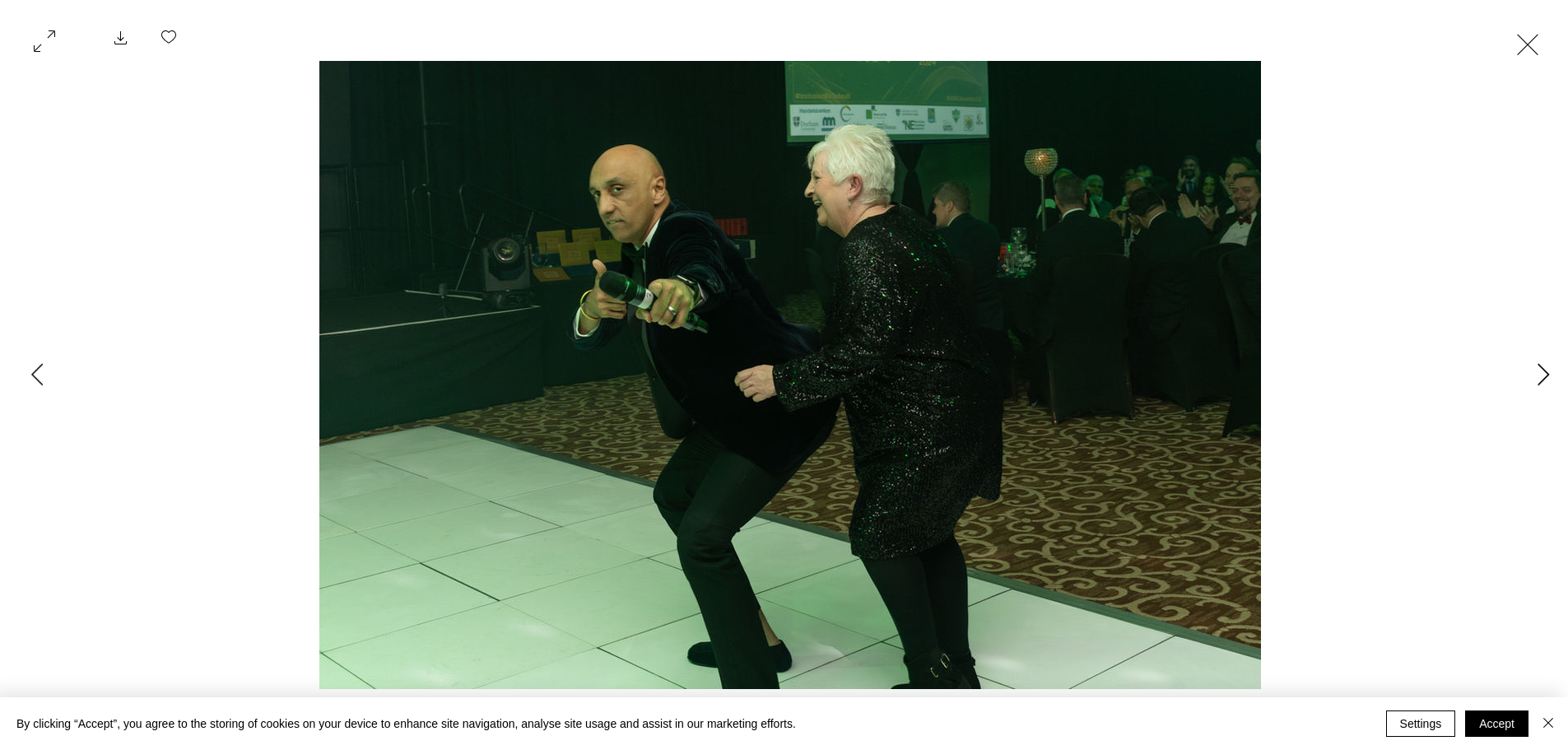
click at [1549, 369] on icon "Next Item" at bounding box center [1544, 374] width 12 height 23
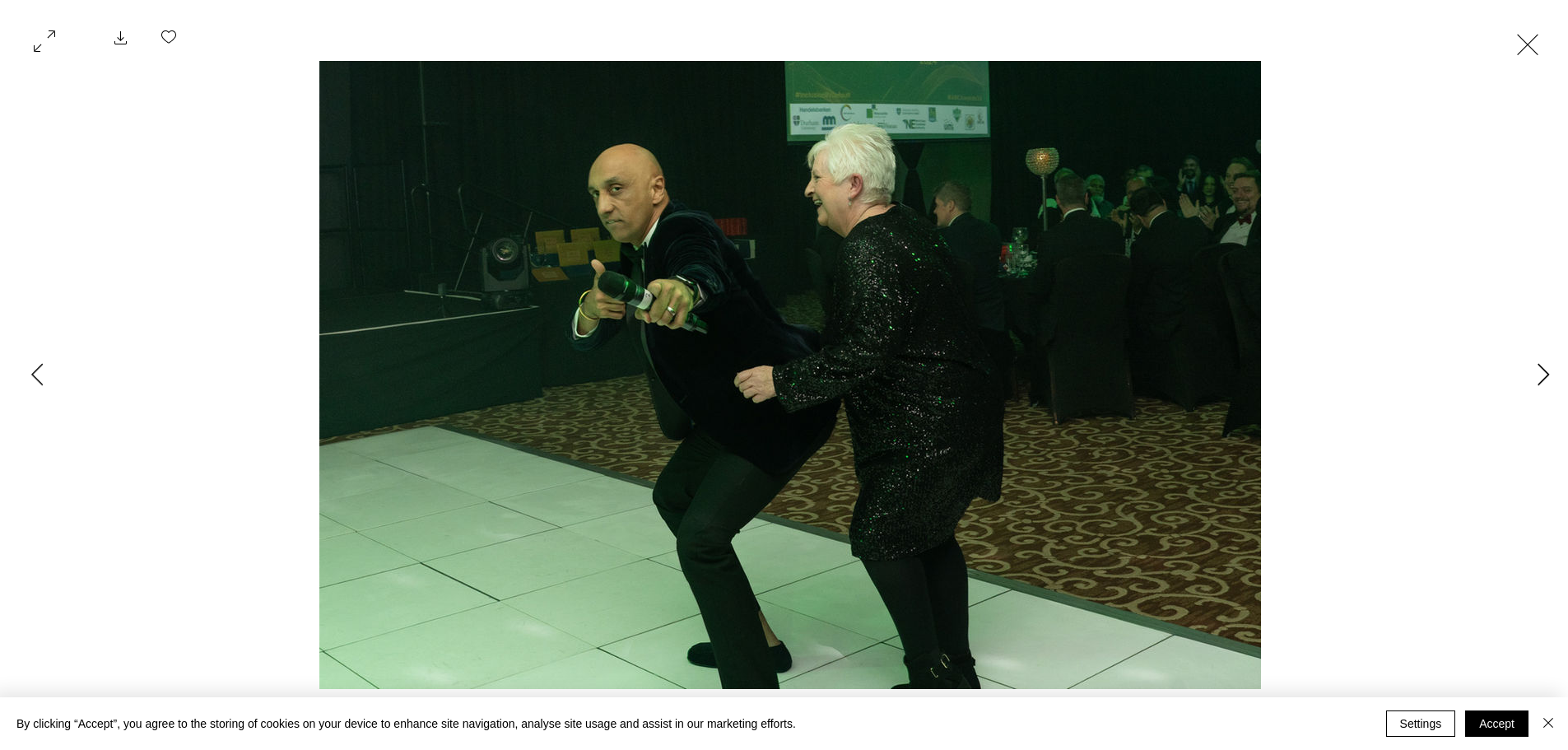
click at [1549, 369] on icon "Next Item" at bounding box center [1544, 374] width 12 height 23
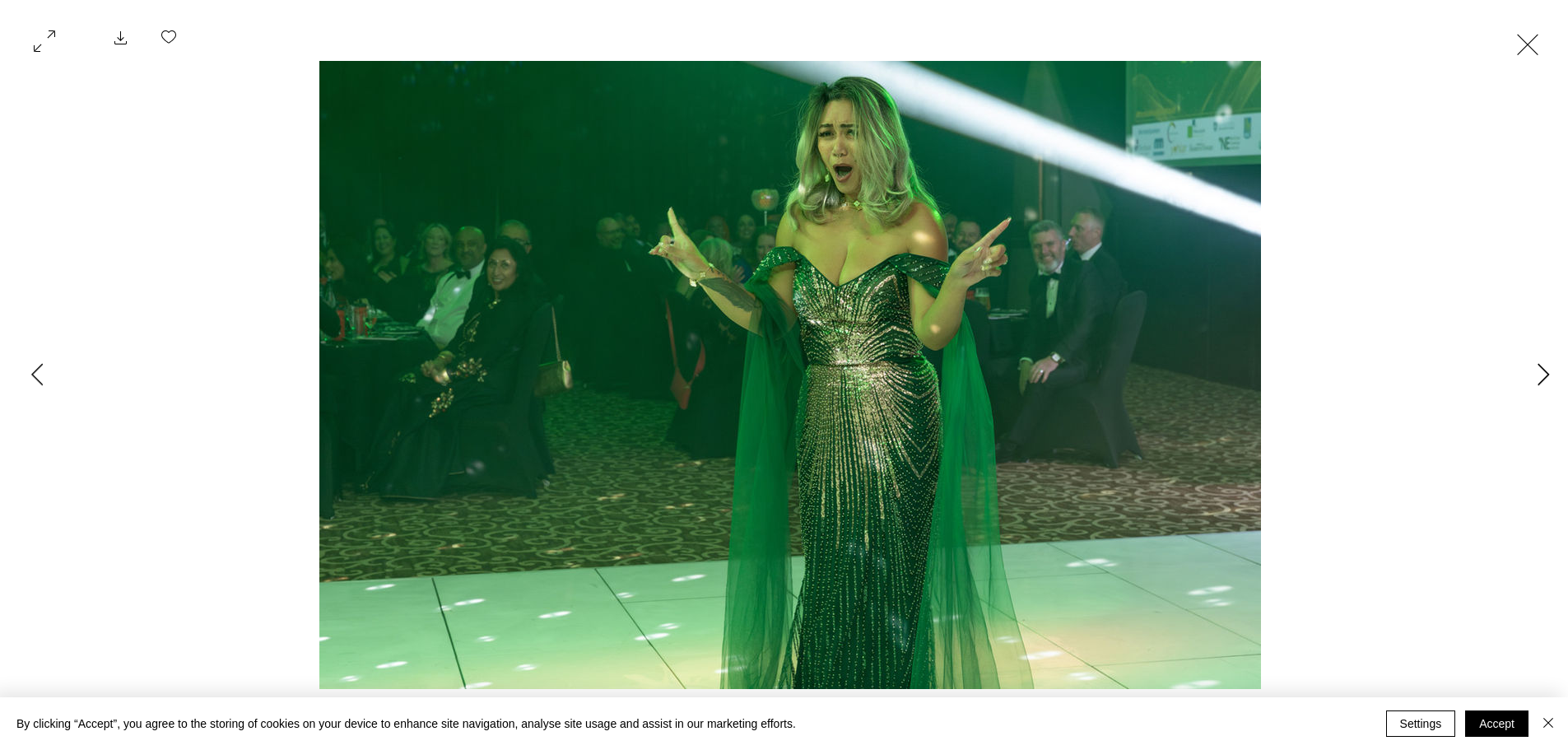
click at [1549, 369] on icon "Next Item" at bounding box center [1544, 374] width 12 height 23
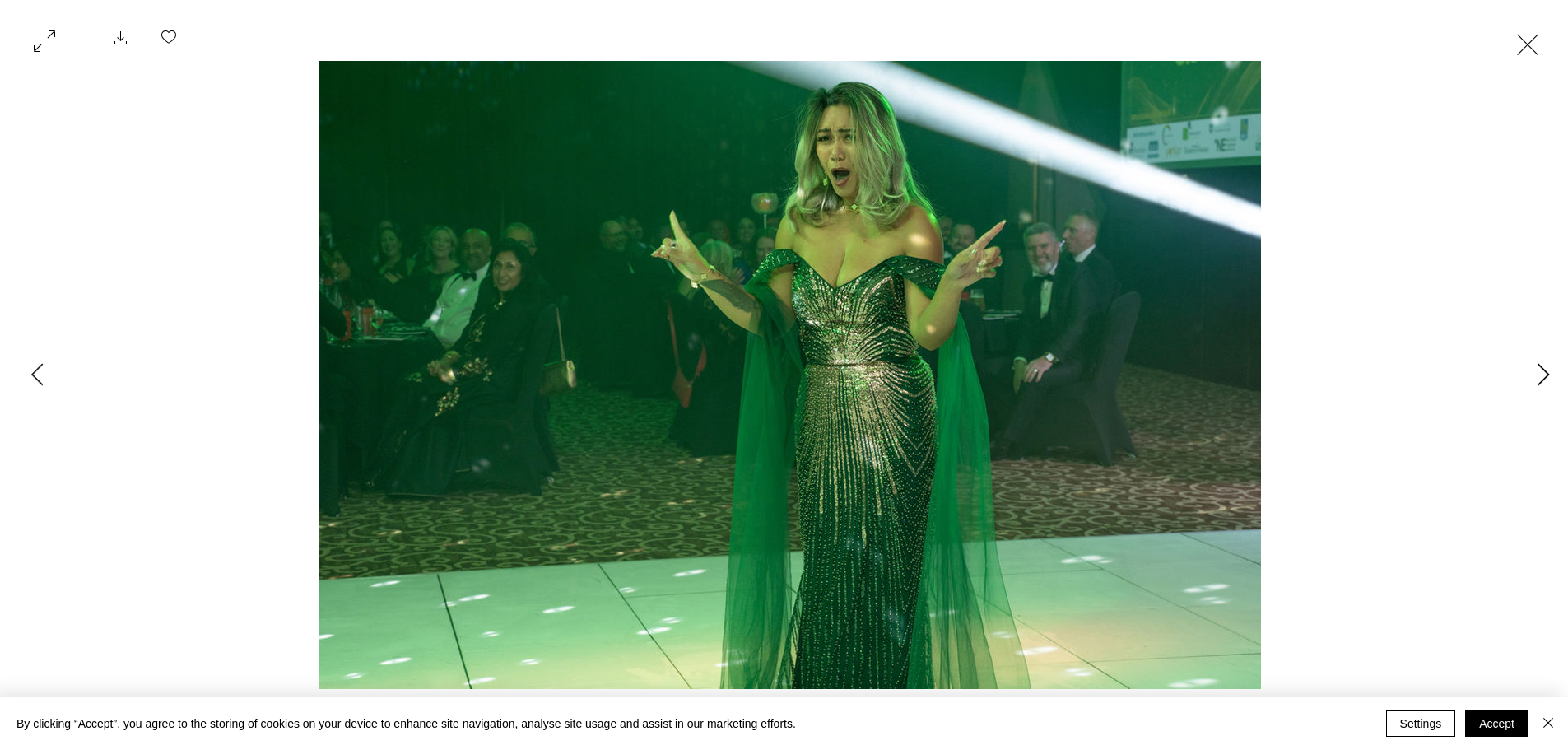
click at [1549, 369] on icon "Next Item" at bounding box center [1544, 374] width 12 height 23
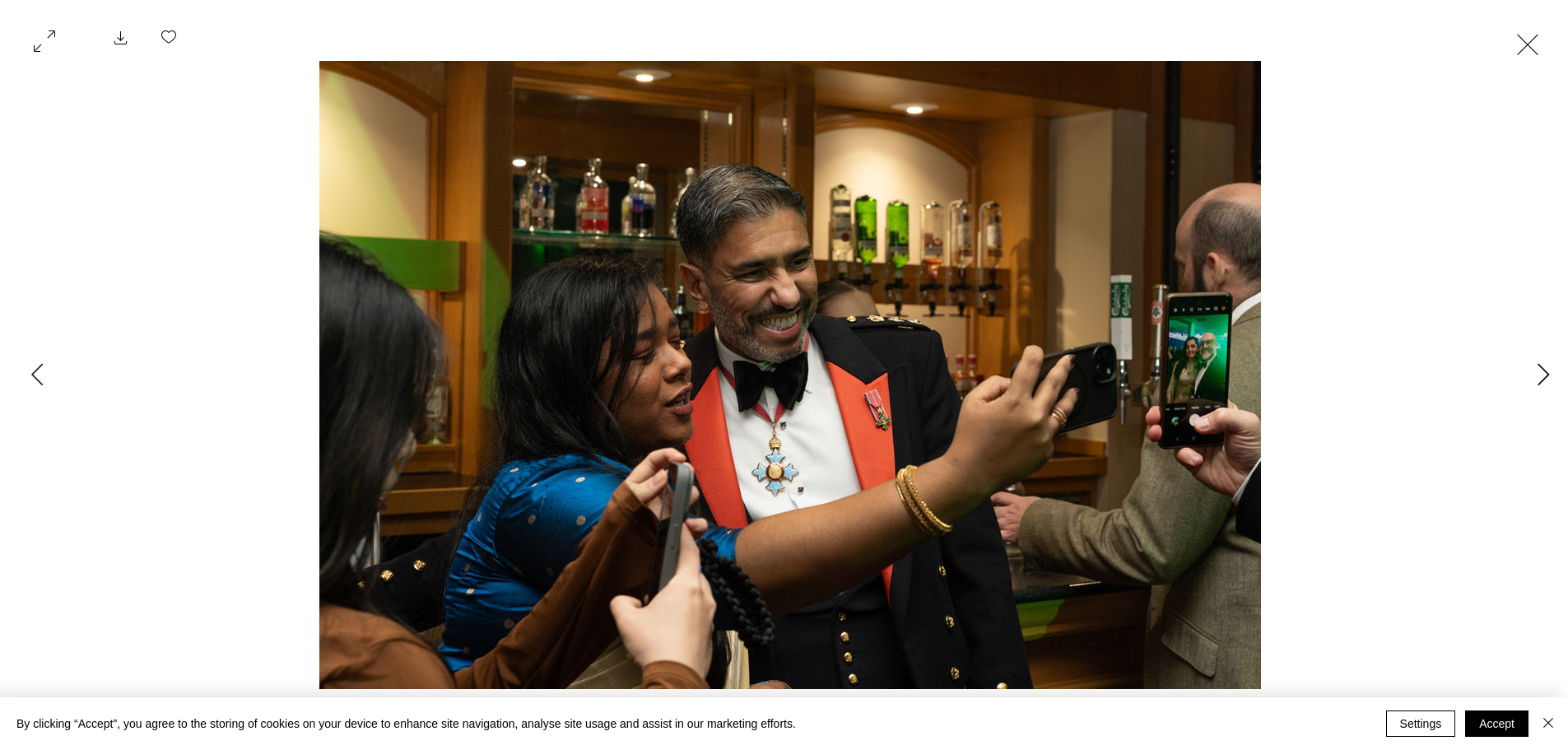
click at [1549, 369] on icon "Next Item" at bounding box center [1544, 374] width 12 height 23
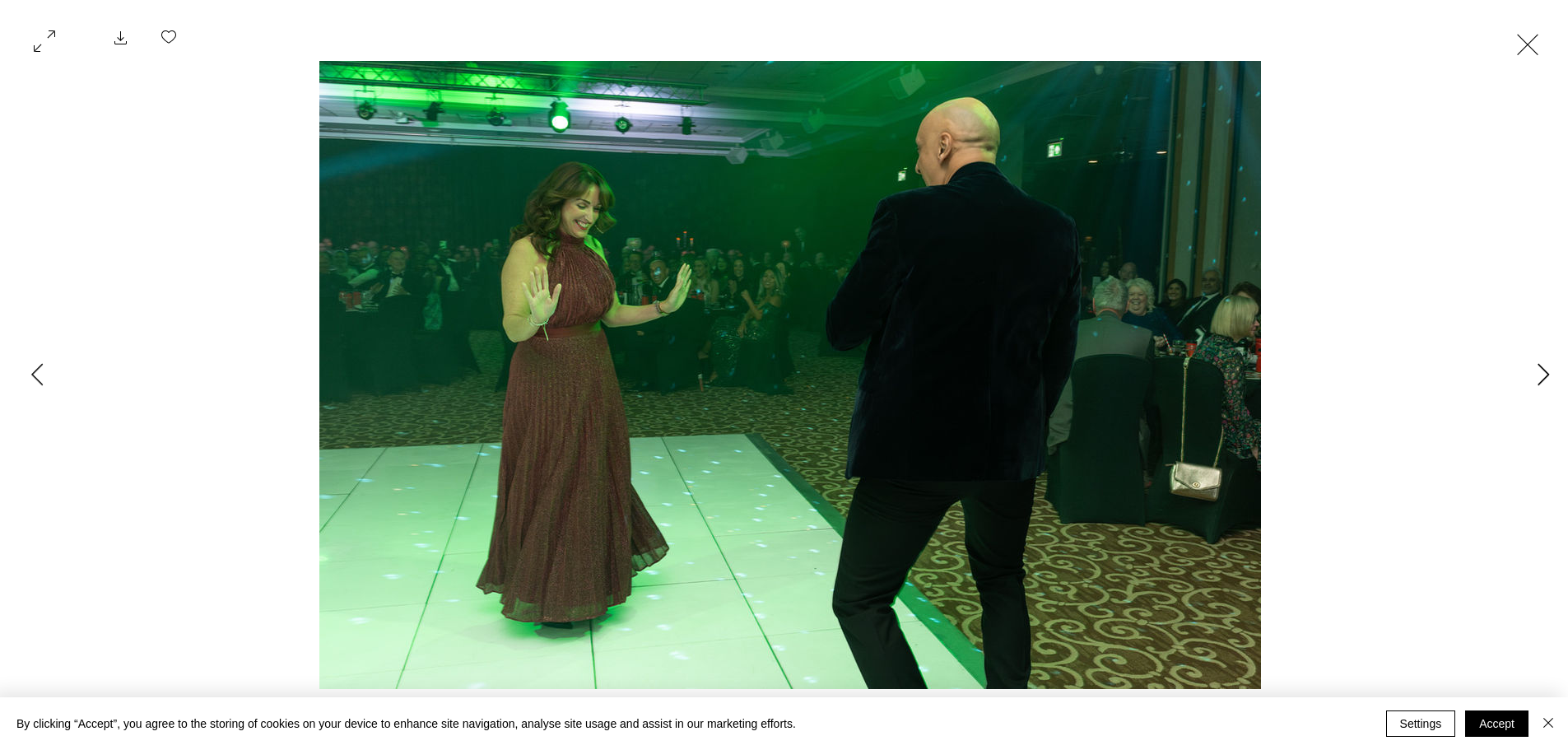
click at [1549, 369] on icon "Next Item" at bounding box center [1544, 374] width 12 height 23
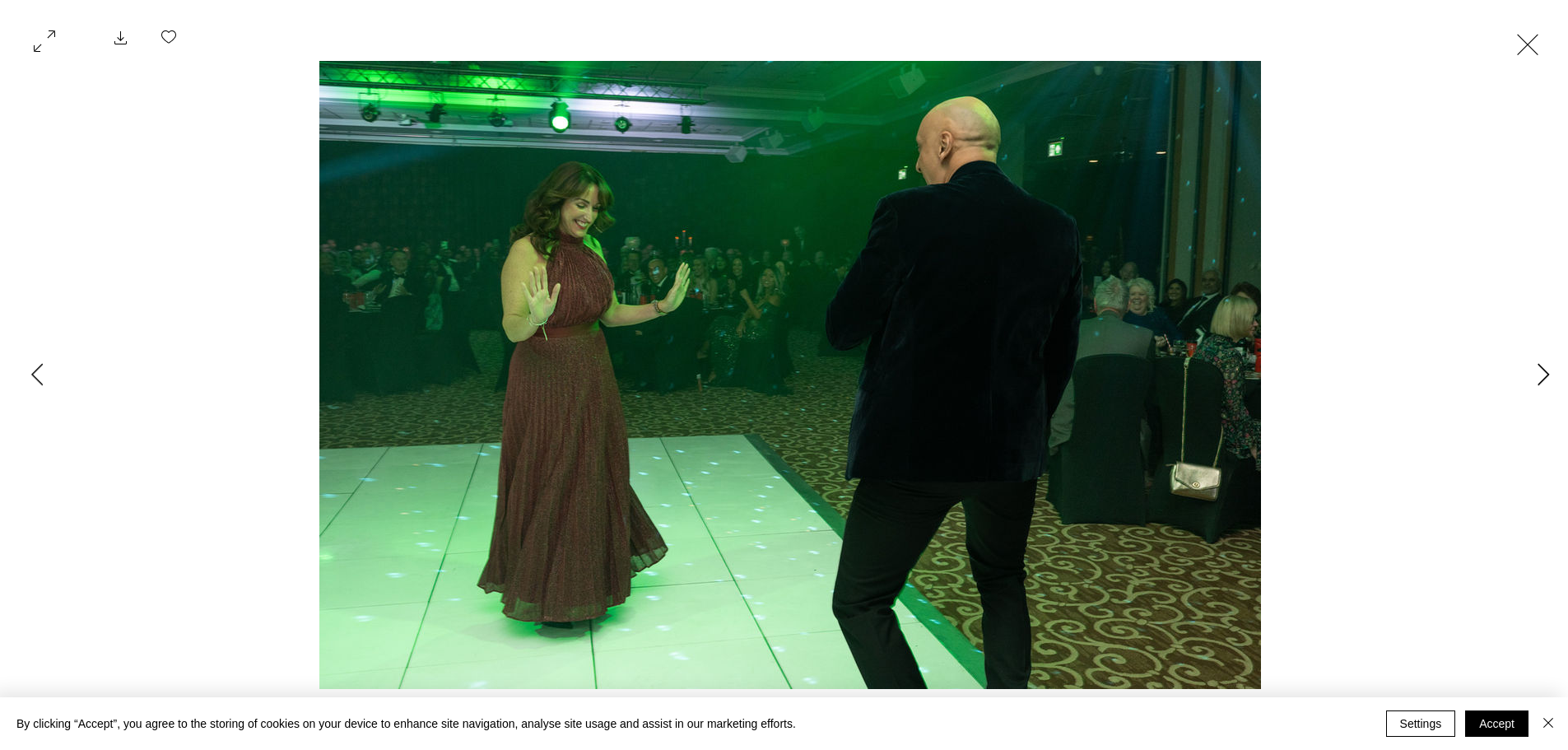
click at [1549, 369] on icon "Next Item" at bounding box center [1544, 374] width 12 height 23
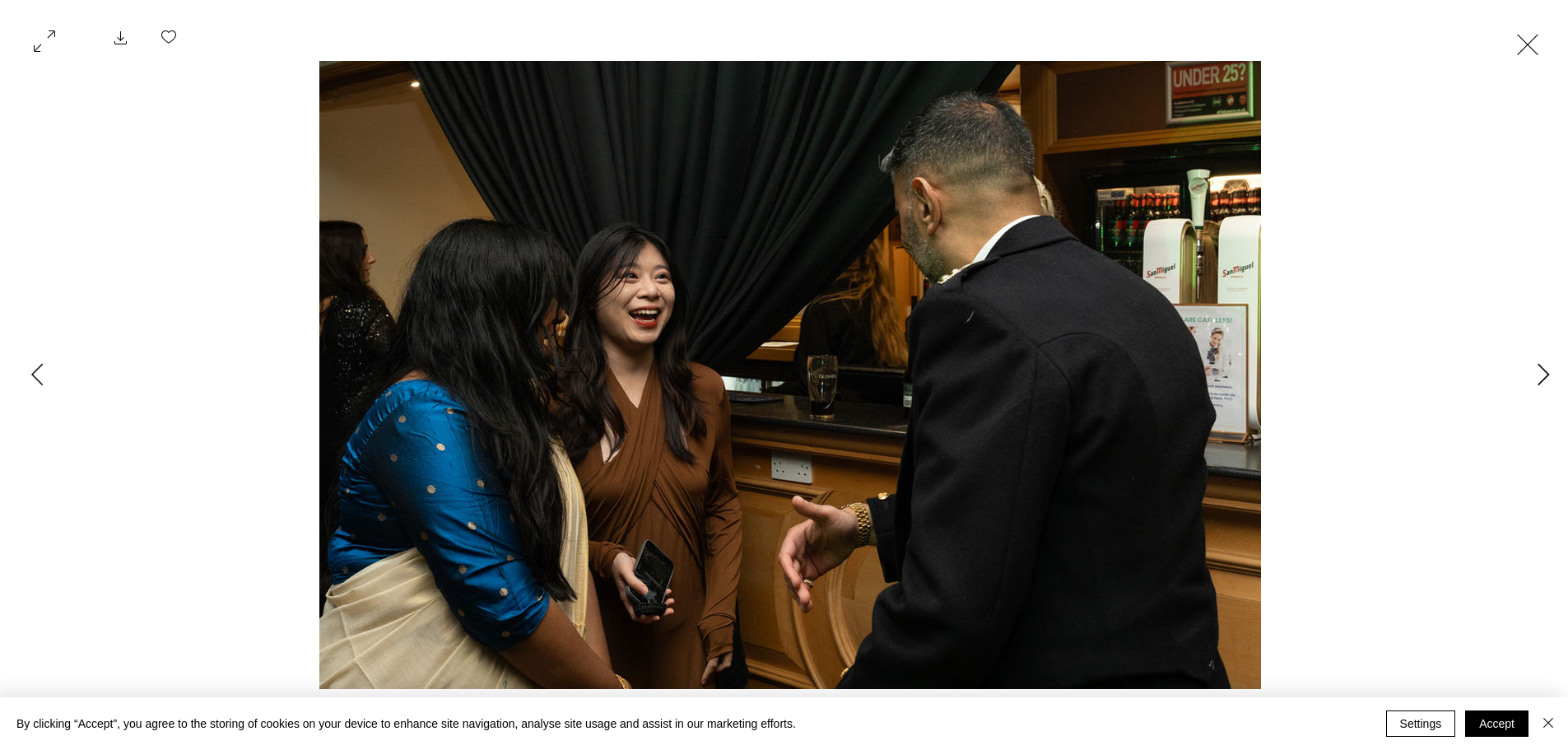
click at [1549, 369] on icon "Next Item" at bounding box center [1544, 374] width 12 height 23
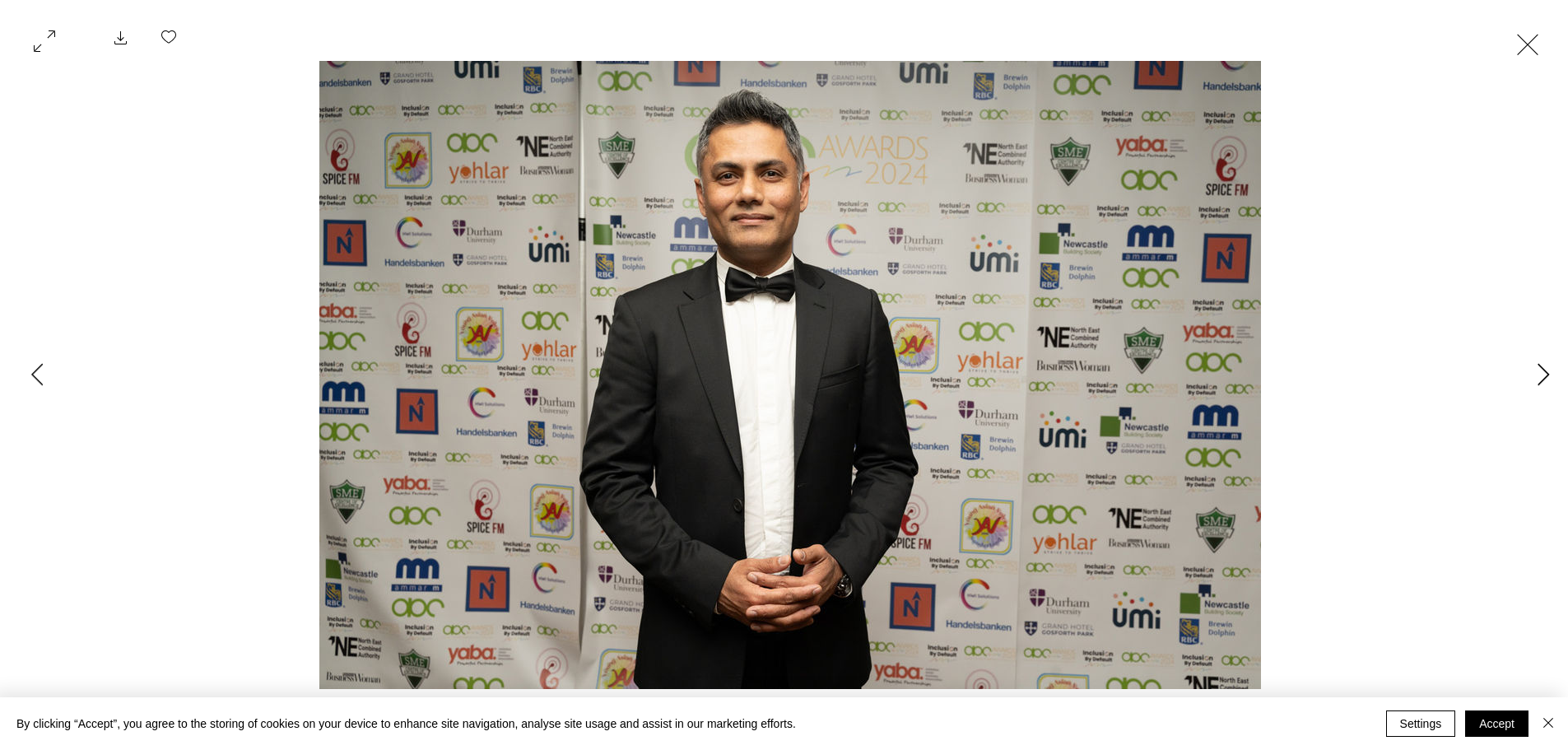
click at [1549, 369] on icon "Next Item" at bounding box center [1544, 374] width 12 height 23
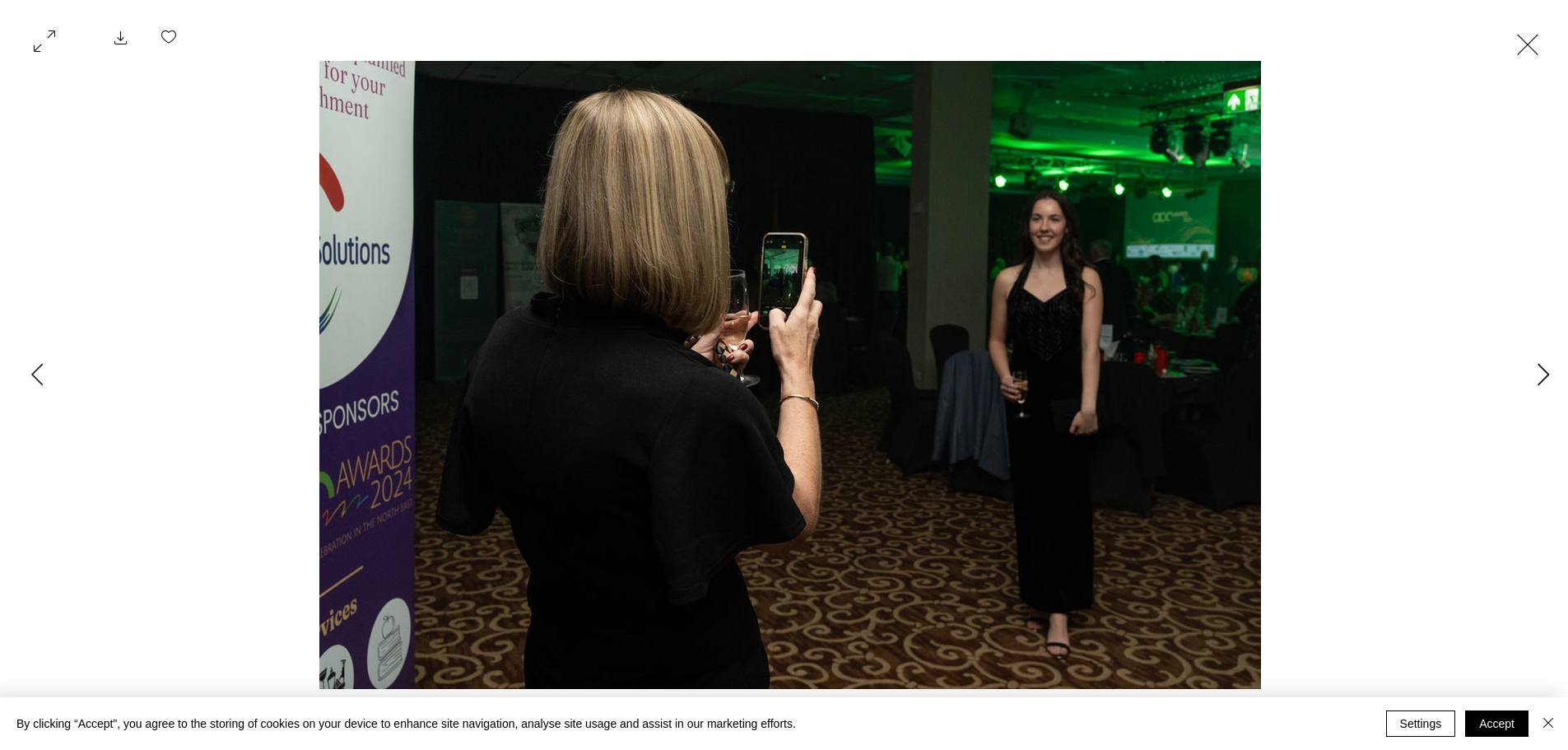
click at [1549, 369] on icon "Next Item" at bounding box center [1544, 374] width 12 height 23
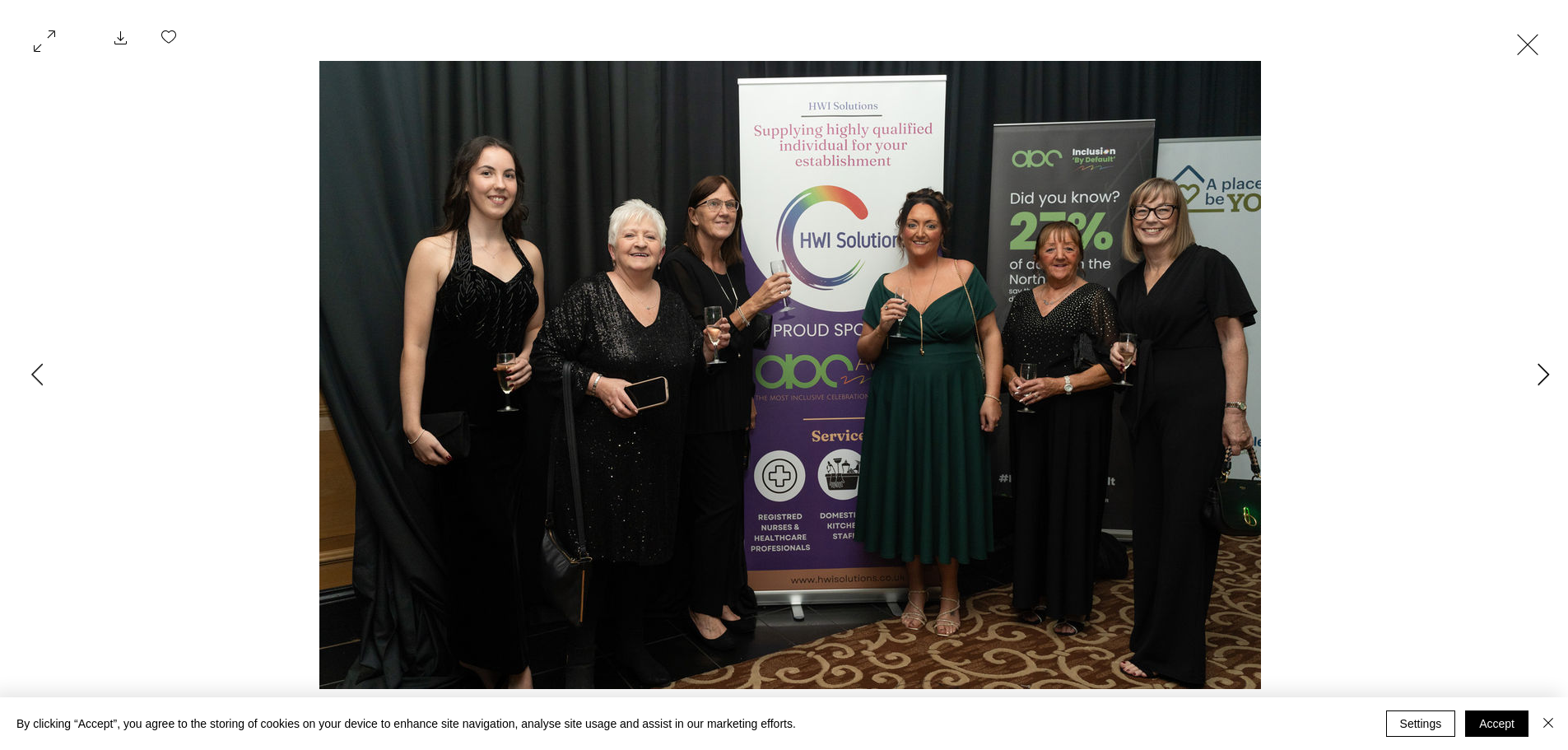
click at [1549, 369] on icon "Next Item" at bounding box center [1544, 374] width 12 height 23
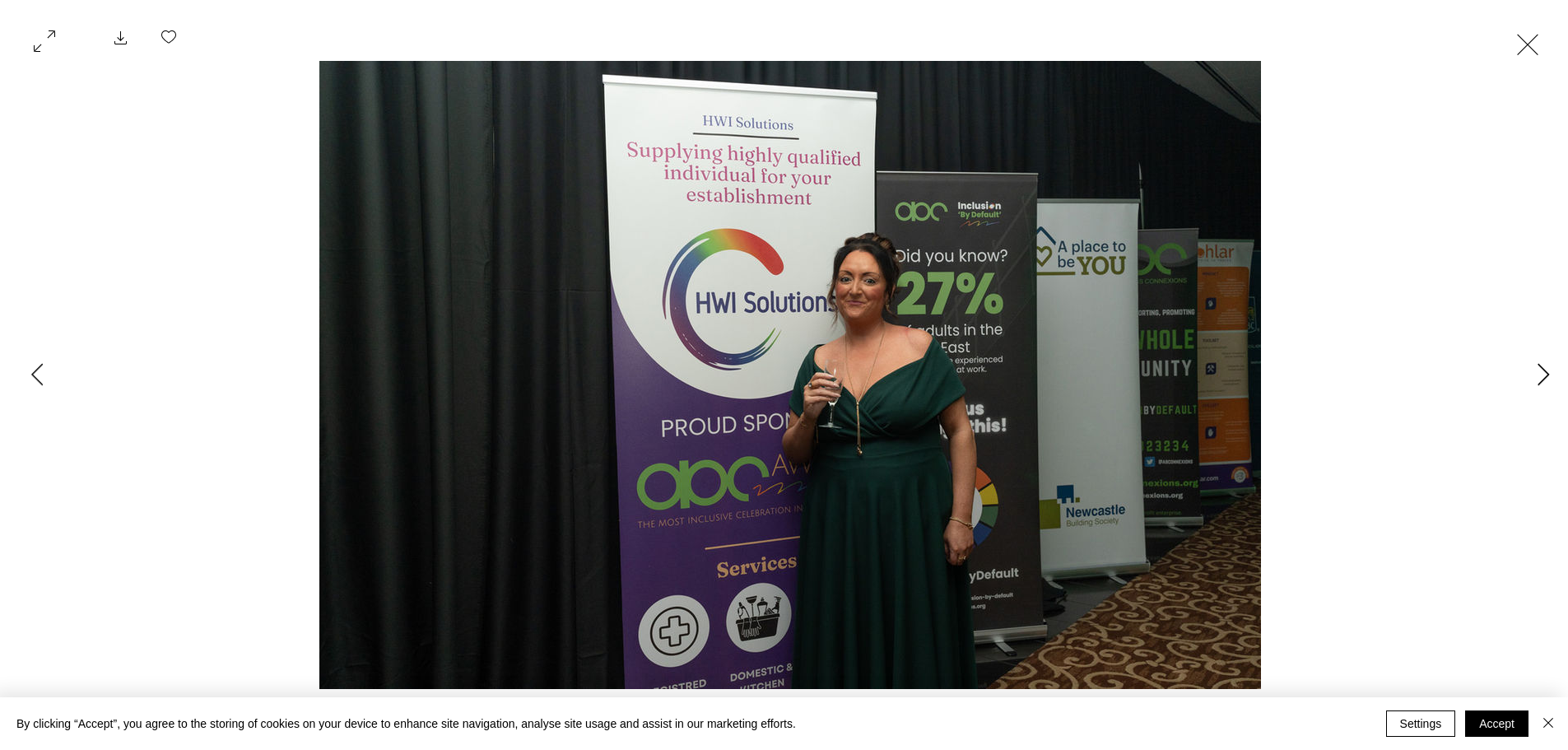
click at [1549, 369] on icon "Next Item" at bounding box center [1544, 374] width 12 height 23
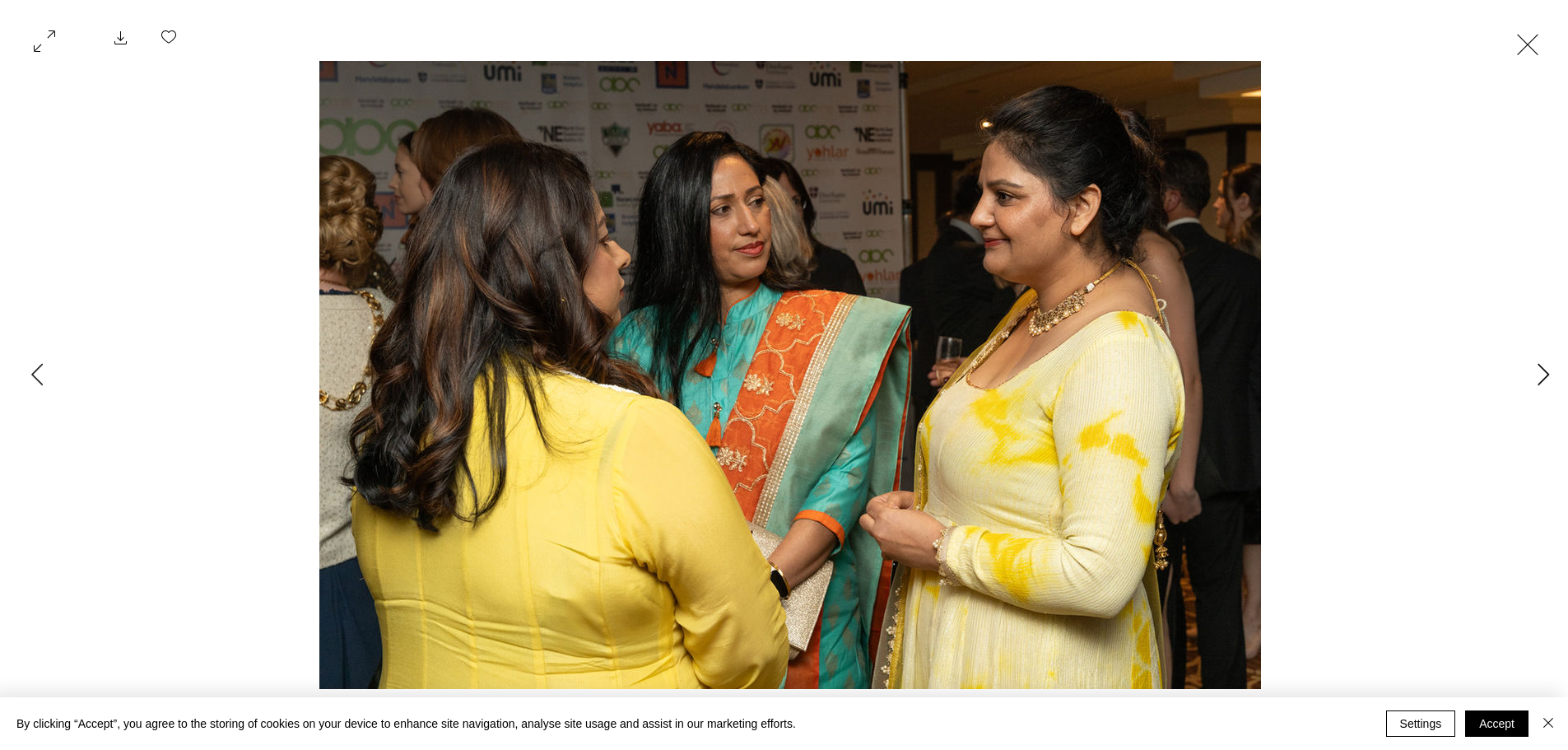
click at [1549, 369] on icon "Next Item" at bounding box center [1544, 374] width 12 height 23
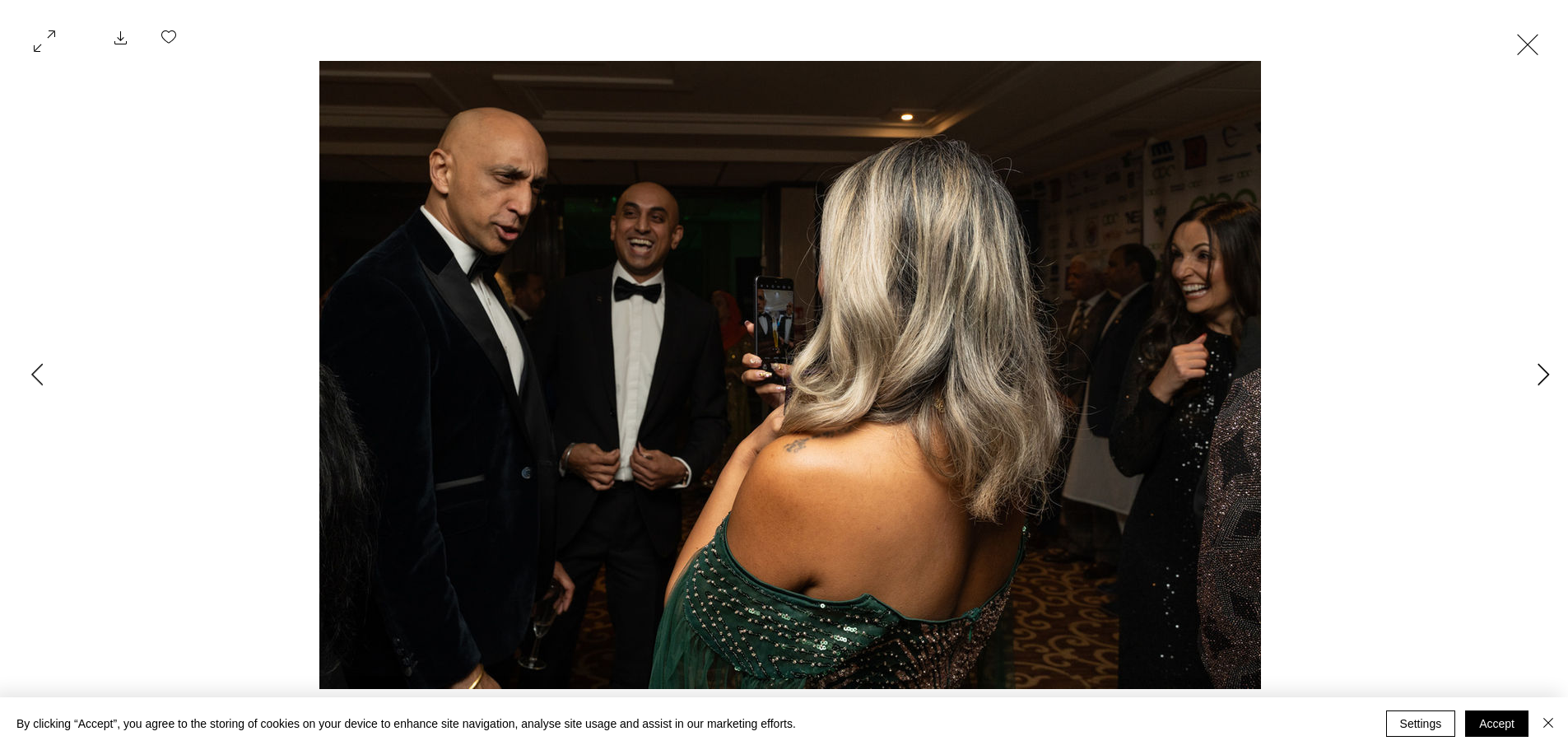
click at [1549, 369] on icon "Next Item" at bounding box center [1544, 374] width 12 height 23
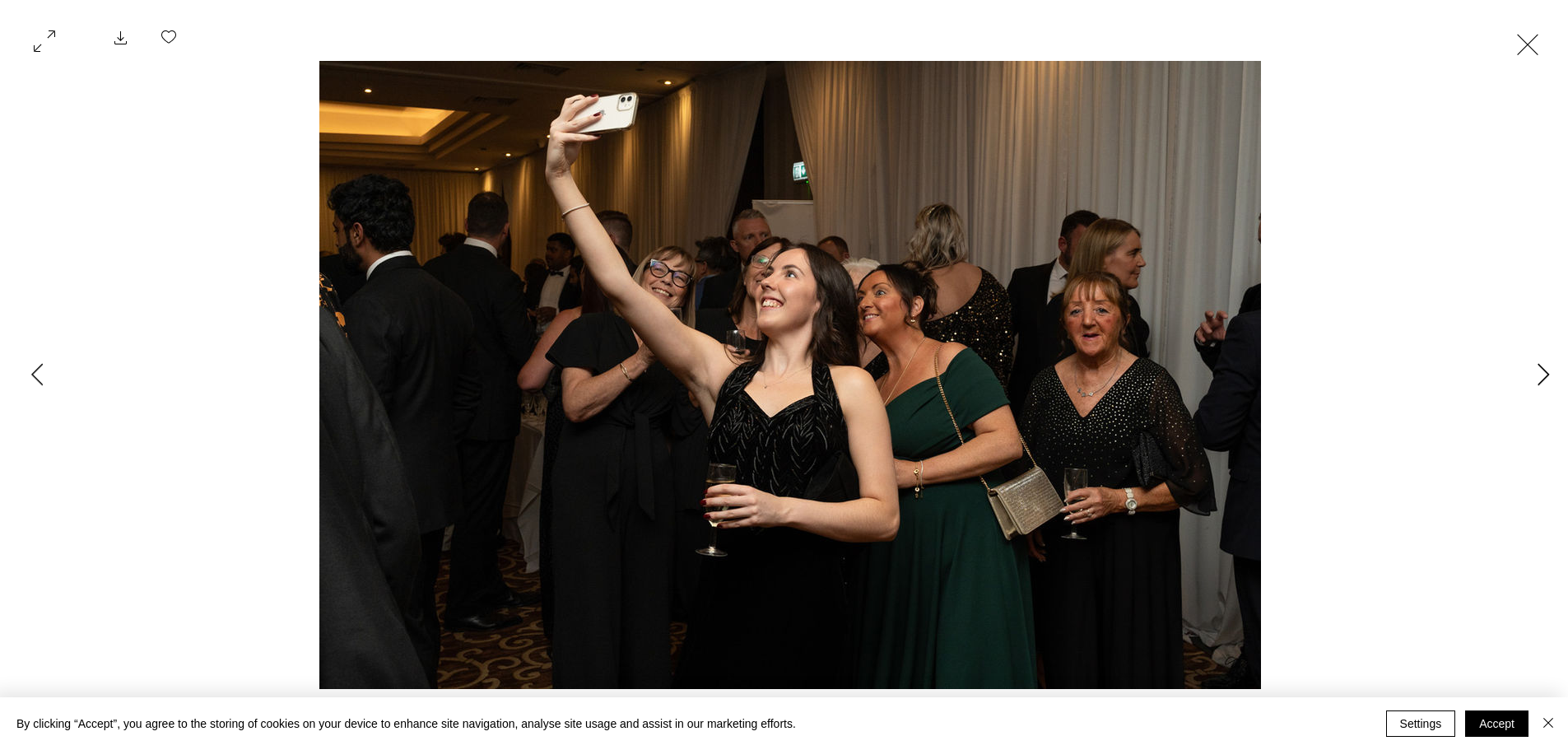
click at [1549, 369] on icon "Next Item" at bounding box center [1544, 374] width 12 height 23
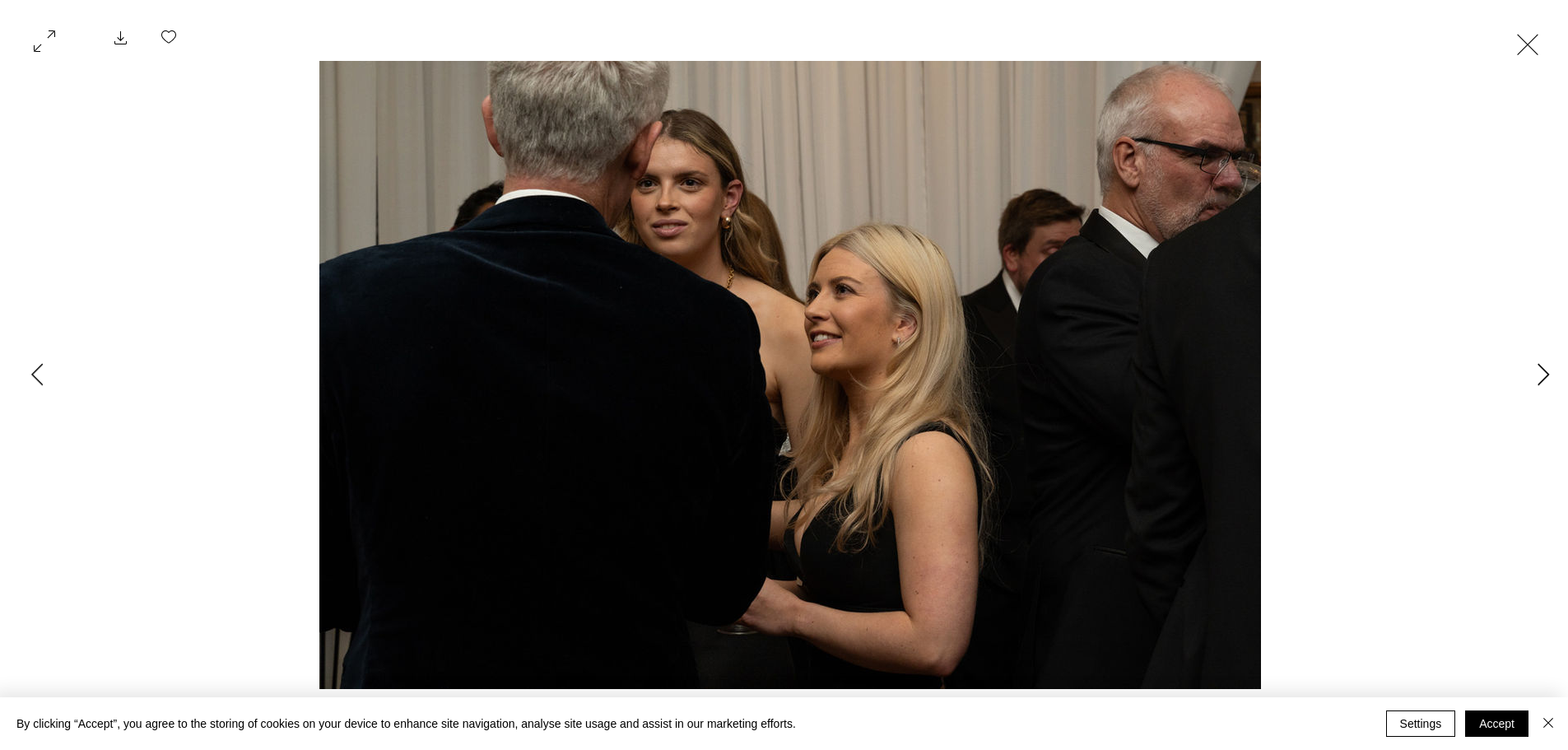
click at [1549, 369] on icon "Next Item" at bounding box center [1544, 374] width 12 height 23
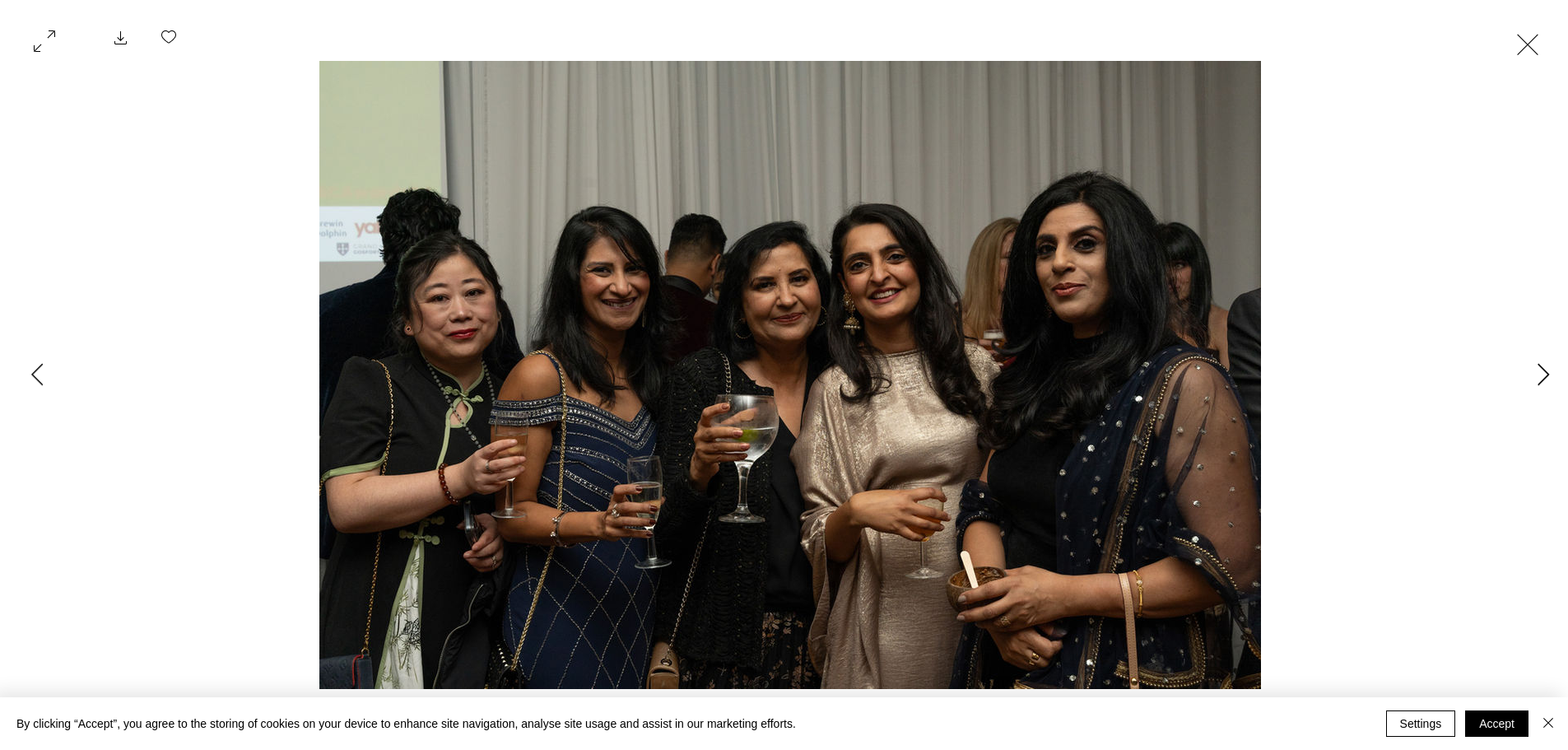
click at [1549, 369] on icon "Next Item" at bounding box center [1544, 374] width 12 height 23
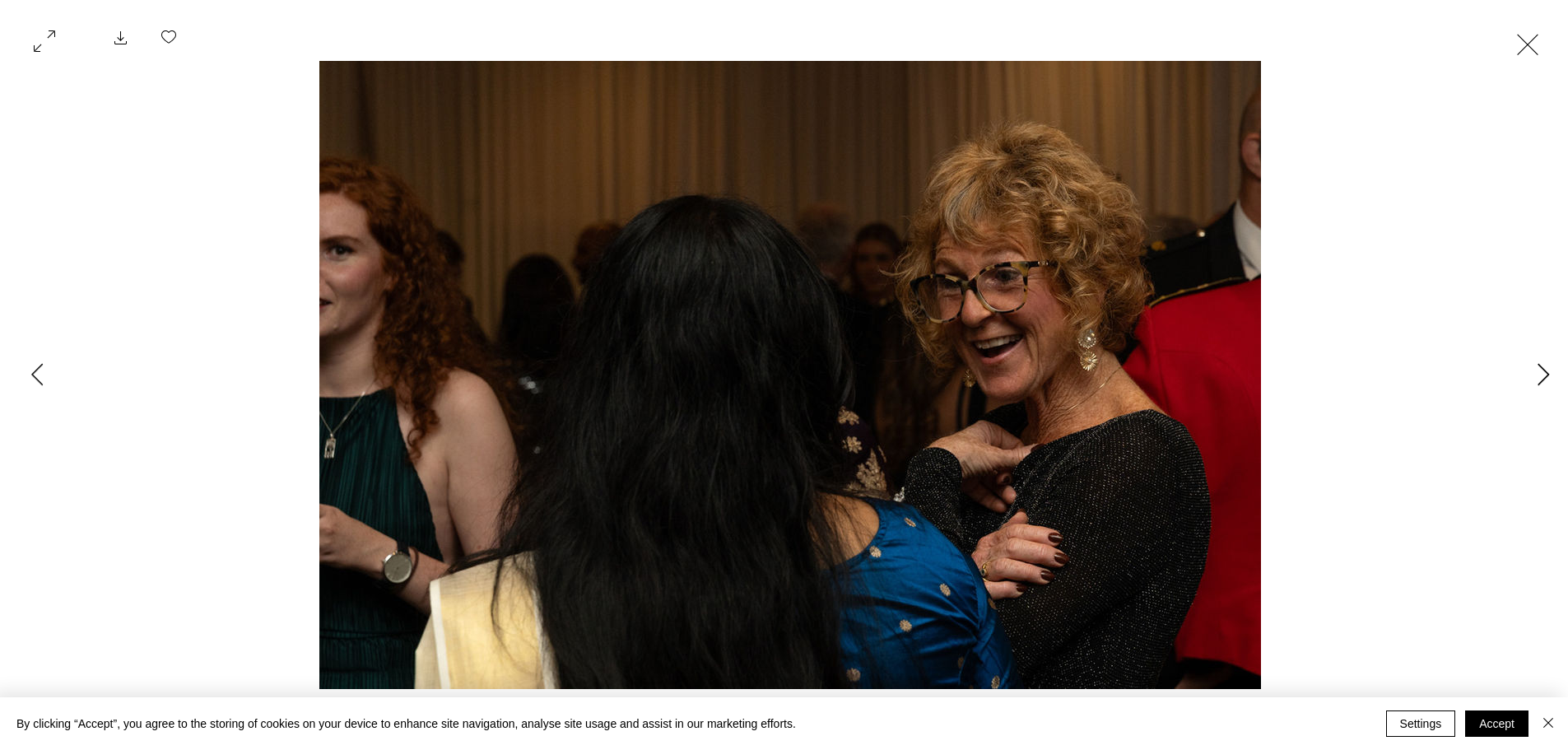
click at [1549, 369] on icon "Next Item" at bounding box center [1544, 374] width 12 height 23
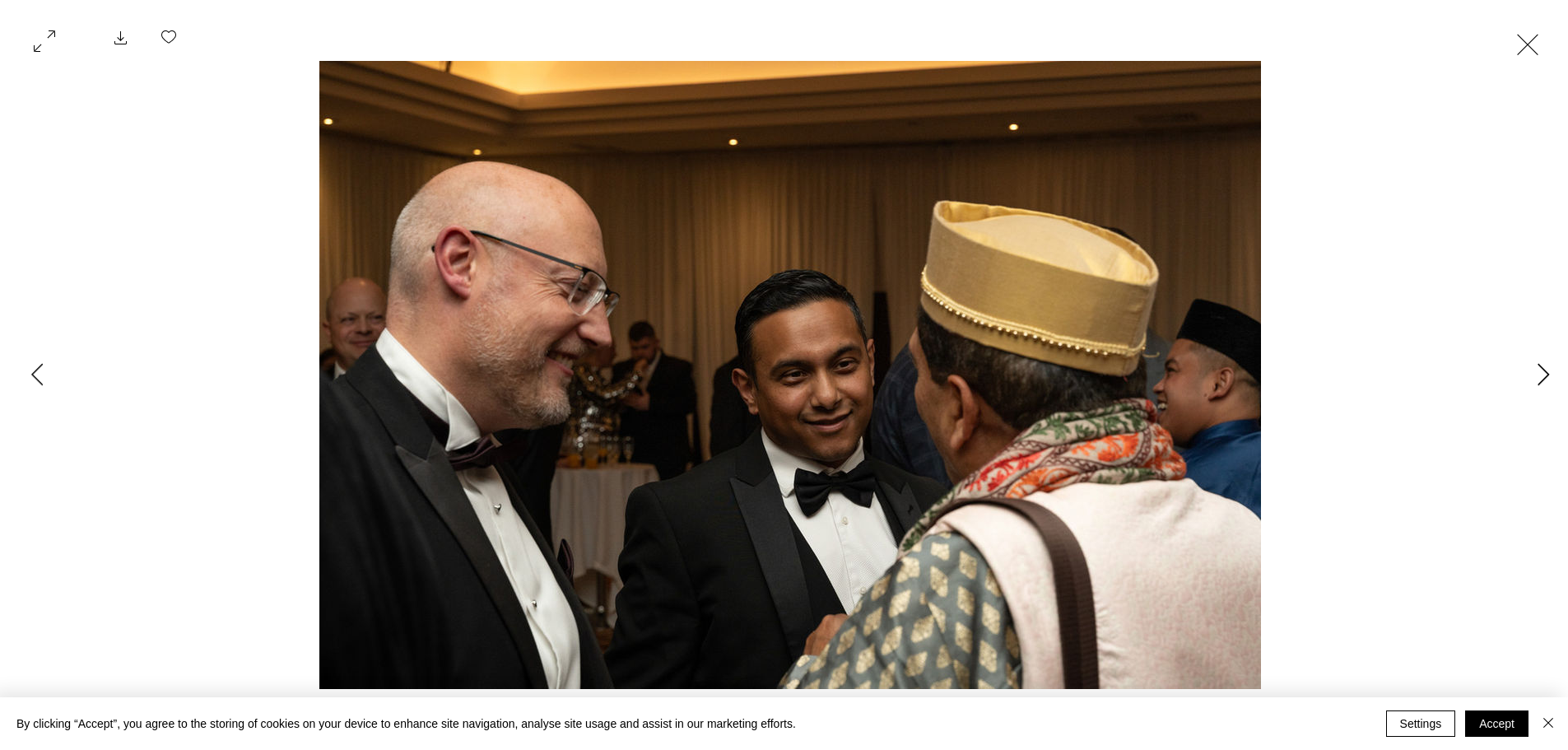
click at [1549, 369] on icon "Next Item" at bounding box center [1544, 374] width 12 height 23
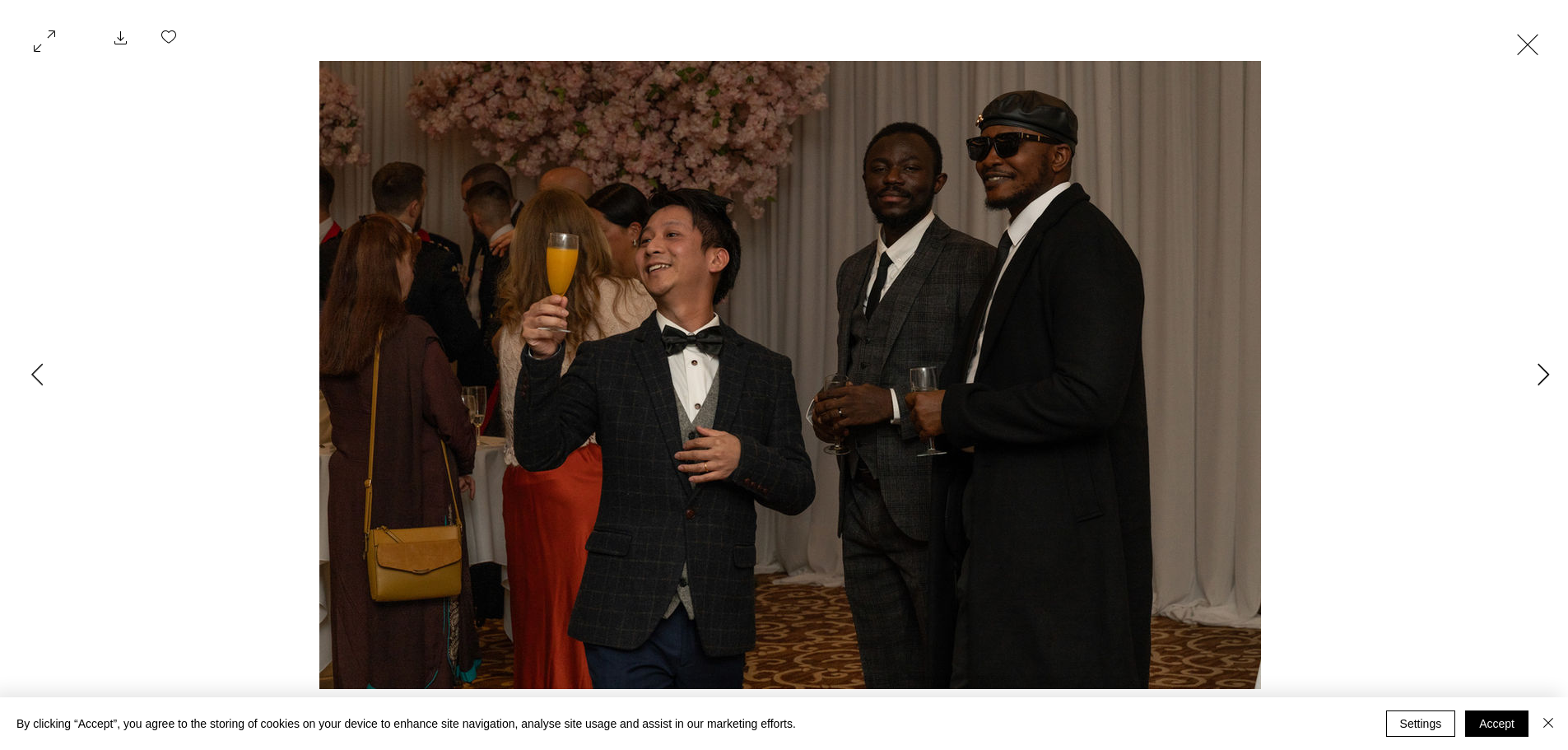
click at [1549, 369] on icon "Next Item" at bounding box center [1544, 374] width 12 height 23
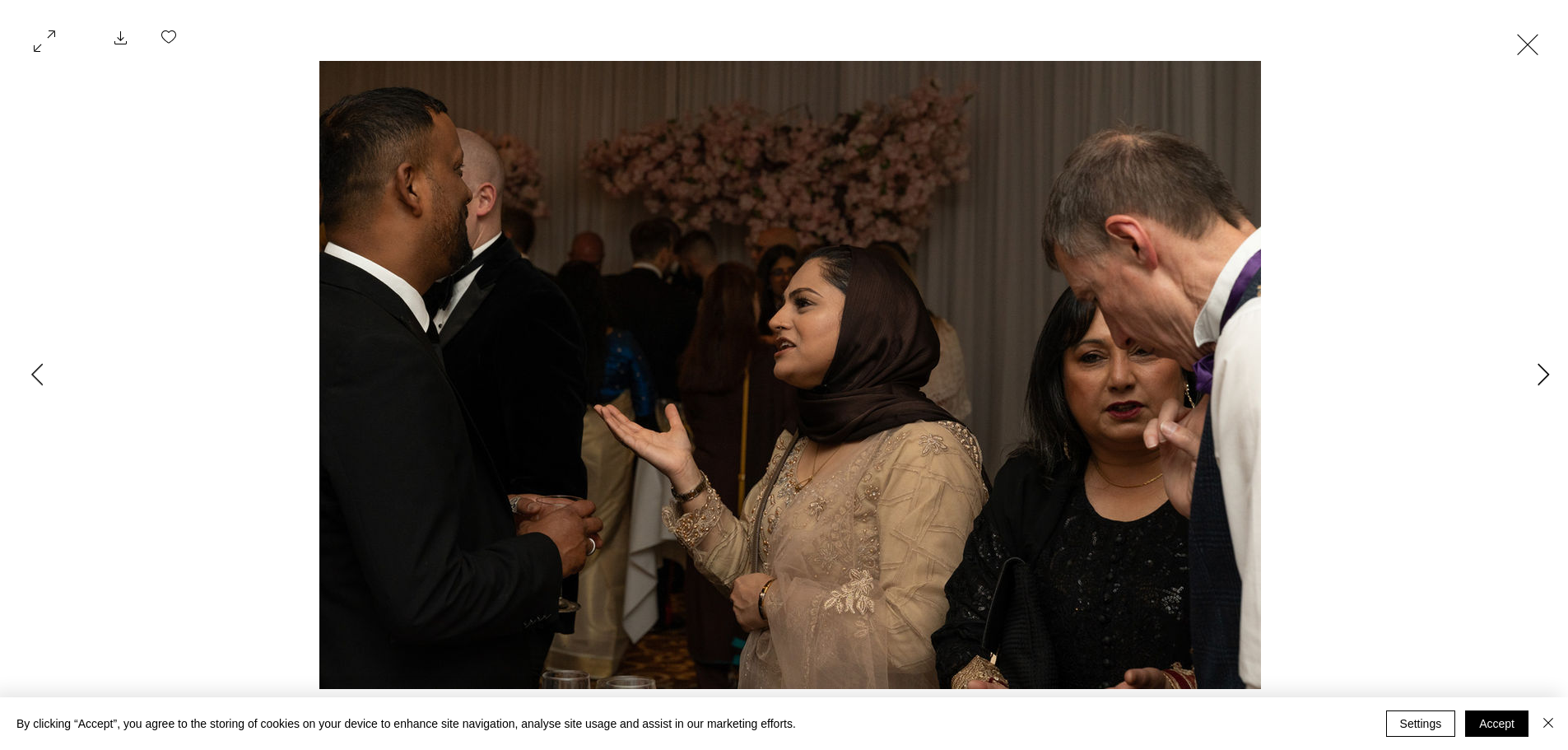
click at [1549, 369] on icon "Next Item" at bounding box center [1544, 374] width 12 height 23
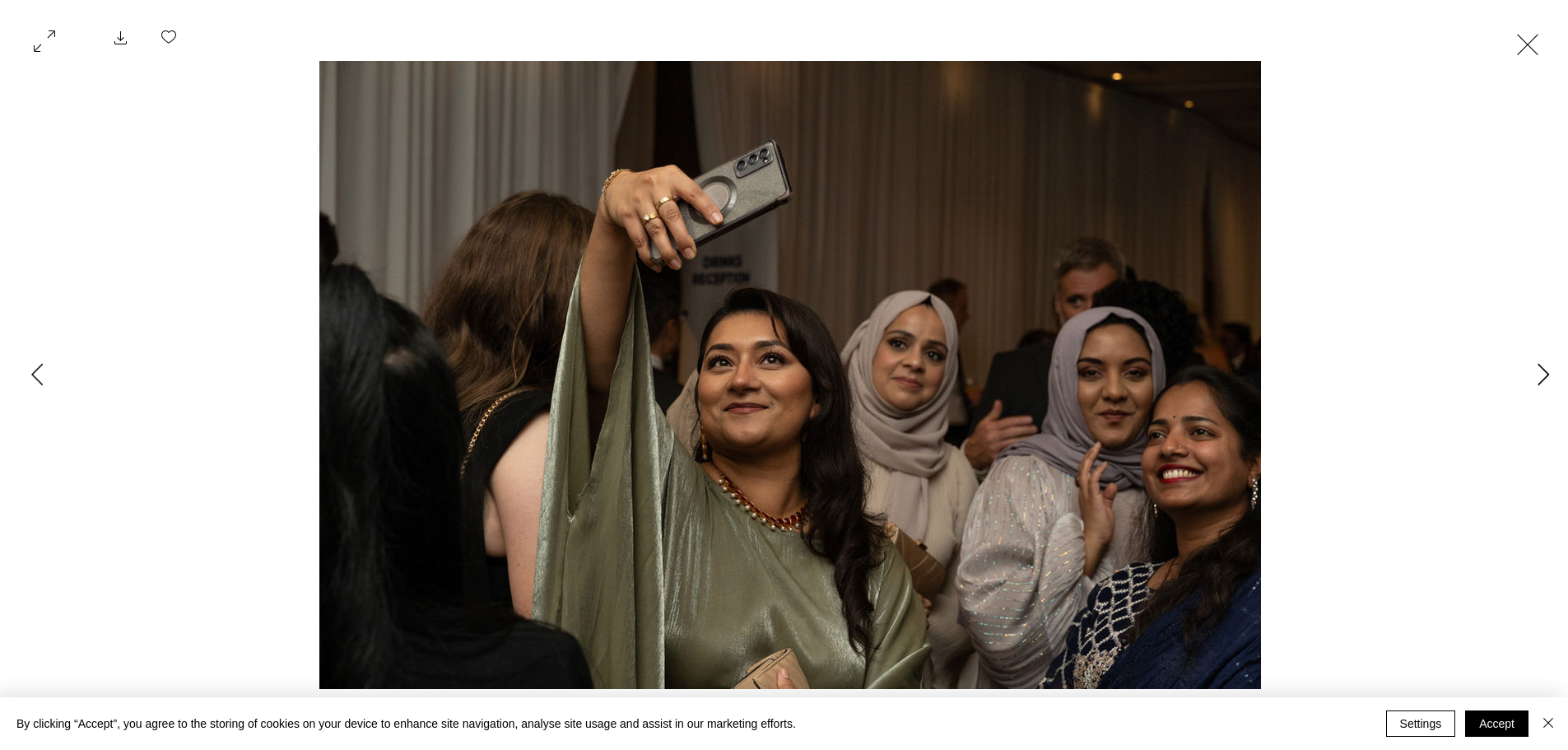
click at [1549, 369] on icon "Next Item" at bounding box center [1544, 374] width 12 height 23
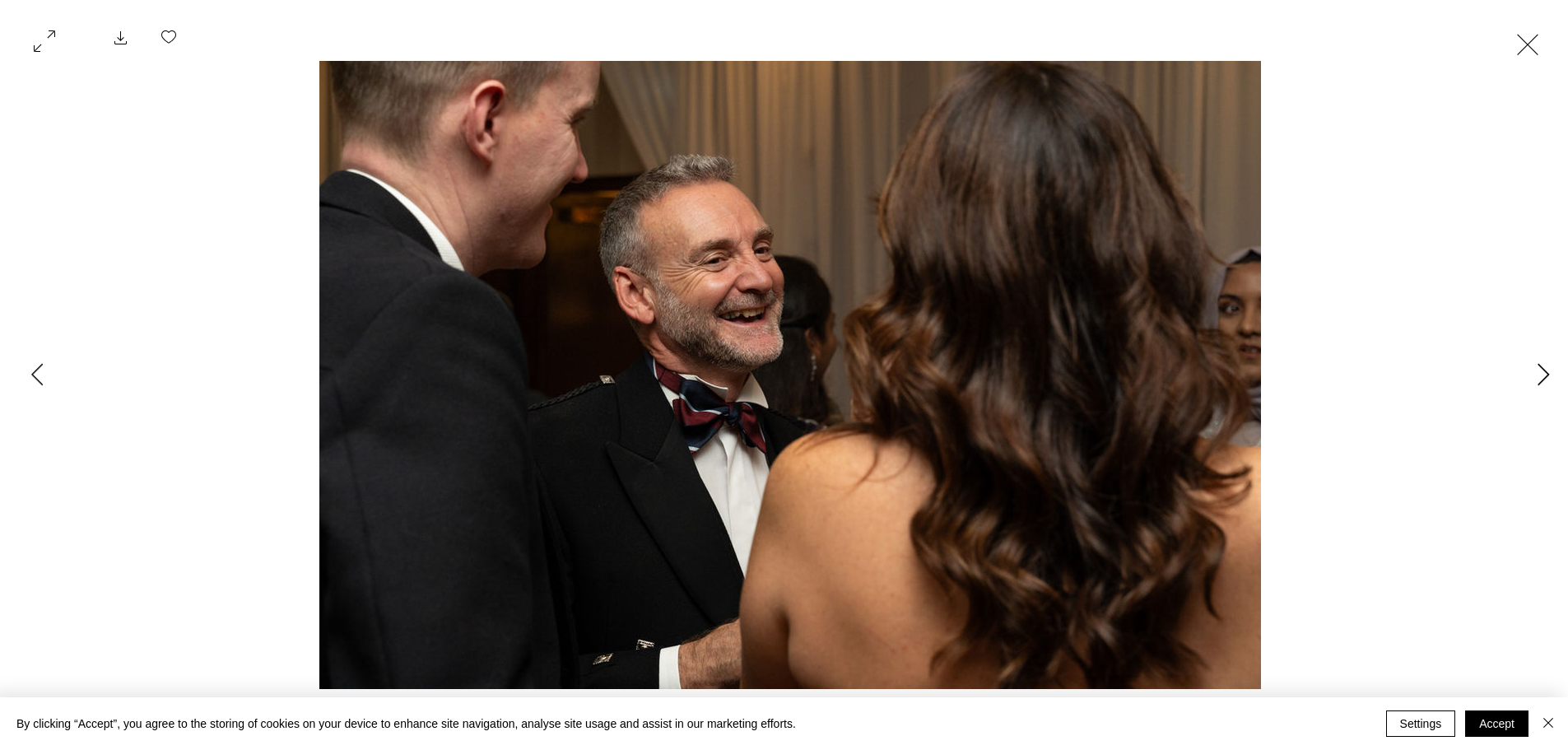
click at [1549, 369] on icon "Next Item" at bounding box center [1544, 374] width 12 height 23
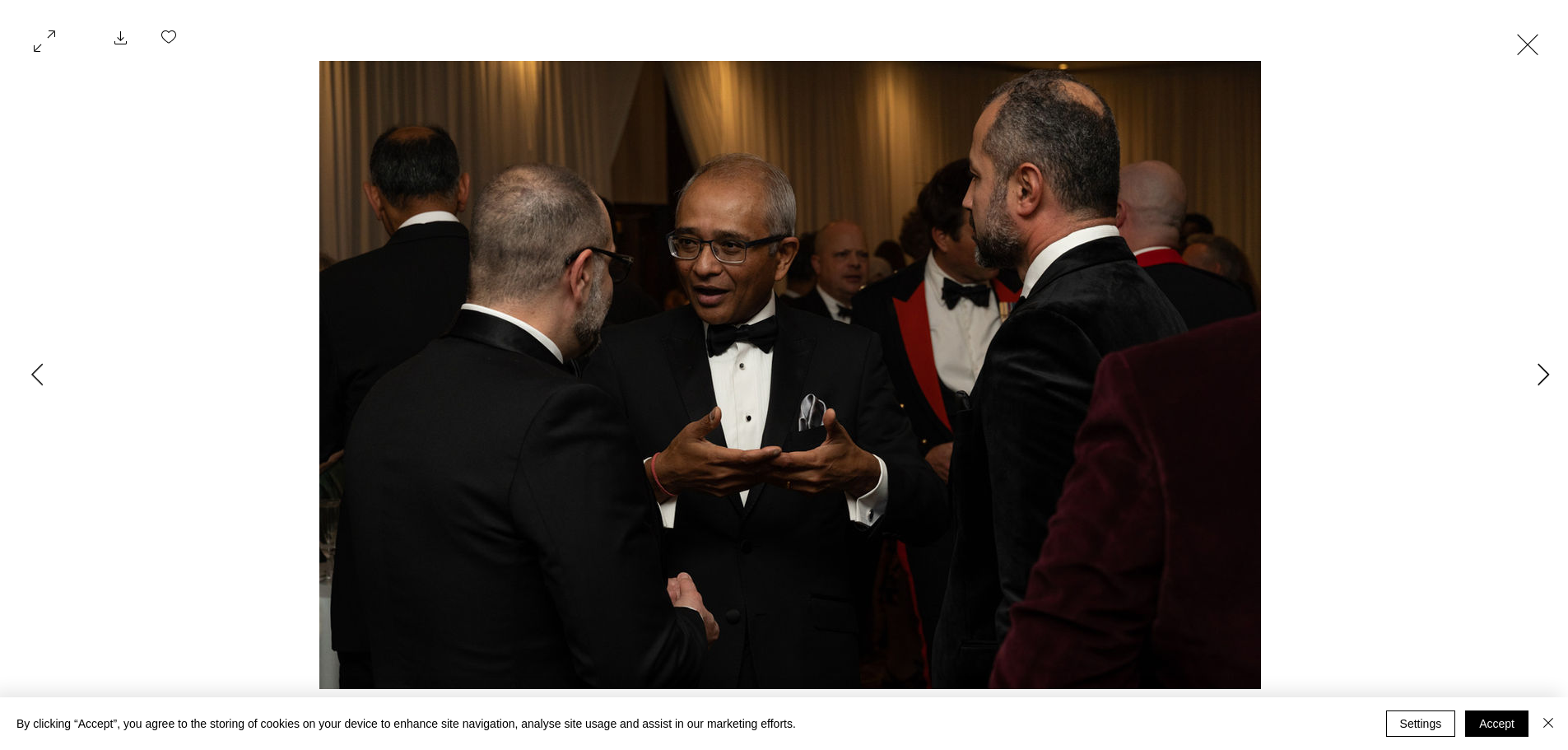
click at [1549, 369] on icon "Next Item" at bounding box center [1544, 374] width 12 height 23
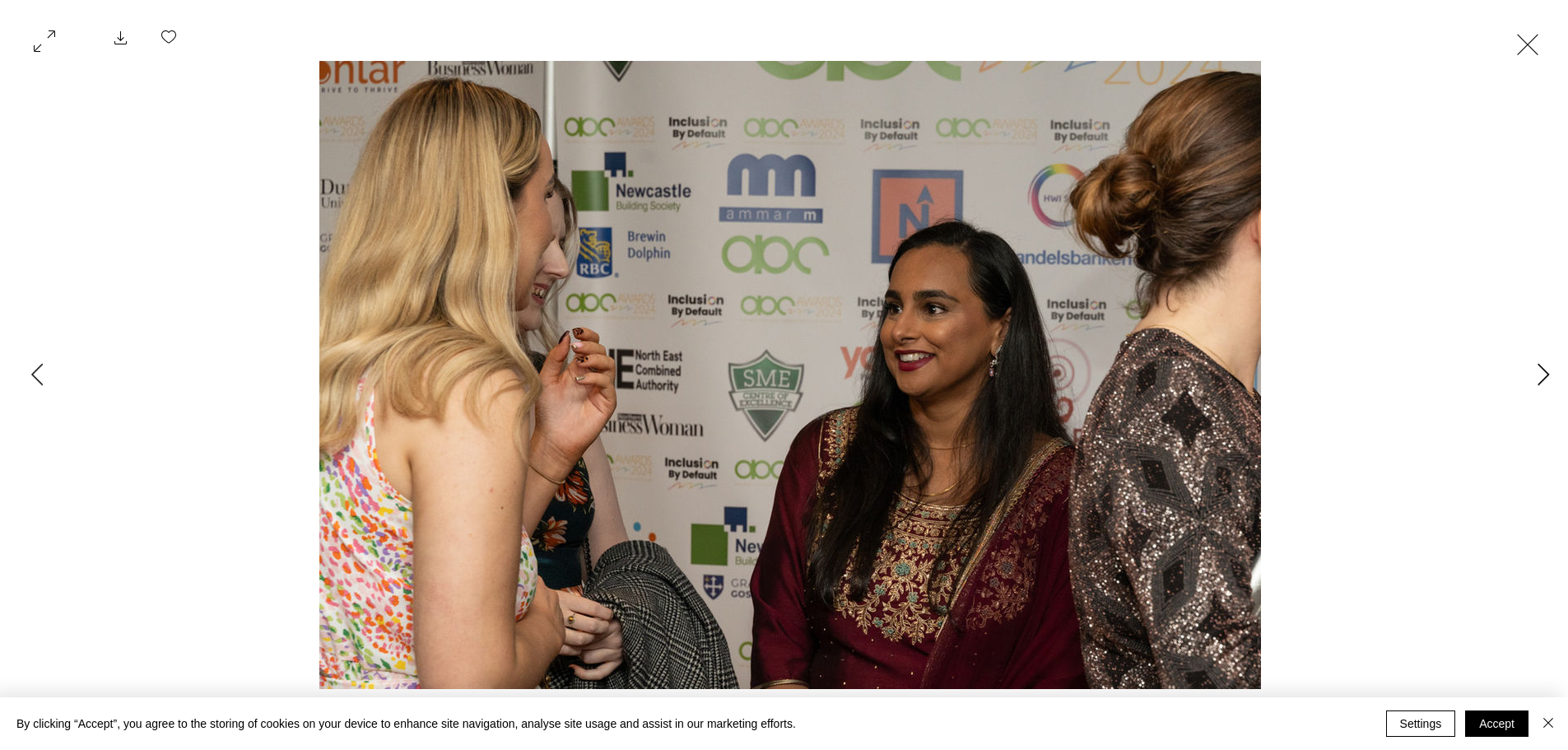
click at [1549, 369] on icon "Next Item" at bounding box center [1544, 374] width 12 height 23
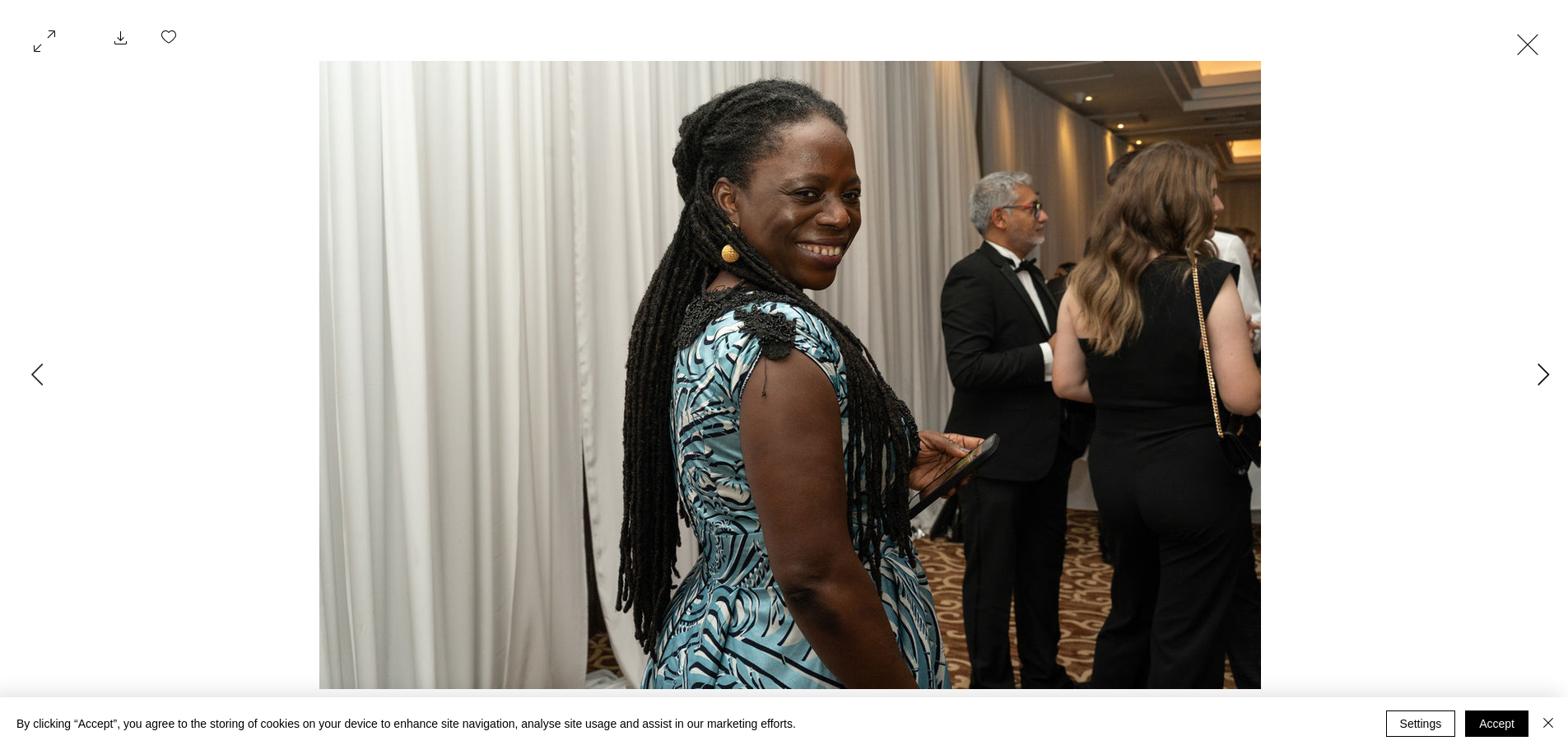
click at [1549, 369] on icon "Next Item" at bounding box center [1544, 374] width 12 height 23
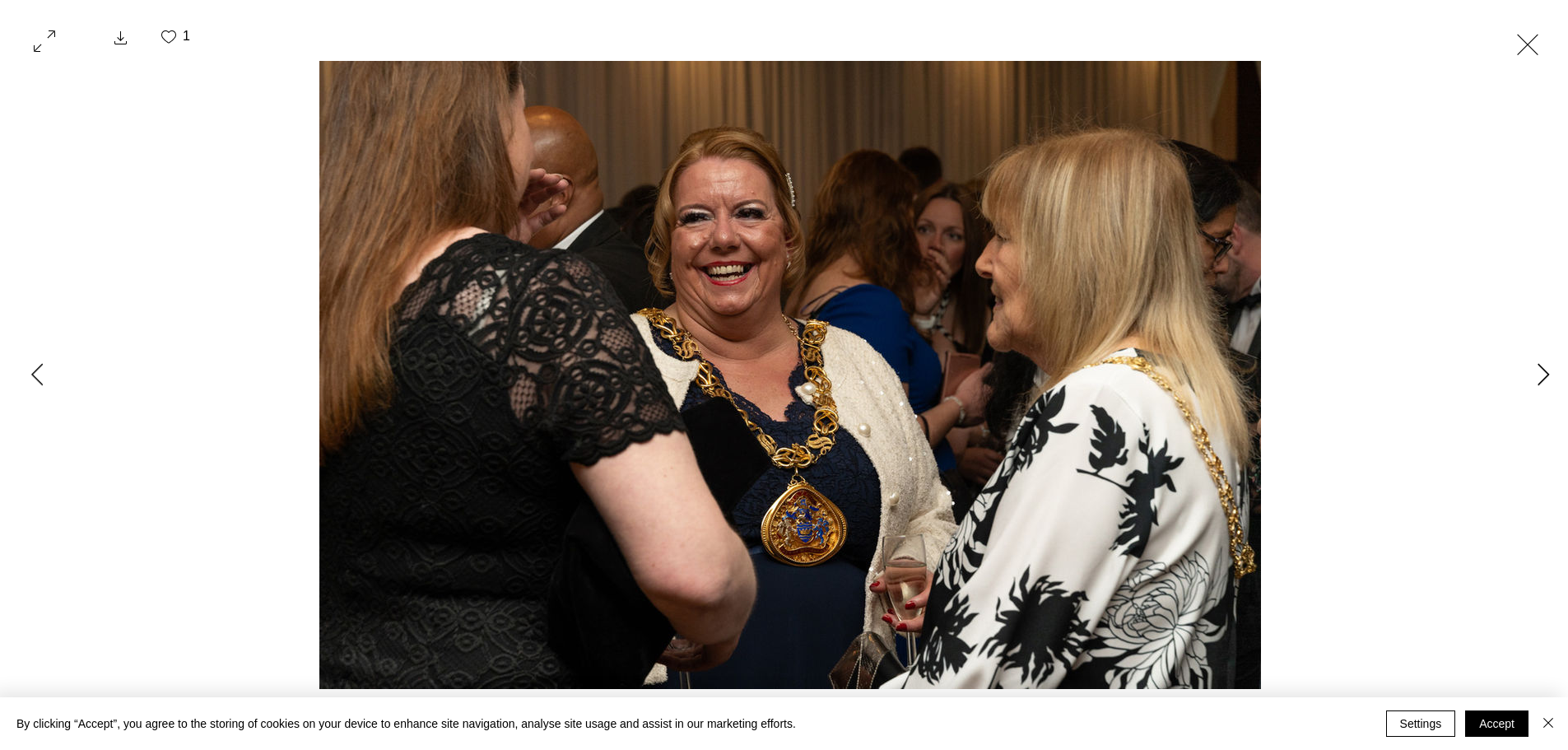
click at [1549, 369] on icon "Next Item" at bounding box center [1544, 374] width 12 height 23
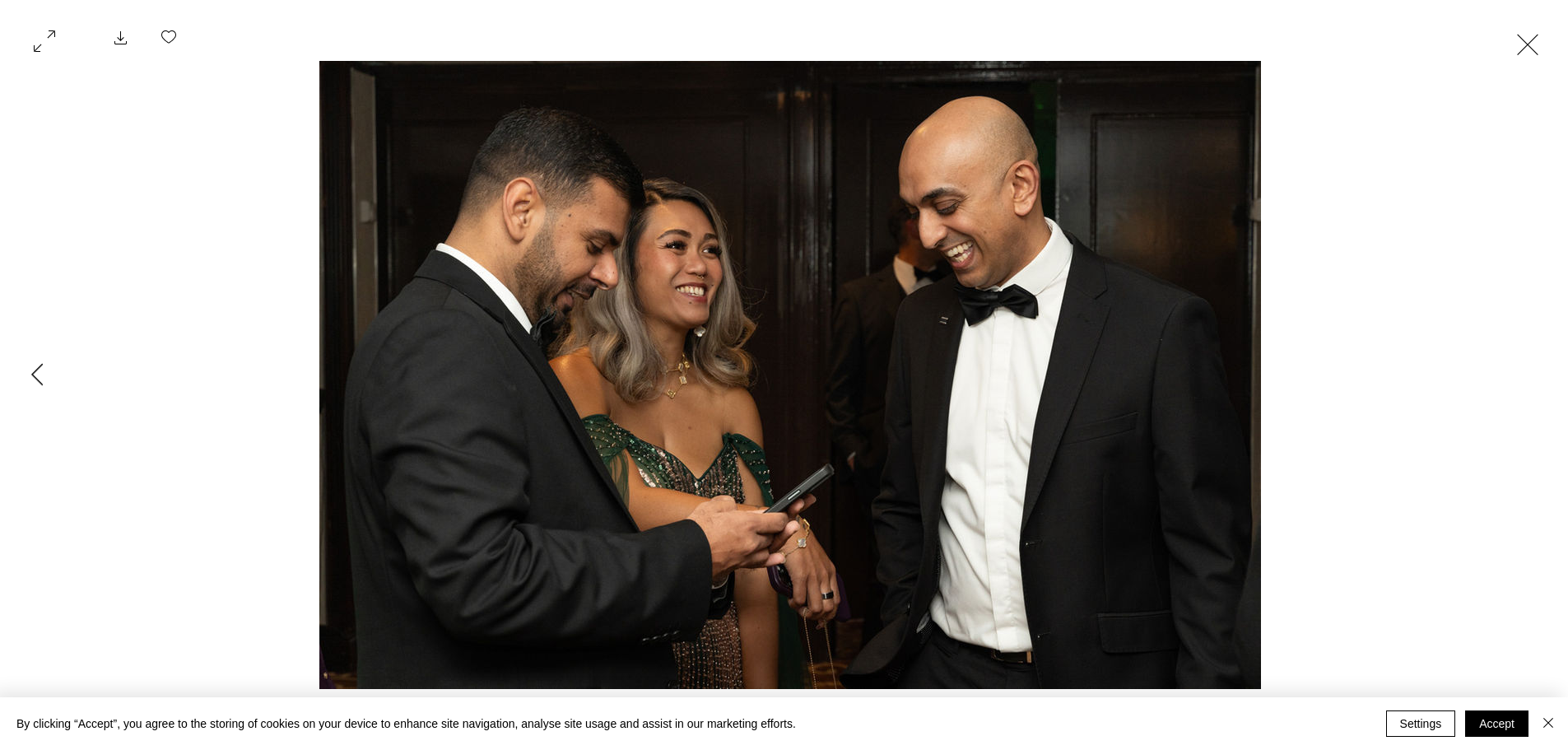
click at [1549, 369] on div "Gallery item, detailed view" at bounding box center [790, 374] width 1581 height 628
click at [1538, 38] on button "Exit expand mode" at bounding box center [1528, 43] width 31 height 36
